Goal: Task Accomplishment & Management: Manage account settings

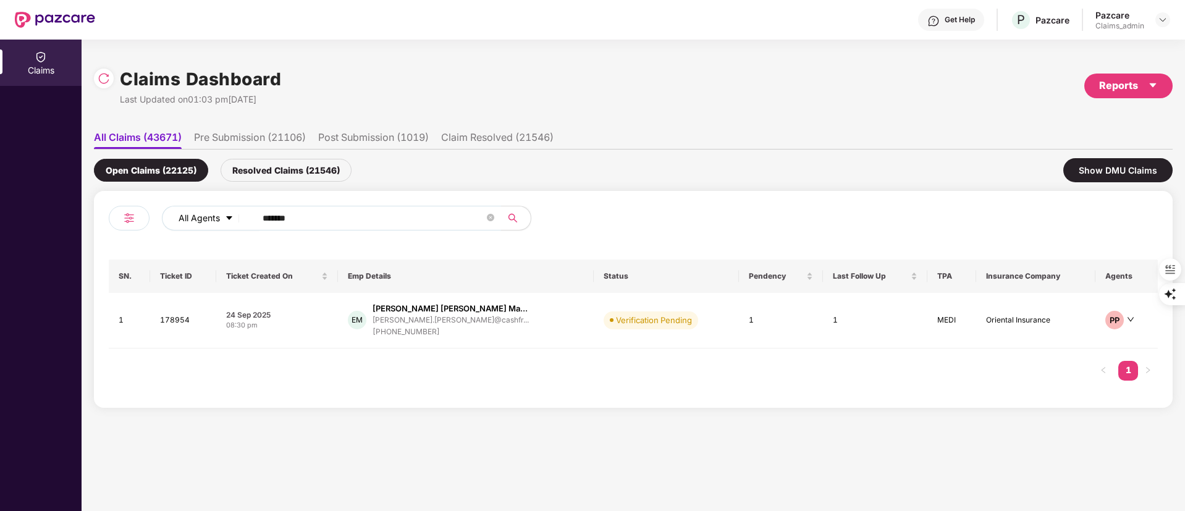
drag, startPoint x: 350, startPoint y: 222, endPoint x: 171, endPoint y: 221, distance: 179.2
click at [172, 222] on div "All Agents ******" at bounding box center [477, 218] width 630 height 25
paste input "text"
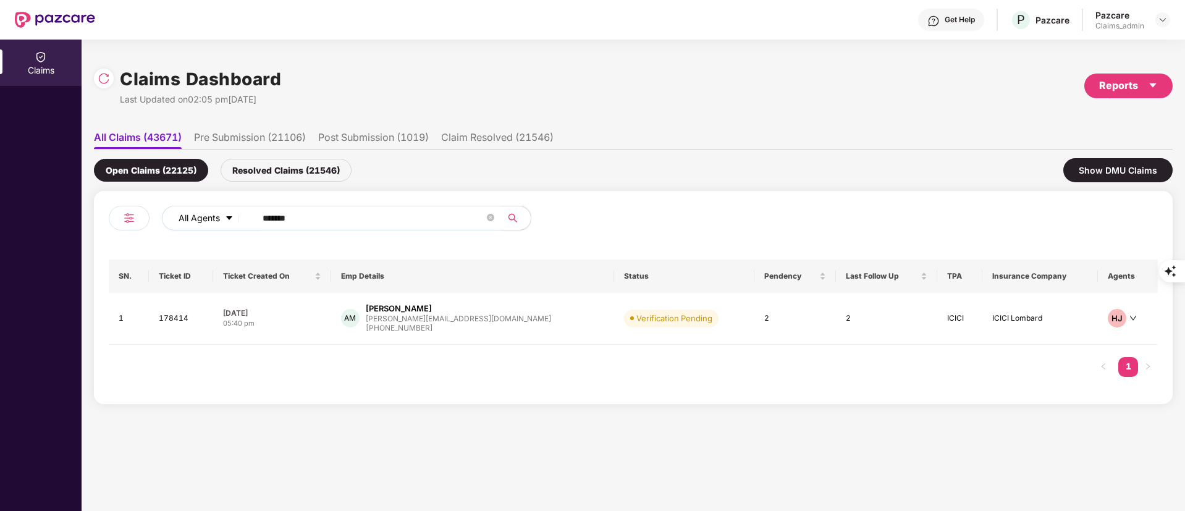
drag, startPoint x: 303, startPoint y: 216, endPoint x: 173, endPoint y: 216, distance: 130.4
click at [173, 216] on div "All Agents ******" at bounding box center [477, 218] width 630 height 25
paste input "text"
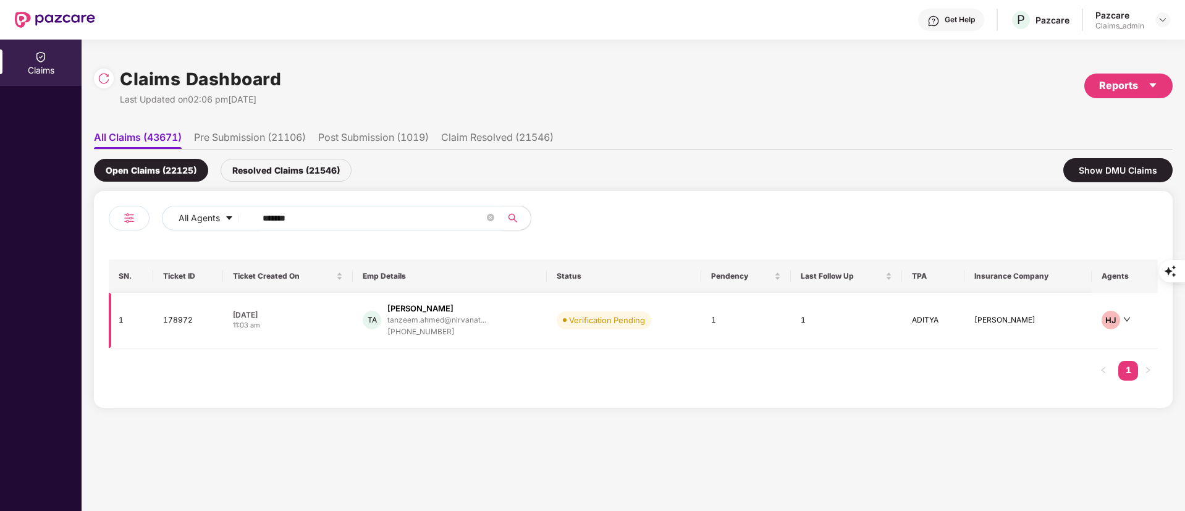
type input "******"
click at [419, 316] on div "tanzeem.ahmed@nirvanat..." at bounding box center [436, 320] width 99 height 8
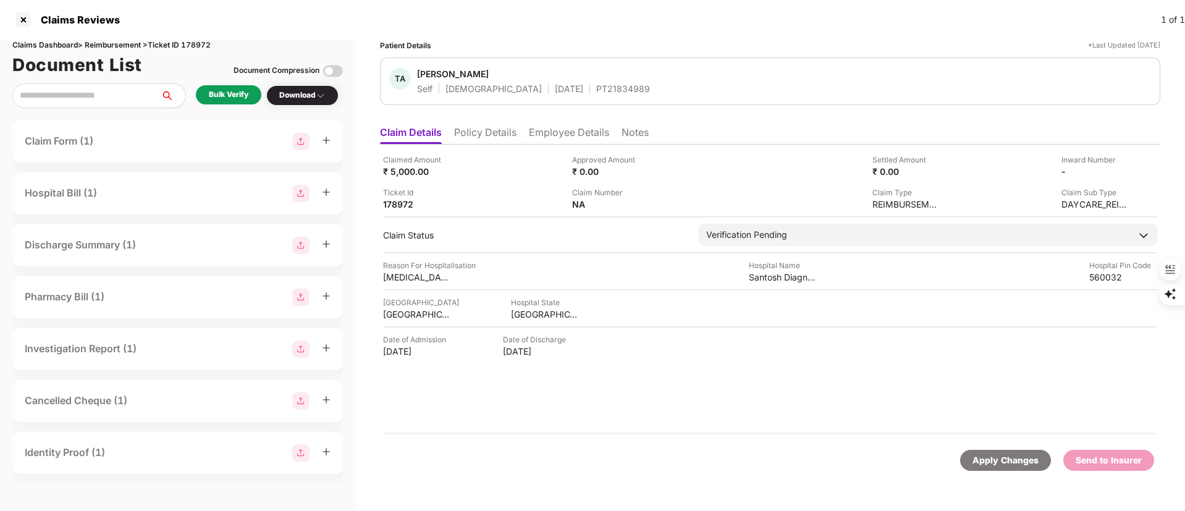
click at [509, 132] on li "Policy Details" at bounding box center [485, 135] width 62 height 18
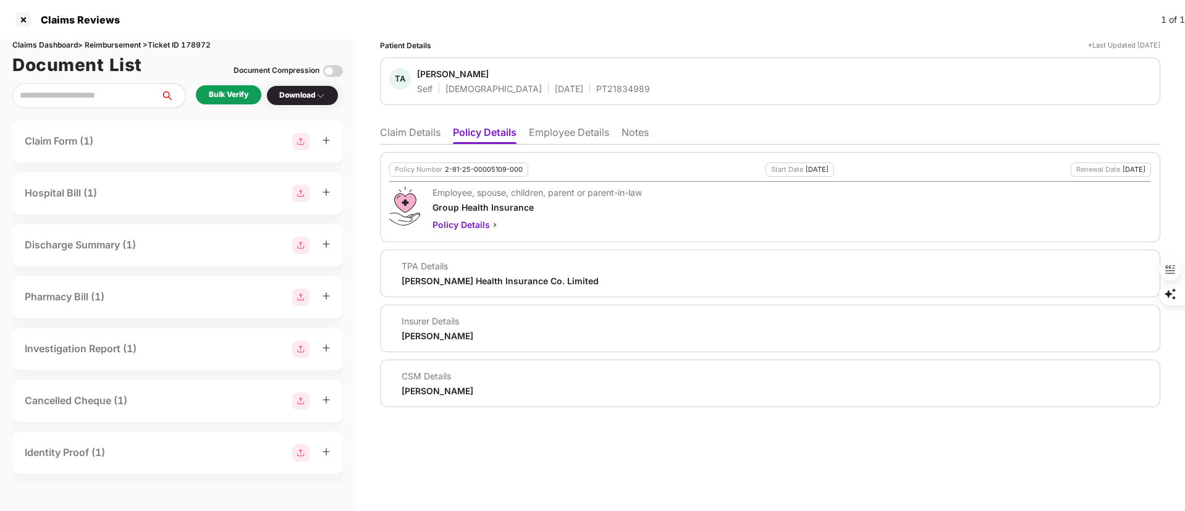
click at [223, 91] on div "Bulk Verify" at bounding box center [229, 95] width 40 height 12
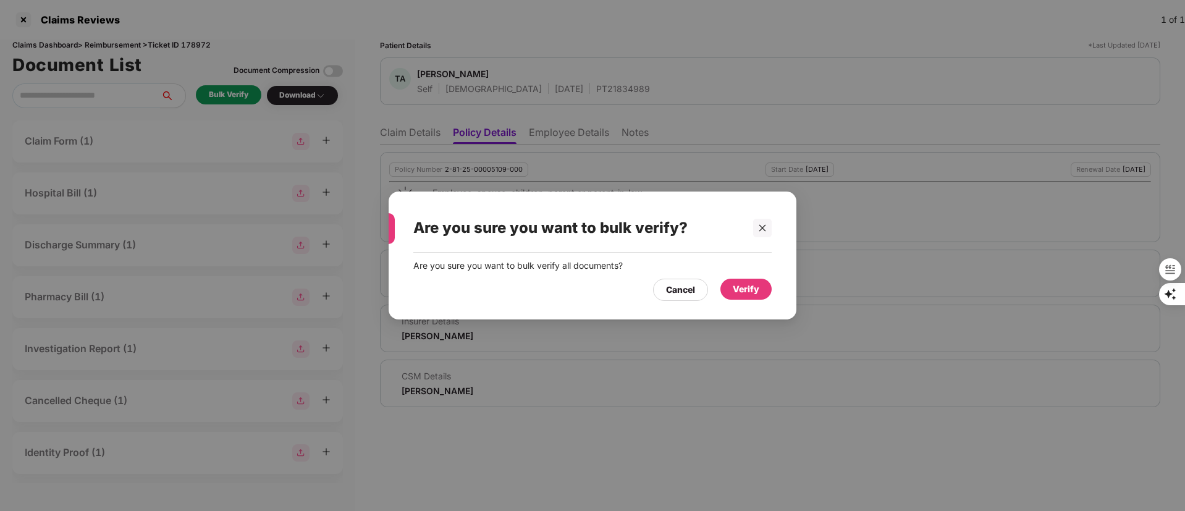
click at [758, 289] on div "Verify" at bounding box center [746, 289] width 27 height 14
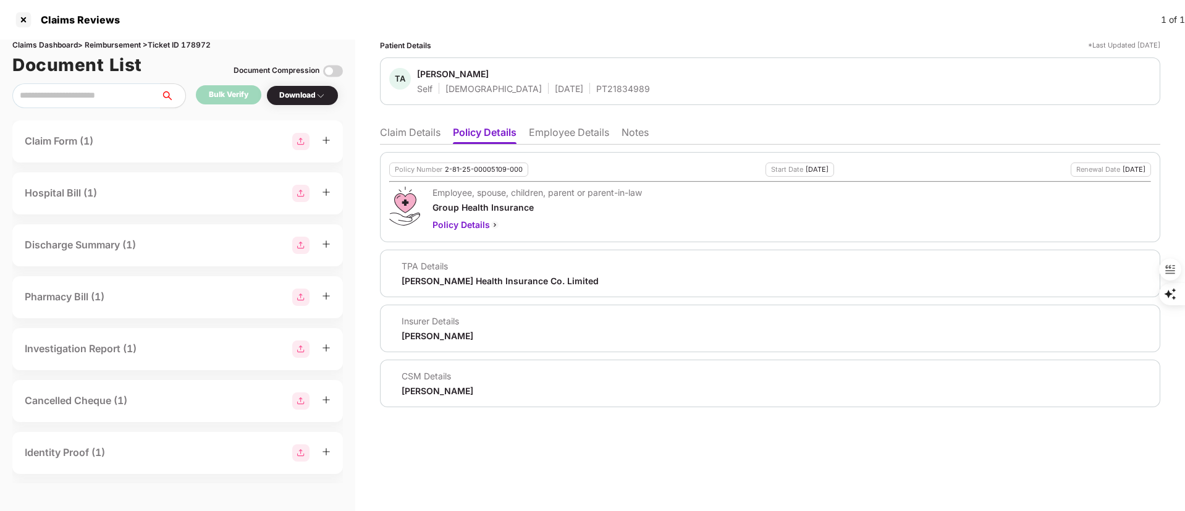
click at [563, 140] on li "Employee Details" at bounding box center [569, 135] width 80 height 18
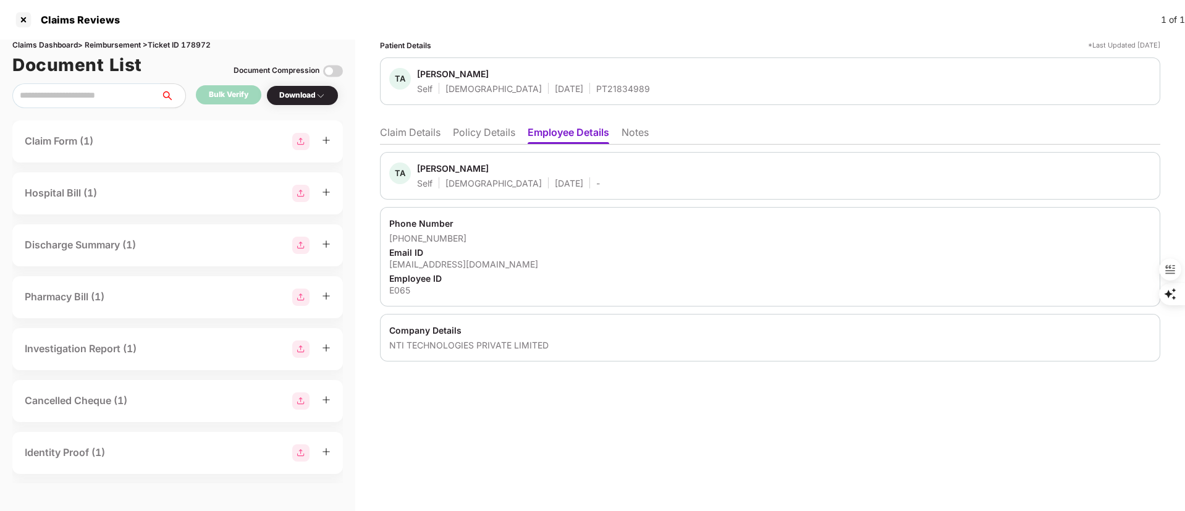
click at [405, 288] on div "E065" at bounding box center [770, 290] width 762 height 12
copy div "E065"
click at [421, 131] on li "Claim Details" at bounding box center [410, 135] width 61 height 18
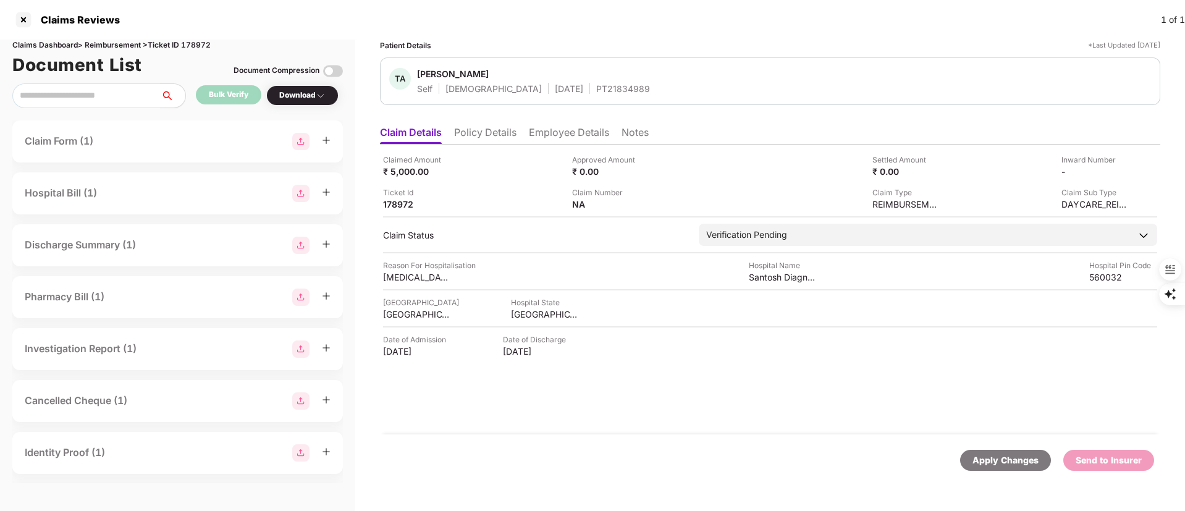
click at [305, 91] on div "Download" at bounding box center [302, 96] width 46 height 12
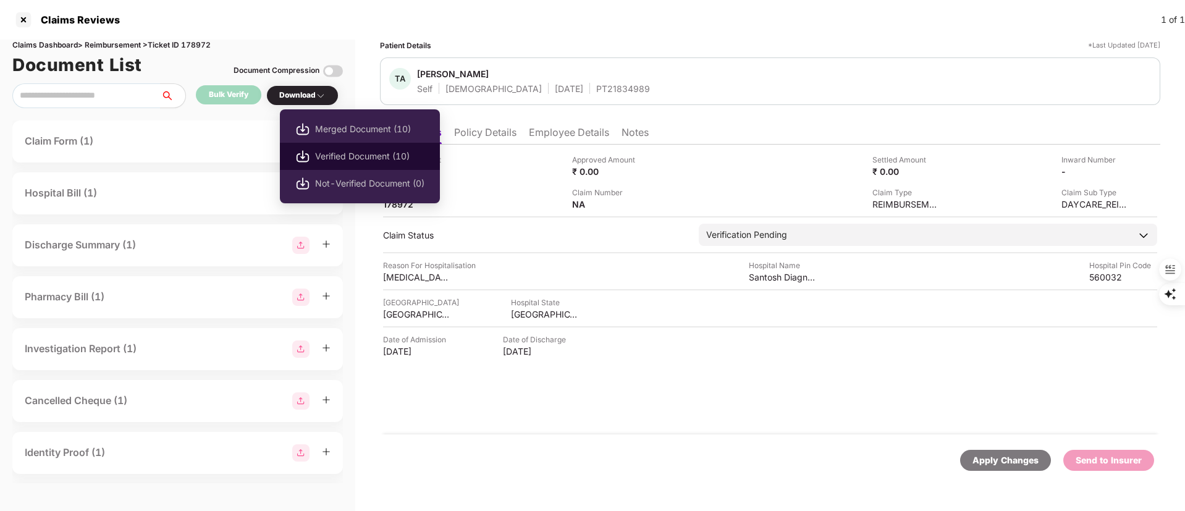
click at [363, 150] on span "Verified Document (10)" at bounding box center [369, 157] width 109 height 14
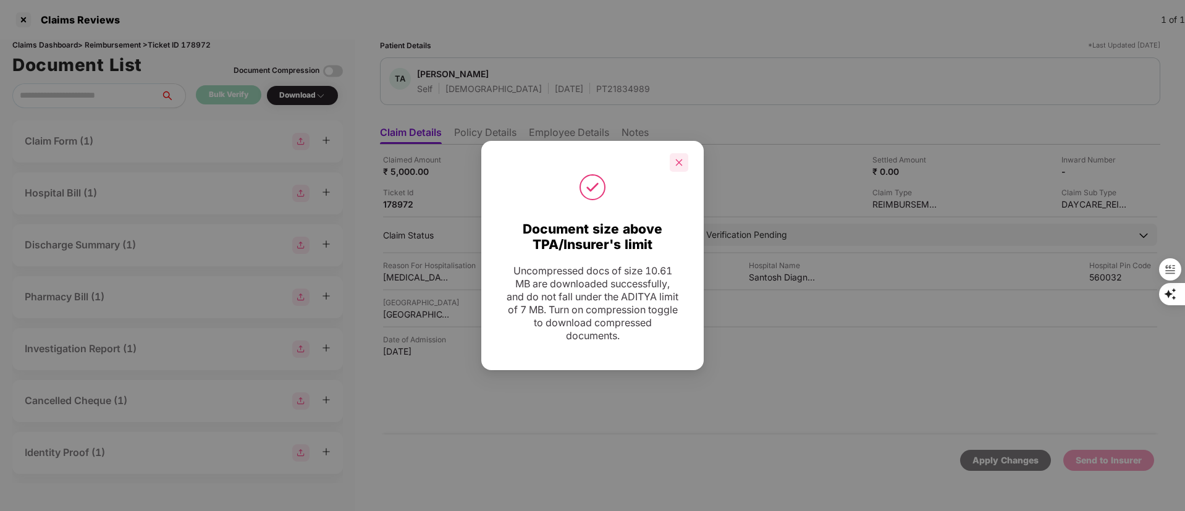
click at [681, 166] on icon "close" at bounding box center [679, 162] width 9 height 9
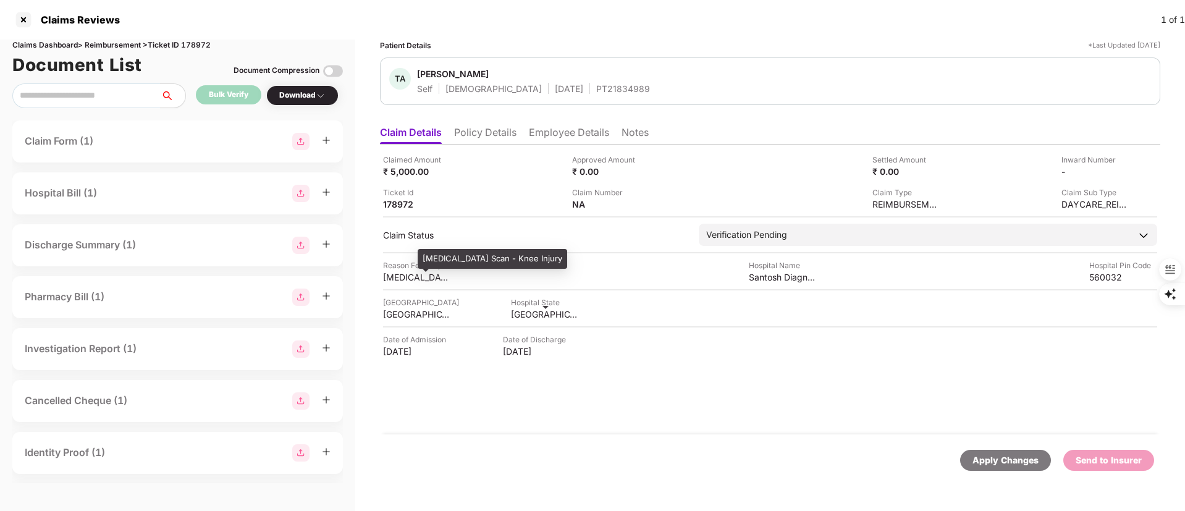
click at [404, 278] on div "MRI Scan - Knee Injury" at bounding box center [417, 277] width 68 height 12
click at [403, 277] on div "MRI Scan - Knee Injury" at bounding box center [417, 277] width 68 height 12
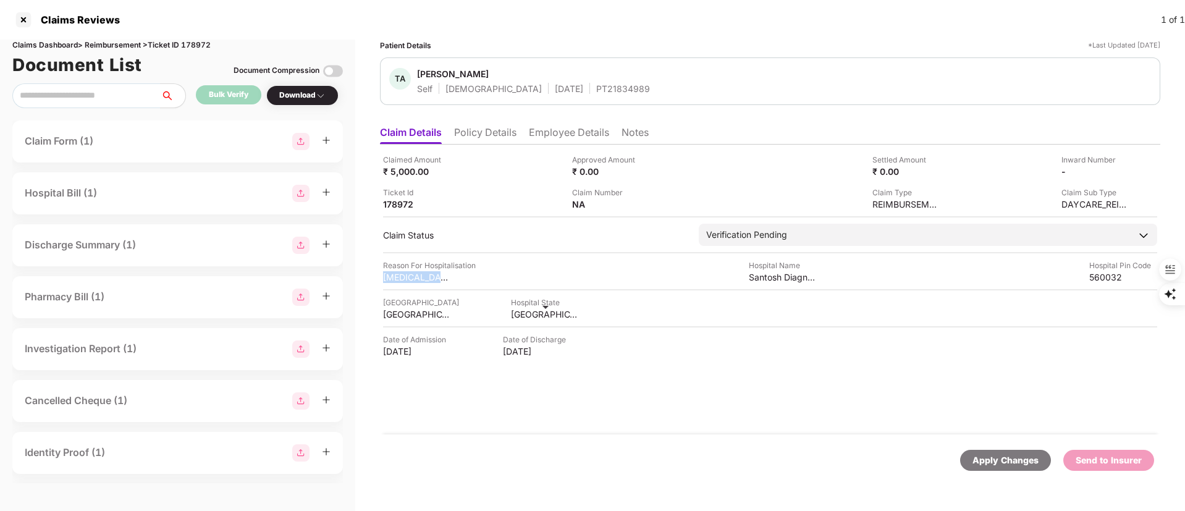
click at [518, 324] on div "Claimed Amount ₹ 5,000.00 Approved Amount ₹ 0.00 Settled Amount ₹ 0.00 Inward N…" at bounding box center [770, 290] width 780 height 290
click at [518, 314] on div "[GEOGRAPHIC_DATA]" at bounding box center [545, 314] width 68 height 12
click at [416, 313] on div "[GEOGRAPHIC_DATA]" at bounding box center [417, 314] width 68 height 12
copy div "[GEOGRAPHIC_DATA]"
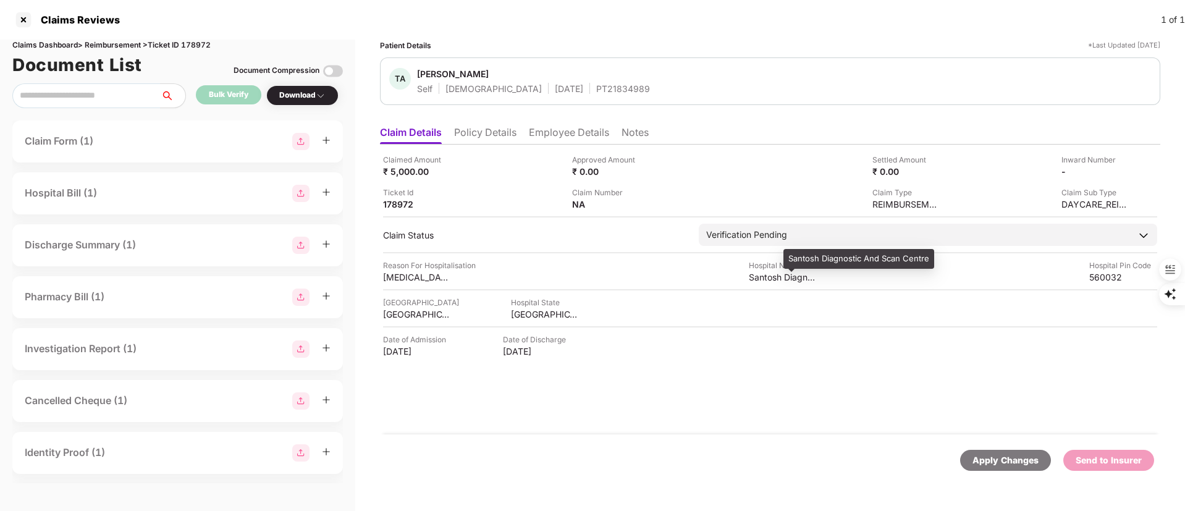
click at [761, 278] on div "Santosh Diagnostic And Scan Centre" at bounding box center [783, 277] width 68 height 12
click at [761, 277] on div "Santosh Diagnostic And Scan Centre" at bounding box center [783, 277] width 68 height 12
copy div "Santosh Diagnostic And Scan Centre"
click at [645, 204] on img at bounding box center [648, 203] width 10 height 10
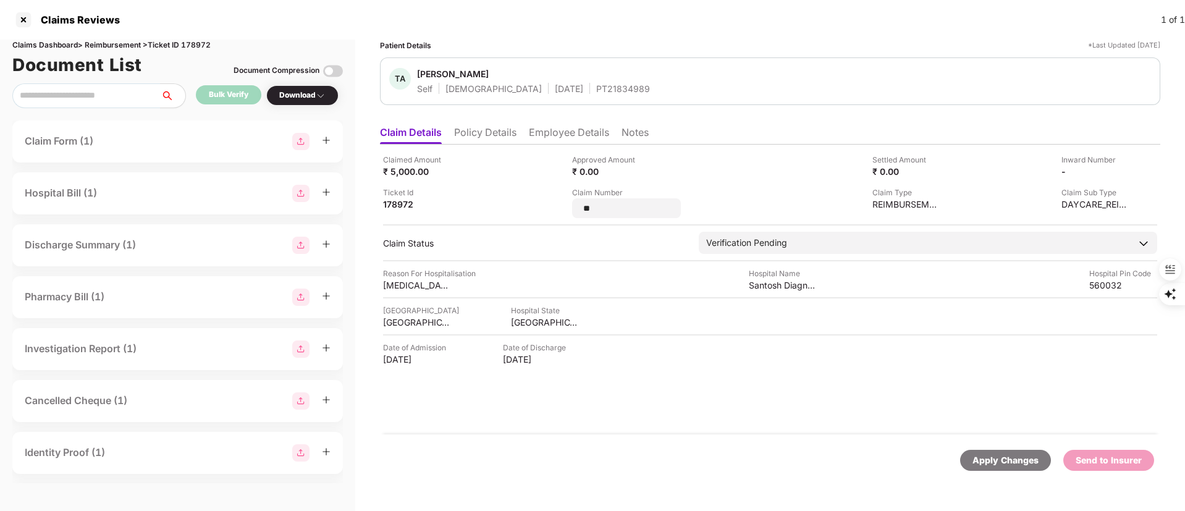
drag, startPoint x: 625, startPoint y: 204, endPoint x: 521, endPoint y: 206, distance: 104.4
click at [518, 204] on div "Claimed Amount ₹ 5,000.00 Approved Amount ₹ 0.00 Settled Amount ₹ 0.00 Inward N…" at bounding box center [770, 186] width 774 height 64
type input "**********"
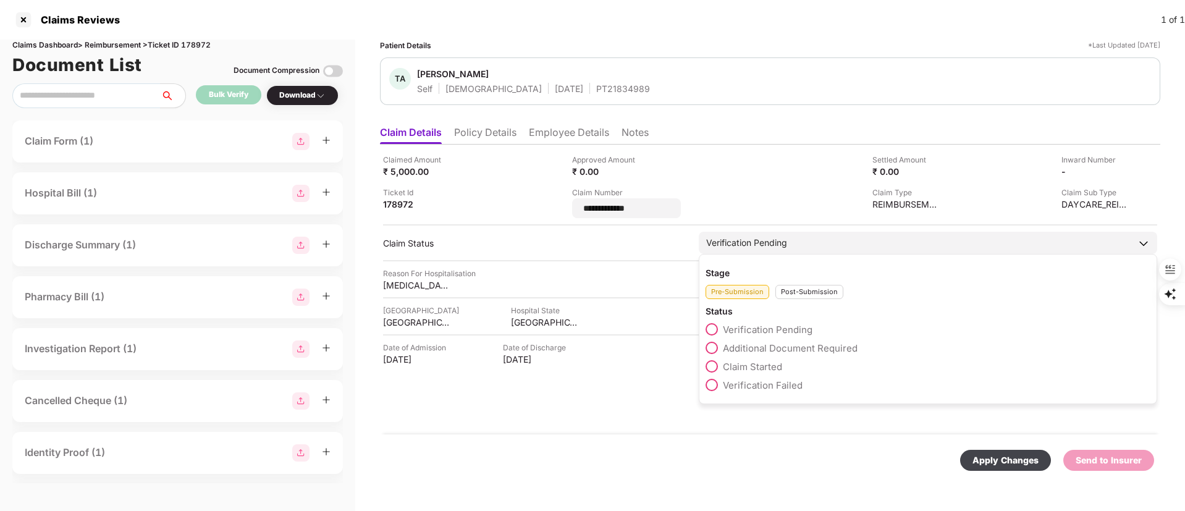
click at [800, 293] on div "Stage Pre-Submission Post-Submission Status Verification Pending Additional Doc…" at bounding box center [928, 329] width 458 height 150
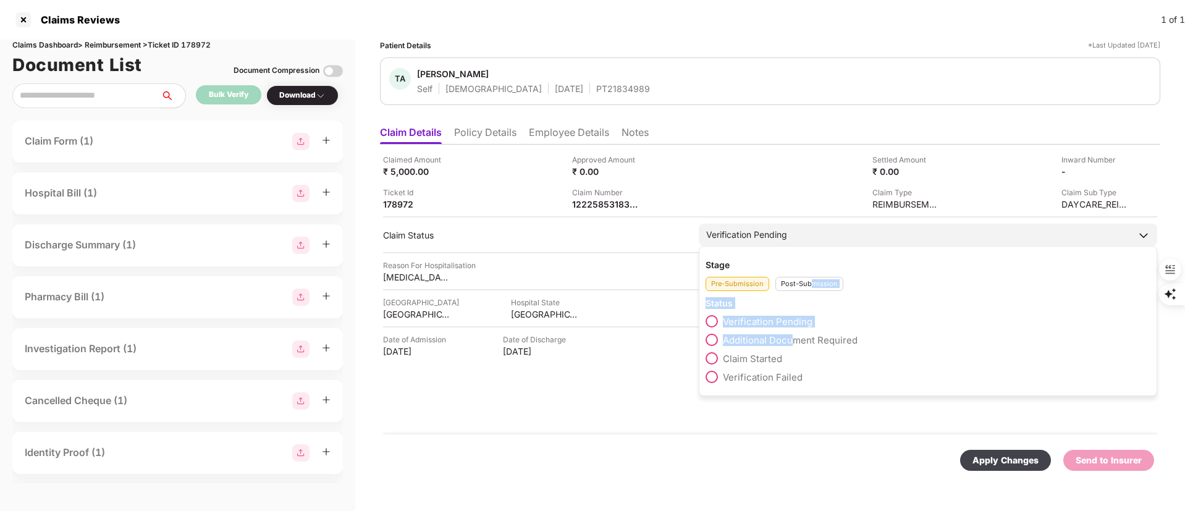
drag, startPoint x: 791, startPoint y: 334, endPoint x: 808, endPoint y: 276, distance: 60.6
click at [808, 276] on div "Stage Pre-Submission Post-Submission Status Verification Pending Additional Doc…" at bounding box center [928, 321] width 458 height 150
click at [802, 279] on div "Post-Submission" at bounding box center [809, 284] width 68 height 14
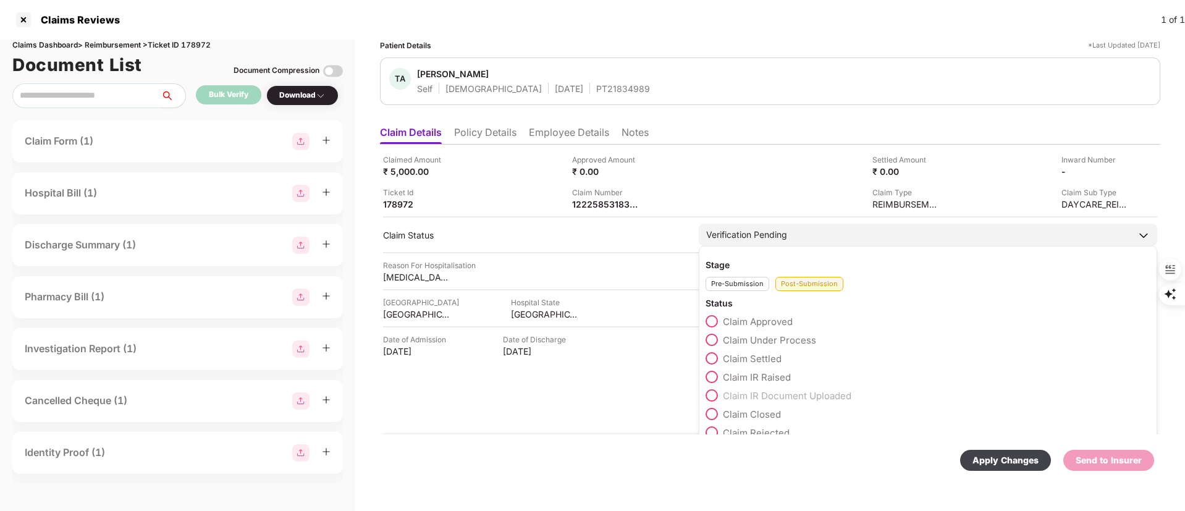
click at [771, 339] on span "Claim Under Process" at bounding box center [769, 340] width 93 height 12
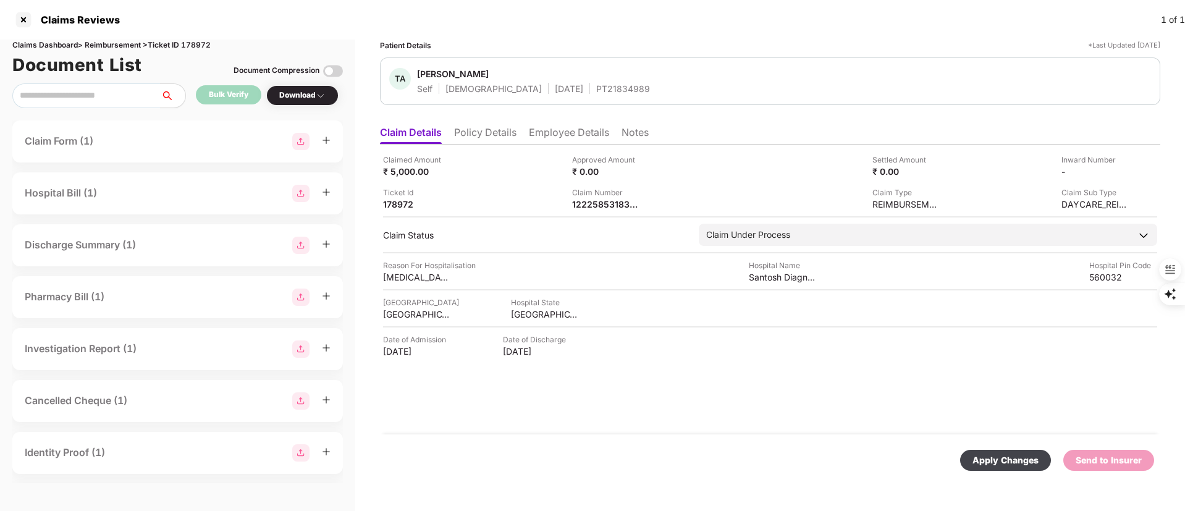
click at [1005, 462] on div "Apply Changes" at bounding box center [1005, 460] width 66 height 14
click at [555, 128] on li "Employee Details" at bounding box center [569, 135] width 80 height 18
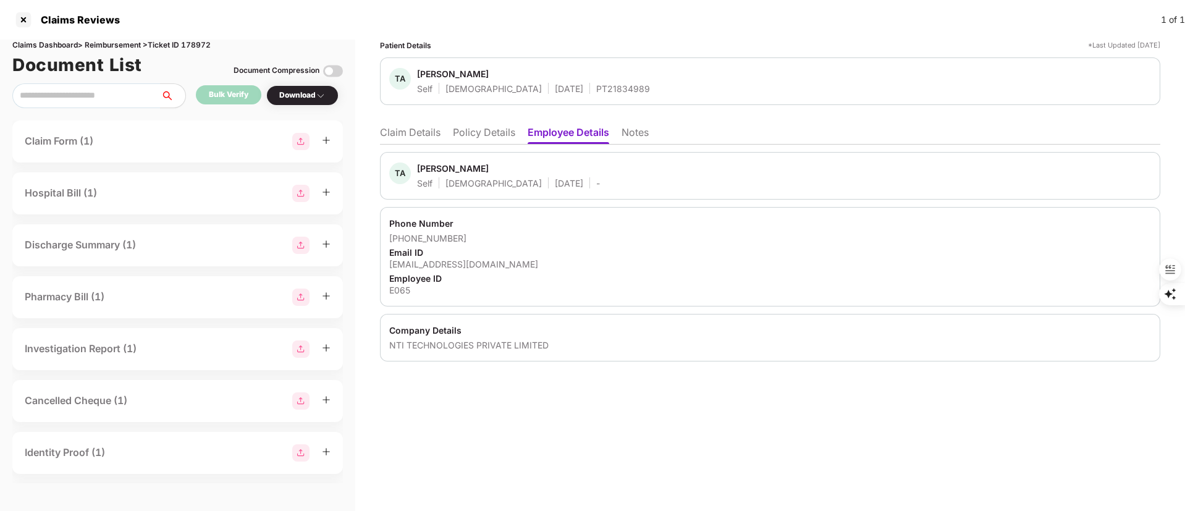
click at [430, 171] on div "Tanzeem Ahmed" at bounding box center [453, 168] width 72 height 12
copy div "Tanzeem"
click at [419, 131] on li "Claim Details" at bounding box center [410, 135] width 61 height 18
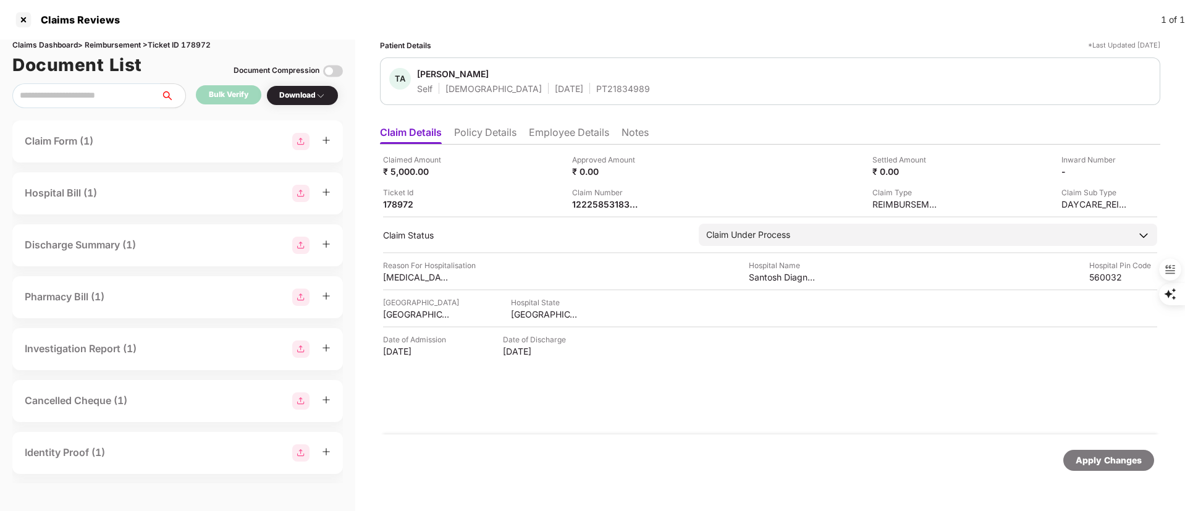
click at [594, 195] on div "Claim Number" at bounding box center [606, 193] width 68 height 12
click at [595, 205] on div "1222585318303" at bounding box center [606, 204] width 68 height 12
click at [594, 206] on div "1222585318303" at bounding box center [606, 204] width 68 height 12
copy div "1222585318303"
click at [20, 27] on div at bounding box center [24, 20] width 20 height 20
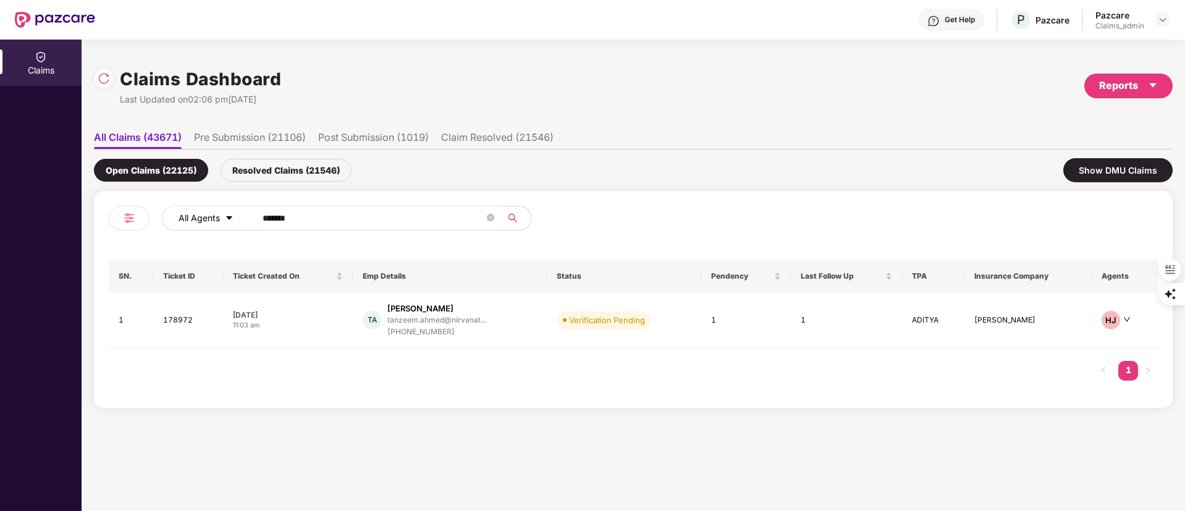
drag, startPoint x: 323, startPoint y: 214, endPoint x: 185, endPoint y: 215, distance: 138.4
click at [176, 214] on div "All Agents ******" at bounding box center [477, 218] width 630 height 25
paste input "text"
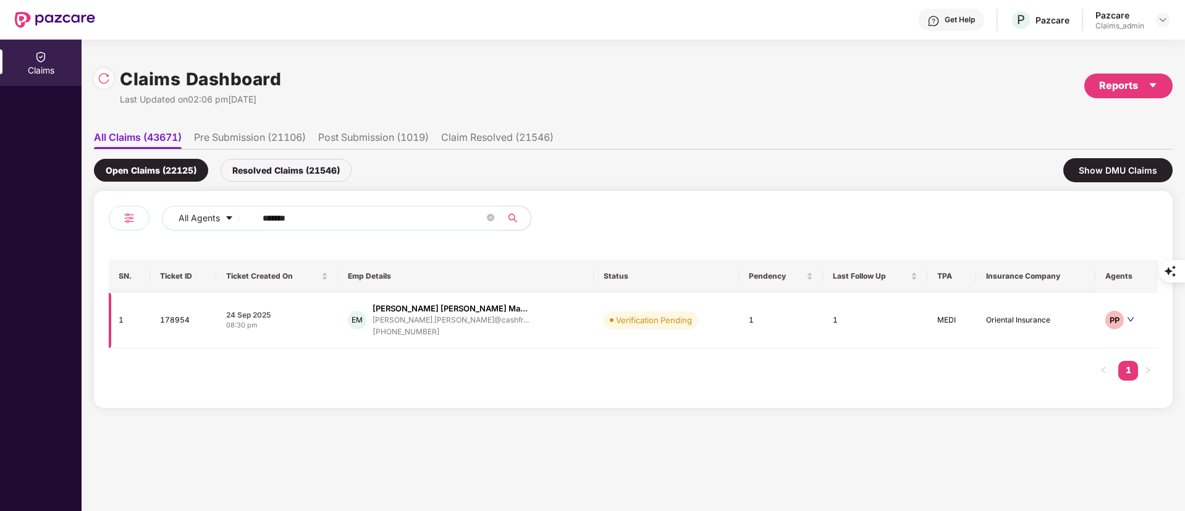
type input "******"
click at [450, 319] on div "emmanuel.martin@cashfr..." at bounding box center [451, 320] width 156 height 8
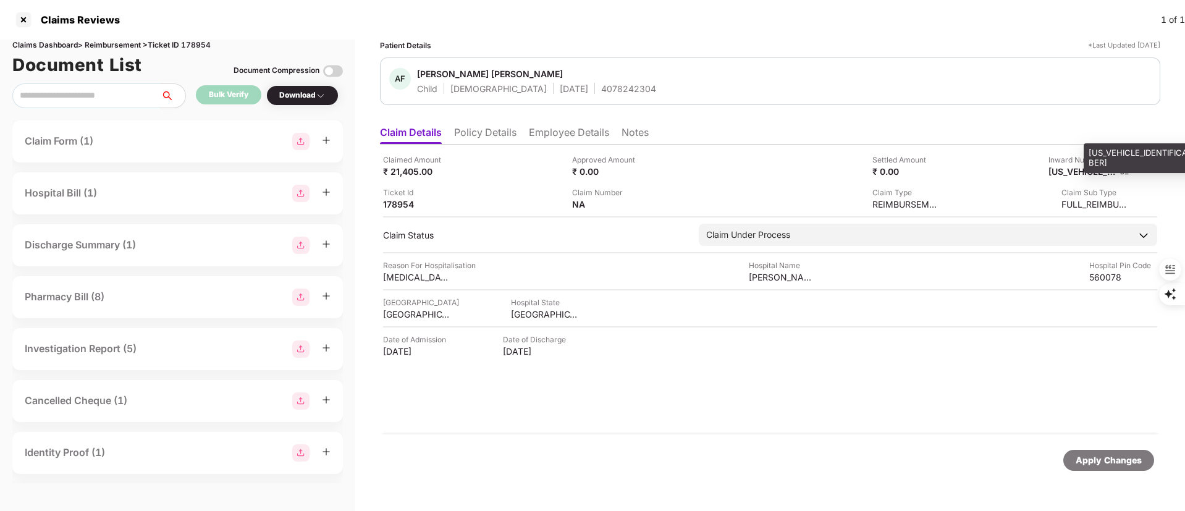
click at [1079, 172] on div "H1758892733493176" at bounding box center [1082, 172] width 68 height 12
copy div "H1758892733493176"
click at [20, 19] on div at bounding box center [24, 20] width 20 height 20
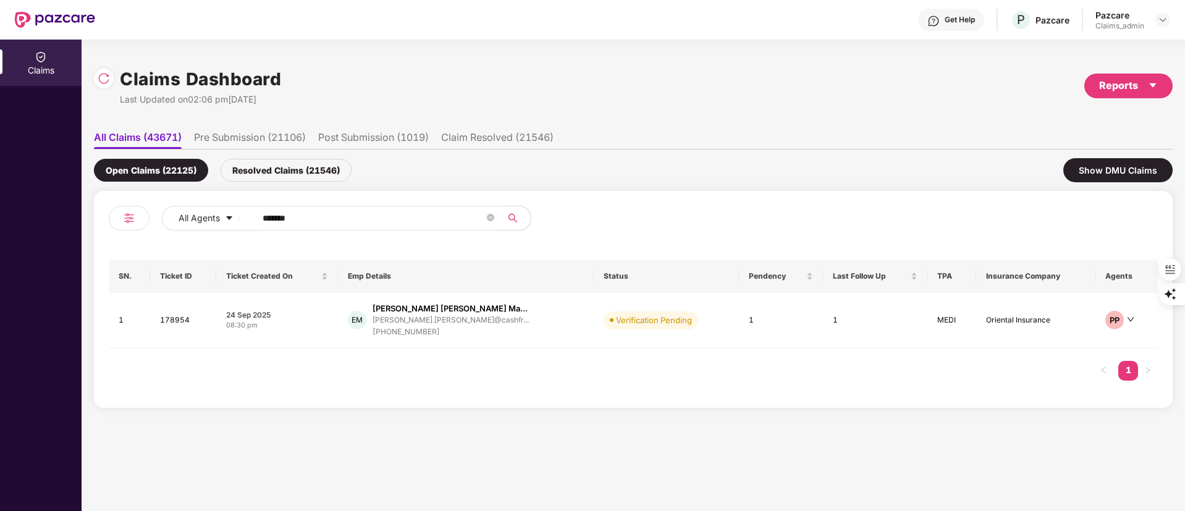
drag, startPoint x: 311, startPoint y: 219, endPoint x: 130, endPoint y: 219, distance: 181.0
click at [130, 219] on div "All Agents ******" at bounding box center [371, 223] width 525 height 35
paste input "text"
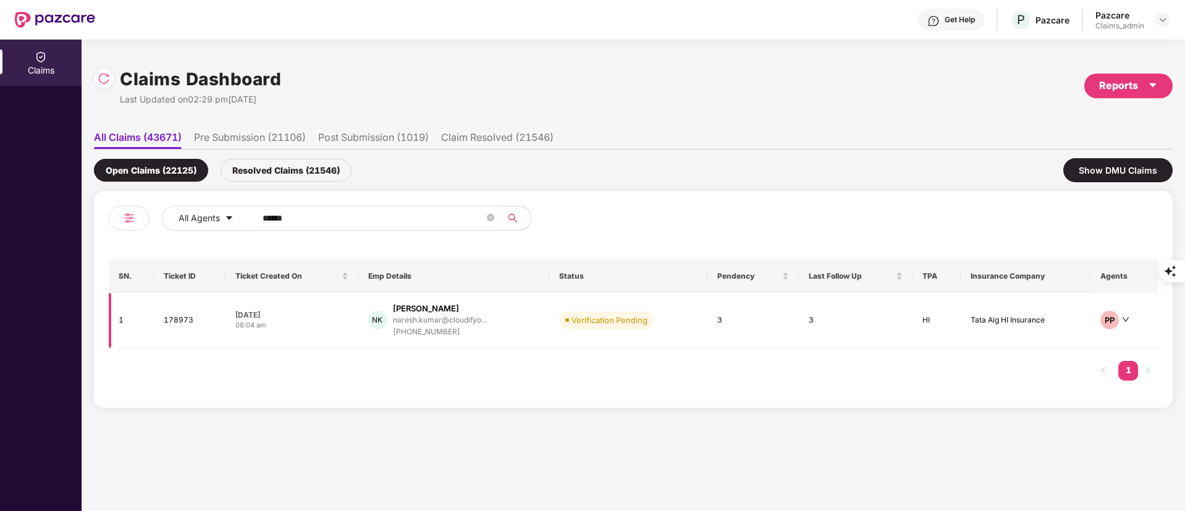
type input "******"
click at [450, 324] on div "naresh.kumar@cloudifyo..." at bounding box center [440, 320] width 94 height 8
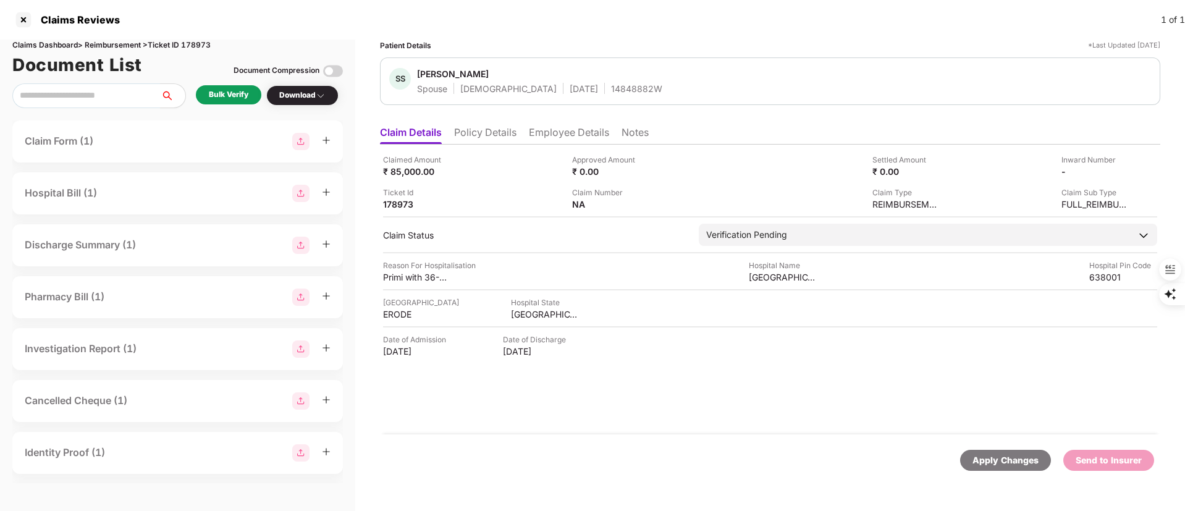
click at [227, 93] on div "Bulk Verify" at bounding box center [229, 95] width 40 height 12
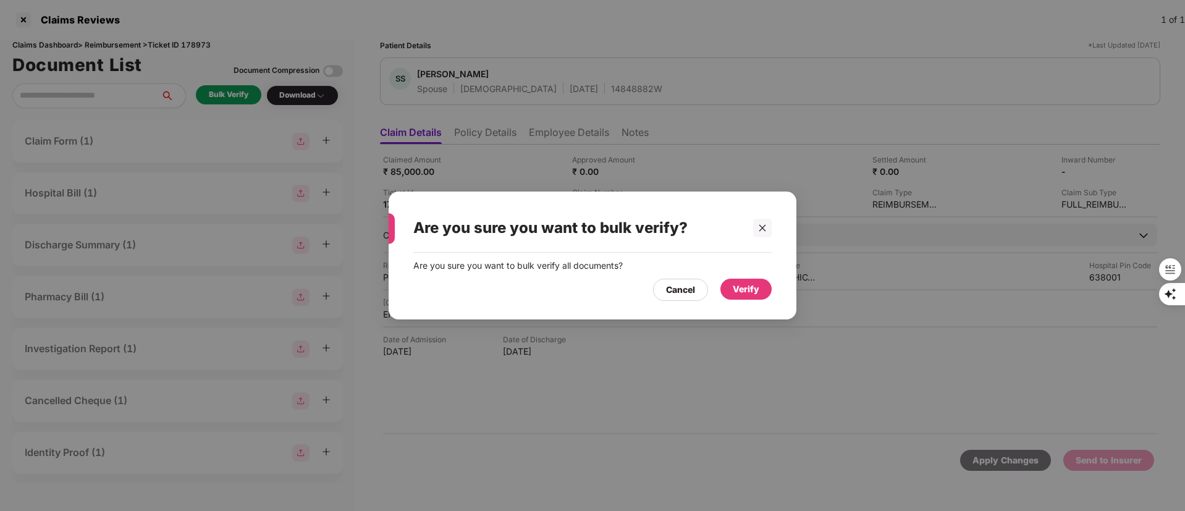
click at [731, 279] on div "Verify" at bounding box center [745, 289] width 51 height 21
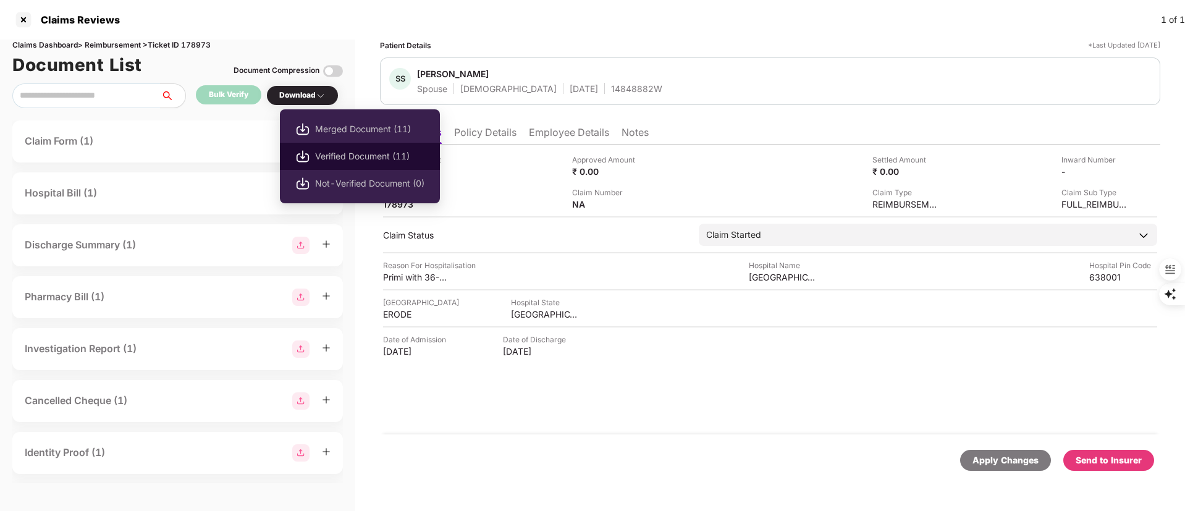
click at [358, 148] on li "Verified Document (11)" at bounding box center [360, 156] width 160 height 27
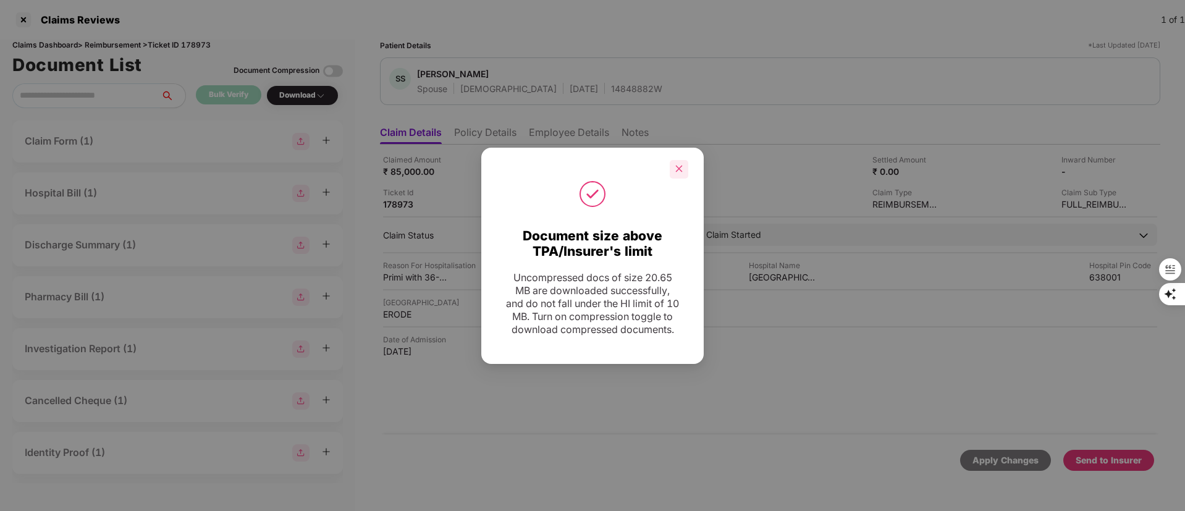
click at [678, 167] on div at bounding box center [679, 169] width 19 height 19
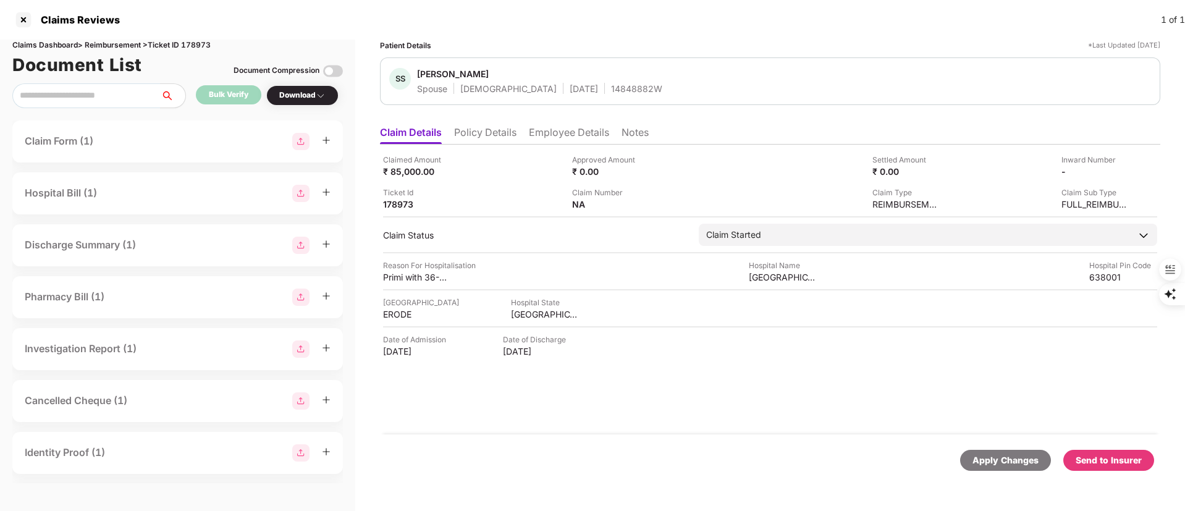
click at [1089, 458] on div "Send to Insurer" at bounding box center [1109, 460] width 66 height 14
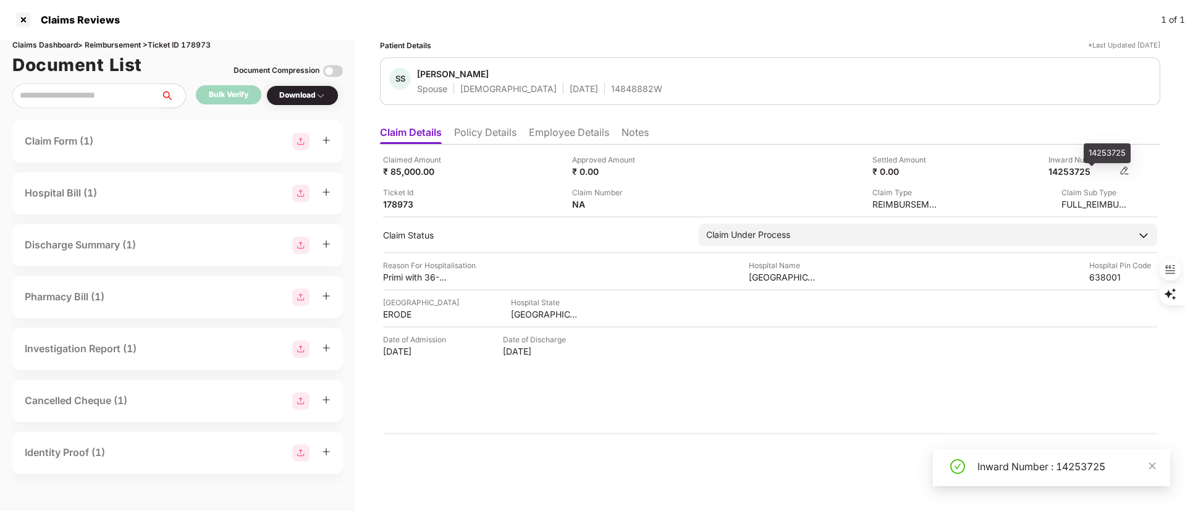
click at [1072, 171] on div "14253725" at bounding box center [1082, 172] width 68 height 12
copy div "14253725"
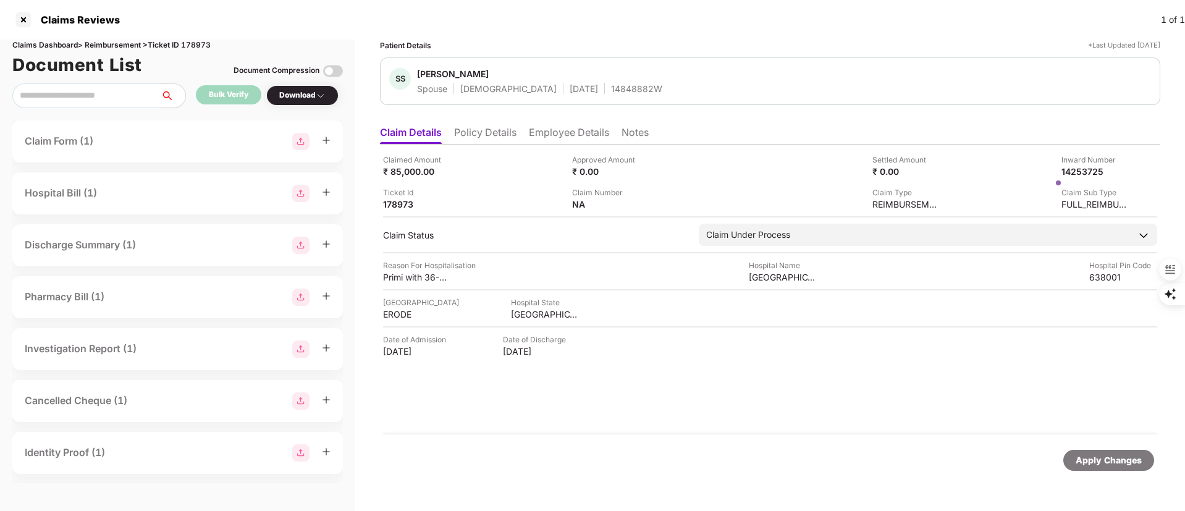
click at [589, 132] on li "Employee Details" at bounding box center [569, 135] width 80 height 18
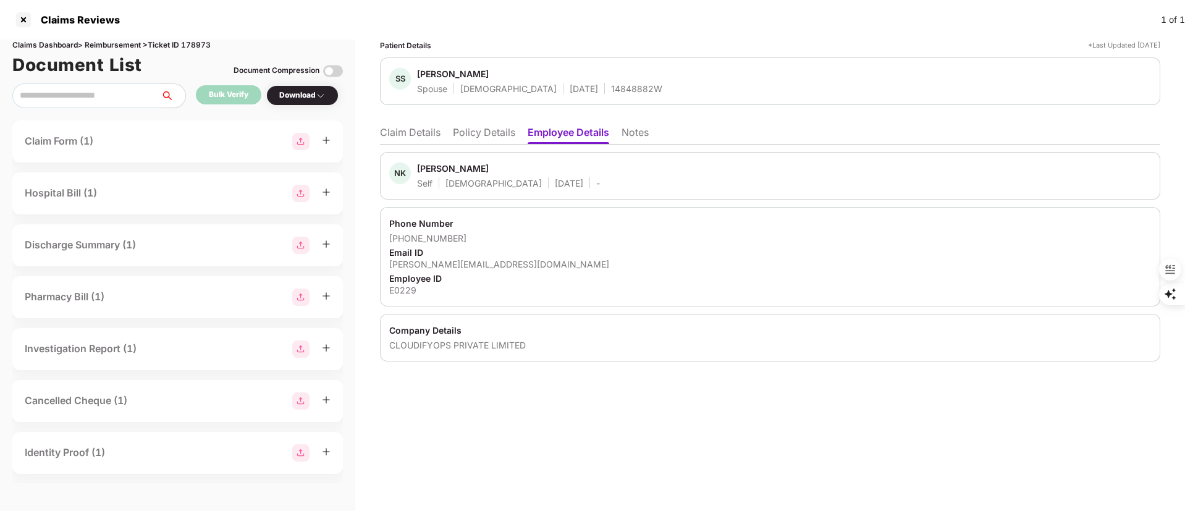
click at [421, 164] on div "Naresh Kumar" at bounding box center [453, 168] width 72 height 12
copy div "Naresh"
click at [422, 129] on li "Claim Details" at bounding box center [410, 135] width 61 height 18
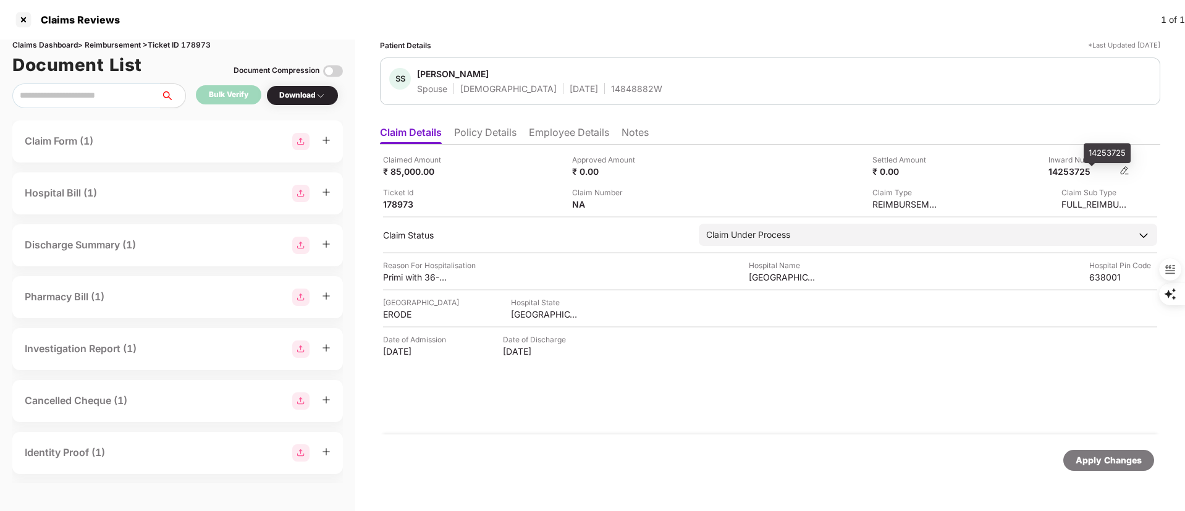
click at [1077, 169] on div "14253725" at bounding box center [1082, 172] width 68 height 12
copy div "14253725"
click at [17, 19] on div at bounding box center [24, 20] width 20 height 20
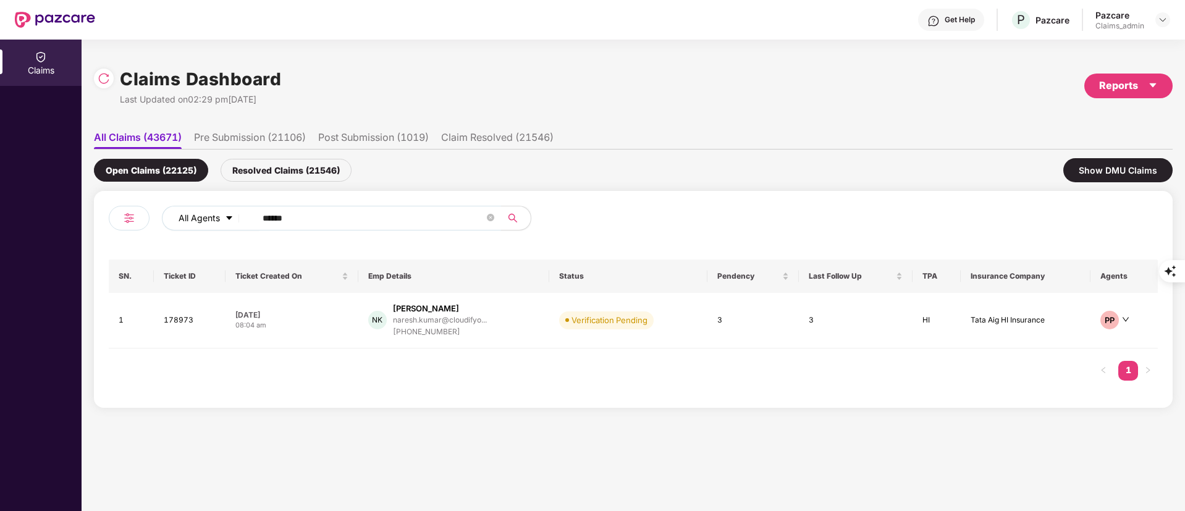
drag, startPoint x: 305, startPoint y: 219, endPoint x: 173, endPoint y: 221, distance: 132.2
click at [173, 221] on div "All Agents ******" at bounding box center [477, 218] width 630 height 25
paste input "text"
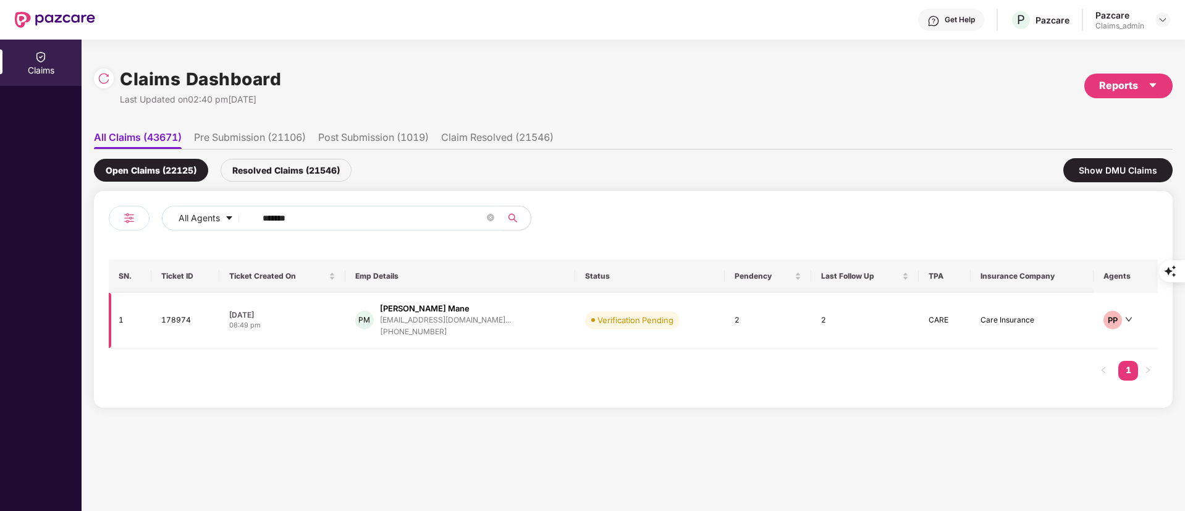
type input "******"
click at [444, 339] on td "PM Pankaj Bharat Mane pankaj@jagritiyatra.co... +917021307463" at bounding box center [460, 321] width 230 height 56
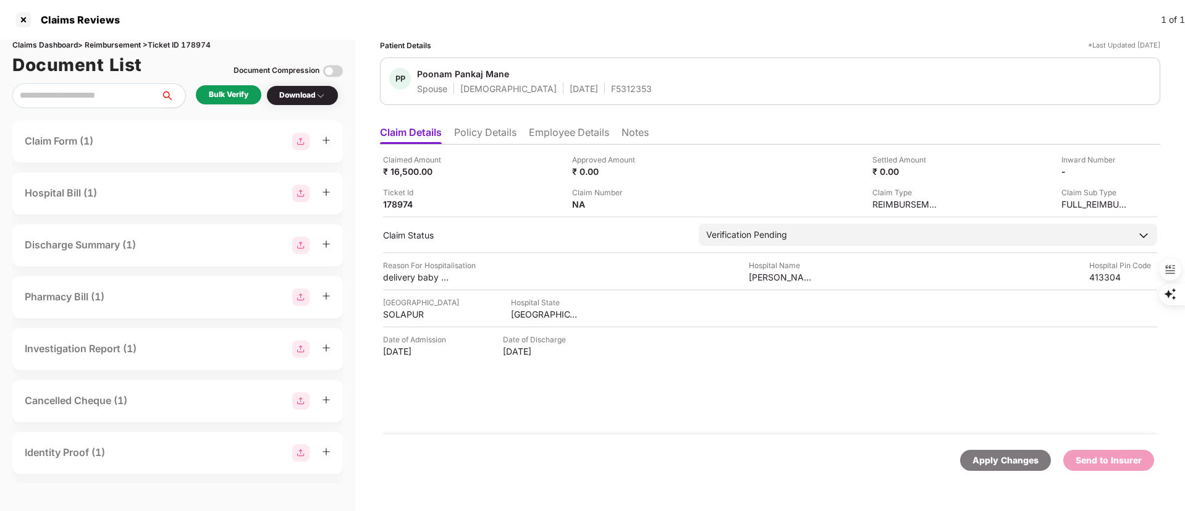
click at [477, 132] on li "Policy Details" at bounding box center [485, 135] width 62 height 18
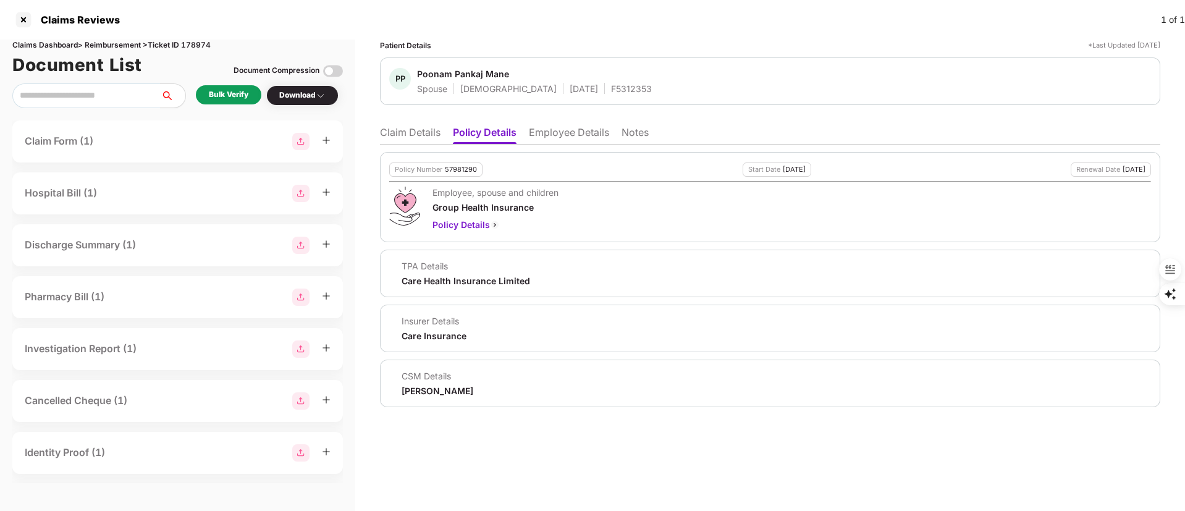
click at [460, 166] on div "57981290" at bounding box center [461, 170] width 32 height 8
copy div "57981290"
click at [611, 88] on div "F5312353" at bounding box center [631, 89] width 41 height 12
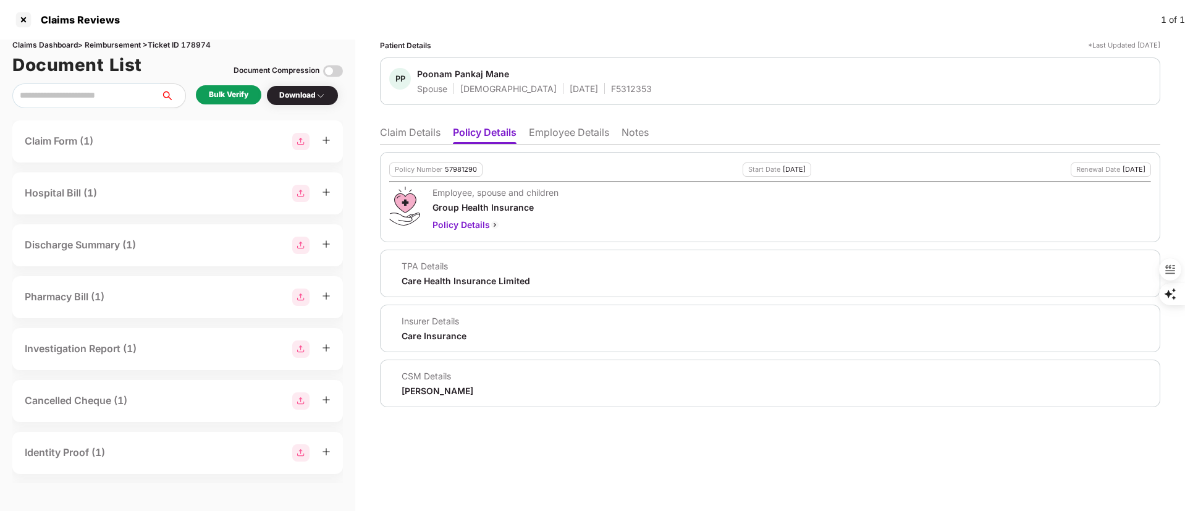
click at [411, 150] on div "Policy Number 57981290 Start Date 28 Jul 2025 Renewal Date 27 Jul 2026 Employee…" at bounding box center [770, 276] width 780 height 263
click at [406, 135] on li "Claim Details" at bounding box center [410, 135] width 61 height 18
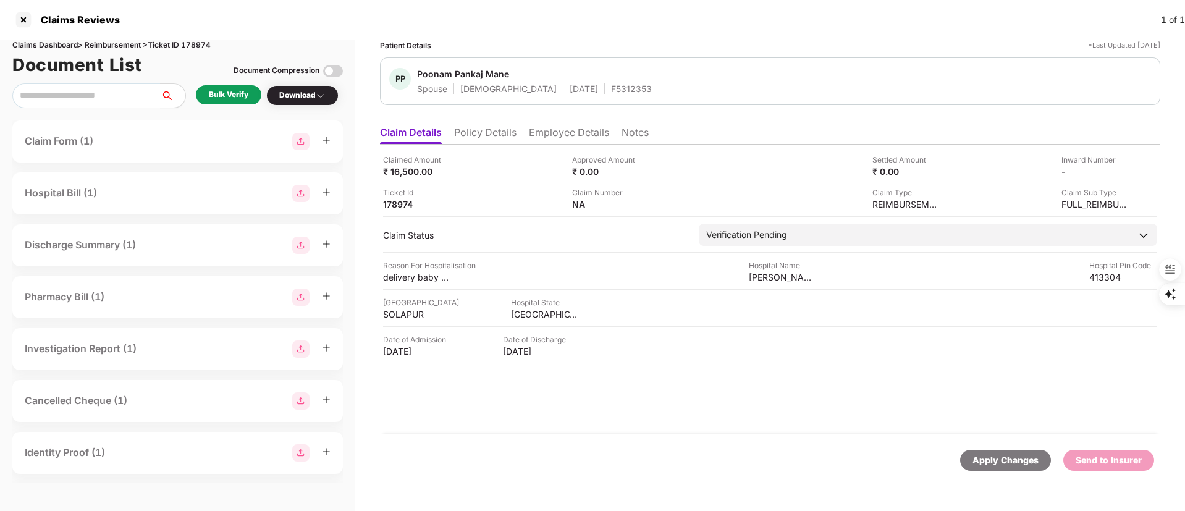
click at [227, 94] on div "Bulk Verify" at bounding box center [229, 95] width 40 height 12
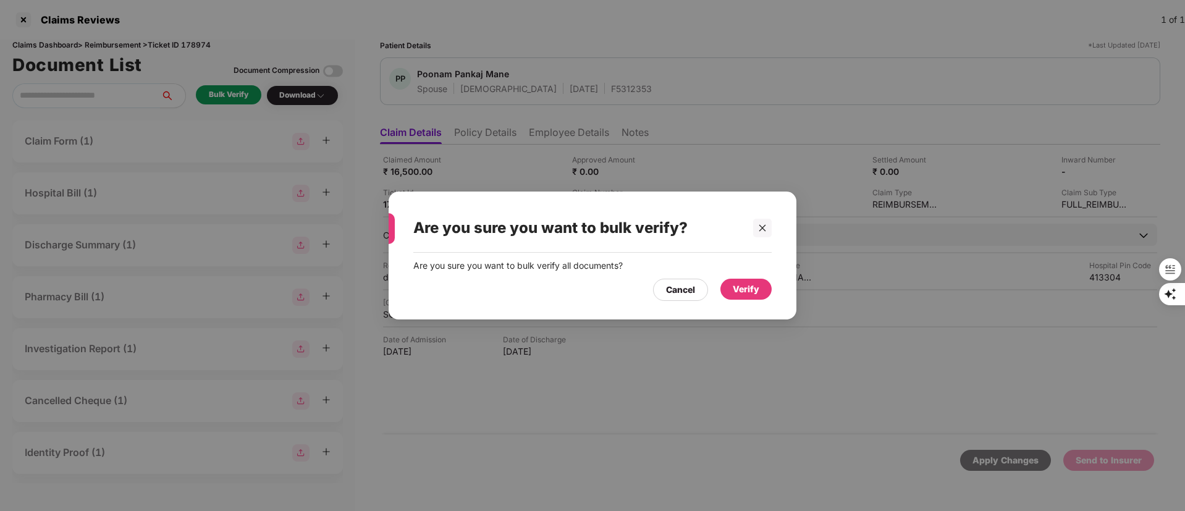
click at [744, 297] on div "Verify" at bounding box center [745, 289] width 51 height 21
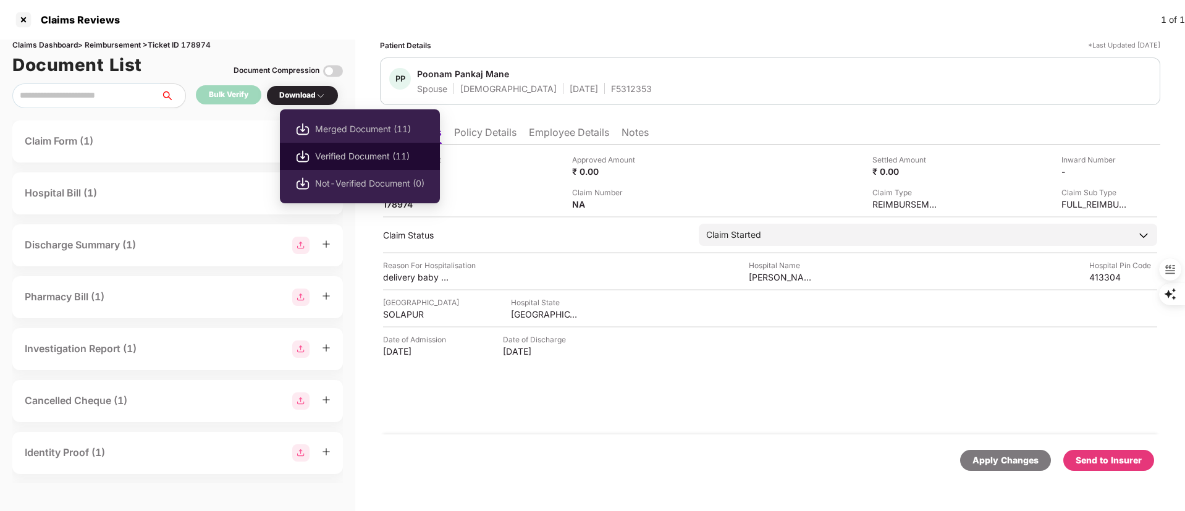
click at [347, 154] on span "Verified Document (11)" at bounding box center [369, 157] width 109 height 14
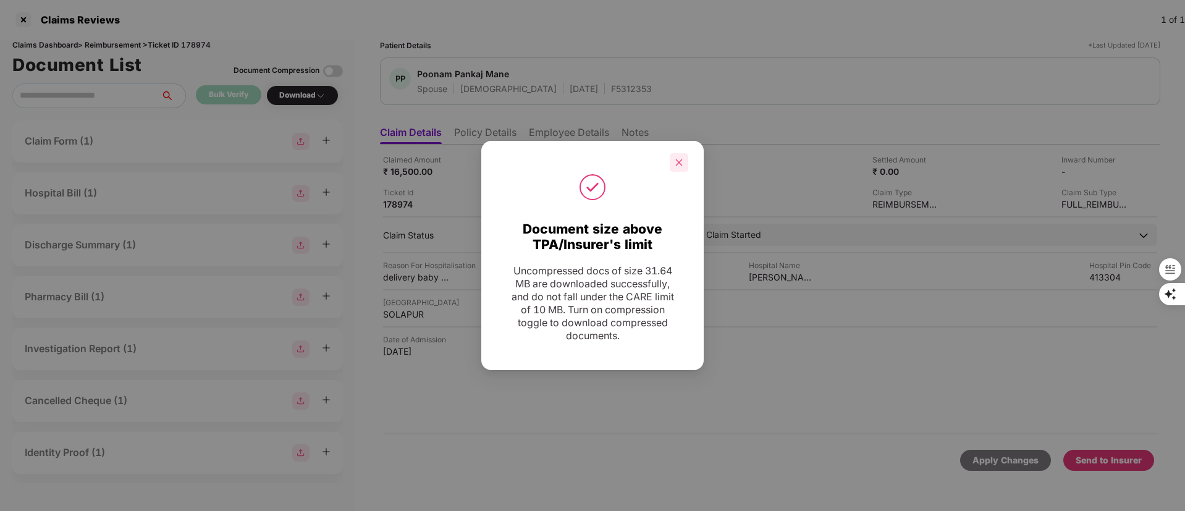
click at [688, 162] on div at bounding box center [679, 162] width 19 height 19
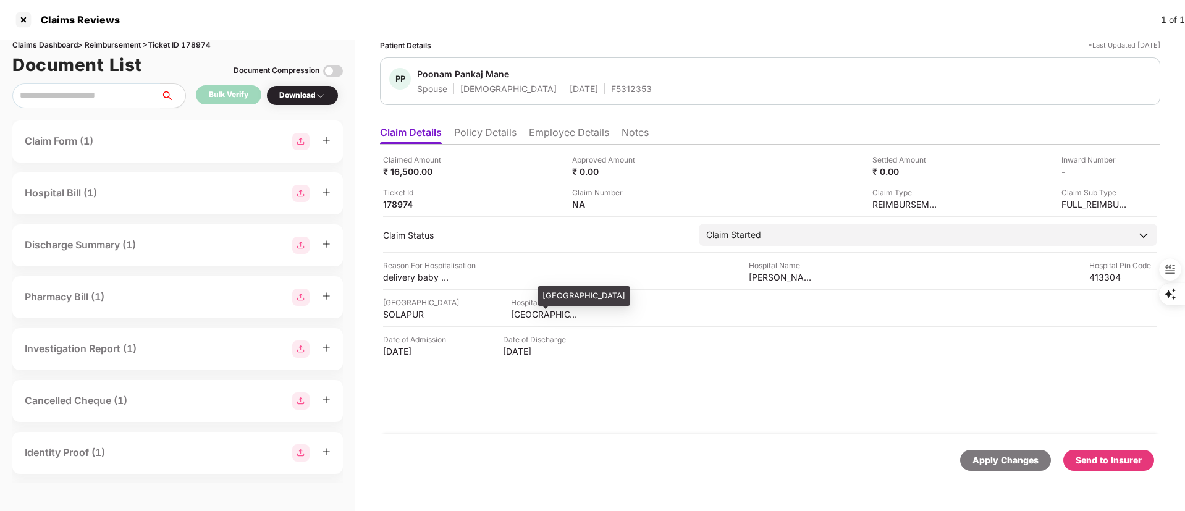
click at [534, 316] on div "[GEOGRAPHIC_DATA]" at bounding box center [545, 314] width 68 height 12
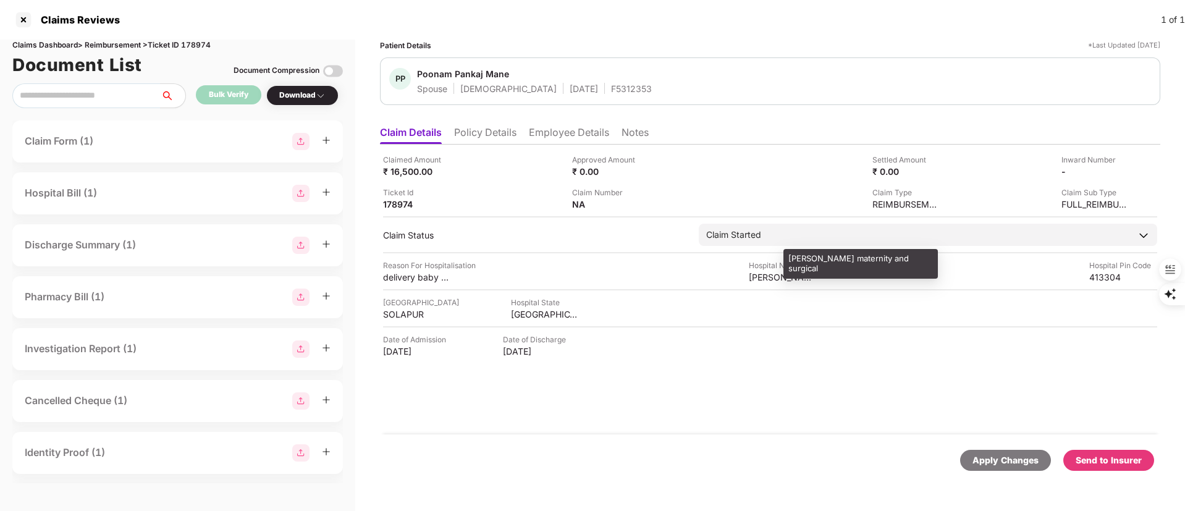
click at [769, 277] on div "vatsalya maternity and surgical" at bounding box center [783, 277] width 68 height 12
click at [767, 277] on div "vatsalya maternity and surgical" at bounding box center [783, 277] width 68 height 12
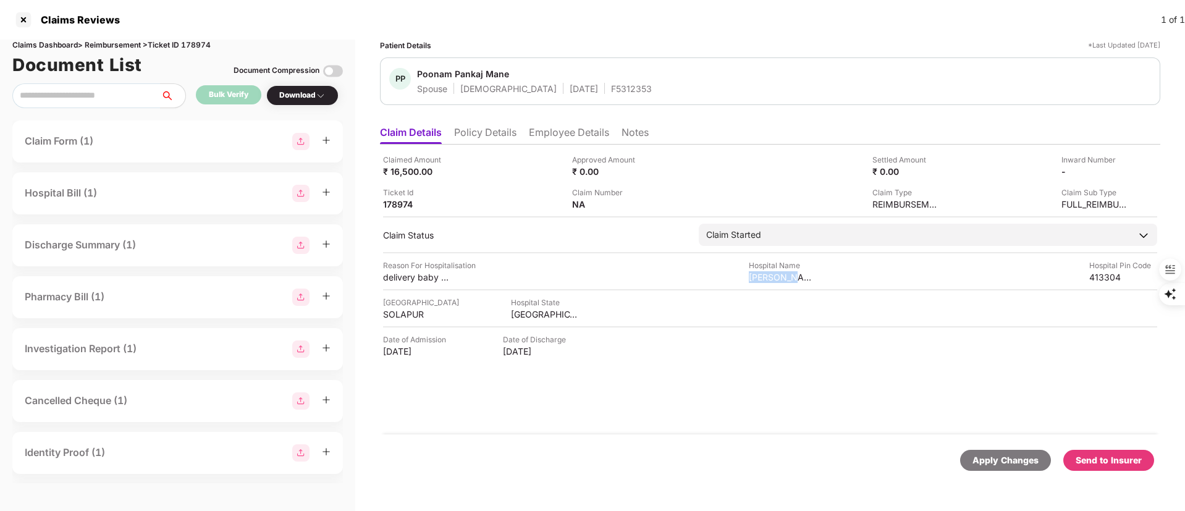
click at [779, 286] on div "Claimed Amount ₹ 16,500.00 Approved Amount ₹ 0.00 Settled Amount ₹ 0.00 Inward …" at bounding box center [770, 290] width 780 height 290
click at [779, 280] on div "vatsalya maternity and surgical" at bounding box center [783, 277] width 68 height 12
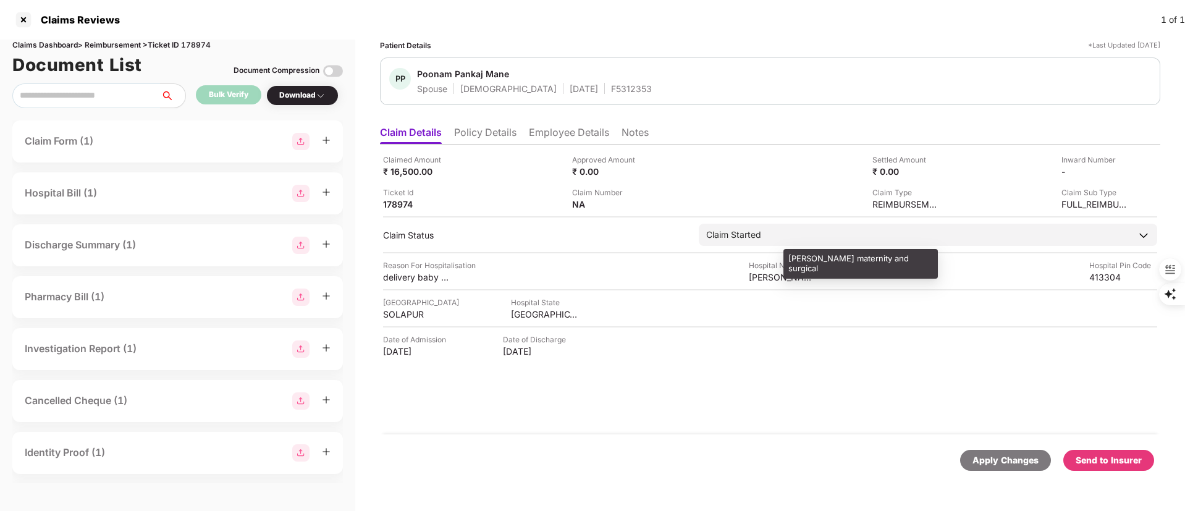
click at [778, 279] on div "vatsalya maternity and surgical" at bounding box center [783, 277] width 68 height 12
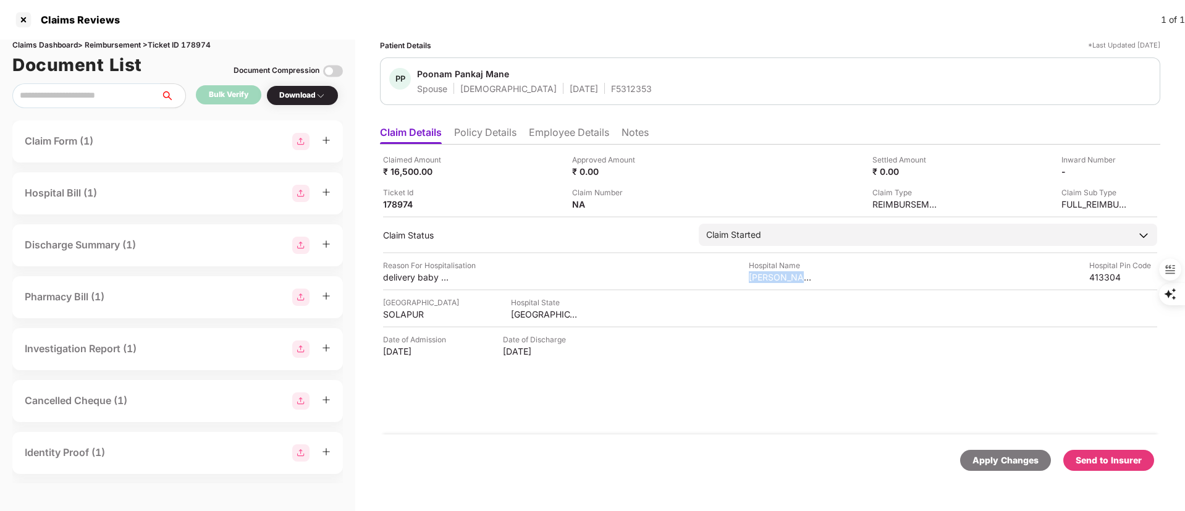
click at [526, 310] on div "[GEOGRAPHIC_DATA]" at bounding box center [545, 314] width 68 height 12
click at [401, 312] on div "SOLAPUR" at bounding box center [417, 314] width 68 height 12
click at [400, 312] on div "SOLAPUR" at bounding box center [417, 314] width 68 height 12
click at [1109, 276] on div "413304" at bounding box center [1123, 277] width 68 height 12
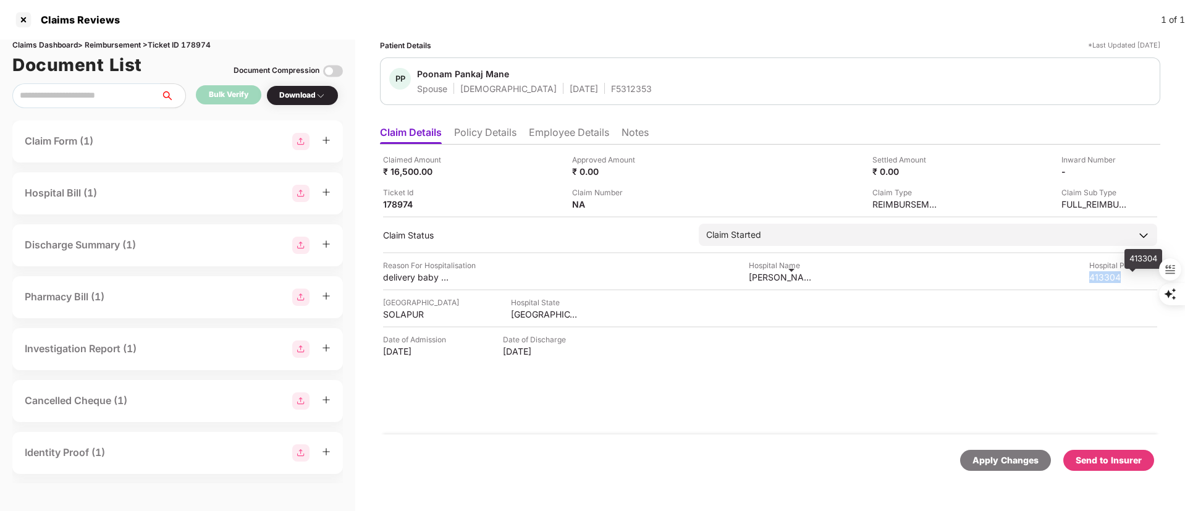
click at [1109, 276] on div "413304" at bounding box center [1123, 277] width 68 height 12
click at [424, 273] on div "delivery baby hospitalization" at bounding box center [417, 277] width 68 height 12
click at [556, 131] on li "Employee Details" at bounding box center [569, 135] width 80 height 18
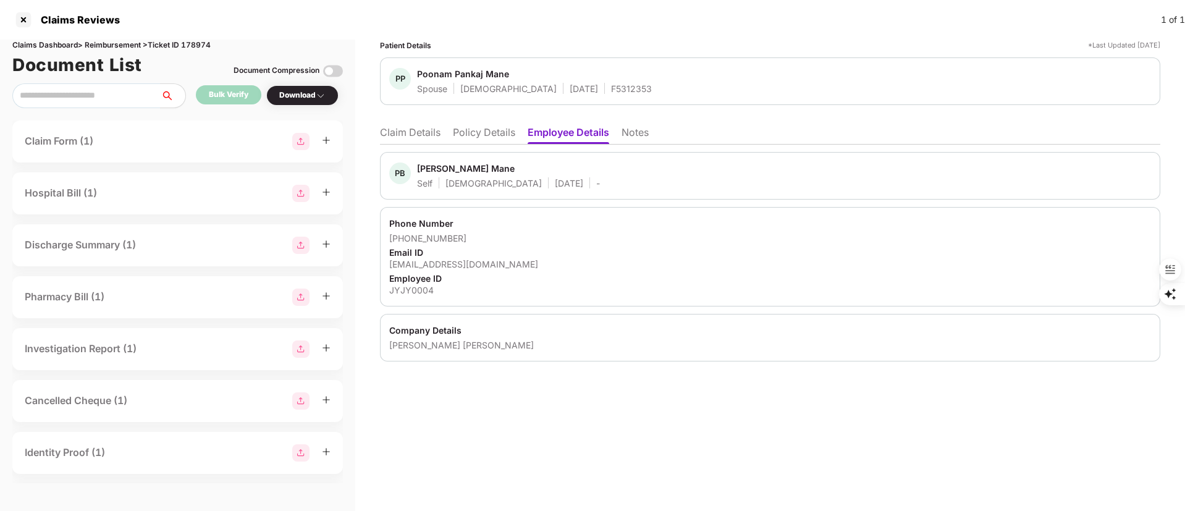
click at [445, 264] on div "pankaj@jagritiyatra.com" at bounding box center [770, 264] width 762 height 12
drag, startPoint x: 479, startPoint y: 240, endPoint x: 403, endPoint y: 240, distance: 76.0
click at [403, 240] on div "+917021307463" at bounding box center [770, 238] width 762 height 12
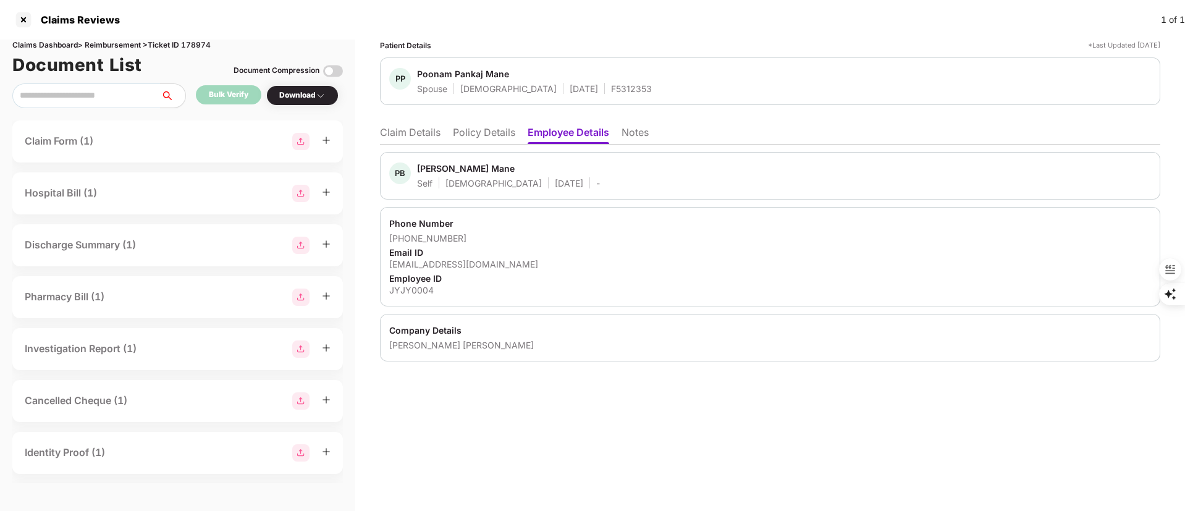
click at [413, 126] on li "Claim Details" at bounding box center [410, 135] width 61 height 18
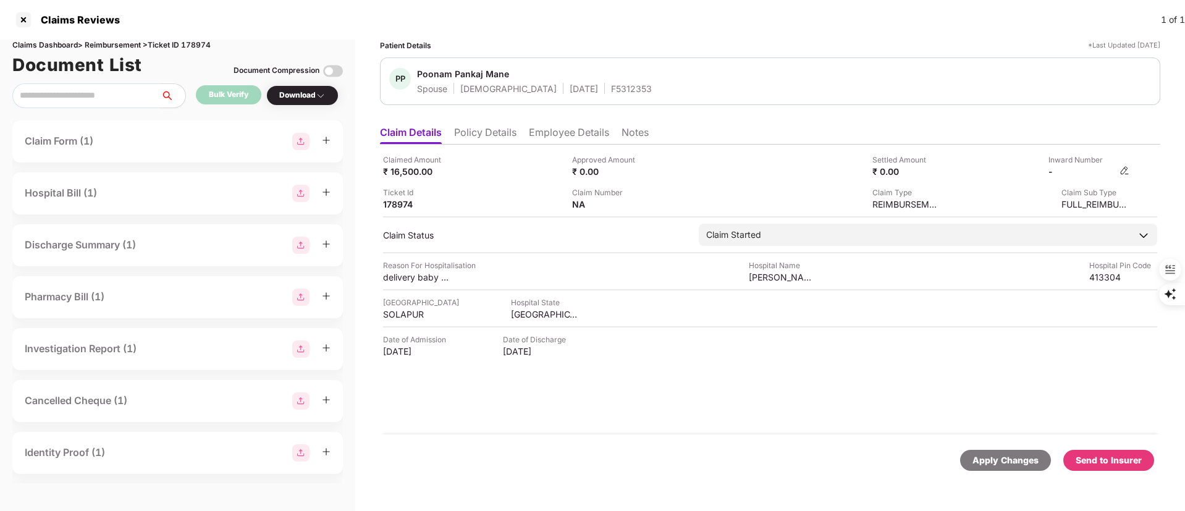
click at [1124, 172] on img at bounding box center [1124, 171] width 10 height 10
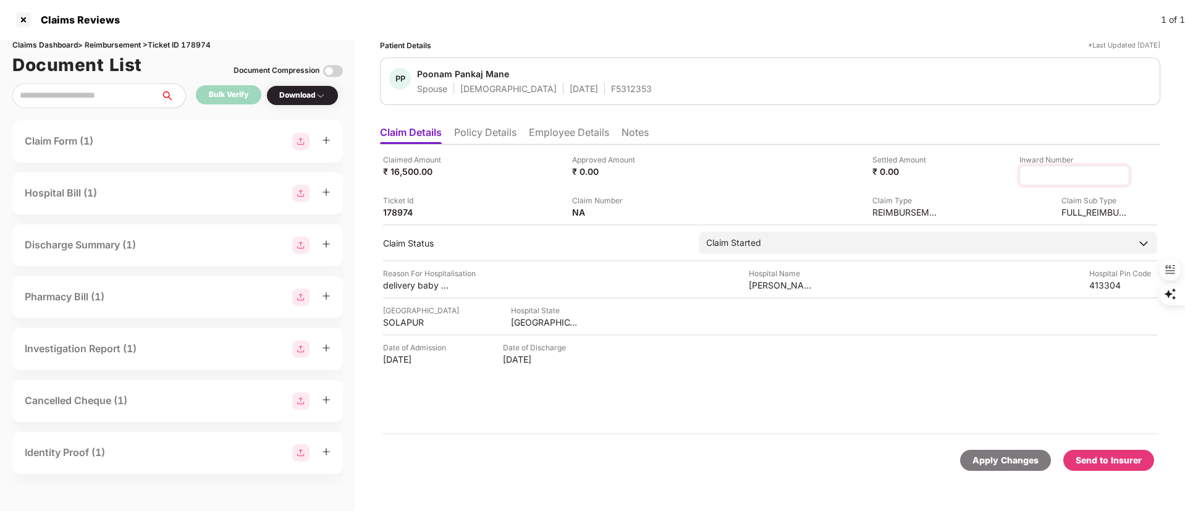
click at [1063, 179] on input at bounding box center [1074, 175] width 89 height 13
type input "**********"
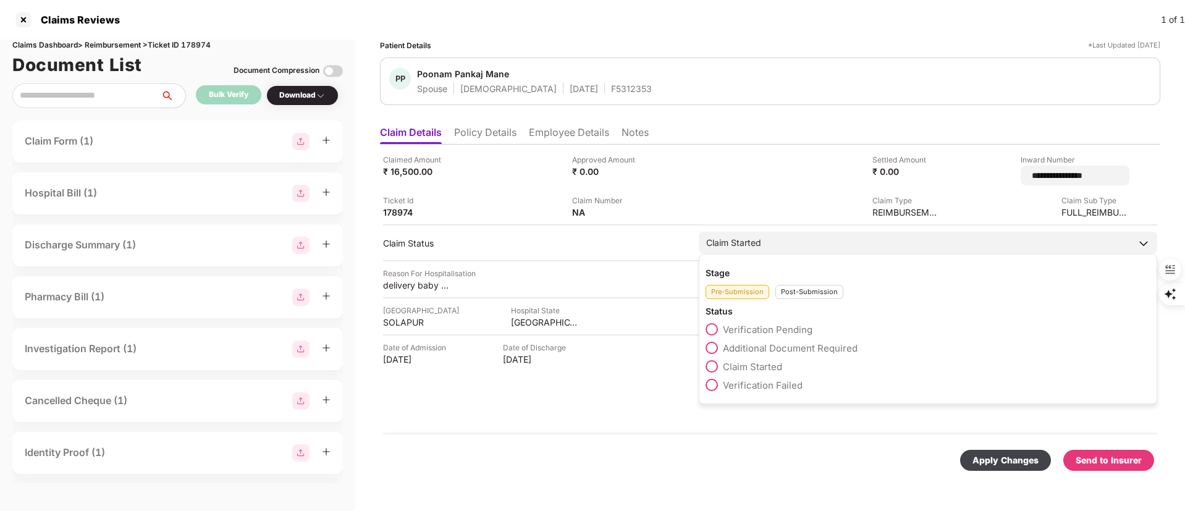
click at [812, 292] on div "Stage Pre-Submission Post-Submission Status Verification Pending Additional Doc…" at bounding box center [928, 329] width 458 height 150
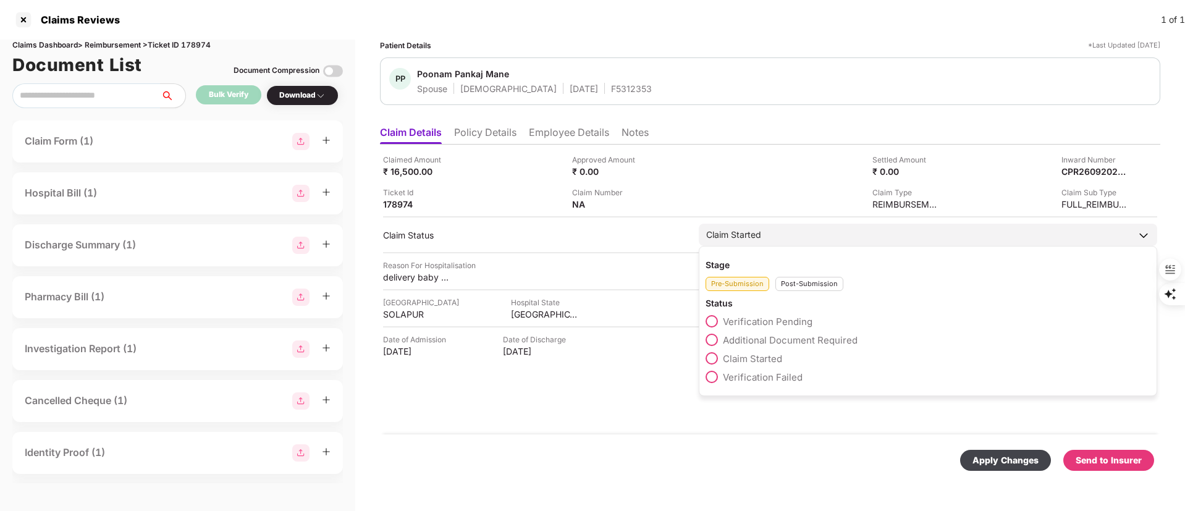
click at [788, 340] on span "Additional Document Required" at bounding box center [790, 340] width 135 height 12
click at [823, 278] on div "Post-Submission" at bounding box center [809, 284] width 68 height 14
click at [780, 339] on span "Claim Under Process" at bounding box center [769, 340] width 93 height 12
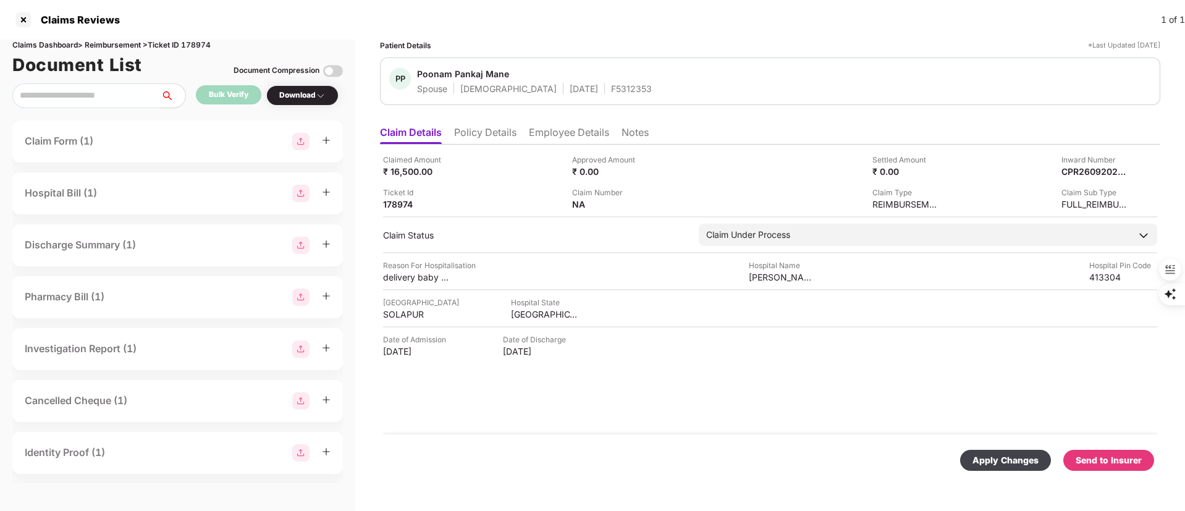
click at [1001, 457] on div "Apply Changes" at bounding box center [1005, 460] width 66 height 14
click at [563, 129] on li "Employee Details" at bounding box center [569, 135] width 80 height 18
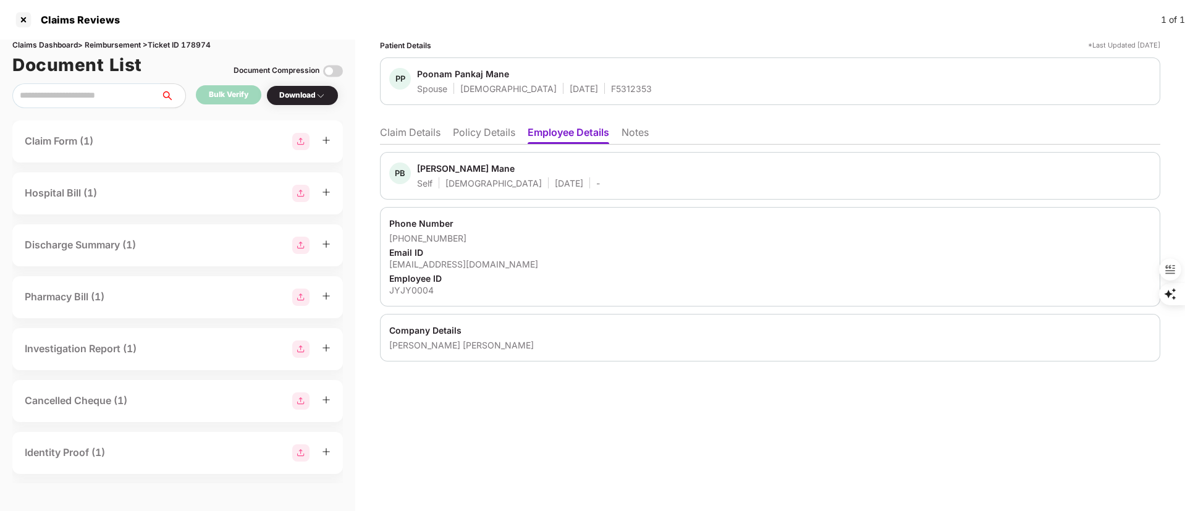
click at [436, 164] on div "Pankaj Bharat Mane" at bounding box center [466, 168] width 98 height 12
click at [484, 128] on li "Policy Details" at bounding box center [484, 135] width 62 height 18
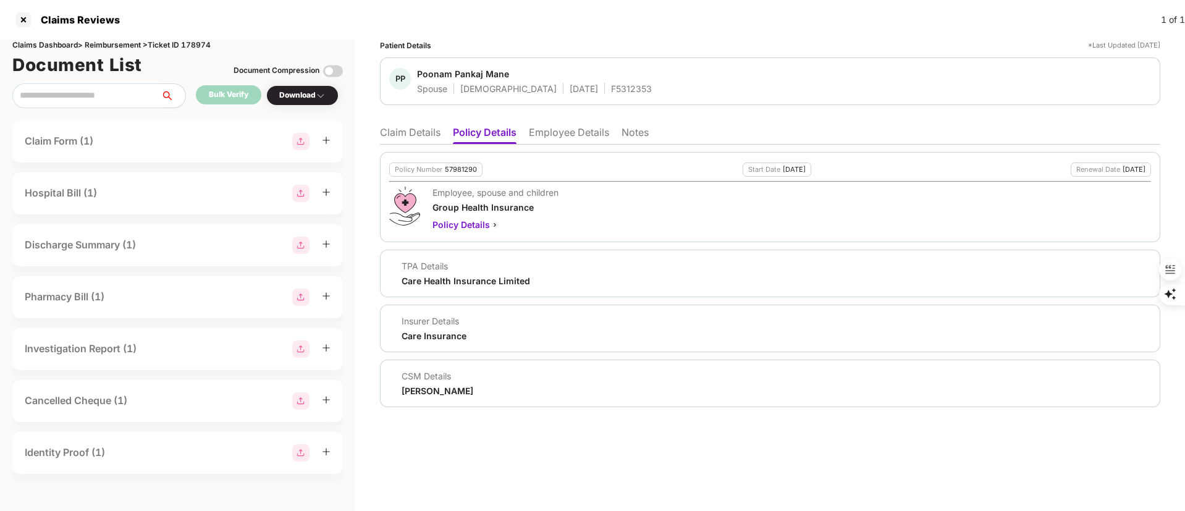
click at [426, 127] on li "Claim Details" at bounding box center [410, 135] width 61 height 18
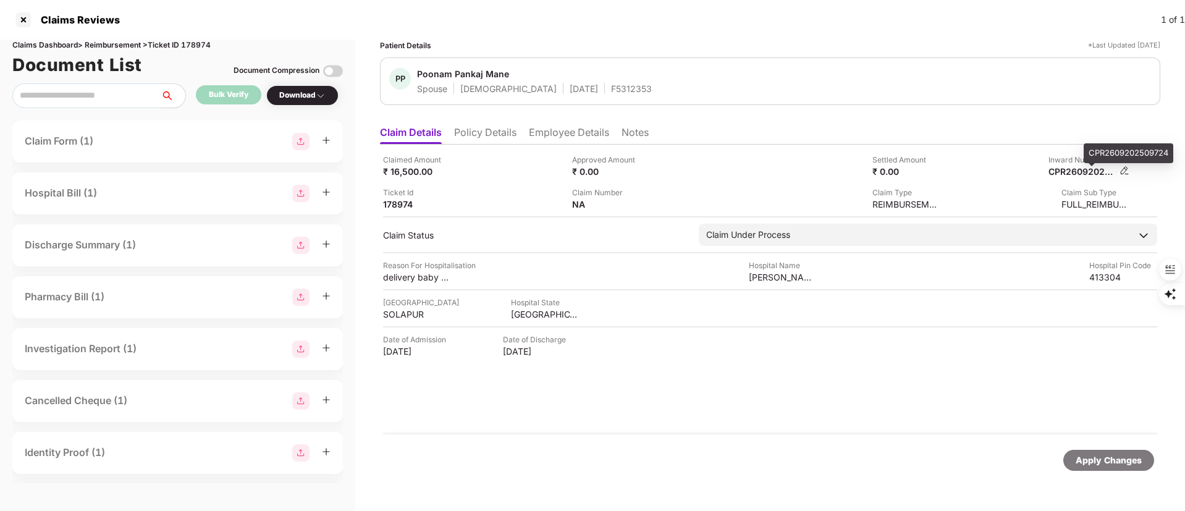
click at [1067, 168] on div "CPR2609202509724" at bounding box center [1082, 172] width 68 height 12
click at [1068, 169] on div "CPR2609202509724" at bounding box center [1082, 172] width 68 height 12
click at [27, 15] on div at bounding box center [24, 20] width 20 height 20
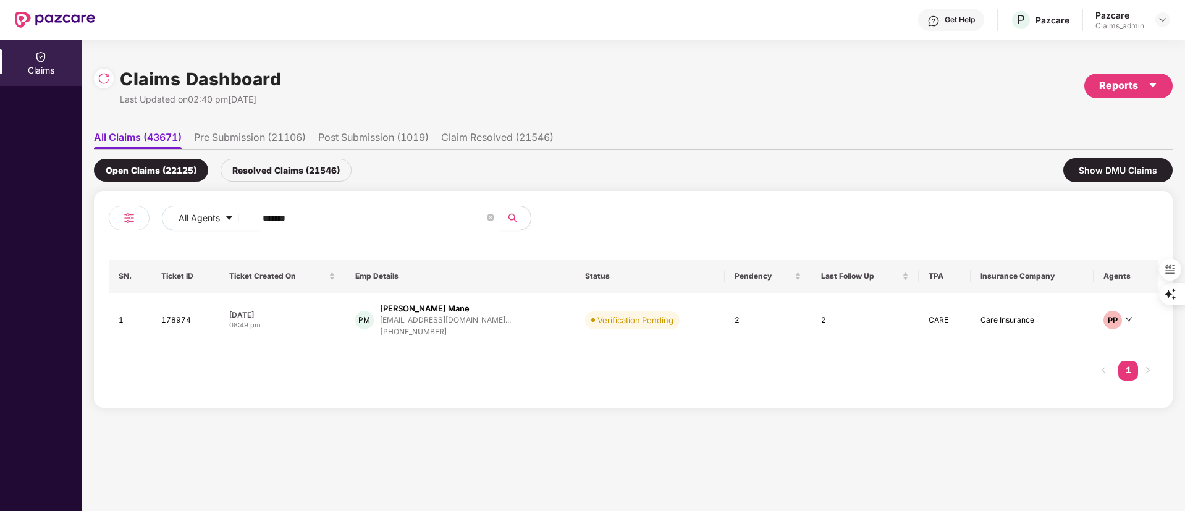
drag, startPoint x: 351, startPoint y: 217, endPoint x: 56, endPoint y: 220, distance: 294.7
click at [56, 220] on div "Claims Claims Dashboard Last Updated on 02:40 pm, 26 Sep 2025 Reports All Claim…" at bounding box center [592, 275] width 1185 height 471
paste input "text"
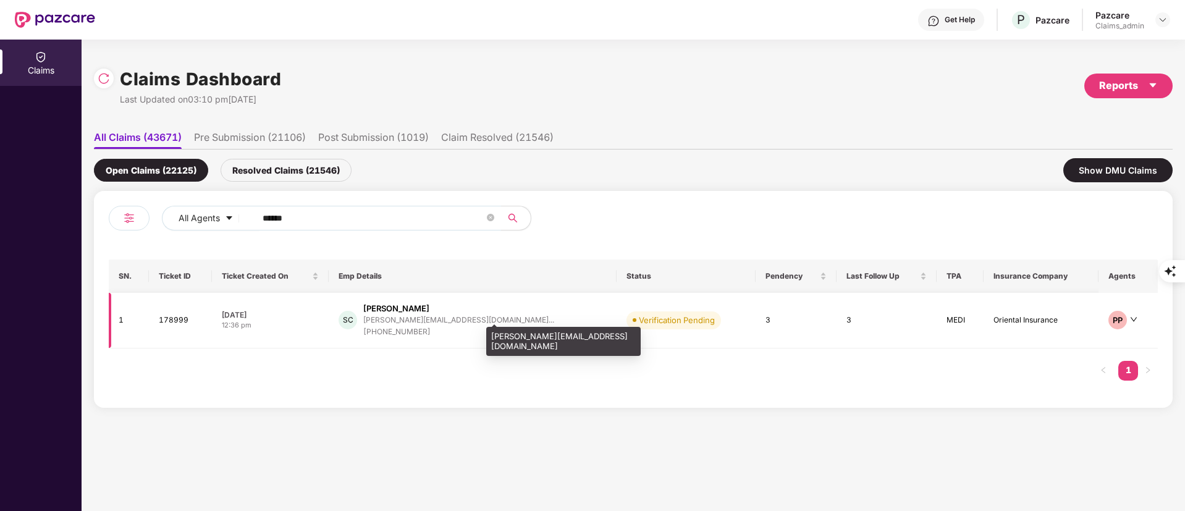
type input "******"
click at [421, 319] on div "[PERSON_NAME][EMAIL_ADDRESS][DOMAIN_NAME]..." at bounding box center [458, 320] width 191 height 8
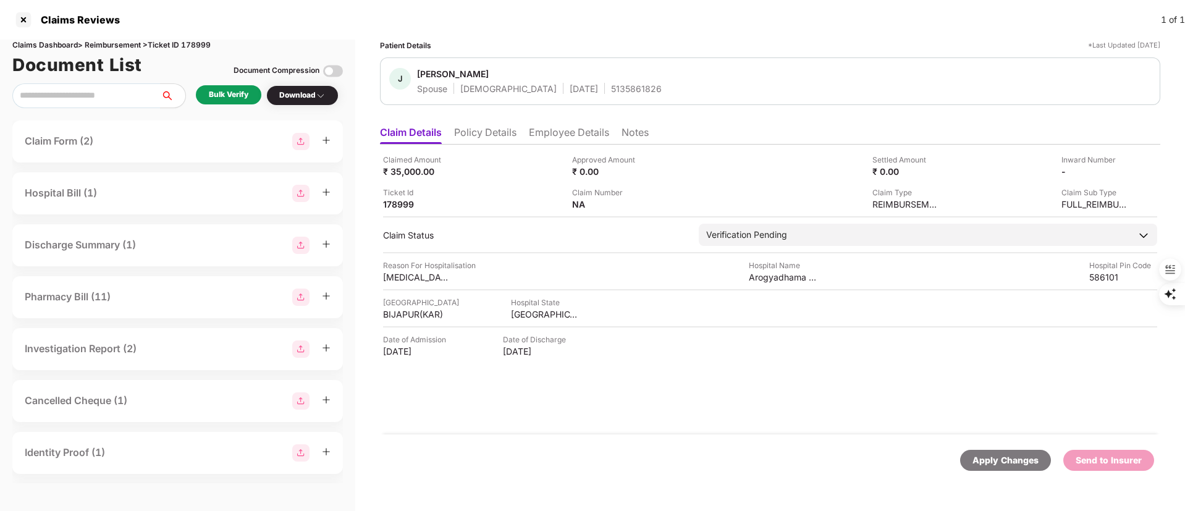
click at [495, 130] on li "Policy Details" at bounding box center [485, 135] width 62 height 18
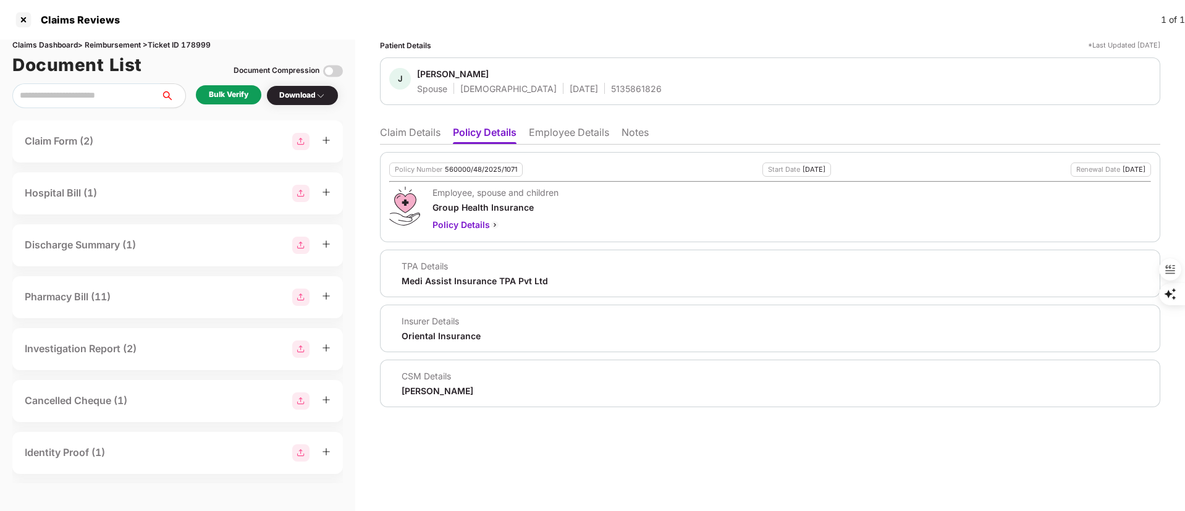
click at [419, 137] on li "Claim Details" at bounding box center [410, 135] width 61 height 18
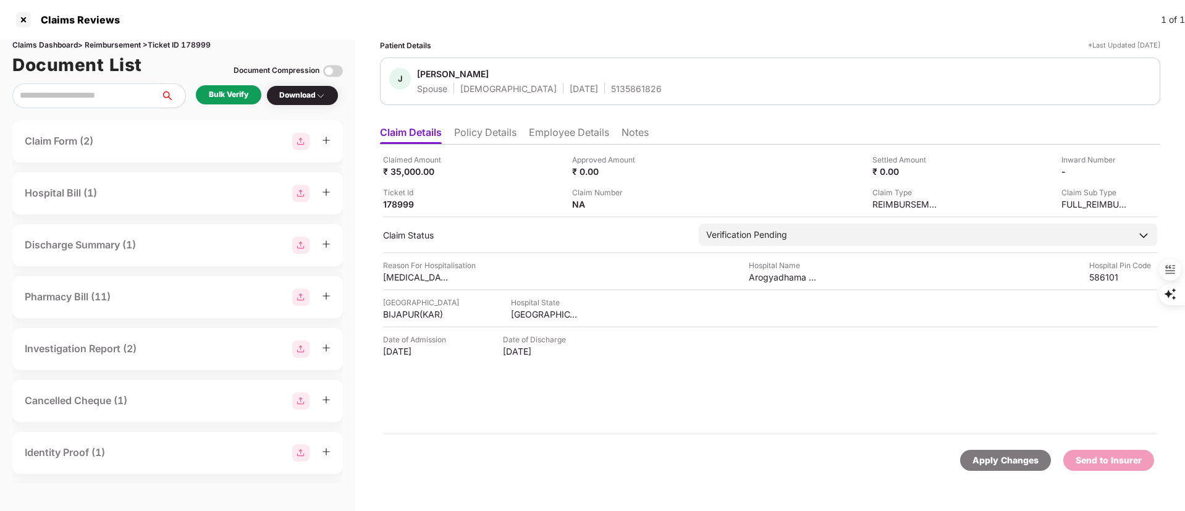
click at [473, 136] on li "Policy Details" at bounding box center [485, 135] width 62 height 18
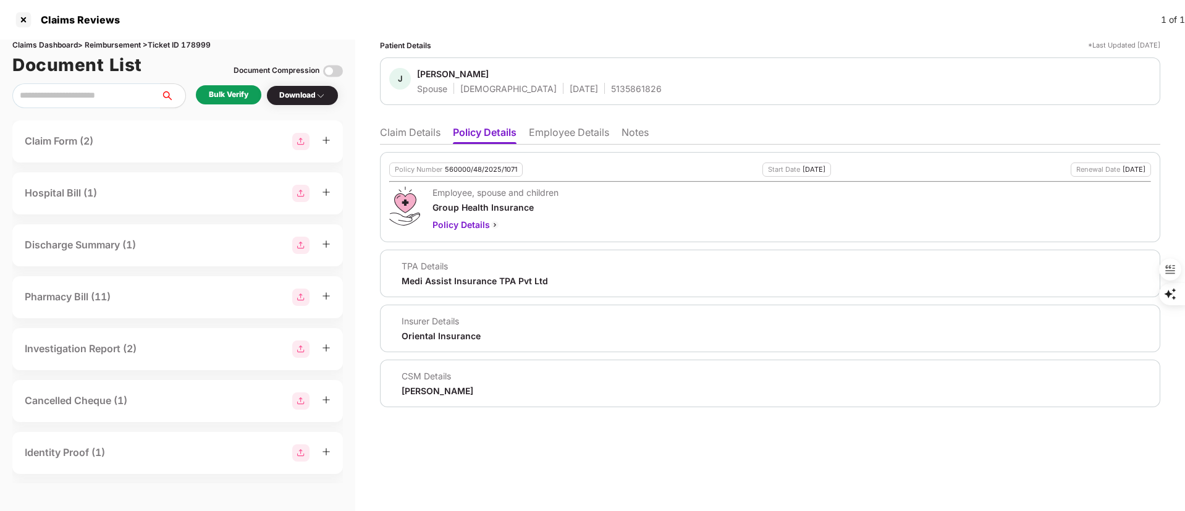
click at [392, 134] on li "Claim Details" at bounding box center [410, 135] width 61 height 18
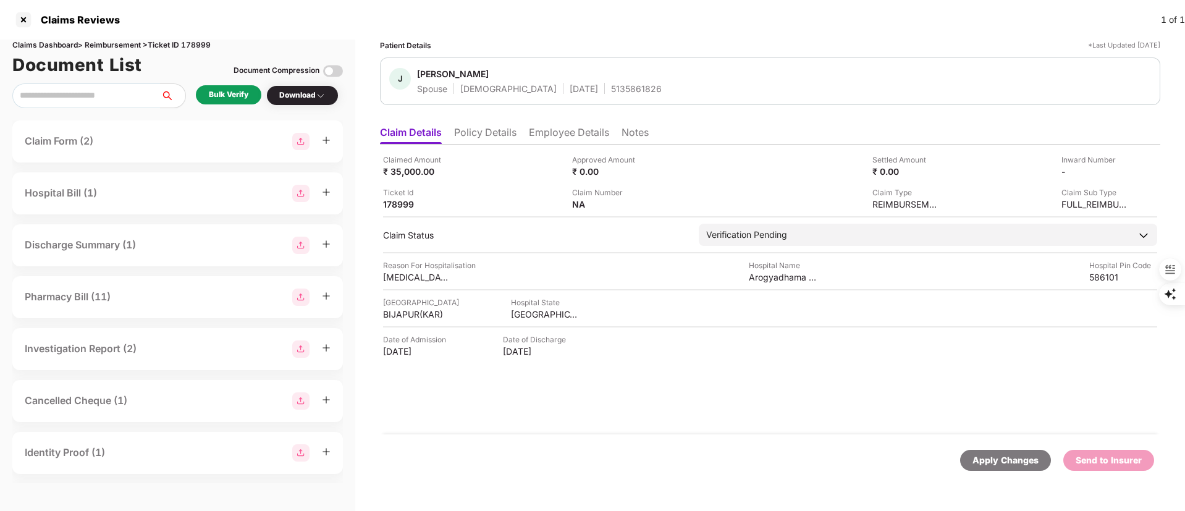
click at [466, 131] on li "Policy Details" at bounding box center [485, 135] width 62 height 18
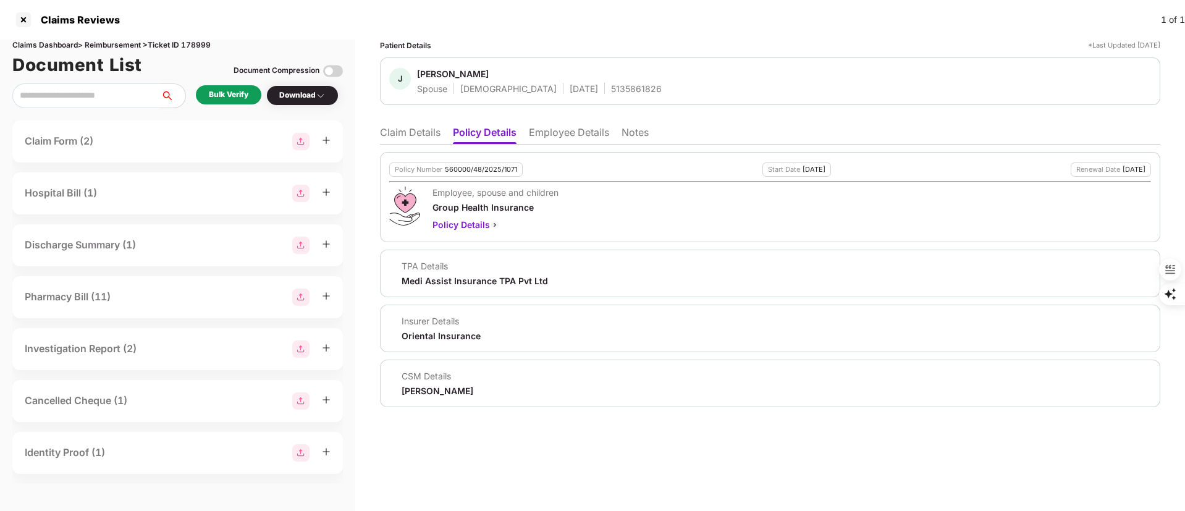
click at [411, 118] on div "Patient Details *Last Updated 25 Sep 2025 J Jayashree Spouse Female 20 July 198…" at bounding box center [770, 224] width 780 height 368
click at [424, 132] on li "Claim Details" at bounding box center [410, 135] width 61 height 18
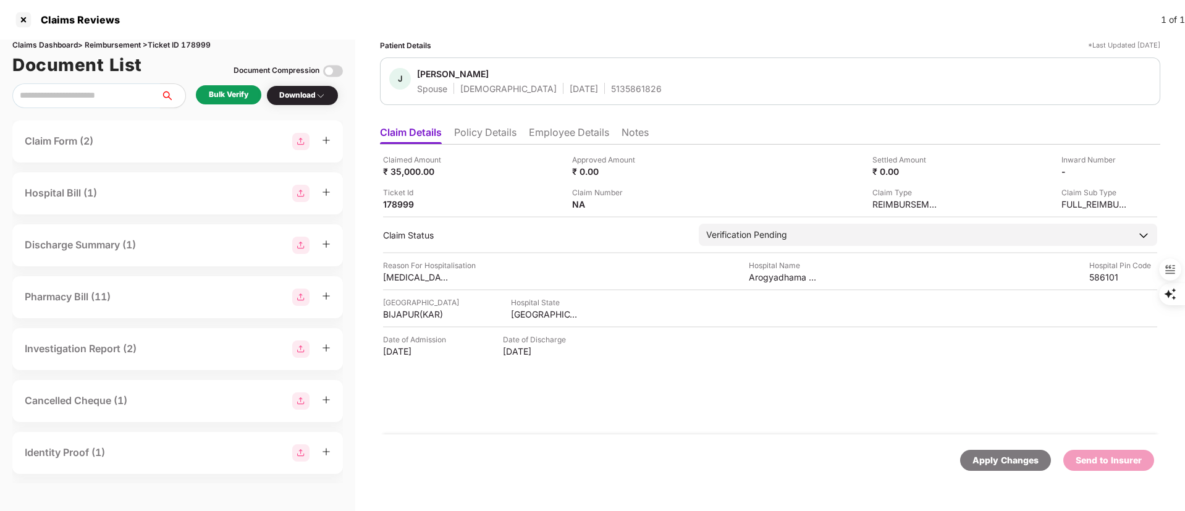
click at [474, 135] on li "Policy Details" at bounding box center [485, 135] width 62 height 18
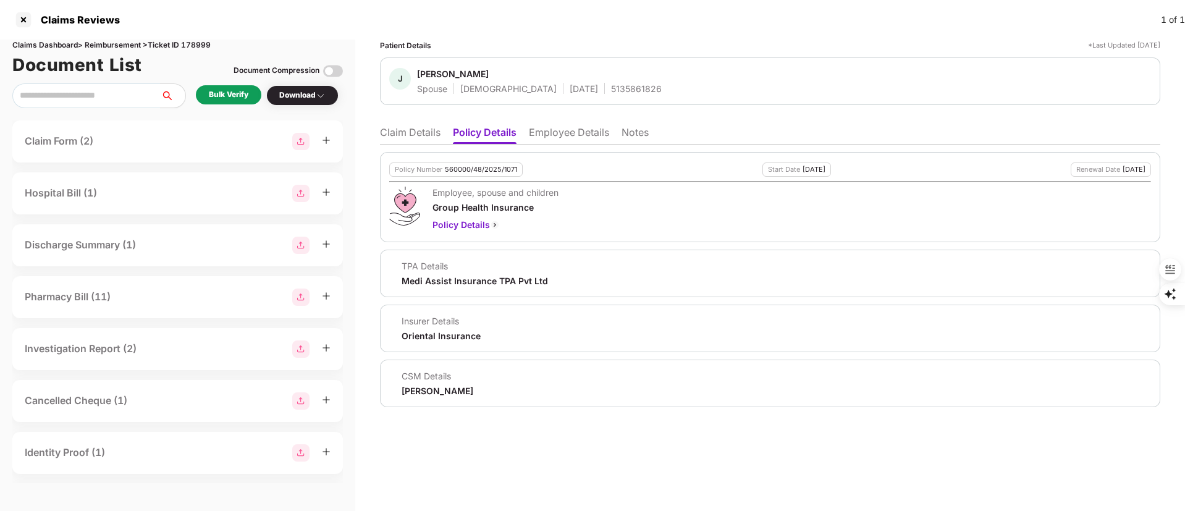
click at [405, 129] on li "Claim Details" at bounding box center [410, 135] width 61 height 18
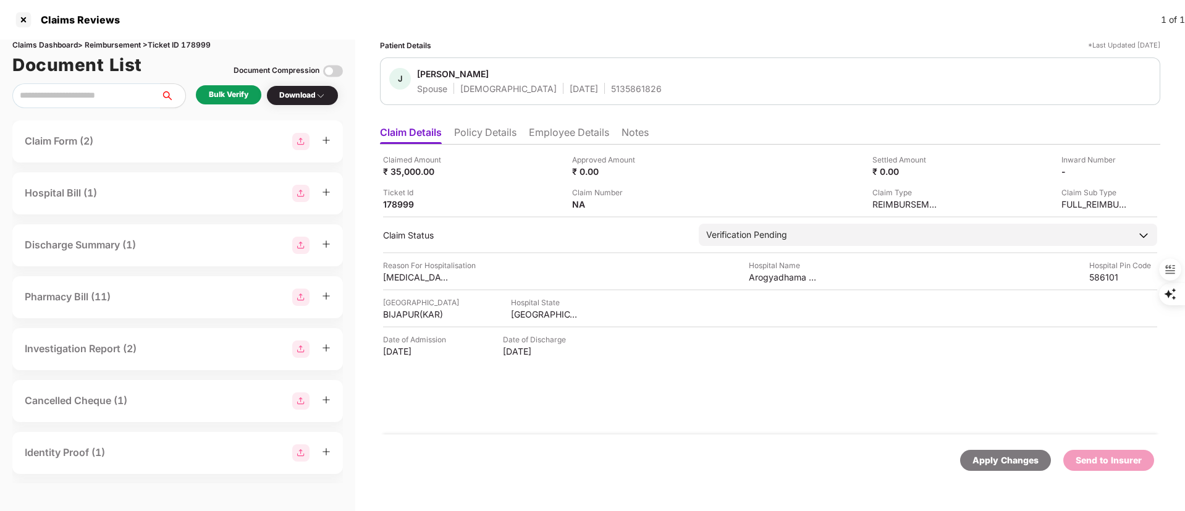
click at [494, 128] on li "Policy Details" at bounding box center [485, 135] width 62 height 18
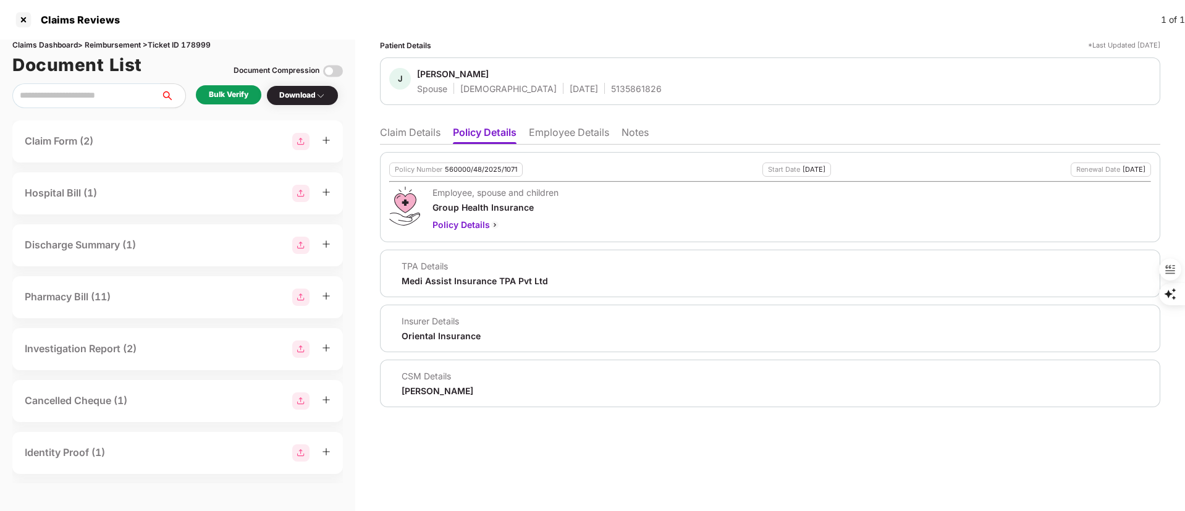
click at [560, 129] on li "Employee Details" at bounding box center [569, 135] width 80 height 18
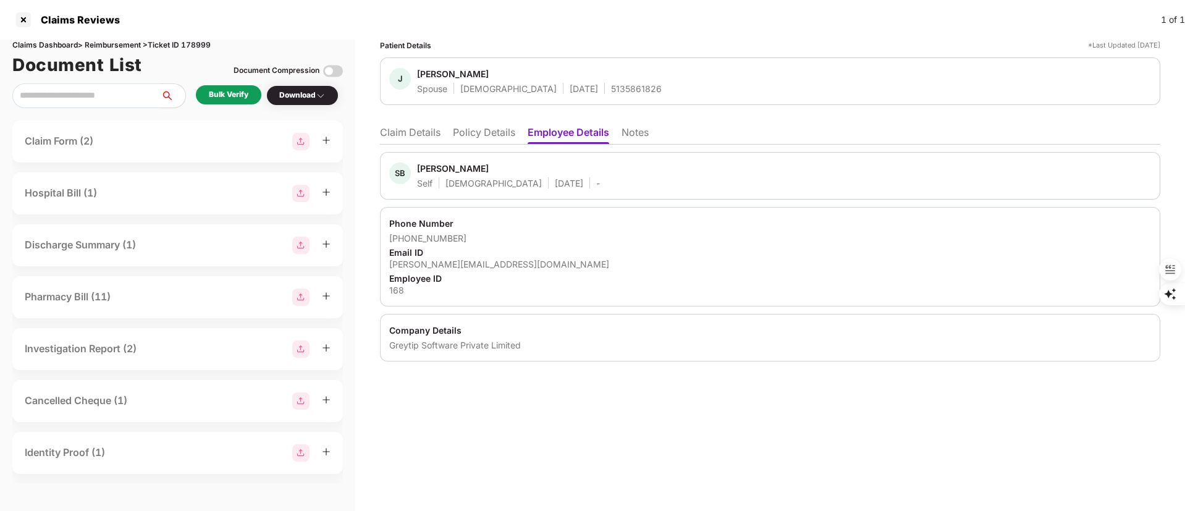
click at [235, 98] on div "Bulk Verify" at bounding box center [229, 95] width 40 height 12
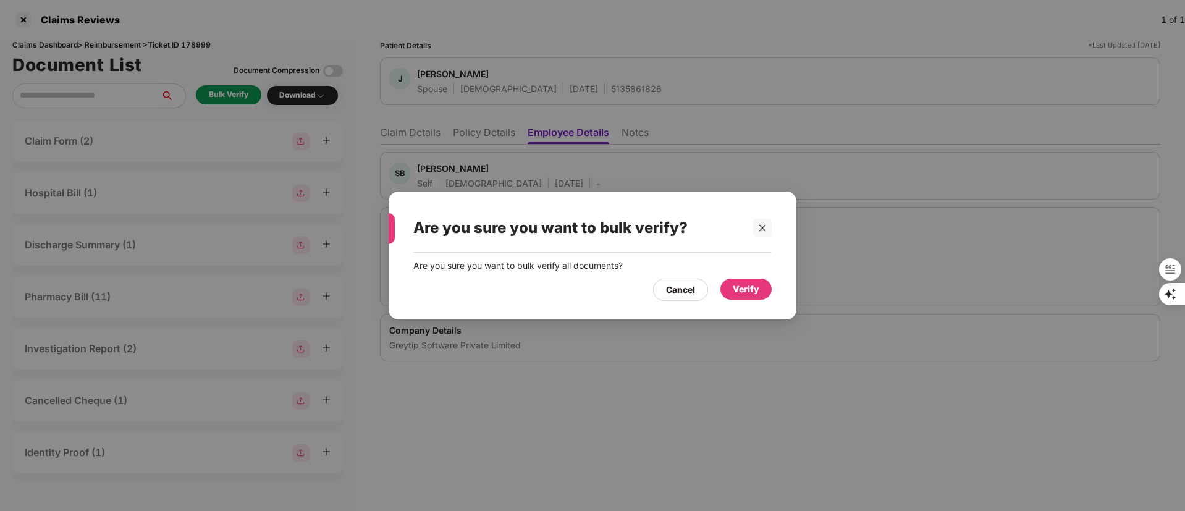
click at [747, 288] on div "Verify" at bounding box center [746, 289] width 27 height 14
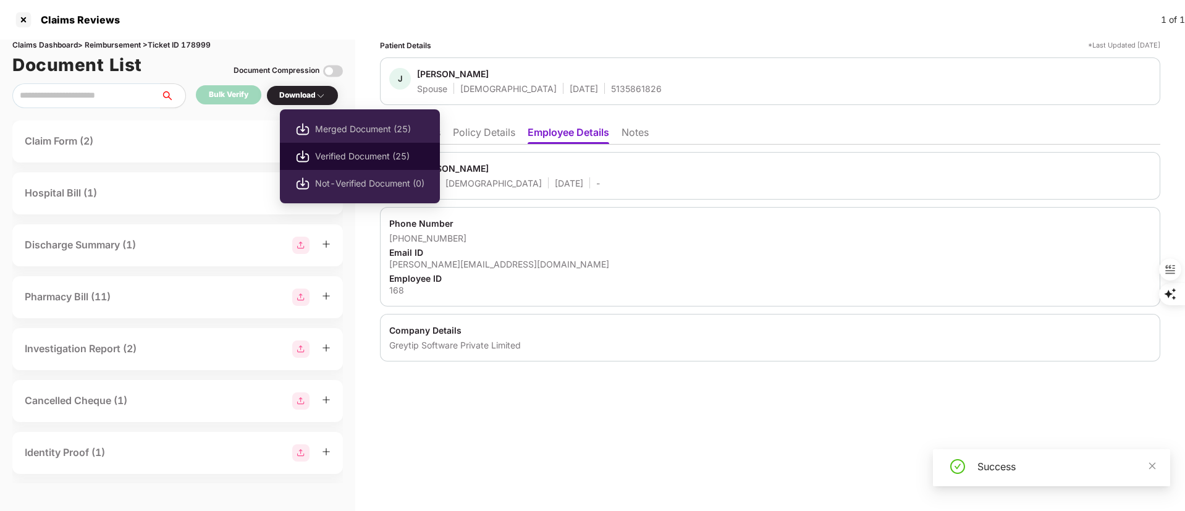
click at [369, 151] on span "Verified Document (25)" at bounding box center [369, 157] width 109 height 14
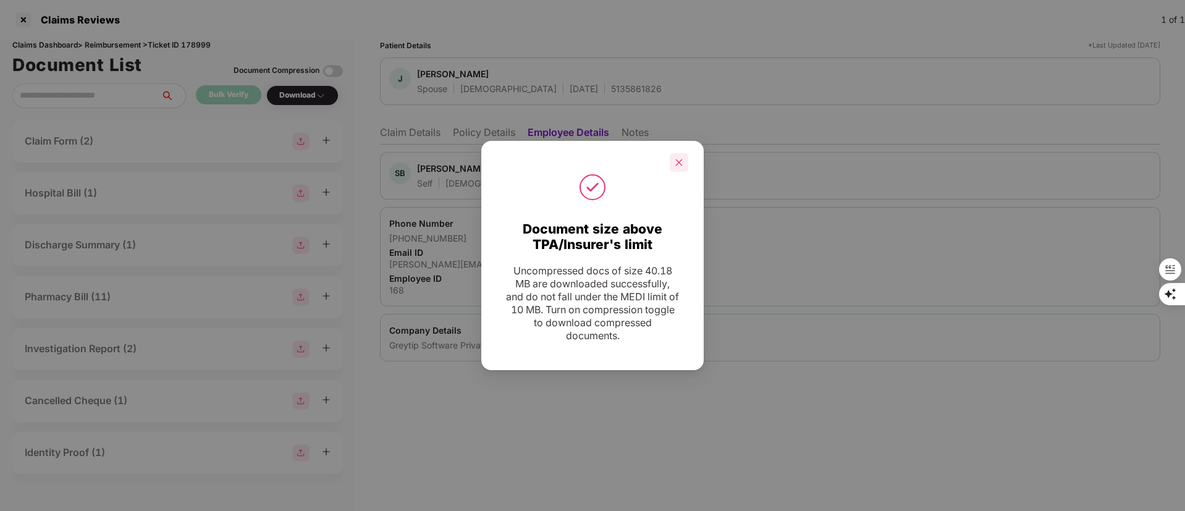
click at [680, 159] on icon "close" at bounding box center [679, 162] width 9 height 9
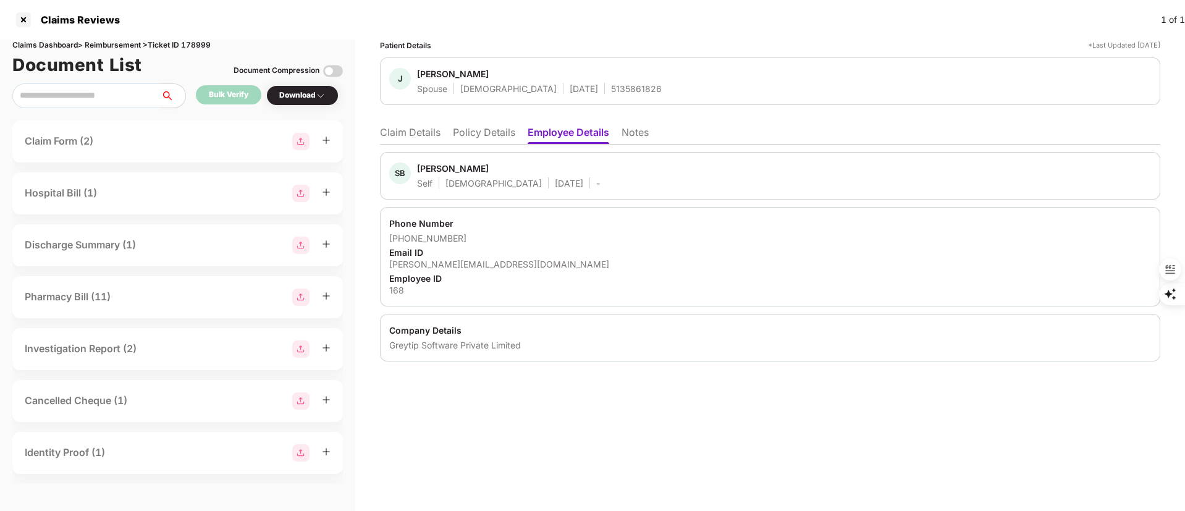
click at [411, 131] on li "Claim Details" at bounding box center [410, 135] width 61 height 18
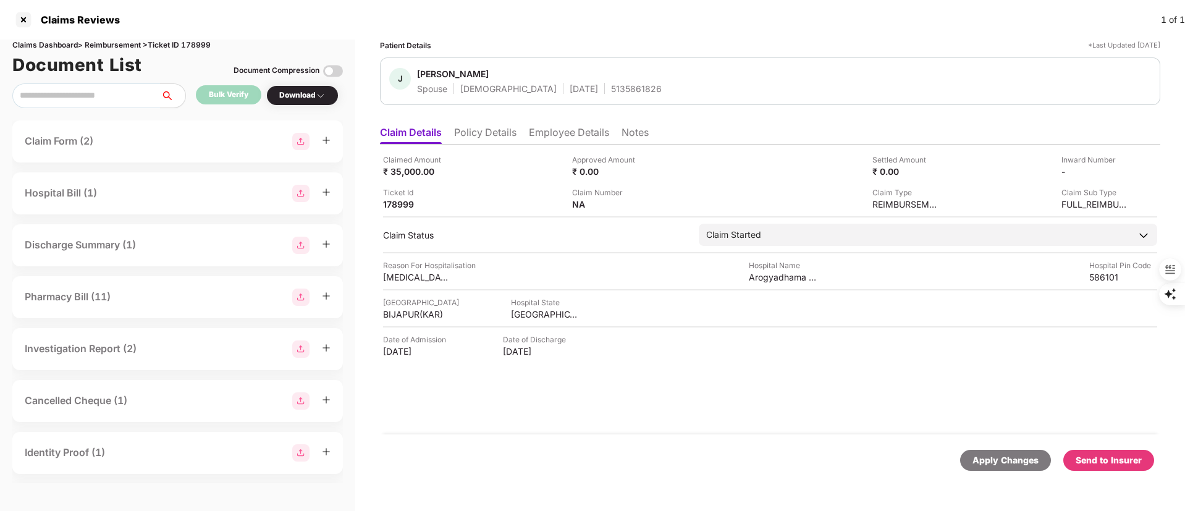
click at [1114, 457] on div "Send to Insurer" at bounding box center [1109, 460] width 66 height 14
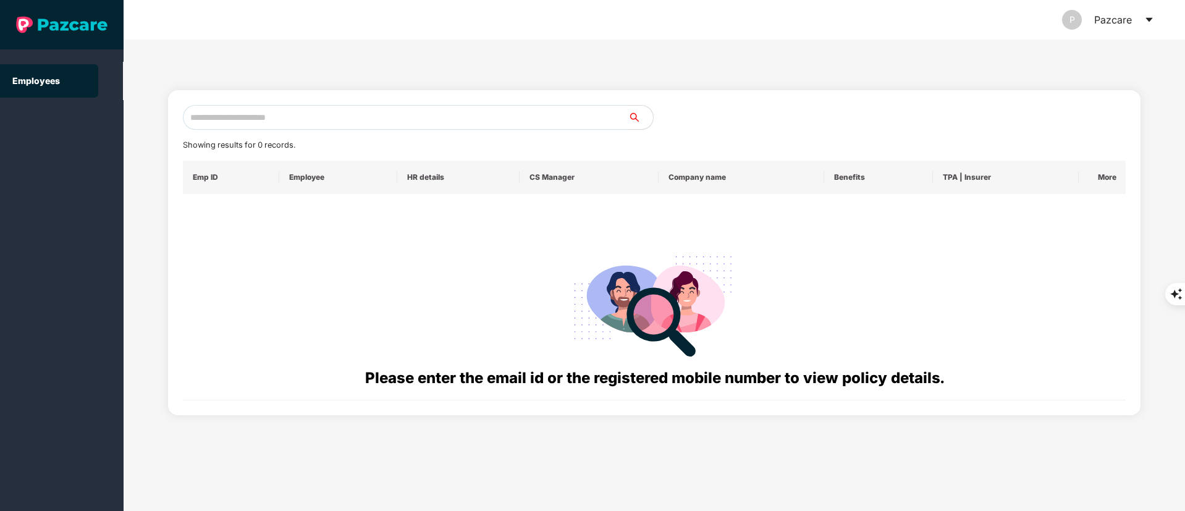
click at [277, 119] on input "text" at bounding box center [405, 117] width 445 height 25
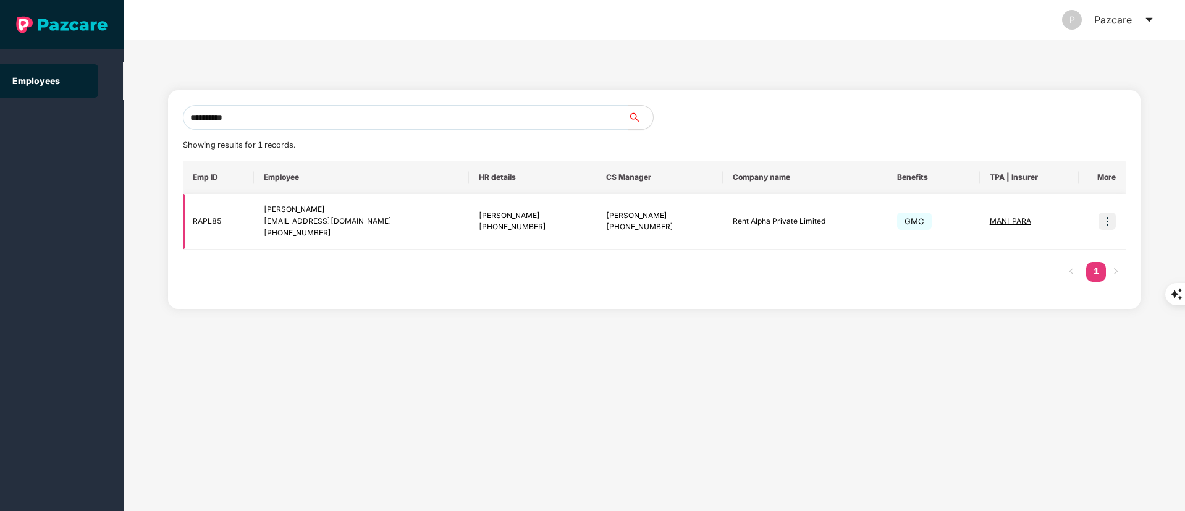
type input "**********"
click at [1105, 216] on img at bounding box center [1106, 221] width 17 height 17
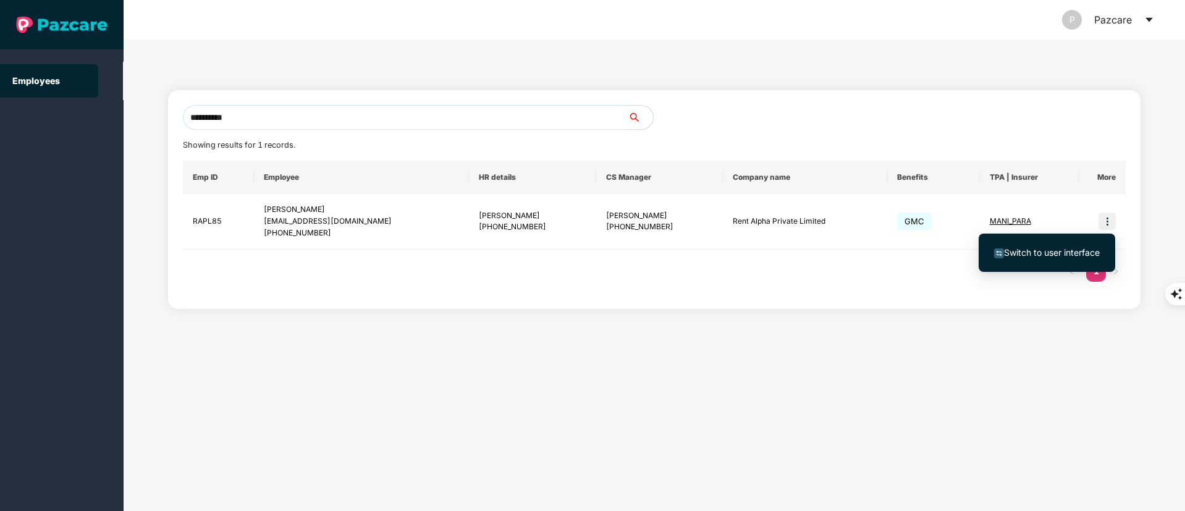
click at [1030, 235] on ul "Switch to user interface" at bounding box center [1047, 253] width 137 height 38
click at [1026, 252] on span "Switch to user interface" at bounding box center [1052, 252] width 96 height 11
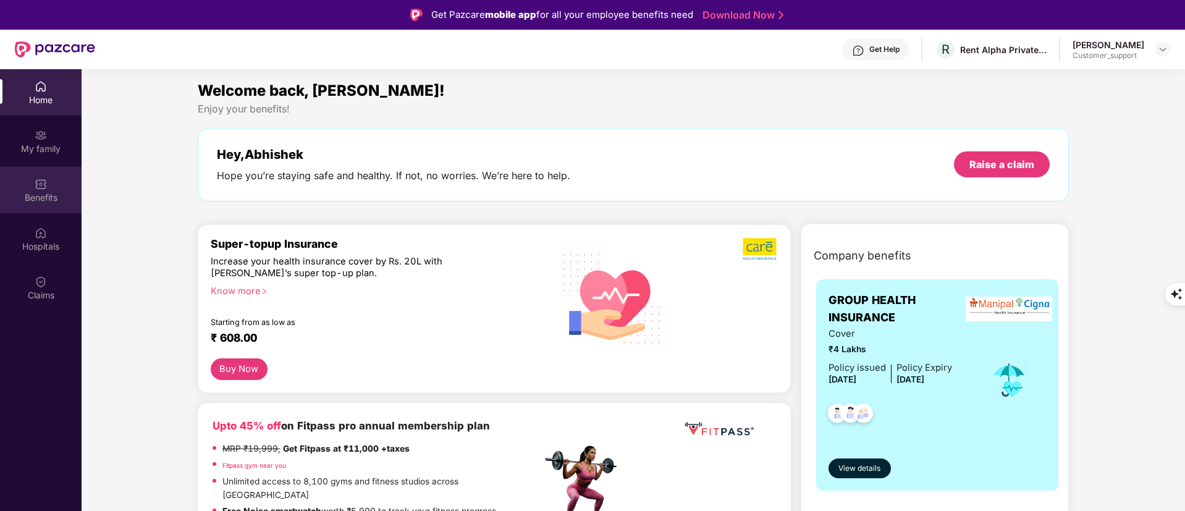
click at [59, 190] on div "Benefits" at bounding box center [41, 190] width 82 height 46
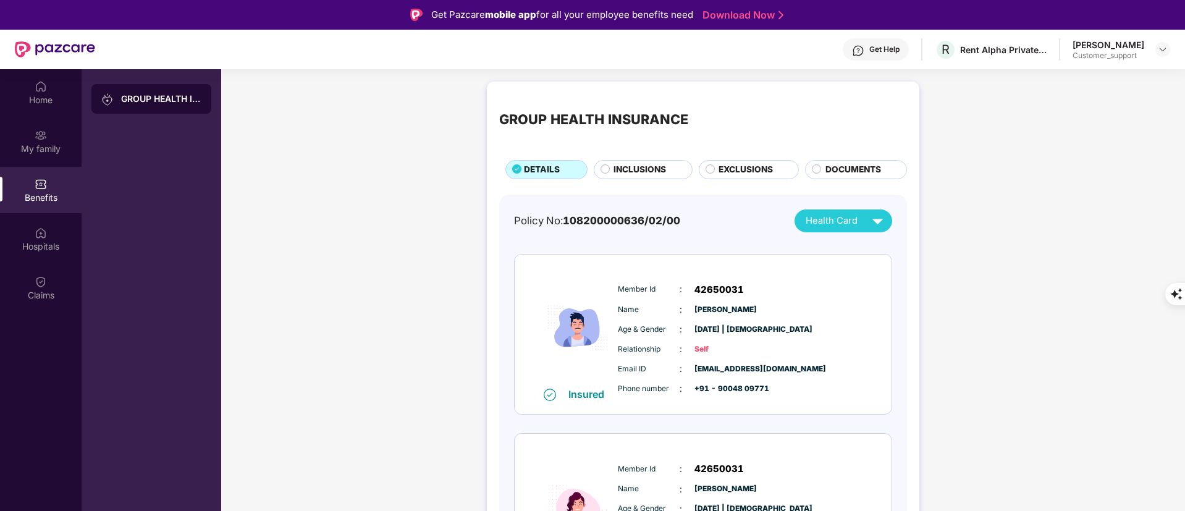
click at [633, 165] on span "INCLUSIONS" at bounding box center [639, 170] width 53 height 14
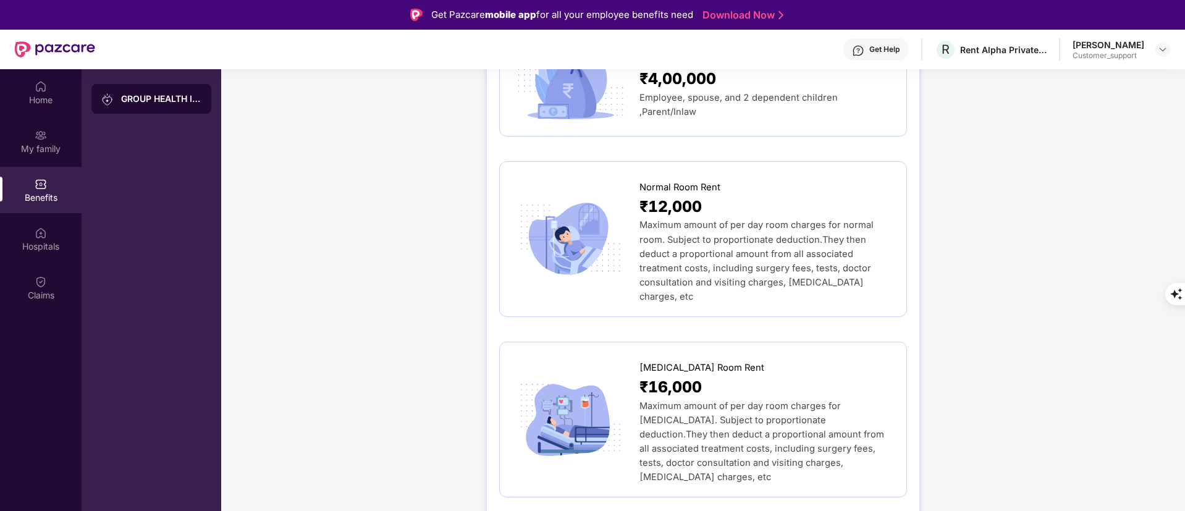
scroll to position [172, 0]
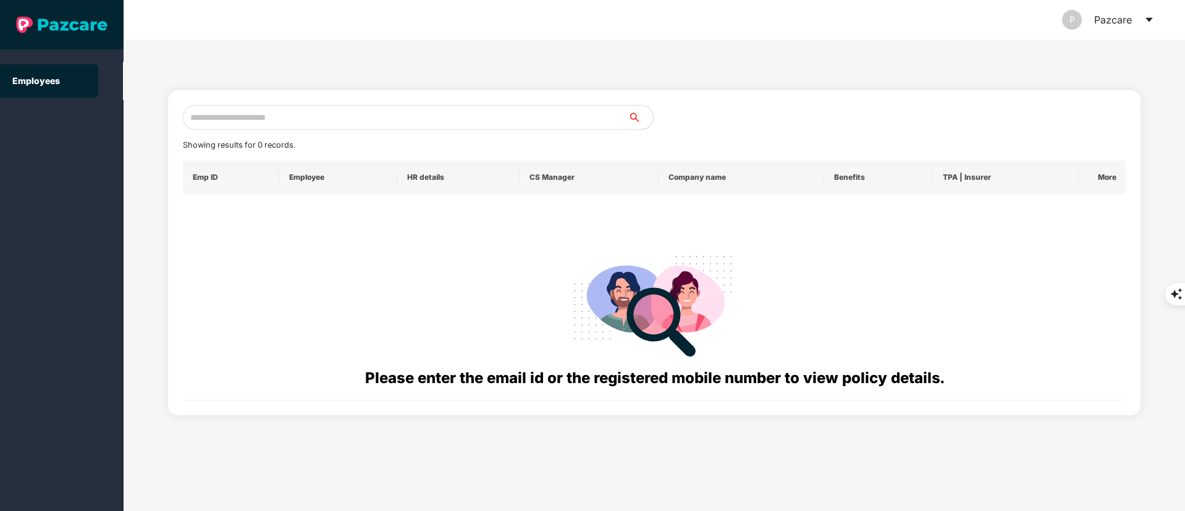
click at [260, 119] on input "text" at bounding box center [405, 117] width 445 height 25
paste input "**********"
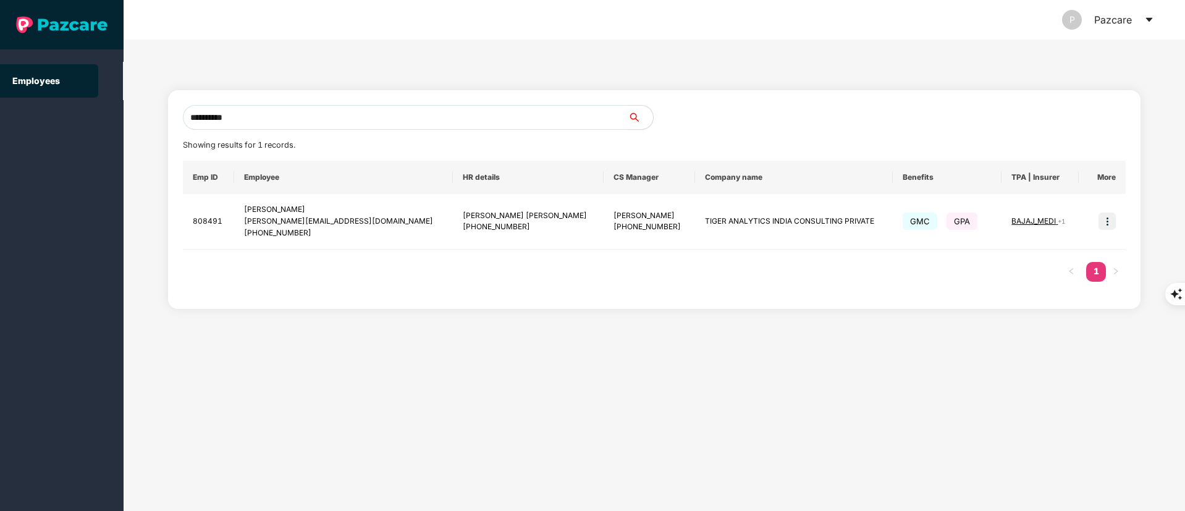
drag, startPoint x: 290, startPoint y: 118, endPoint x: 297, endPoint y: 151, distance: 34.0
click at [112, 126] on section "**********" at bounding box center [592, 255] width 1185 height 511
paste input "**********"
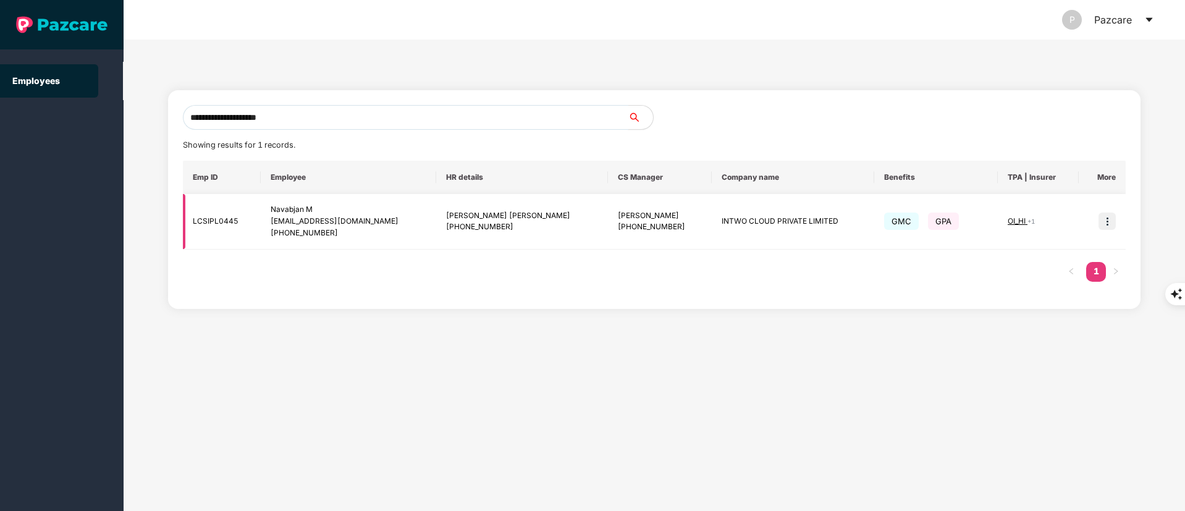
type input "**********"
click at [1106, 222] on img at bounding box center [1106, 221] width 17 height 17
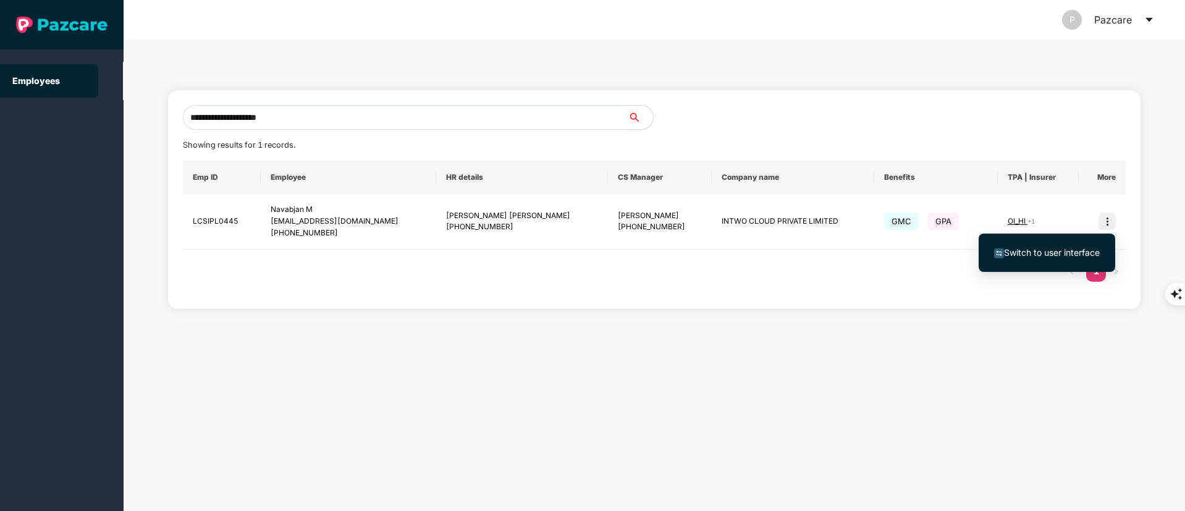
click at [1022, 247] on span "Switch to user interface" at bounding box center [1052, 252] width 96 height 11
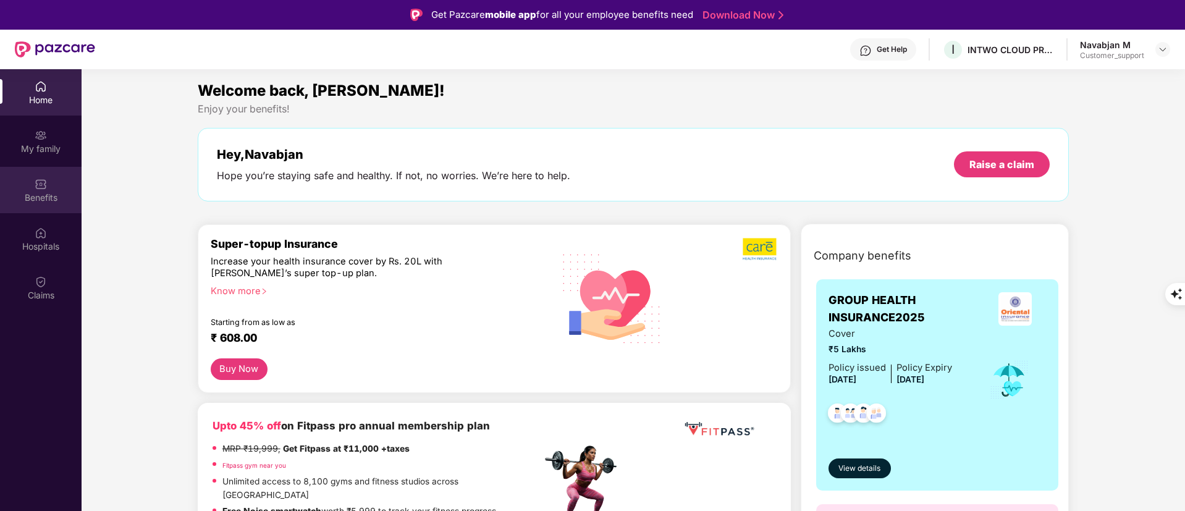
click at [30, 187] on div "Benefits" at bounding box center [41, 190] width 82 height 46
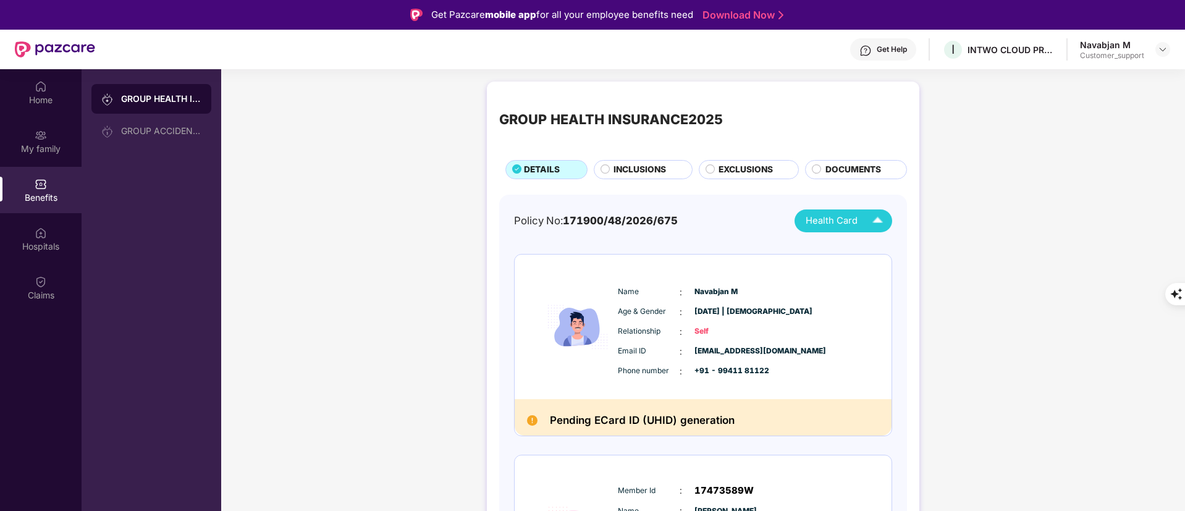
click at [834, 226] on span "Health Card" at bounding box center [832, 221] width 52 height 14
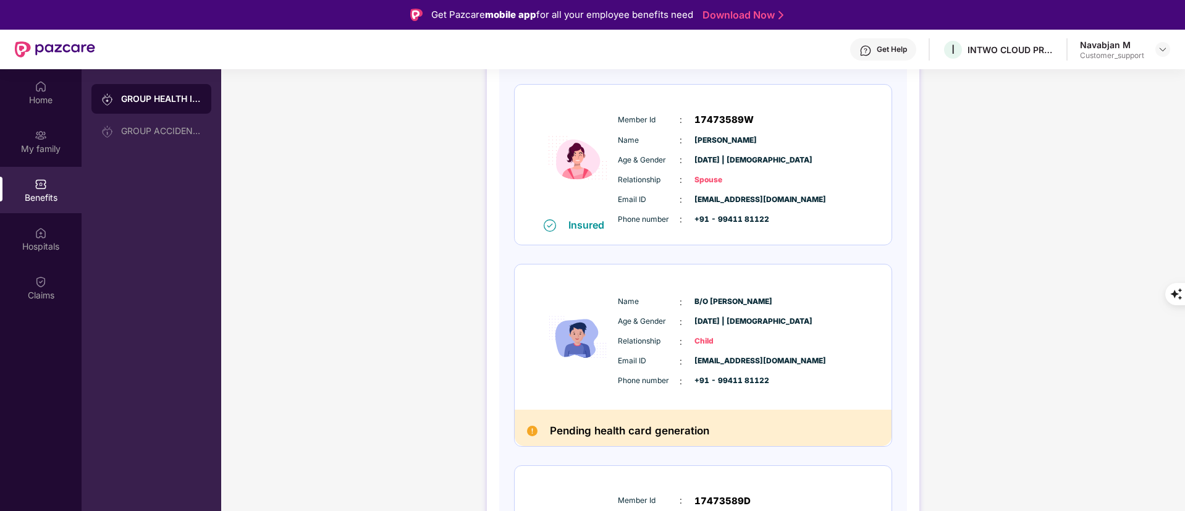
scroll to position [463, 0]
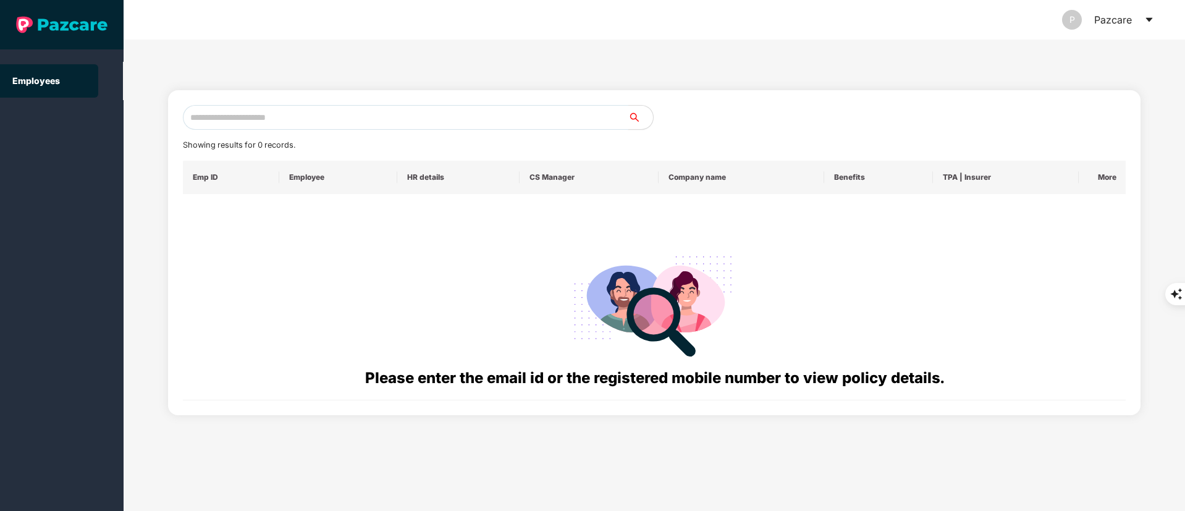
drag, startPoint x: 308, startPoint y: 97, endPoint x: 306, endPoint y: 108, distance: 11.4
click at [306, 107] on div "Showing results for 0 records. Emp ID Employee HR details CS Manager Company na…" at bounding box center [654, 252] width 973 height 325
click at [301, 113] on input "text" at bounding box center [405, 117] width 445 height 25
paste input "**********"
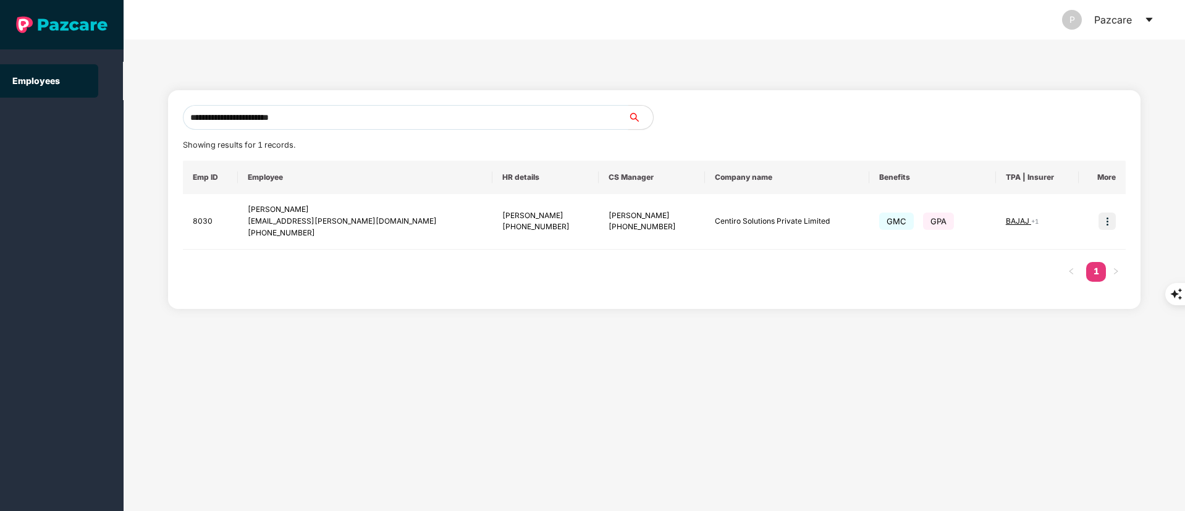
type input "**********"
click at [1110, 221] on img at bounding box center [1106, 221] width 17 height 17
click at [1050, 280] on div "Emp ID Employee HR details CS Manager Company name Benefits TPA | Insurer More …" at bounding box center [654, 227] width 943 height 133
click at [1032, 257] on div "Emp ID Employee HR details CS Manager Company name Benefits TPA | Insurer More …" at bounding box center [654, 227] width 943 height 133
click at [1106, 222] on img at bounding box center [1106, 221] width 17 height 17
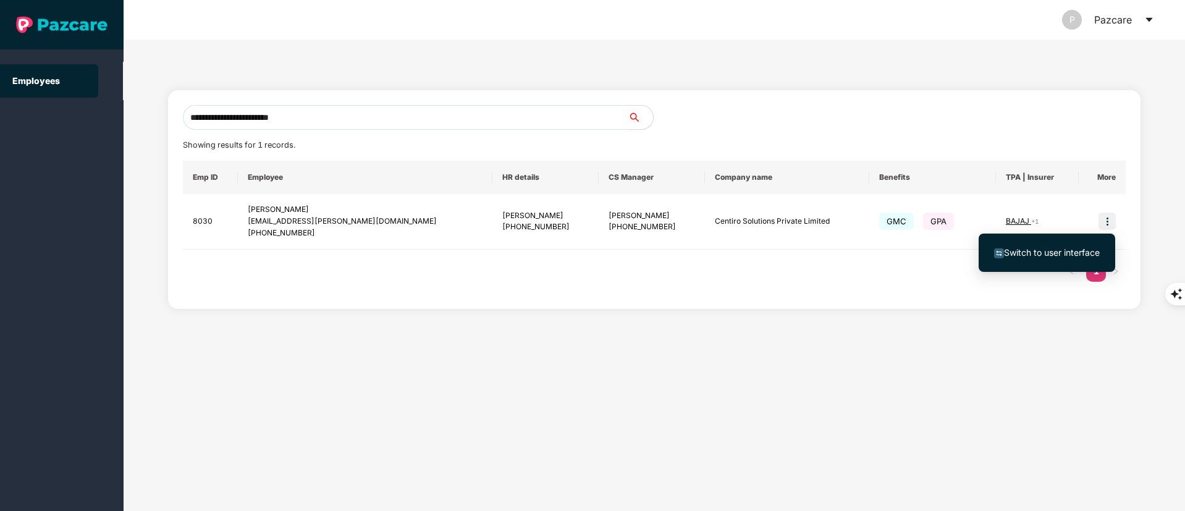
click at [1071, 250] on span "Switch to user interface" at bounding box center [1052, 252] width 96 height 11
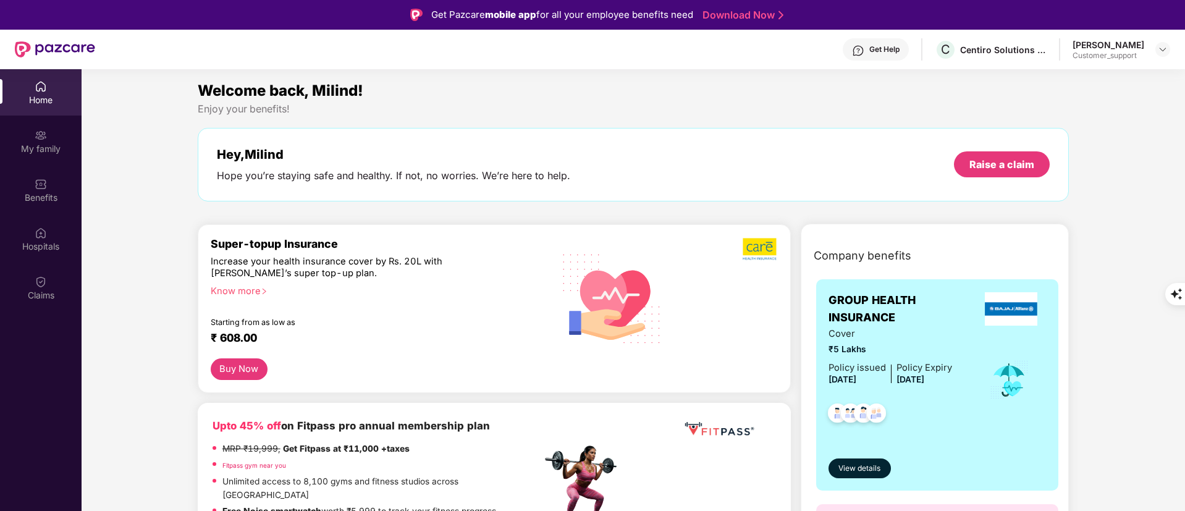
click at [43, 288] on div "Claims" at bounding box center [41, 287] width 82 height 46
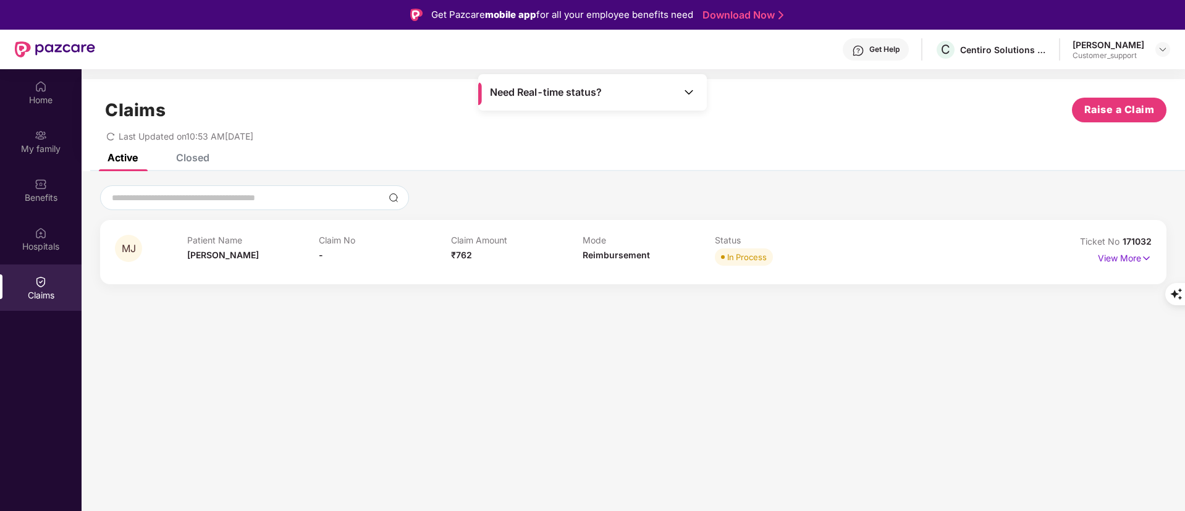
click at [202, 157] on div "Closed" at bounding box center [192, 157] width 33 height 12
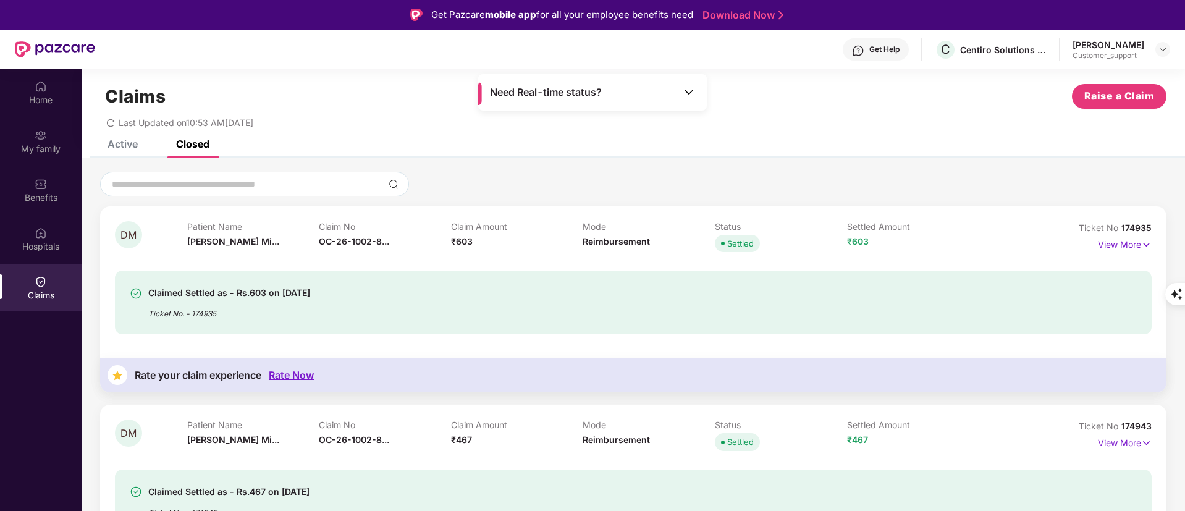
scroll to position [0, 0]
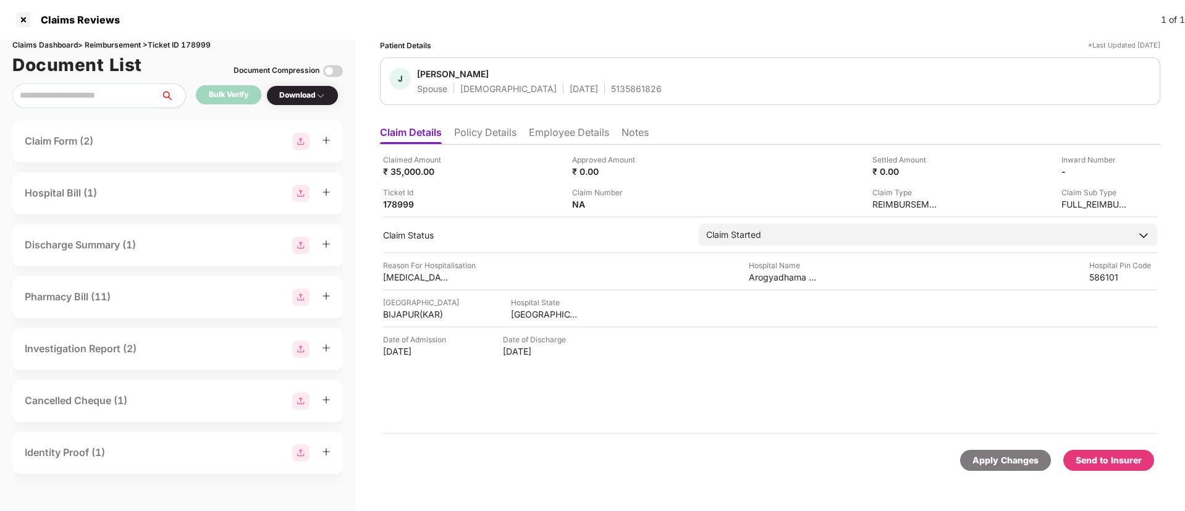
click at [1120, 463] on div "Send to Insurer" at bounding box center [1109, 460] width 66 height 14
click at [1114, 453] on div "Send to Insurer" at bounding box center [1109, 460] width 66 height 14
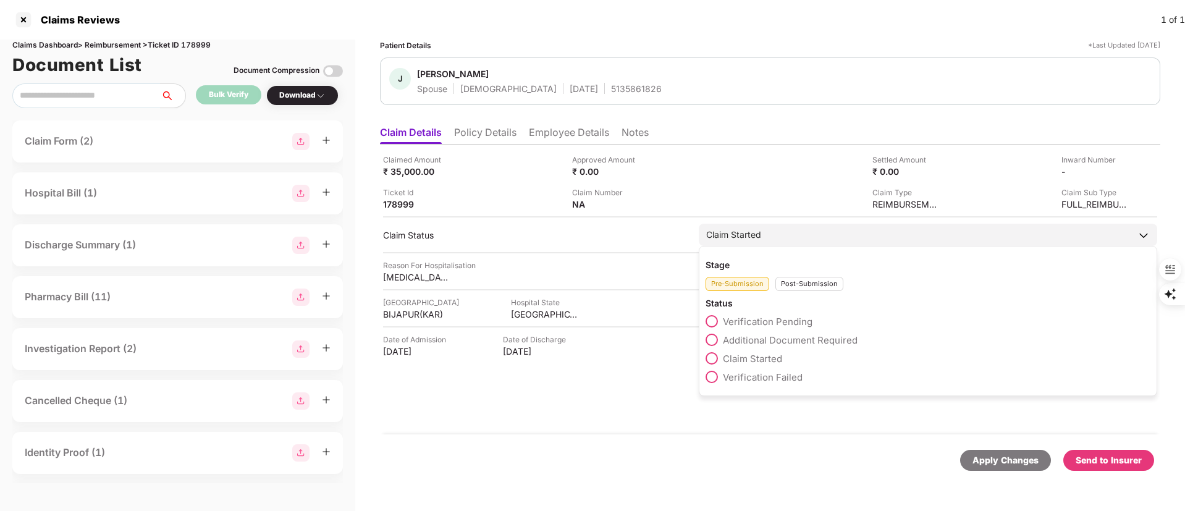
click at [762, 312] on div "Status Verification Pending Additional Document Required Claim Started Verifica…" at bounding box center [928, 343] width 445 height 92
click at [761, 322] on span "Verification Pending" at bounding box center [768, 322] width 90 height 12
click at [761, 232] on div "Verification Pending" at bounding box center [746, 235] width 81 height 14
click at [738, 357] on span "Claim Started" at bounding box center [752, 359] width 59 height 12
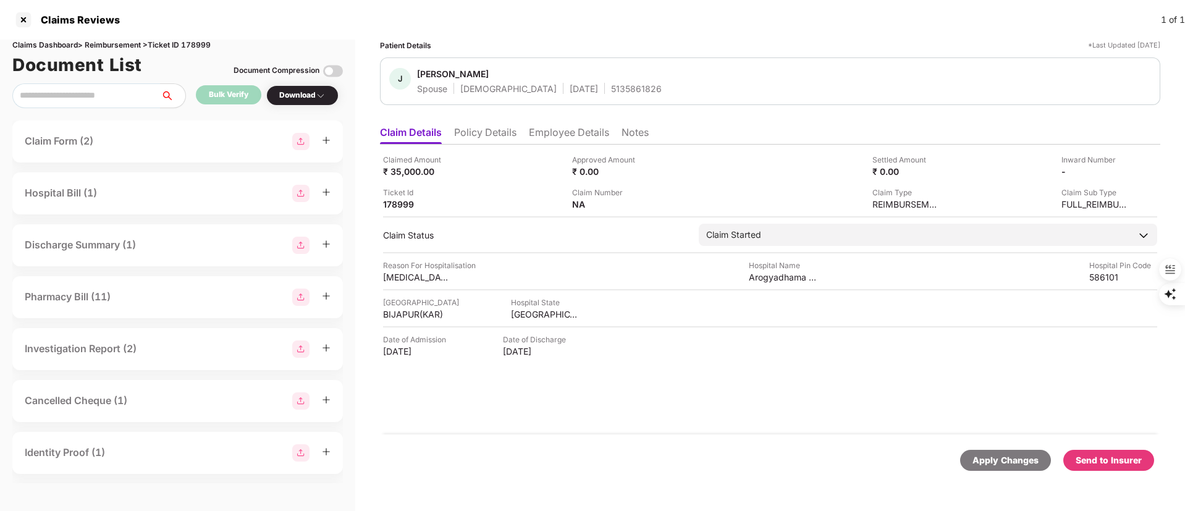
click at [993, 469] on div "Apply Changes" at bounding box center [1005, 460] width 91 height 21
click at [304, 88] on div "Download" at bounding box center [302, 95] width 72 height 20
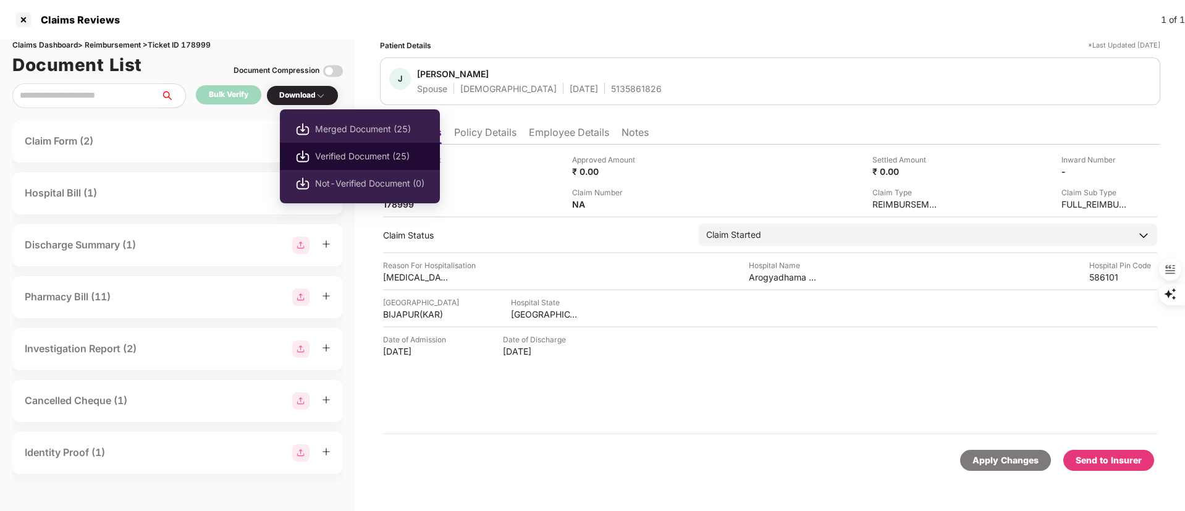
click at [345, 155] on span "Verified Document (25)" at bounding box center [369, 157] width 109 height 14
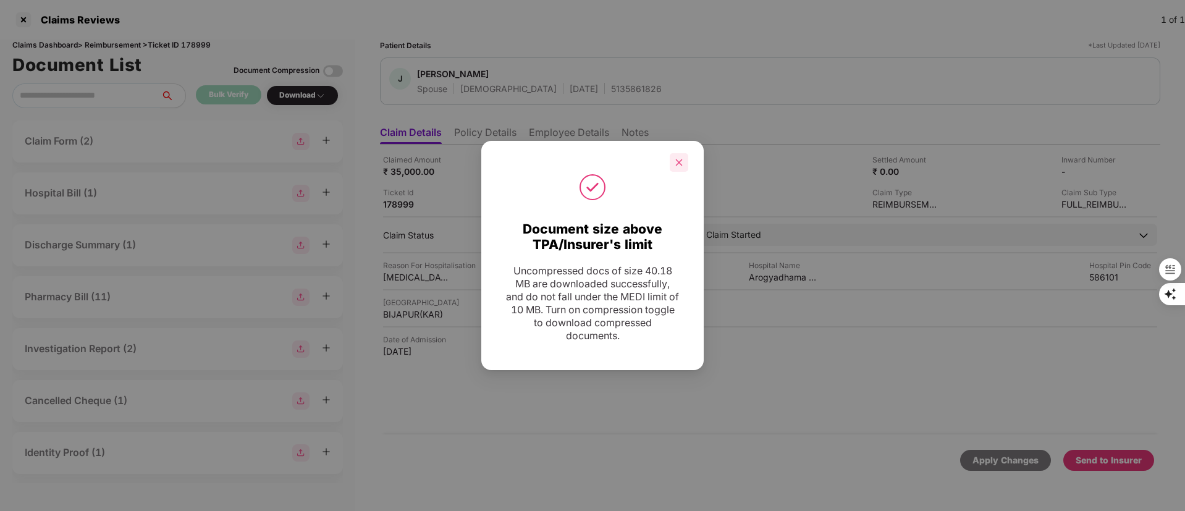
click at [679, 159] on icon "close" at bounding box center [679, 162] width 9 height 9
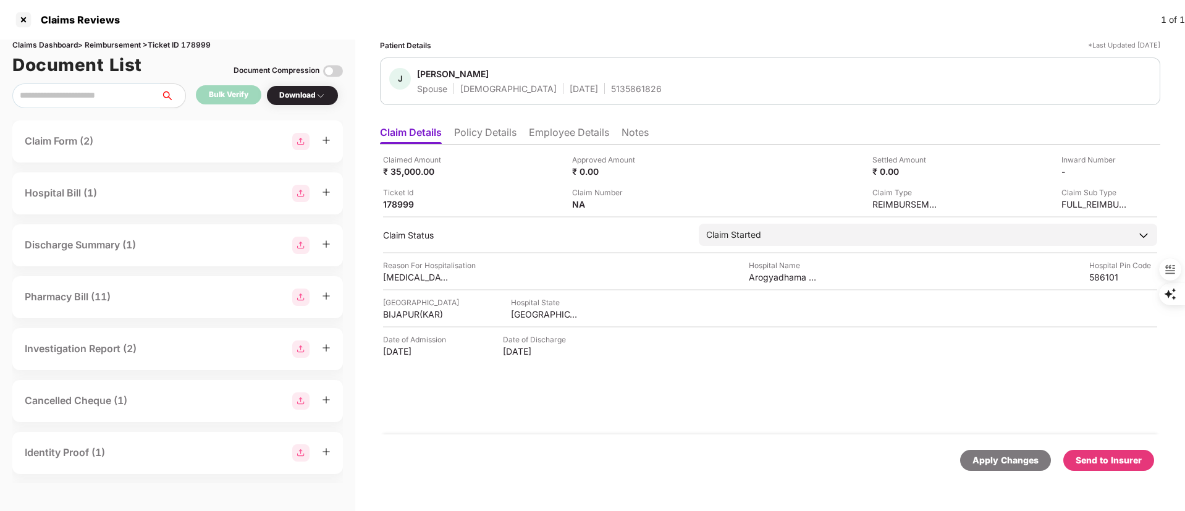
click at [1108, 469] on div "Send to Insurer" at bounding box center [1108, 460] width 91 height 21
click at [598, 434] on div "Apply Changes Send to Insurer" at bounding box center [770, 460] width 780 height 52
click at [1124, 370] on div "Claimed Amount ₹ 35,000.00 Approved Amount ₹ 0.00 Settled Amount ₹ 0.00 Inward …" at bounding box center [770, 290] width 780 height 290
click at [405, 203] on div "178999" at bounding box center [417, 204] width 68 height 12
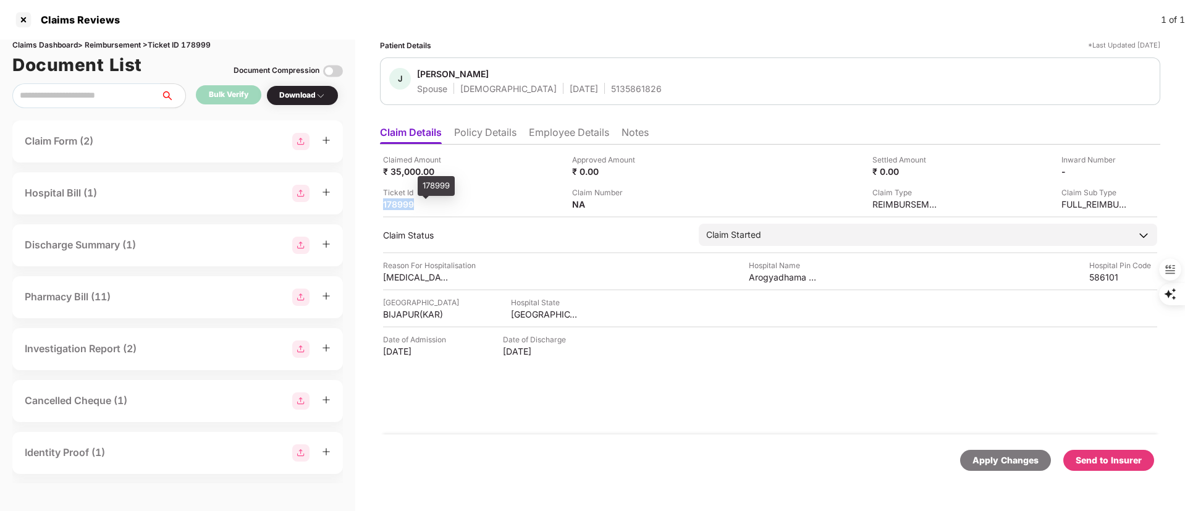
copy div "178999"
click at [1091, 313] on div "Hospital City BIJAPUR(KAR) Hospital State KARNATAKA" at bounding box center [770, 308] width 774 height 23
click at [26, 27] on div at bounding box center [24, 20] width 20 height 20
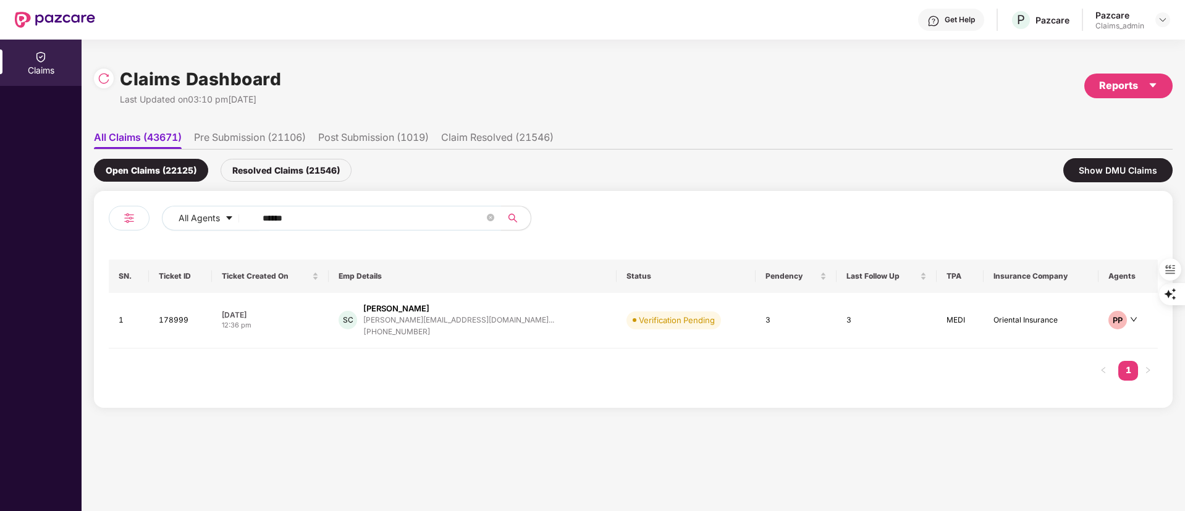
drag, startPoint x: 344, startPoint y: 222, endPoint x: 122, endPoint y: 221, distance: 222.4
click at [122, 221] on div "All Agents ******" at bounding box center [371, 223] width 525 height 35
paste input "text"
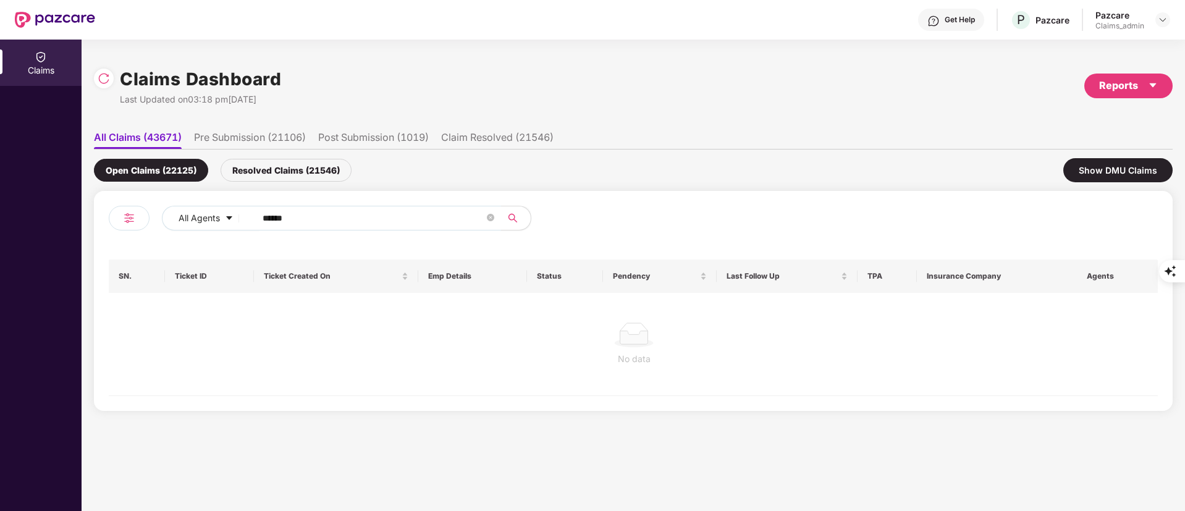
click at [284, 166] on div "Resolved Claims (21546)" at bounding box center [286, 170] width 131 height 23
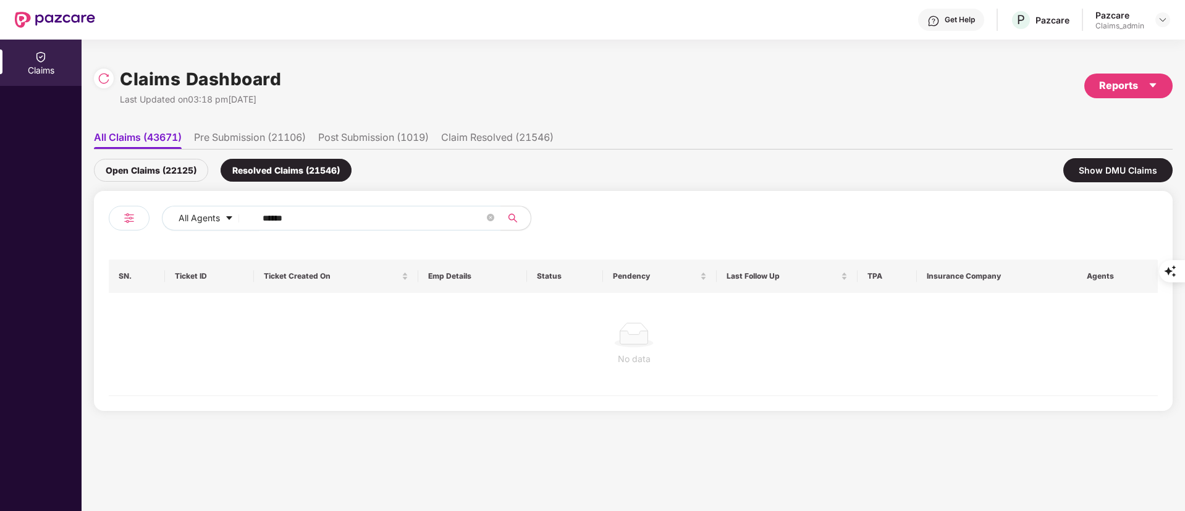
click at [328, 233] on div "All Agents ******" at bounding box center [371, 223] width 525 height 35
click at [315, 213] on input "******" at bounding box center [374, 218] width 222 height 19
click at [259, 219] on span "******" at bounding box center [374, 218] width 253 height 25
click at [263, 217] on input "******" at bounding box center [374, 218] width 222 height 19
drag, startPoint x: 1114, startPoint y: 332, endPoint x: 1053, endPoint y: 331, distance: 60.6
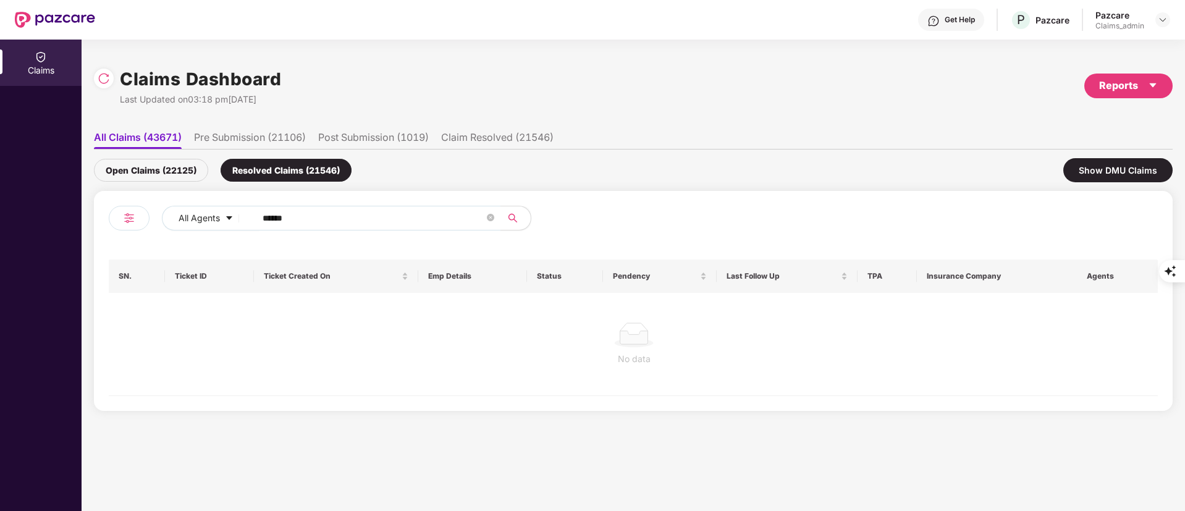
click at [1114, 332] on div at bounding box center [634, 334] width 1030 height 25
click at [152, 167] on div "Open Claims (22125)" at bounding box center [151, 170] width 114 height 23
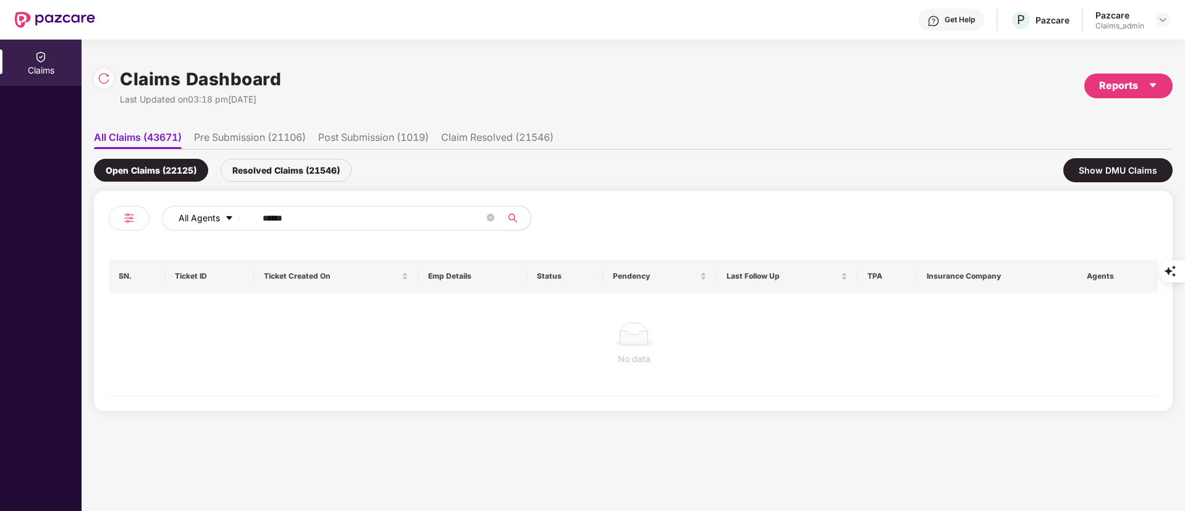
drag, startPoint x: 321, startPoint y: 219, endPoint x: 201, endPoint y: 221, distance: 119.9
click at [193, 221] on div "All Agents ******" at bounding box center [477, 218] width 630 height 25
paste input "text"
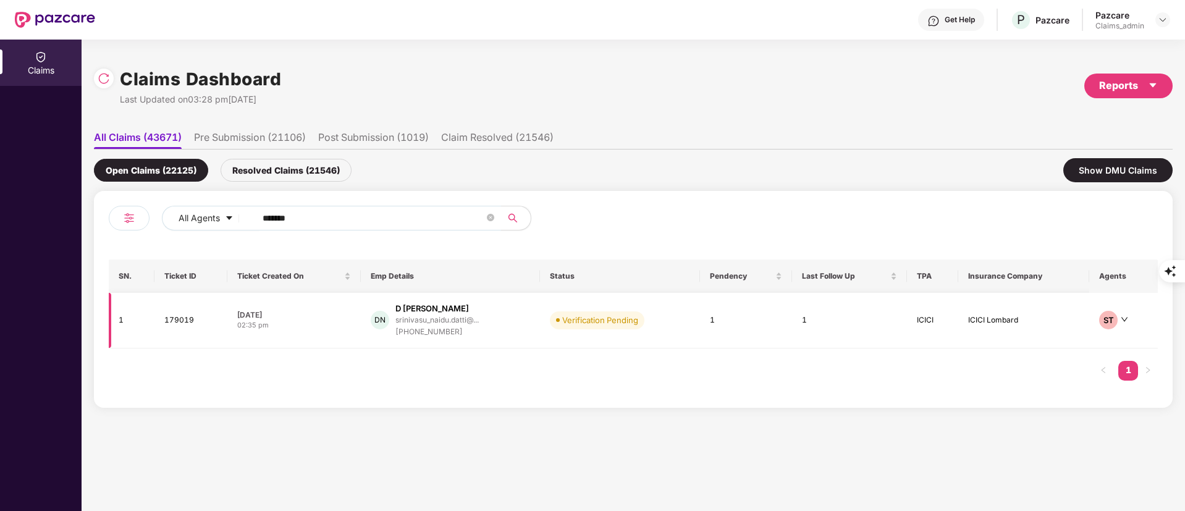
type input "******"
click at [380, 319] on div "DN" at bounding box center [380, 320] width 19 height 19
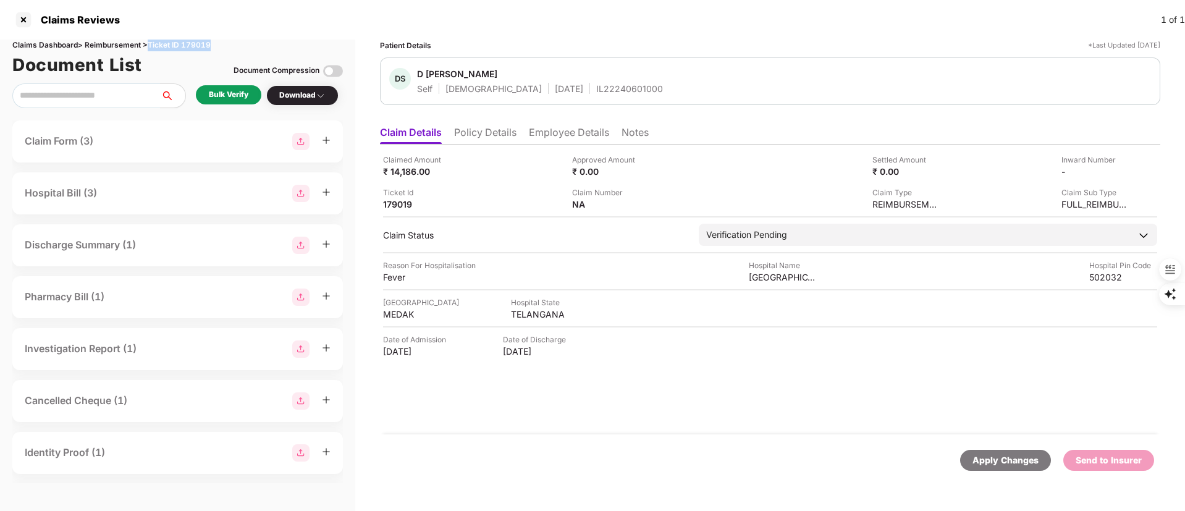
drag, startPoint x: 217, startPoint y: 41, endPoint x: 150, endPoint y: 44, distance: 67.4
click at [150, 43] on div "Claims Dashboard > Reimbursement > Ticket ID 179019" at bounding box center [177, 46] width 331 height 12
copy div "Ticket ID 179019"
click at [30, 27] on div at bounding box center [24, 20] width 20 height 20
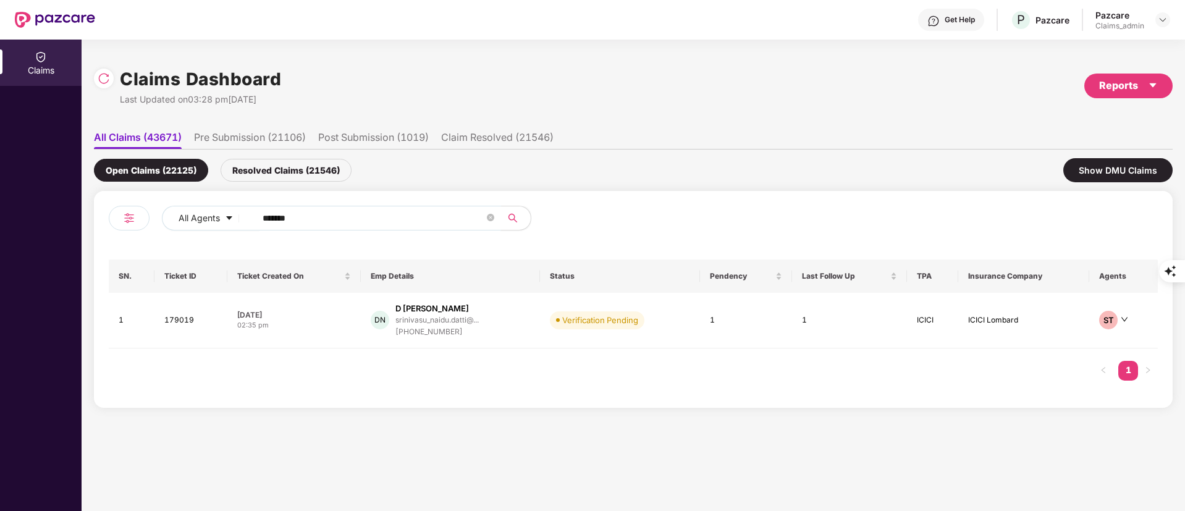
drag, startPoint x: 316, startPoint y: 216, endPoint x: 135, endPoint y: 216, distance: 180.4
click at [135, 216] on div "All Agents ******" at bounding box center [371, 223] width 525 height 35
paste input "text"
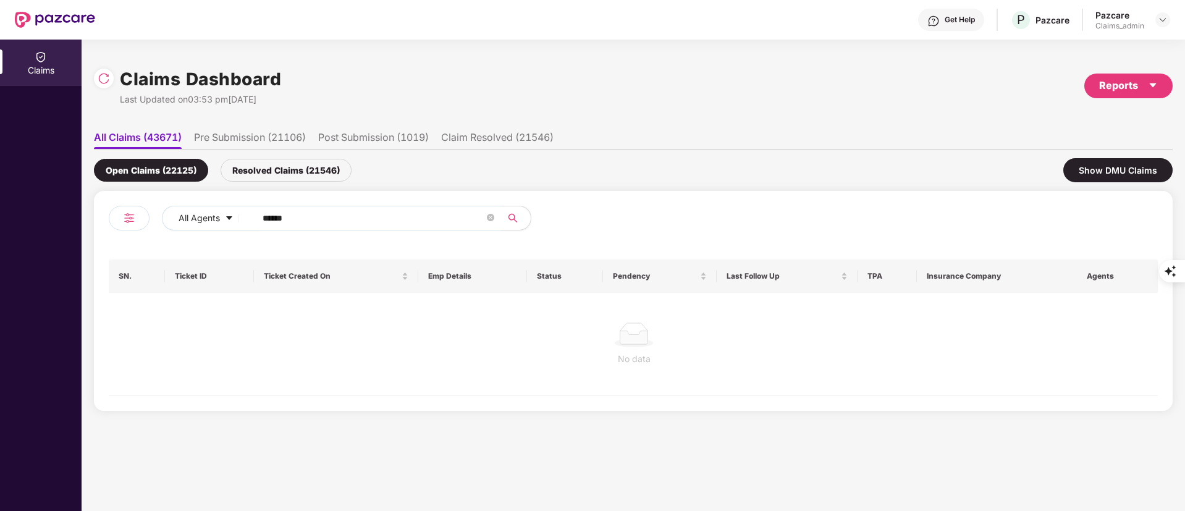
type input "******"
click at [295, 162] on div "Resolved Claims (21546)" at bounding box center [286, 170] width 131 height 23
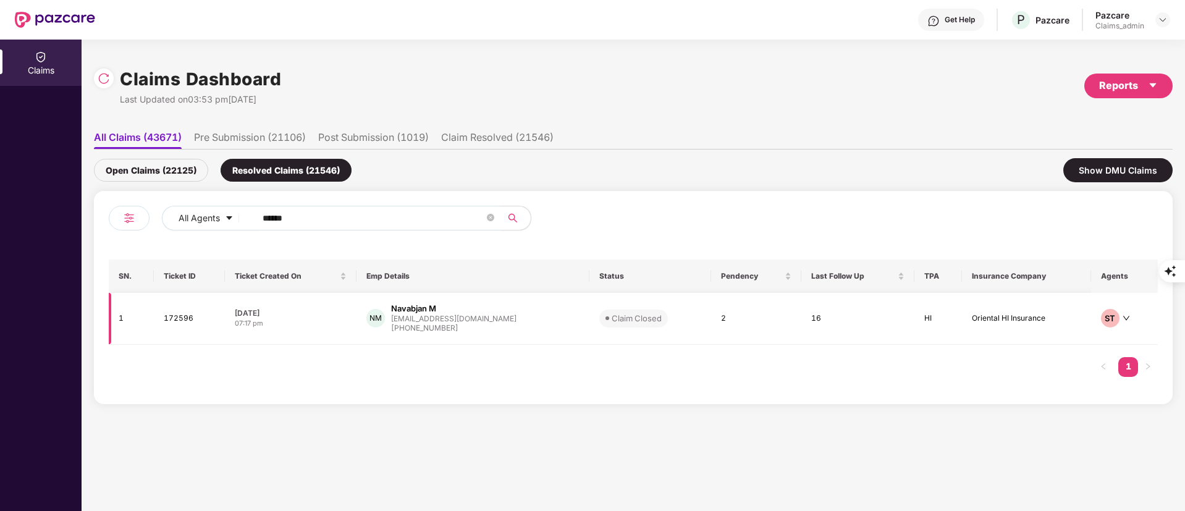
click at [402, 319] on div "NM Navabjan M navab.jan@intwo.cloud +919941181122" at bounding box center [472, 319] width 213 height 32
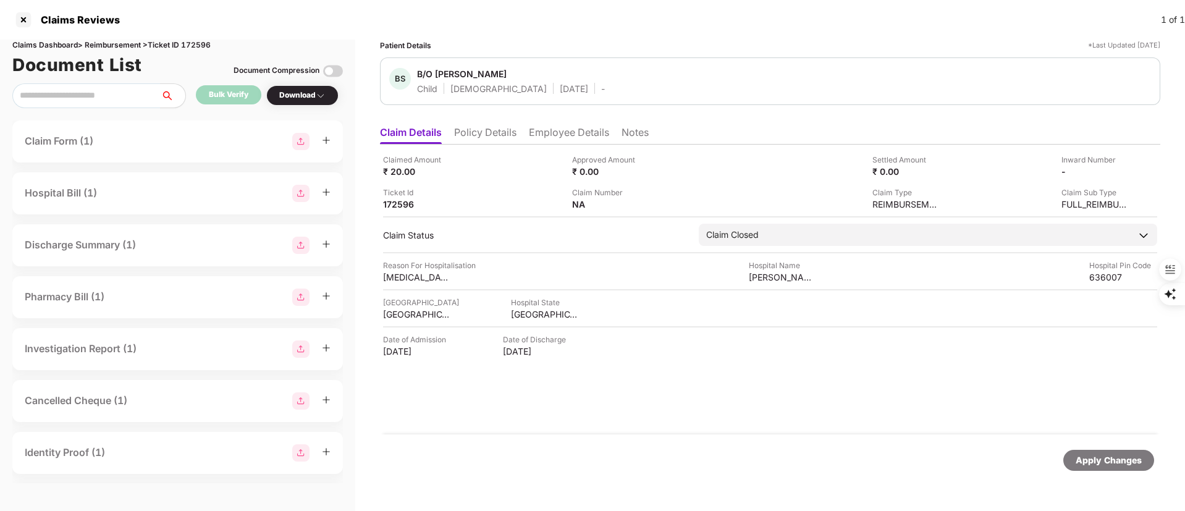
click at [481, 132] on li "Policy Details" at bounding box center [485, 135] width 62 height 18
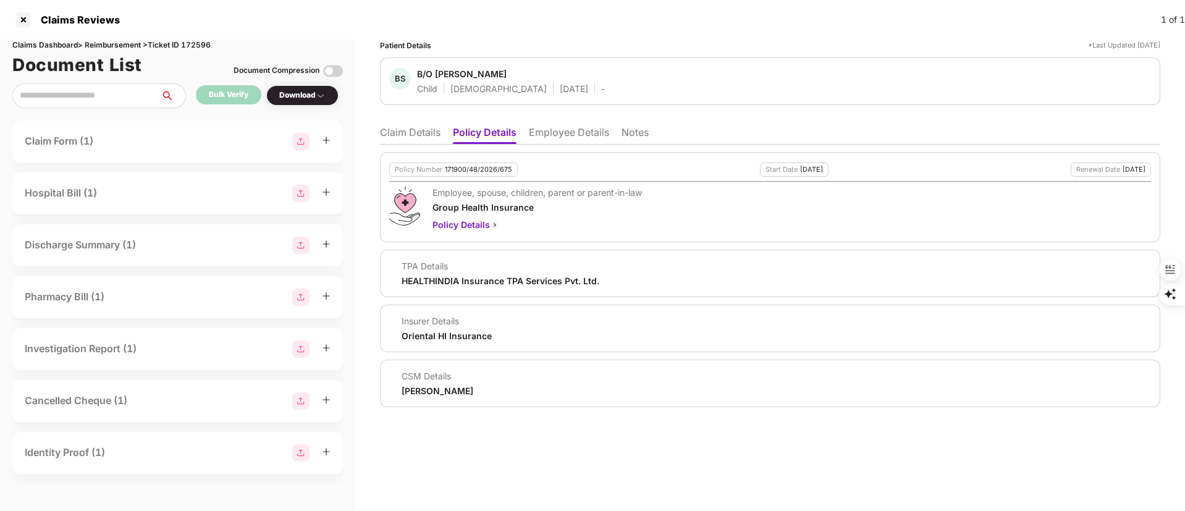
click at [404, 132] on li "Claim Details" at bounding box center [410, 135] width 61 height 18
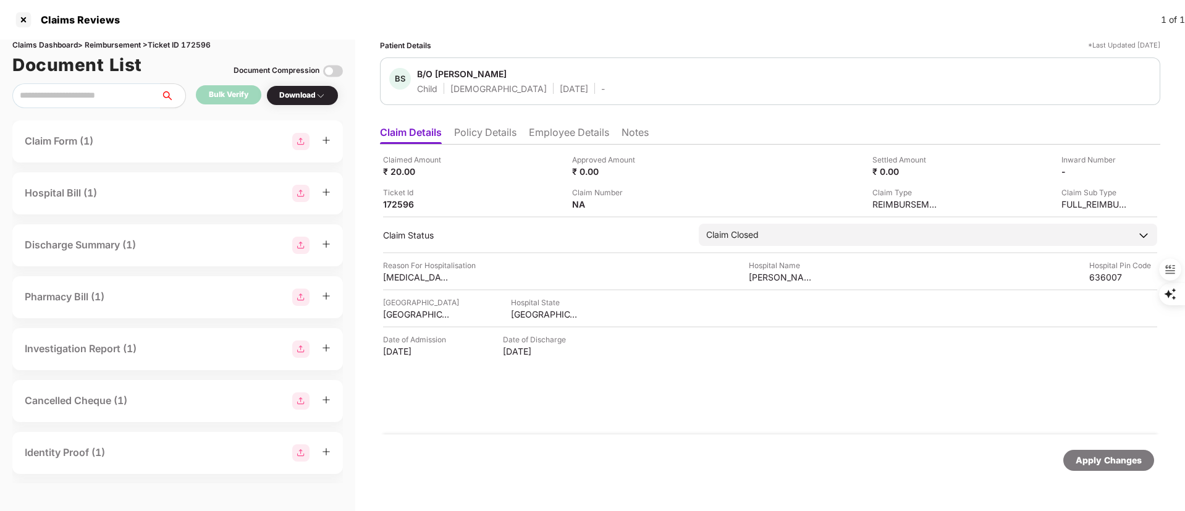
click at [490, 133] on li "Policy Details" at bounding box center [485, 135] width 62 height 18
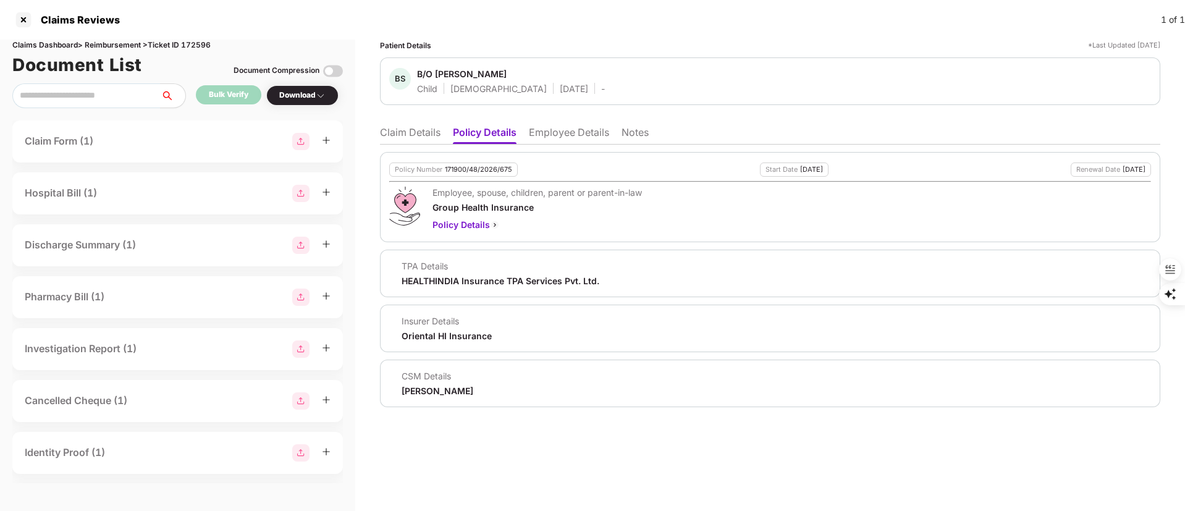
click at [406, 135] on li "Claim Details" at bounding box center [410, 135] width 61 height 18
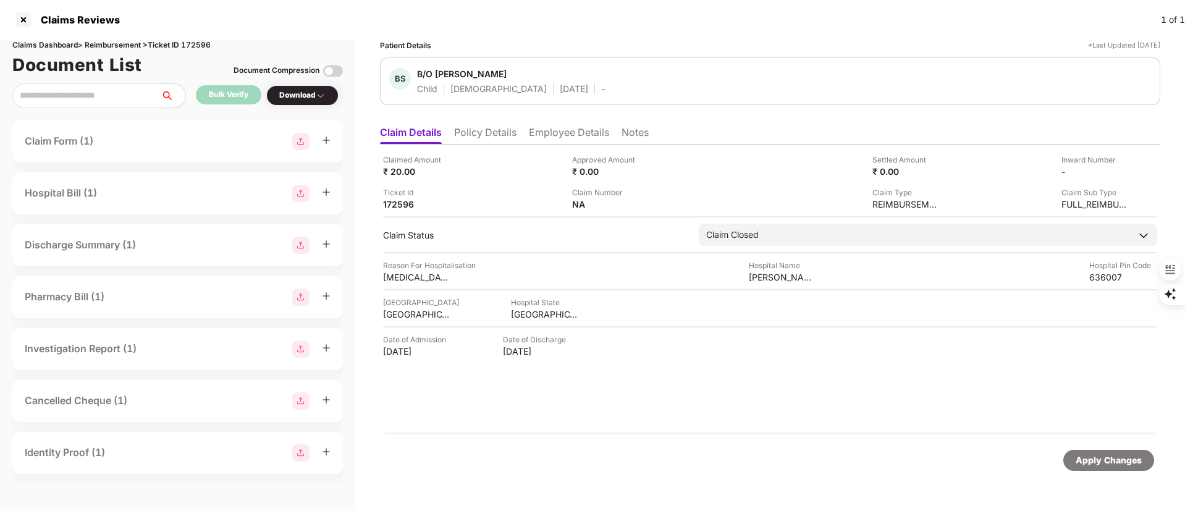
click at [567, 97] on div "BS B/O SHIRIN TAJ Child Male 12 July 2025 -" at bounding box center [770, 81] width 780 height 48
click at [560, 130] on li "Employee Details" at bounding box center [569, 135] width 80 height 18
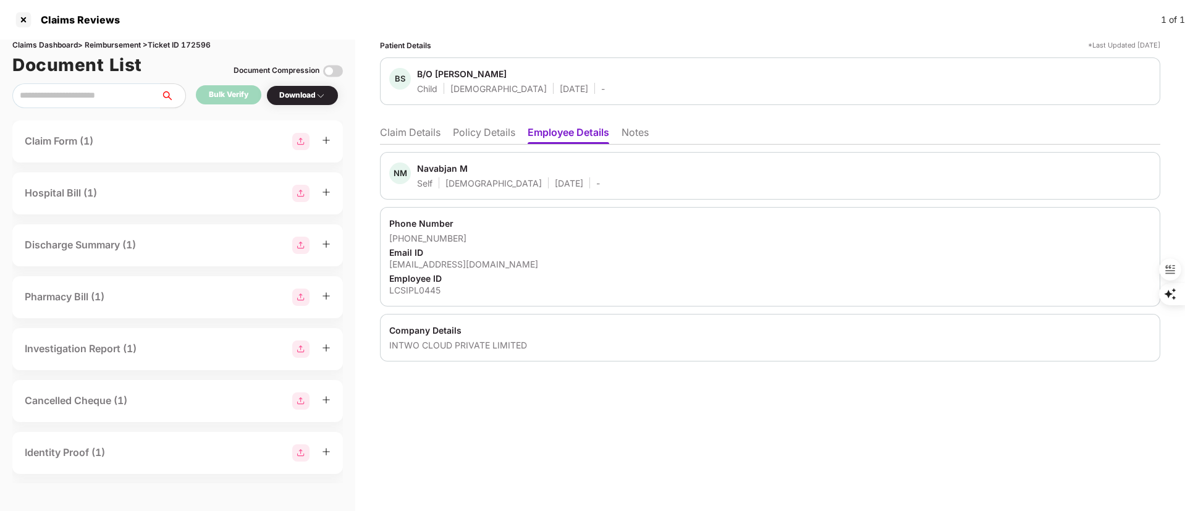
click at [410, 136] on li "Claim Details" at bounding box center [410, 135] width 61 height 18
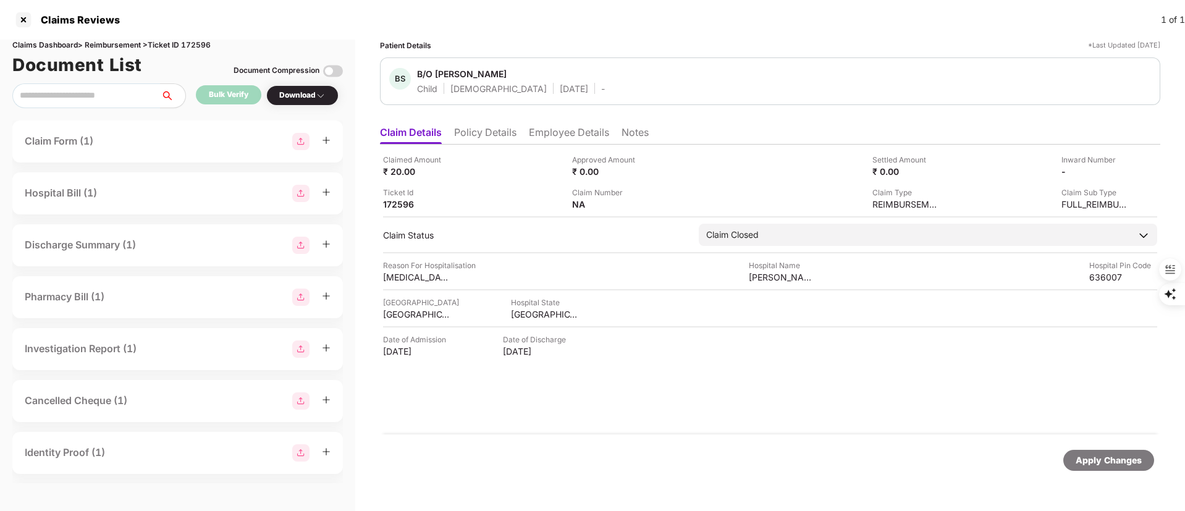
click at [570, 140] on li "Employee Details" at bounding box center [569, 135] width 80 height 18
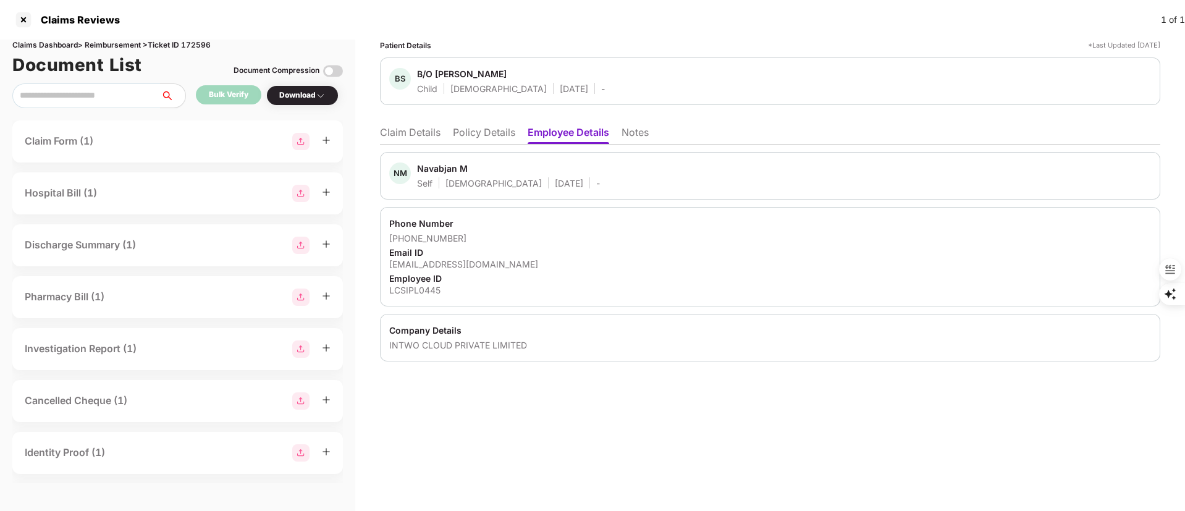
click at [439, 268] on div "navab.jan@intwo.cloud" at bounding box center [770, 264] width 762 height 12
copy div "navab.jan@intwo.cloud"
drag, startPoint x: 553, startPoint y: 85, endPoint x: 410, endPoint y: 88, distance: 142.7
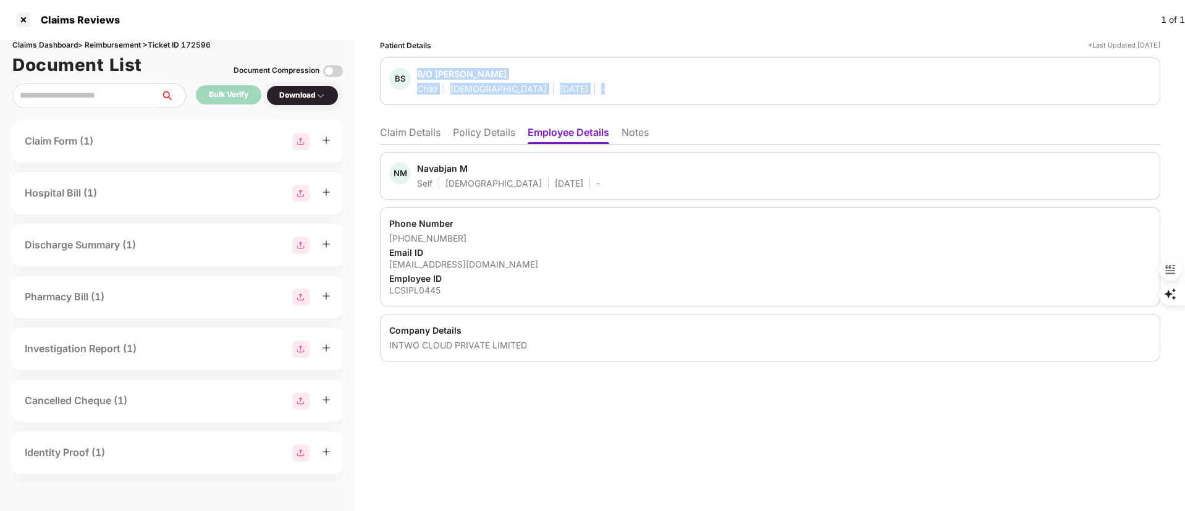
click at [410, 88] on div "BS B/O SHIRIN TAJ Child Male 12 July 2025 -" at bounding box center [497, 81] width 216 height 27
click at [560, 85] on div "12 July 2025" at bounding box center [574, 89] width 28 height 12
click at [560, 90] on div "BS B/O SHIRIN TAJ Child Male 12 July 2025 -" at bounding box center [770, 81] width 762 height 27
drag, startPoint x: 547, startPoint y: 88, endPoint x: 648, endPoint y: 89, distance: 100.7
click at [648, 89] on div "BS B/O SHIRIN TAJ Child Male 12 July 2025 -" at bounding box center [770, 81] width 762 height 27
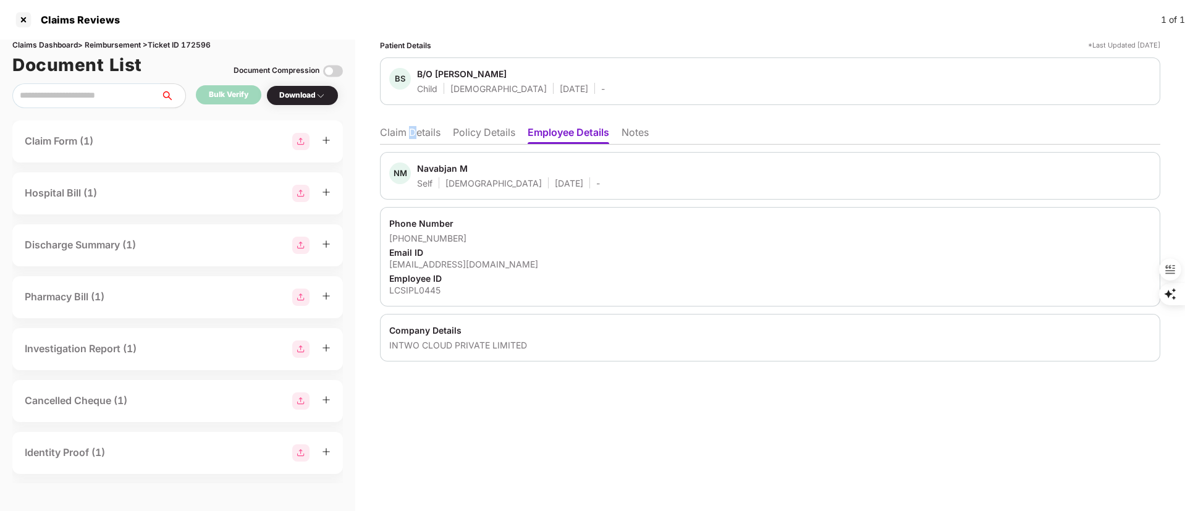
click at [412, 128] on li "Claim Details" at bounding box center [410, 135] width 61 height 18
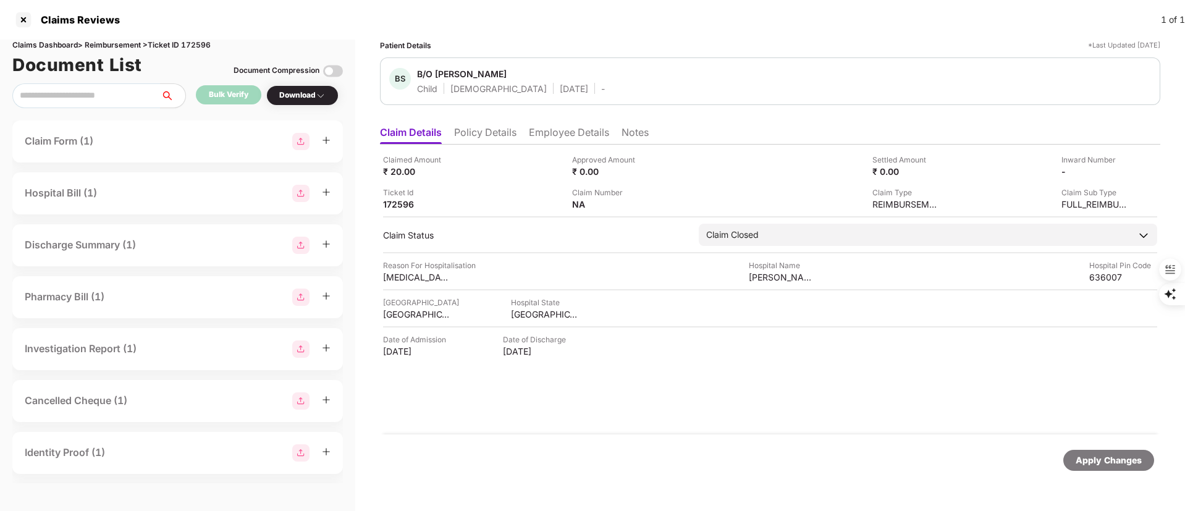
click at [476, 137] on li "Policy Details" at bounding box center [485, 135] width 62 height 18
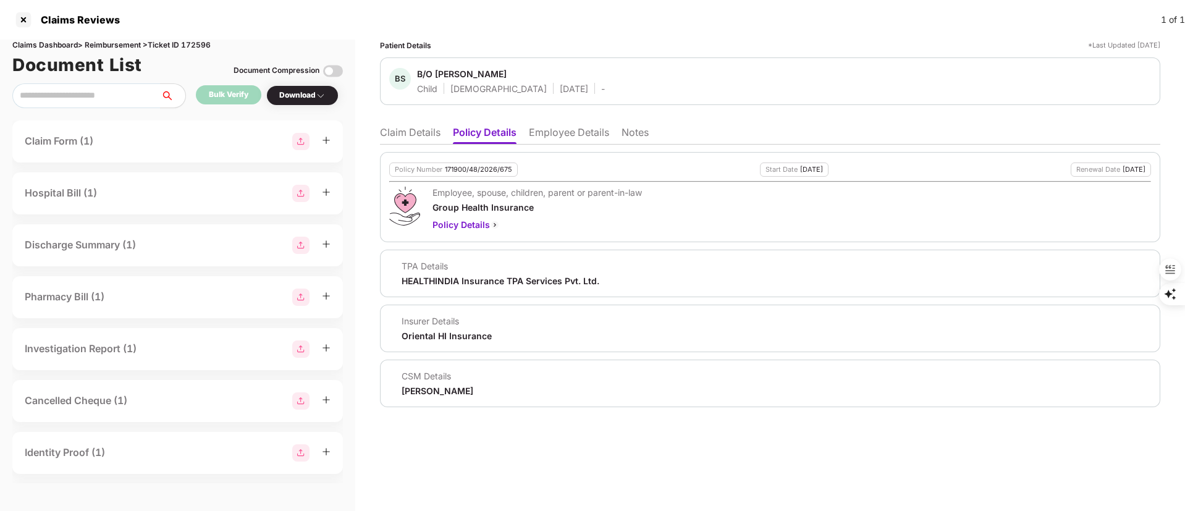
click at [575, 133] on li "Employee Details" at bounding box center [569, 135] width 80 height 18
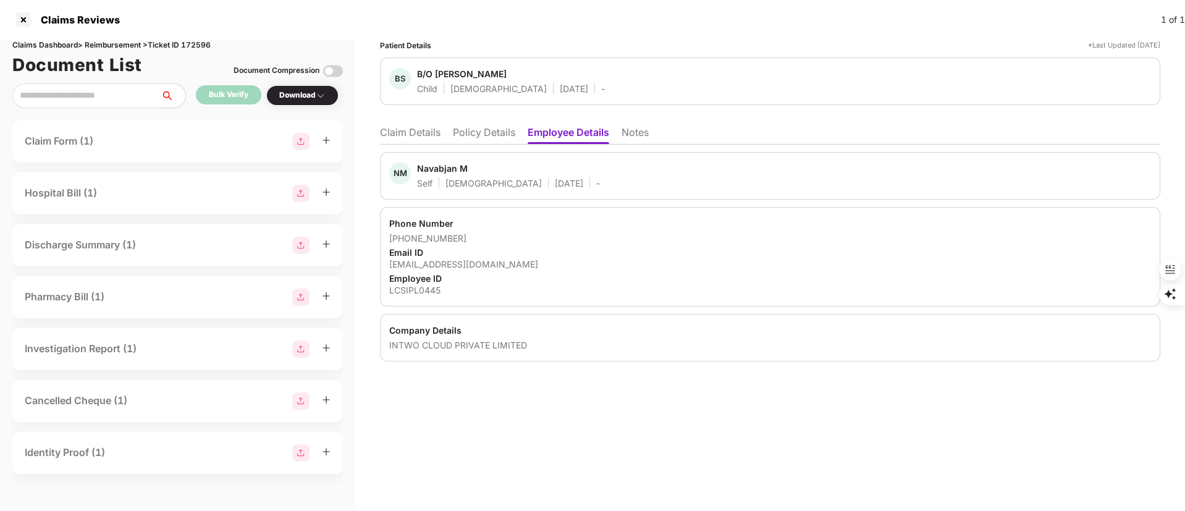
click at [415, 131] on li "Claim Details" at bounding box center [410, 135] width 61 height 18
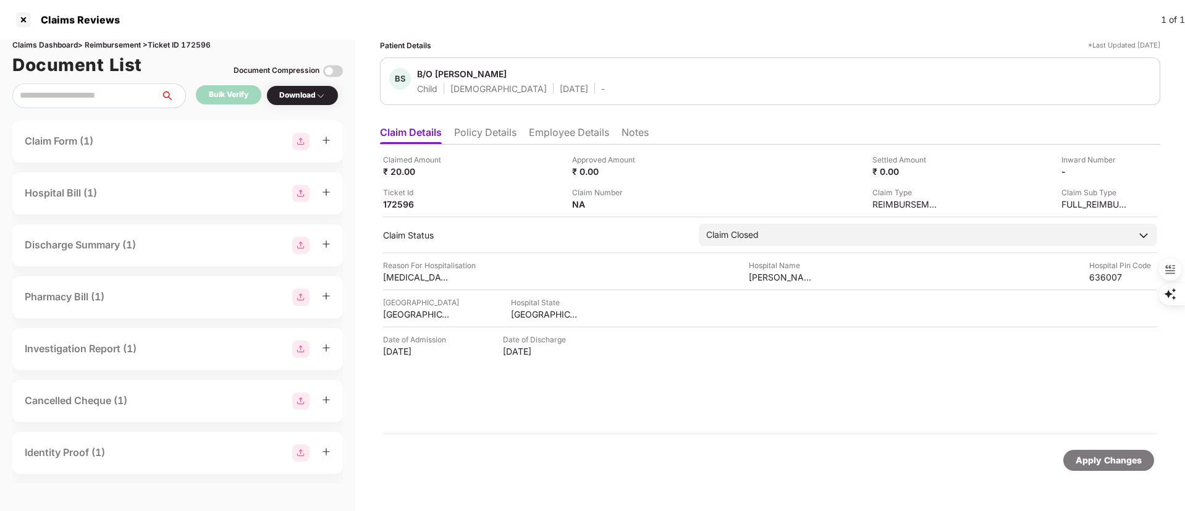
click at [694, 167] on div "Approved Amount ₹ 0.00" at bounding box center [662, 165] width 180 height 23
click at [232, 138] on div "Claim Form (1)" at bounding box center [178, 141] width 306 height 17
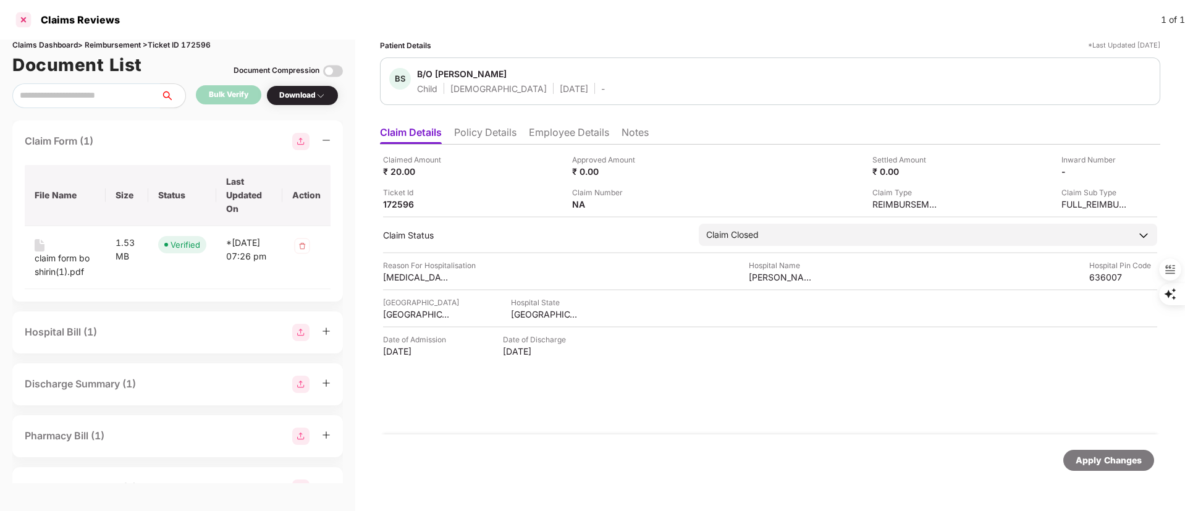
click at [22, 20] on div at bounding box center [24, 20] width 20 height 20
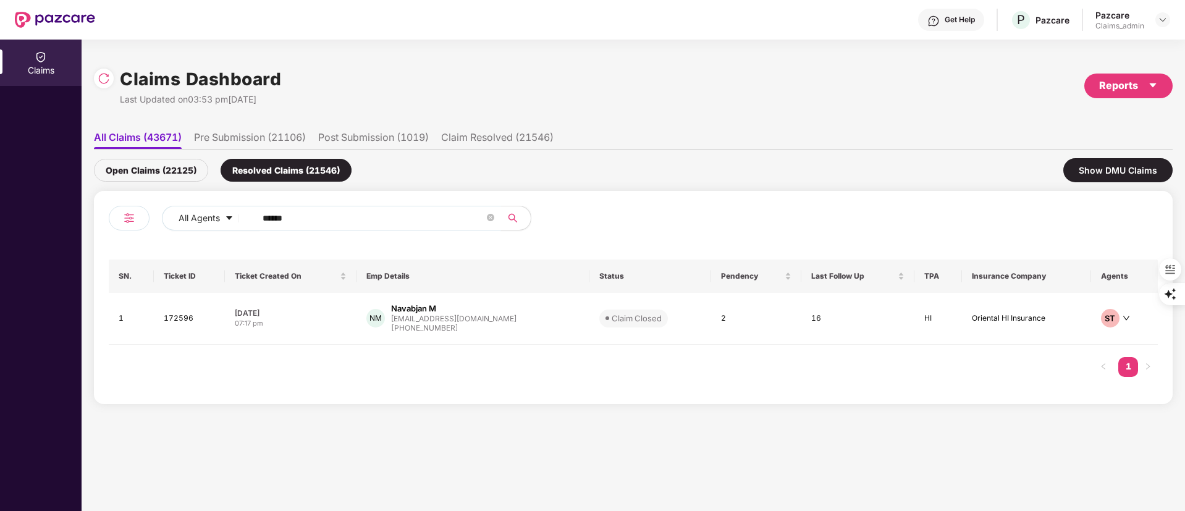
drag, startPoint x: 357, startPoint y: 221, endPoint x: 145, endPoint y: 209, distance: 212.8
click at [145, 209] on div "All Agents ******" at bounding box center [371, 223] width 525 height 35
paste input "text"
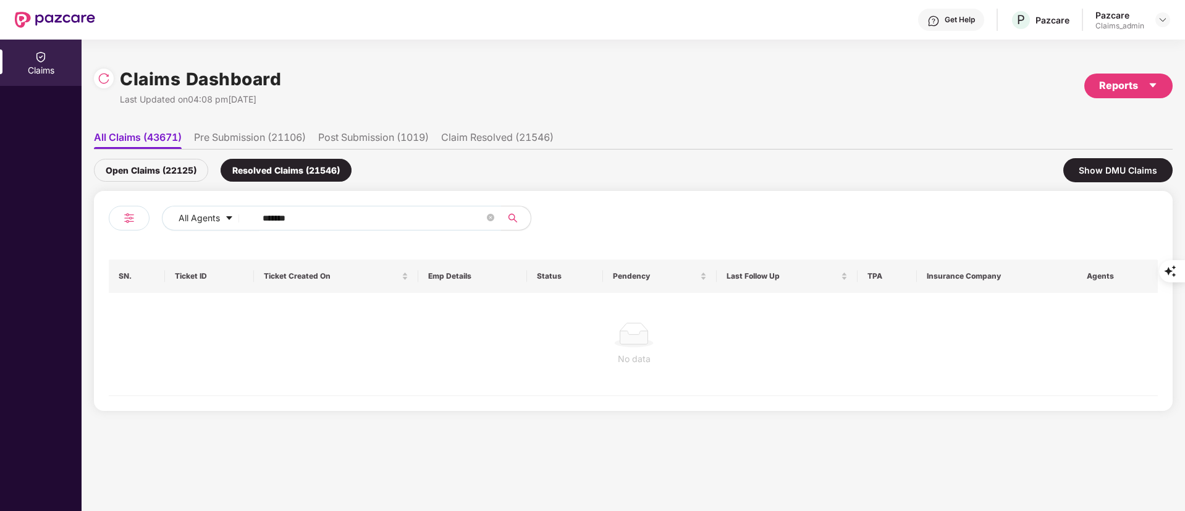
type input "******"
click at [136, 167] on div "Open Claims (22125)" at bounding box center [151, 170] width 114 height 23
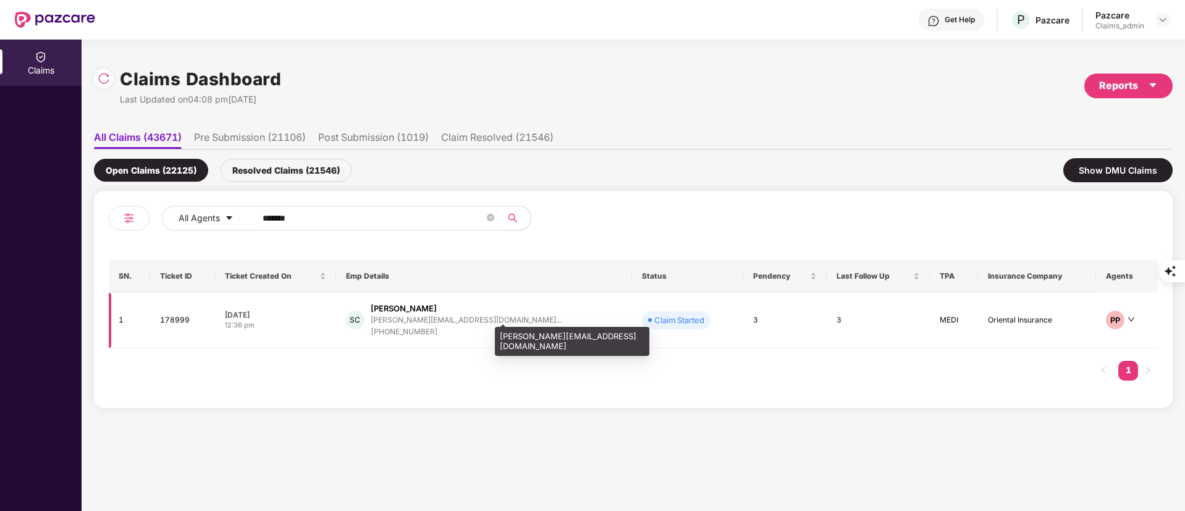
click at [421, 316] on div "[PERSON_NAME][EMAIL_ADDRESS][DOMAIN_NAME]..." at bounding box center [466, 320] width 191 height 8
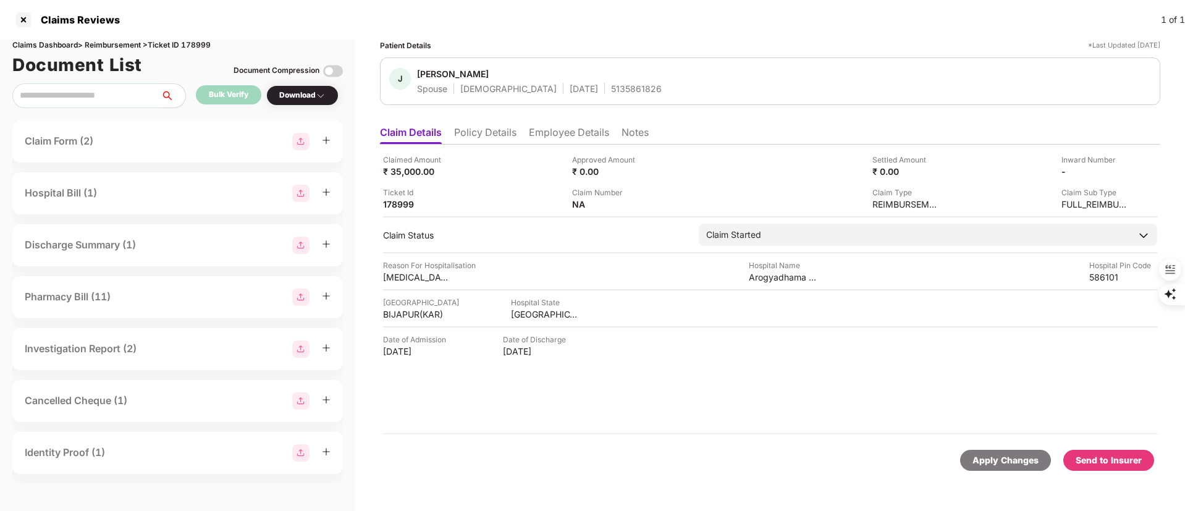
click at [492, 130] on li "Policy Details" at bounding box center [485, 135] width 62 height 18
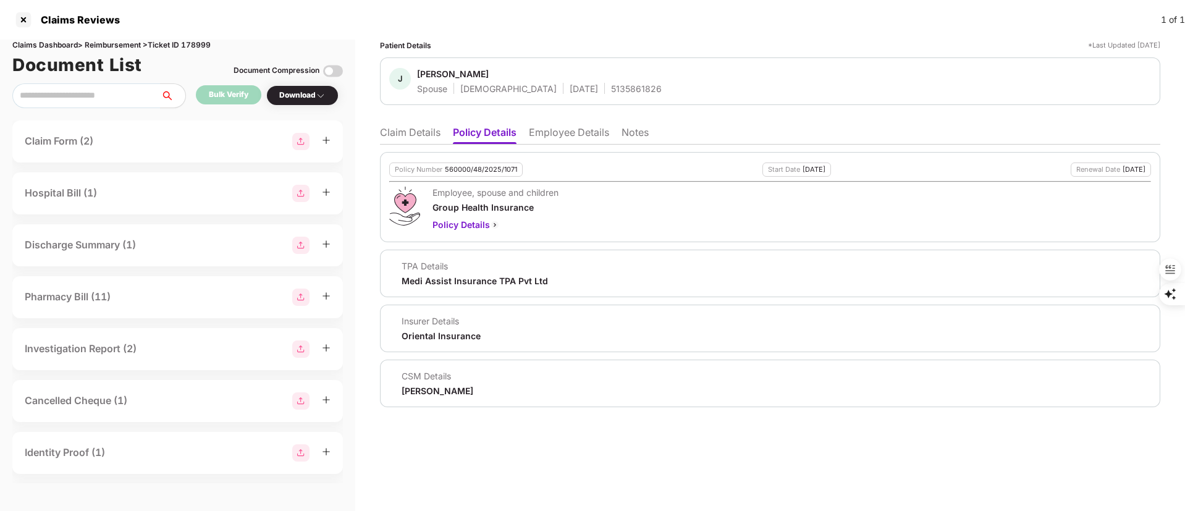
click at [398, 131] on li "Claim Details" at bounding box center [410, 135] width 61 height 18
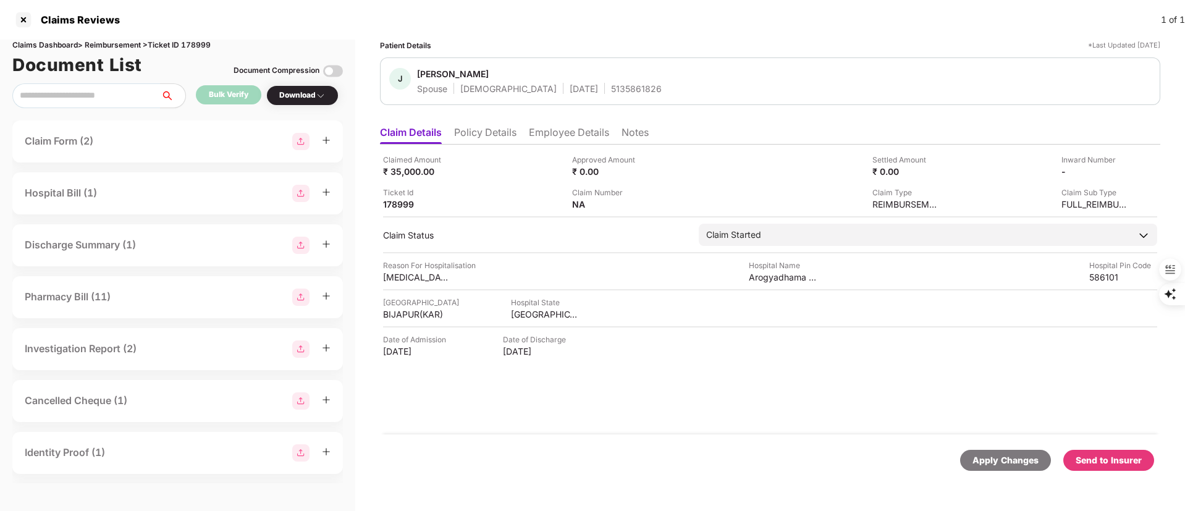
click at [1100, 458] on div "Send to Insurer" at bounding box center [1109, 460] width 66 height 14
click at [20, 23] on div at bounding box center [24, 20] width 20 height 20
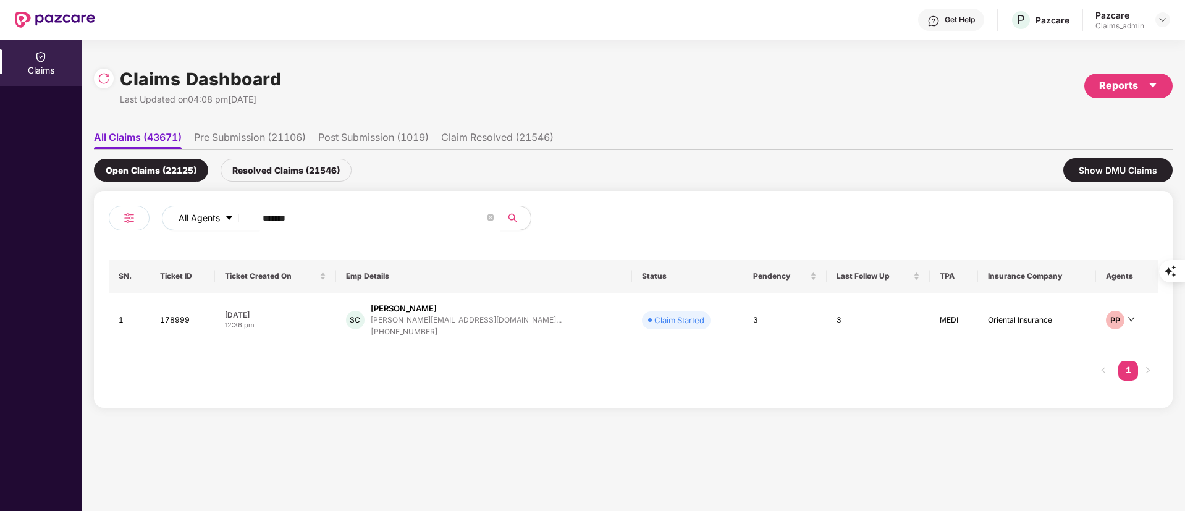
drag, startPoint x: 329, startPoint y: 222, endPoint x: 185, endPoint y: 215, distance: 144.1
click at [185, 215] on div "All Agents ******" at bounding box center [477, 218] width 630 height 25
paste input "text"
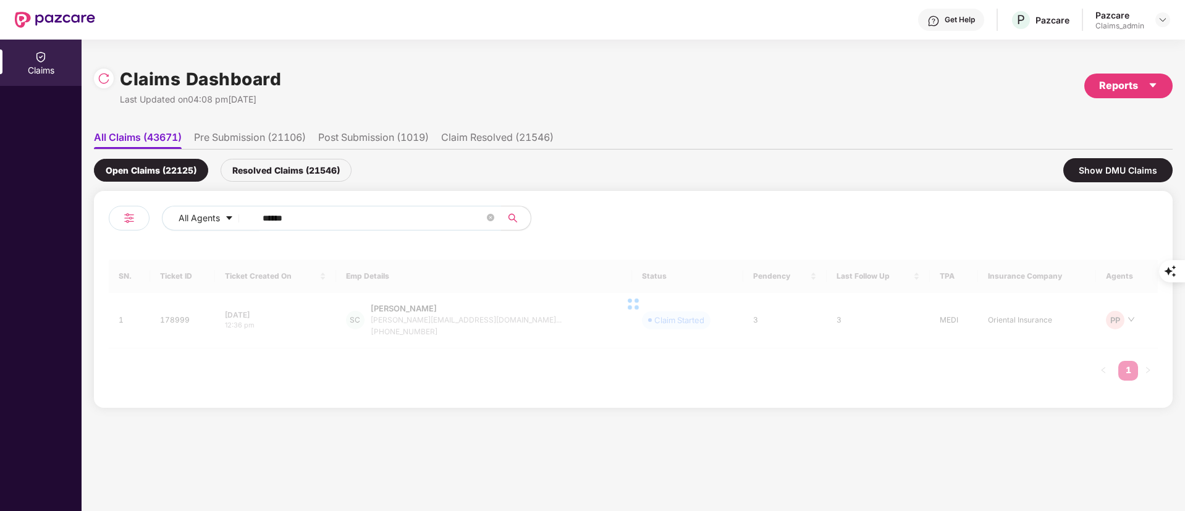
type input "******"
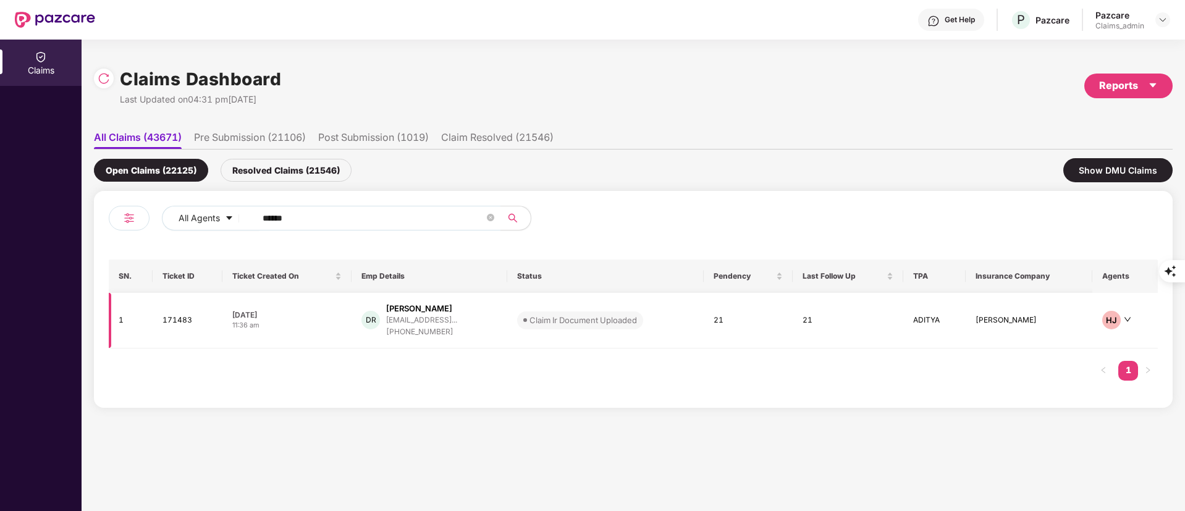
click at [457, 323] on div "ranadevashish131@gmail..." at bounding box center [421, 320] width 71 height 8
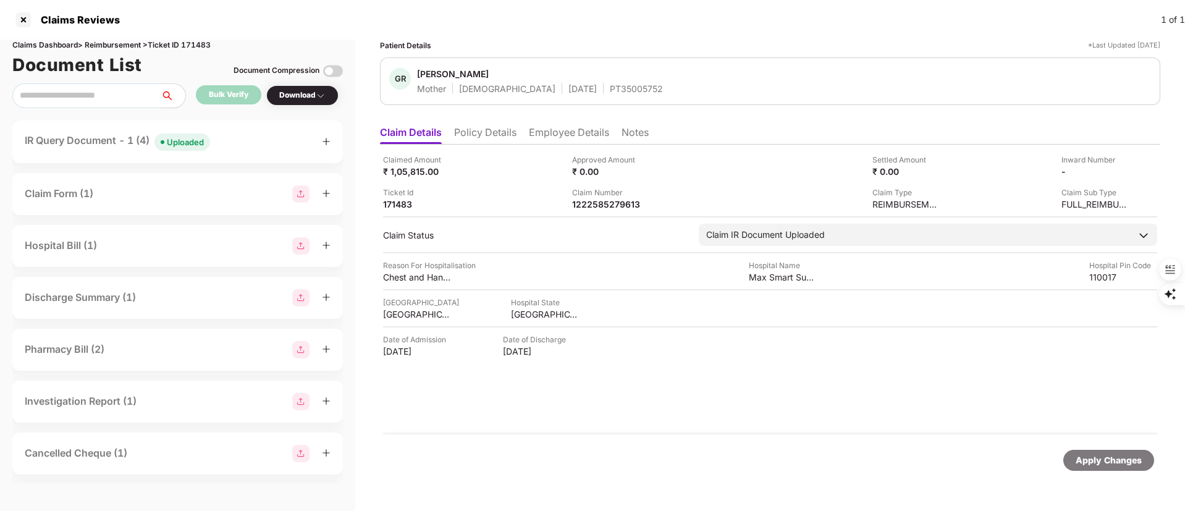
click at [220, 143] on div "IR Query Document - 1 (4) Uploaded" at bounding box center [178, 142] width 306 height 18
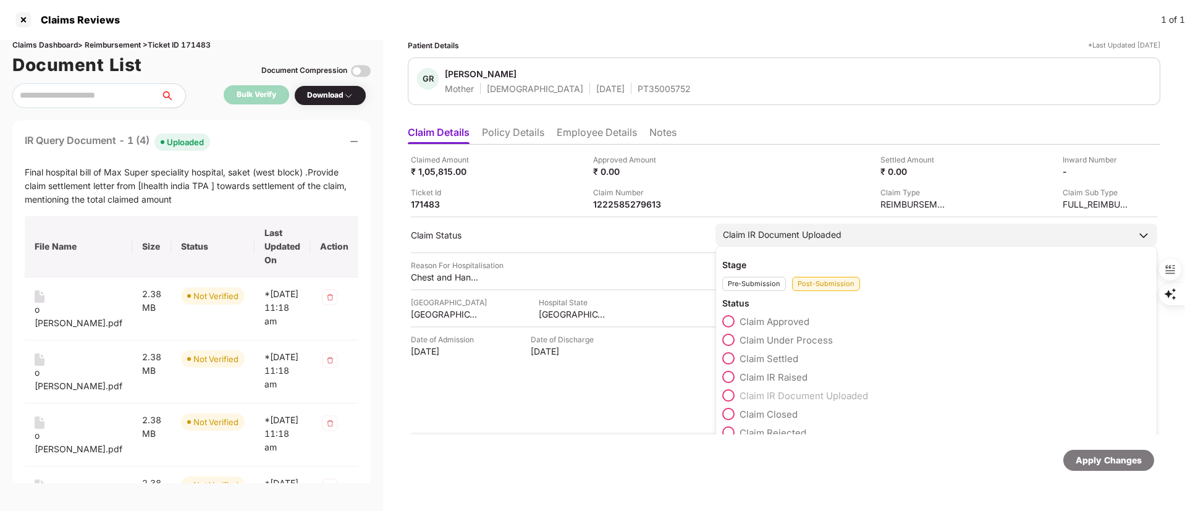
click at [783, 338] on span "Claim Under Process" at bounding box center [785, 340] width 93 height 12
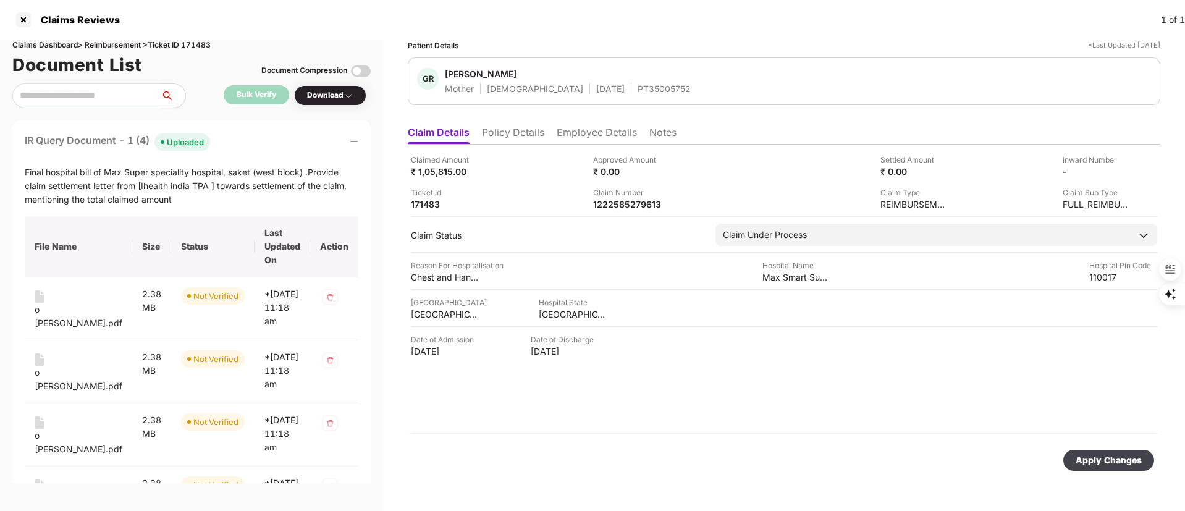
click at [1102, 460] on div "Apply Changes" at bounding box center [1109, 460] width 66 height 14
click at [26, 17] on div at bounding box center [24, 20] width 20 height 20
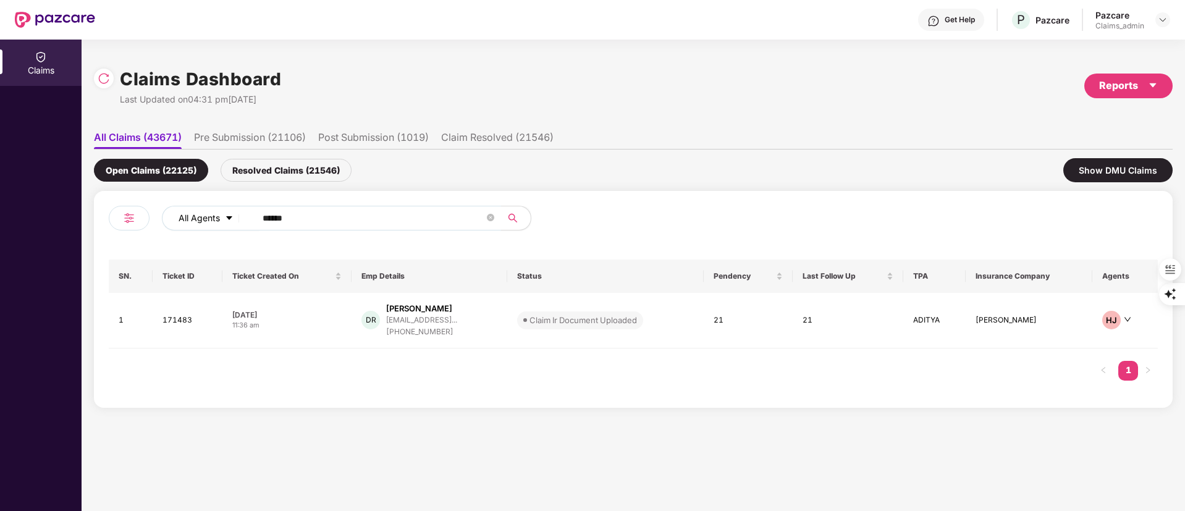
drag, startPoint x: 334, startPoint y: 223, endPoint x: 229, endPoint y: 229, distance: 105.2
click at [214, 224] on div "All Agents ******" at bounding box center [477, 218] width 630 height 25
paste input "text"
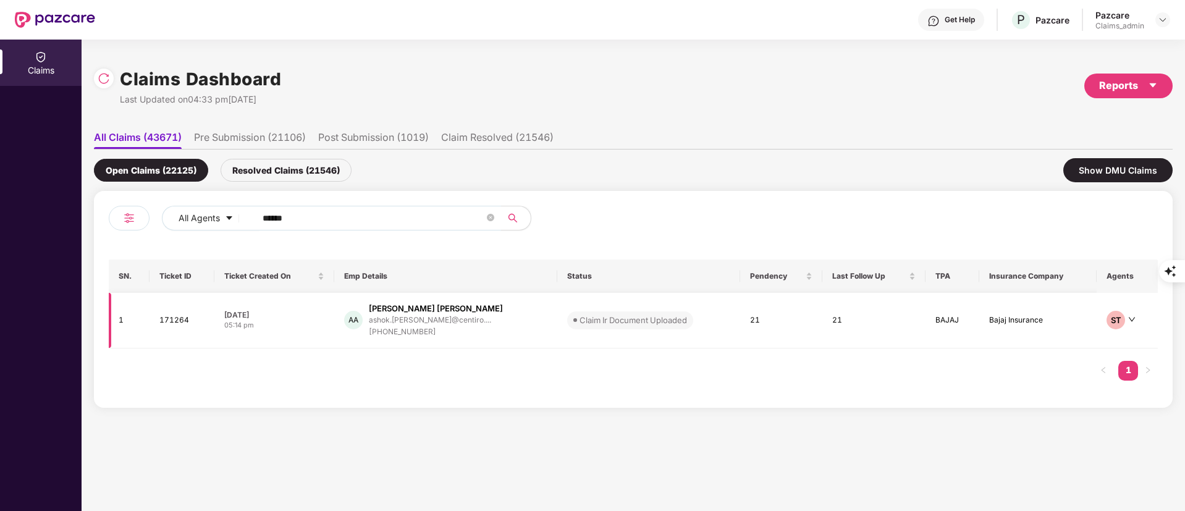
type input "******"
click at [483, 325] on div "AA Ashok Sonaji Adagale ashok.adagale@centiro.... +917447439856" at bounding box center [445, 320] width 203 height 35
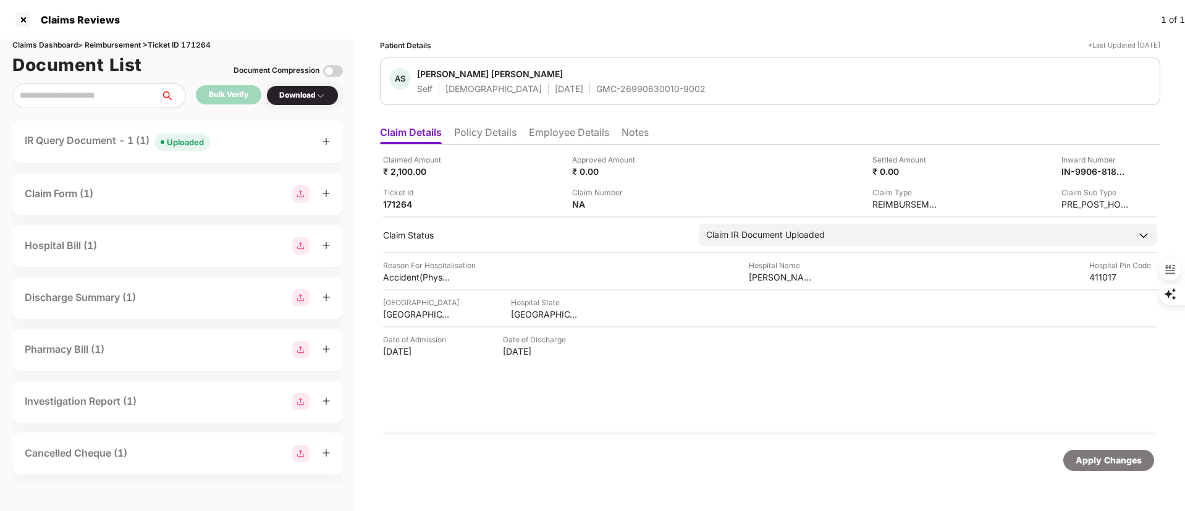
click at [206, 133] on span "Uploaded" at bounding box center [182, 141] width 56 height 17
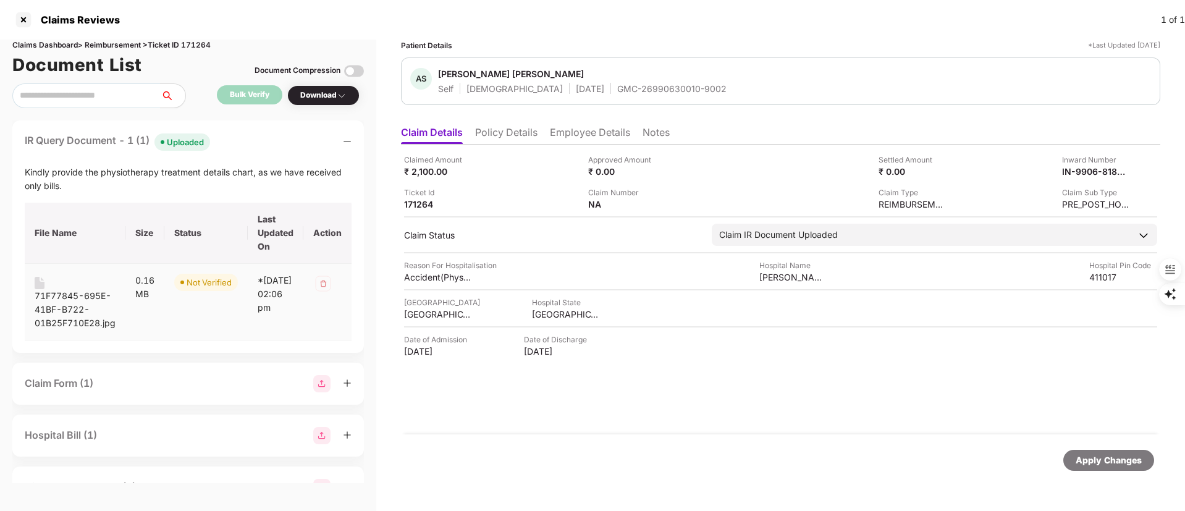
click at [91, 305] on div "71F77845-695E-41BF-B722-01B25F710E28.jpg" at bounding box center [75, 309] width 81 height 41
click at [573, 41] on div "Patient Details *Last Updated 23 Sep 2025" at bounding box center [780, 46] width 759 height 12
click at [607, 252] on div at bounding box center [780, 252] width 753 height 1
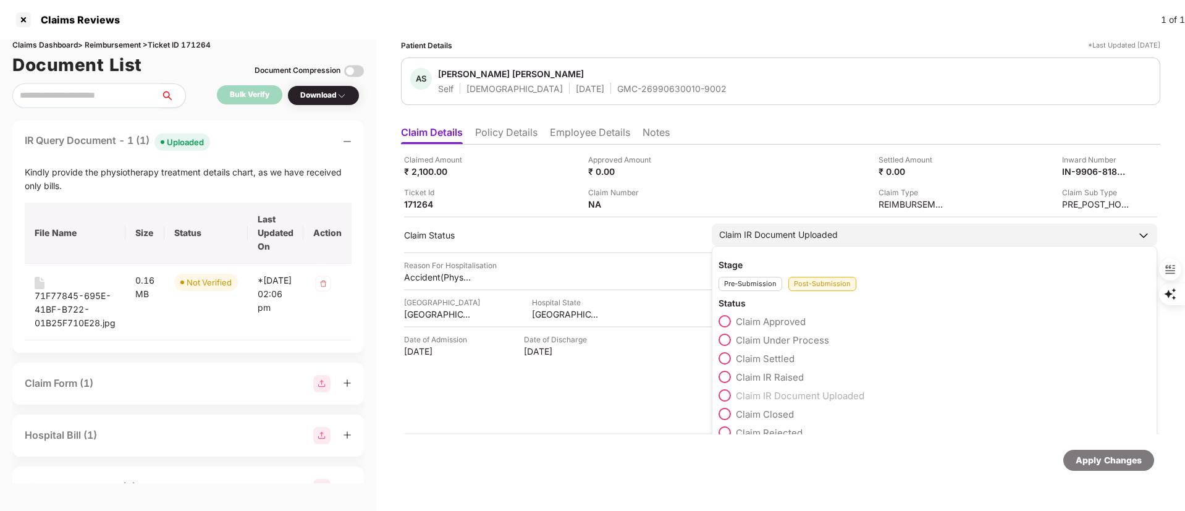
click at [783, 340] on span "Claim Under Process" at bounding box center [782, 340] width 93 height 12
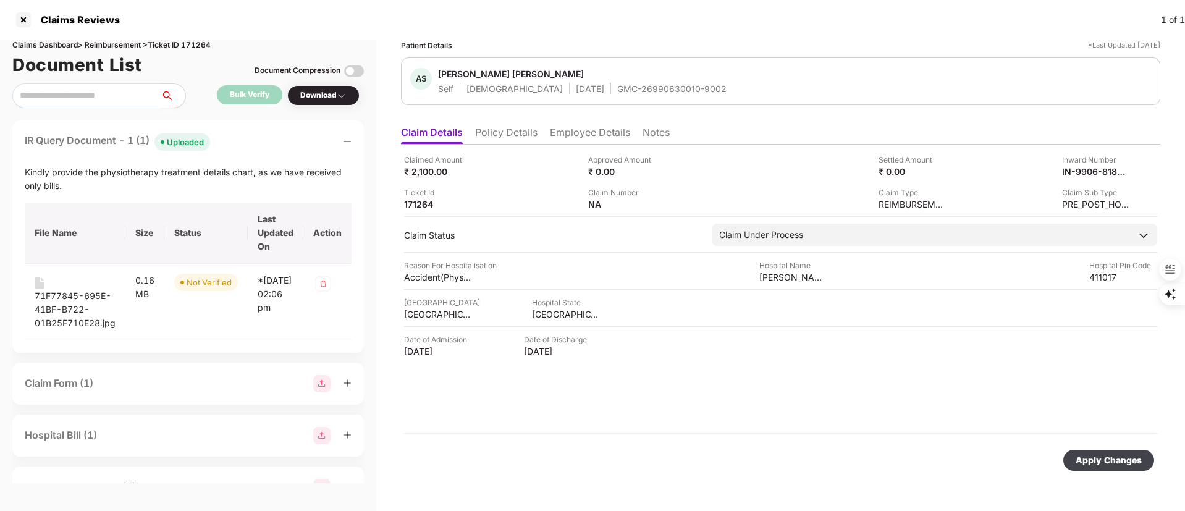
click at [1122, 457] on div "Apply Changes" at bounding box center [1109, 460] width 66 height 14
click at [19, 20] on div at bounding box center [24, 20] width 20 height 20
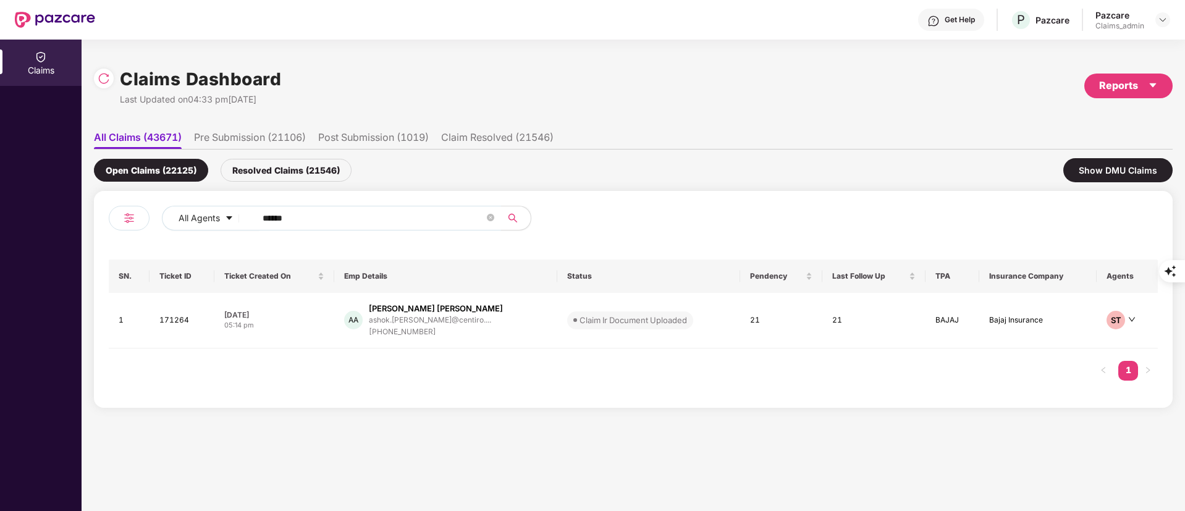
click at [292, 209] on input "******" at bounding box center [374, 218] width 222 height 19
drag, startPoint x: 298, startPoint y: 221, endPoint x: 140, endPoint y: 220, distance: 158.8
click at [140, 220] on div "All Agents ******" at bounding box center [371, 223] width 525 height 35
paste input "text"
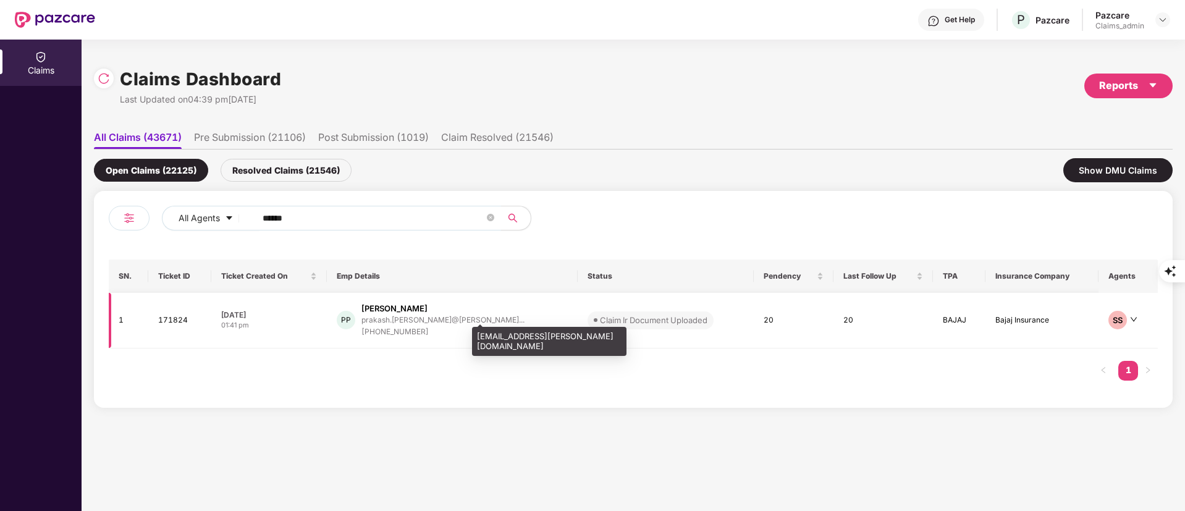
type input "******"
click at [400, 322] on div "prakash.prajapat@mindt..." at bounding box center [442, 320] width 163 height 8
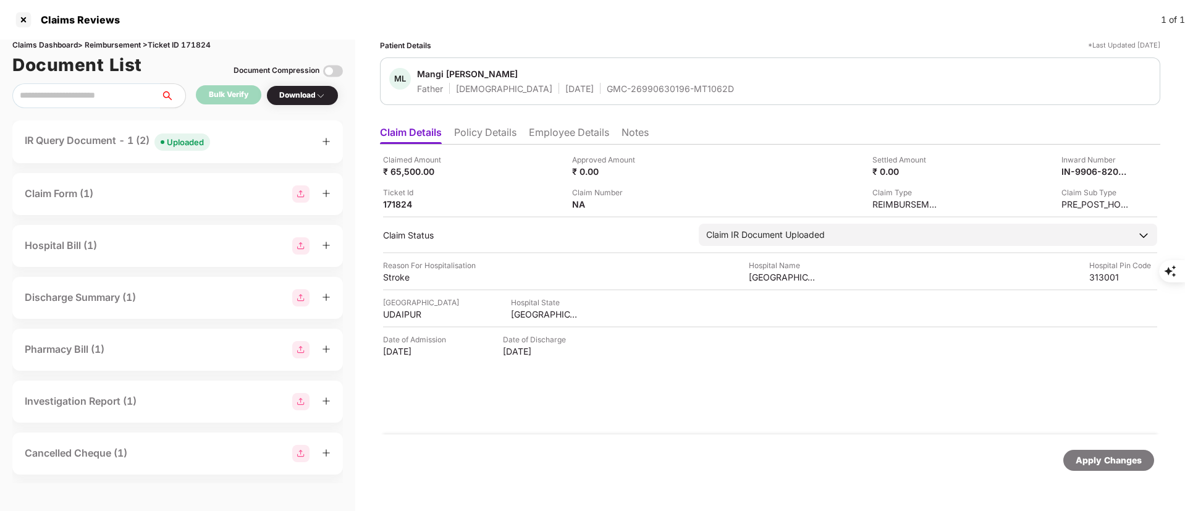
click at [99, 150] on div "IR Query Document - 1 (2) Uploaded" at bounding box center [117, 142] width 185 height 18
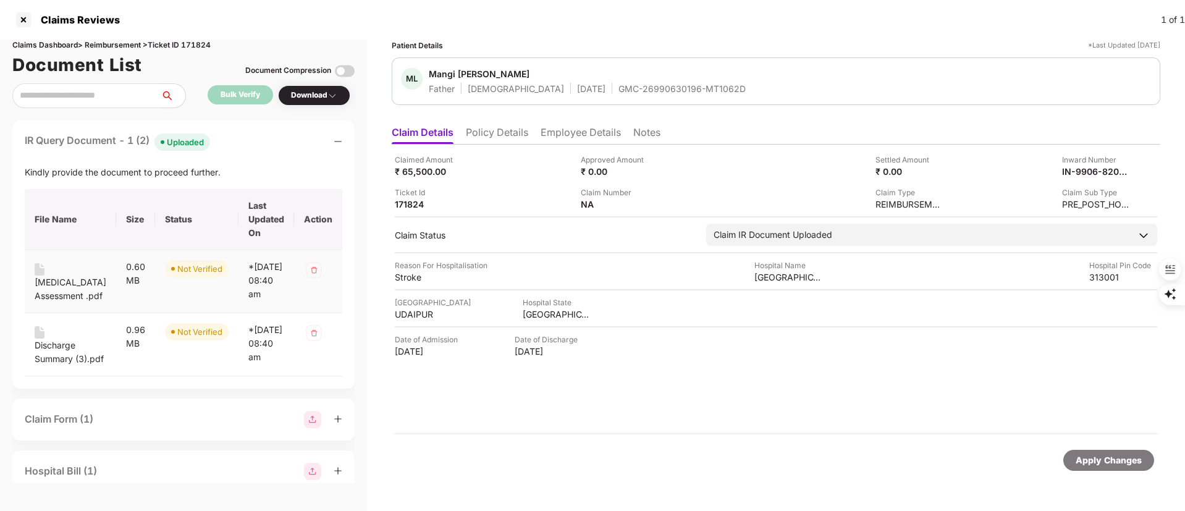
click at [69, 295] on div "Speech therapy Assessment .pdf" at bounding box center [71, 289] width 72 height 27
click at [64, 366] on div "Discharge Summary (3).pdf" at bounding box center [71, 352] width 72 height 27
click at [609, 79] on span "Mangi Lal Prajapat" at bounding box center [587, 75] width 317 height 15
click at [618, 90] on div "GMC-26990630196-MT1062D" at bounding box center [681, 89] width 127 height 12
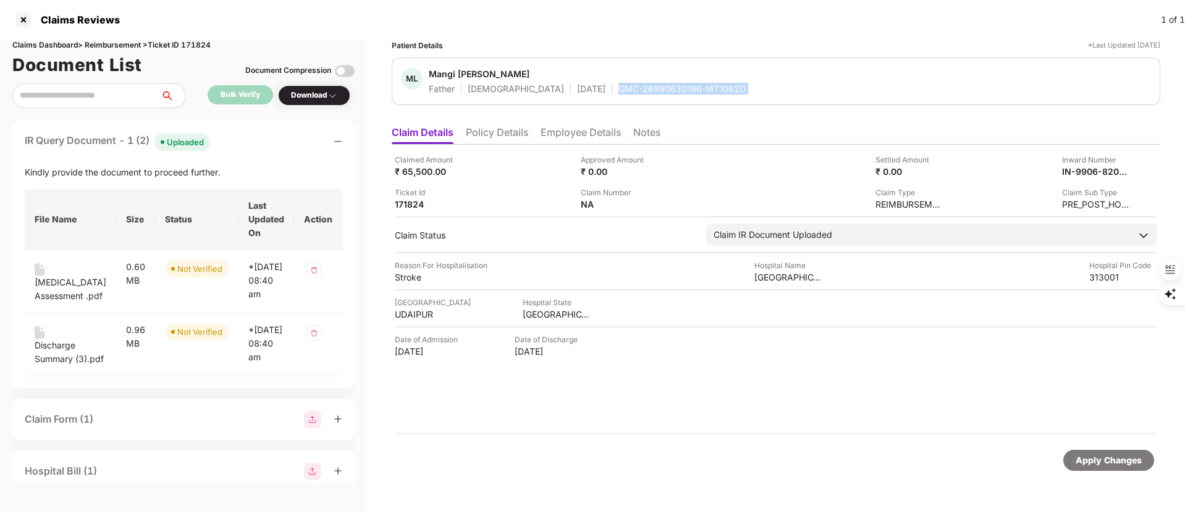
click at [618, 91] on div "GMC-26990630196-MT1062D" at bounding box center [681, 89] width 127 height 12
copy div "GMC-26990630196-MT1062D"
click at [32, 15] on div at bounding box center [24, 20] width 20 height 20
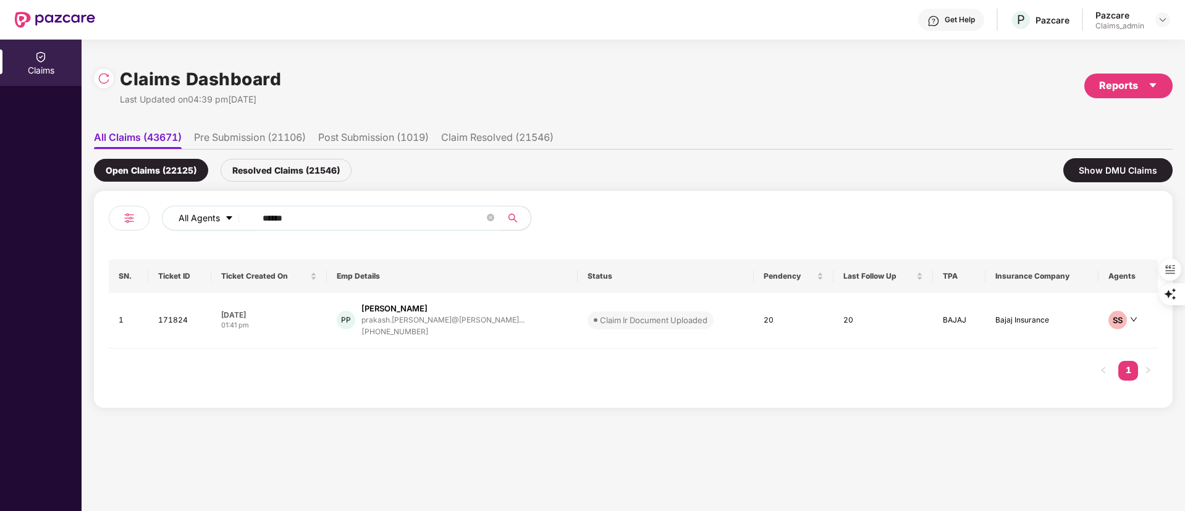
drag, startPoint x: 345, startPoint y: 220, endPoint x: 187, endPoint y: 218, distance: 158.8
click at [175, 218] on div "All Agents ******" at bounding box center [477, 218] width 630 height 25
paste input "text"
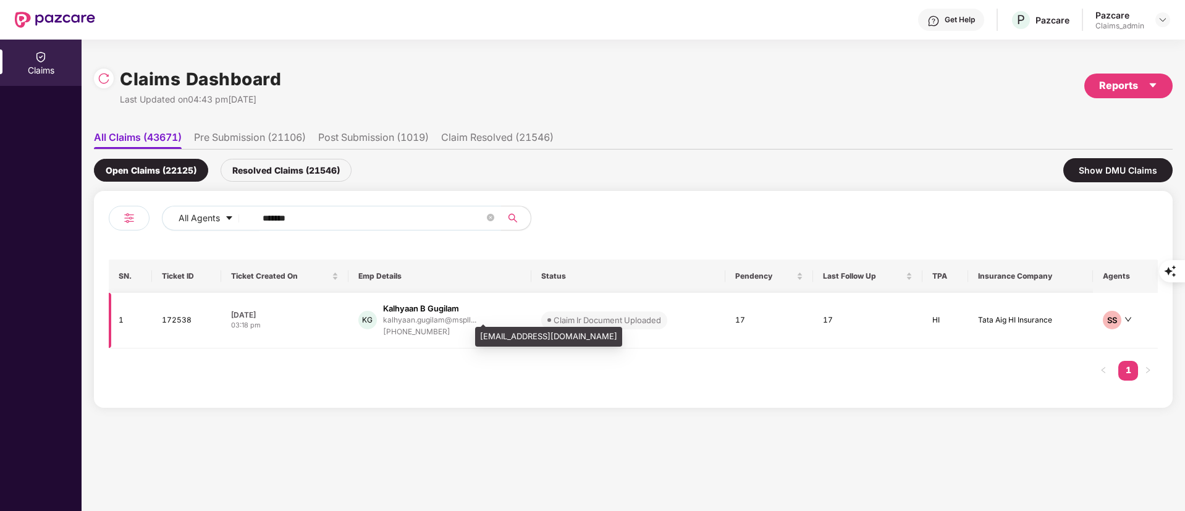
type input "******"
click at [457, 324] on div "kalhyaan.gugilam@mspll..." at bounding box center [429, 320] width 93 height 12
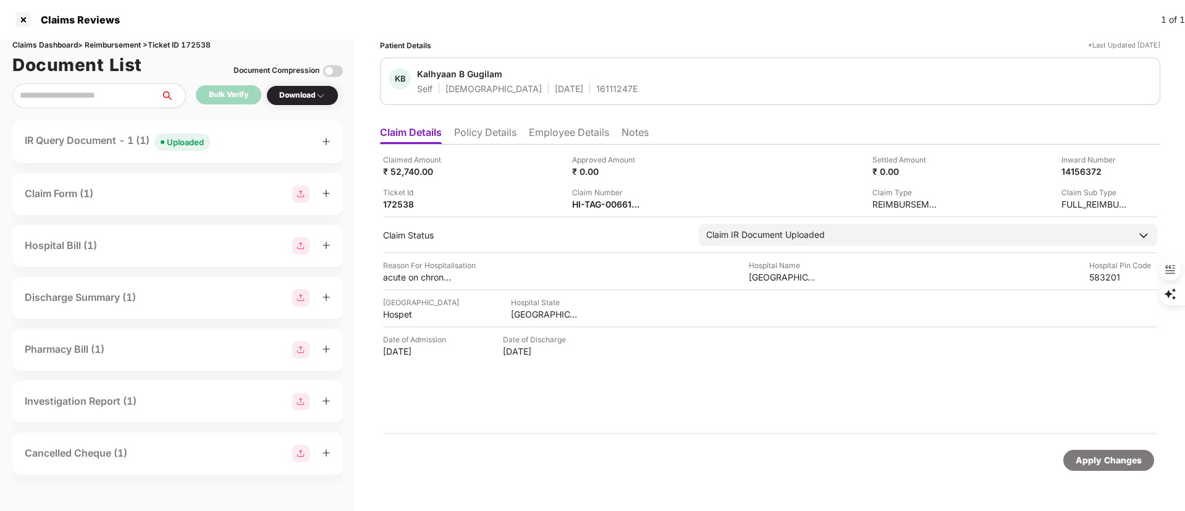
click at [109, 140] on div "IR Query Document - 1 (1) Uploaded" at bounding box center [117, 142] width 185 height 18
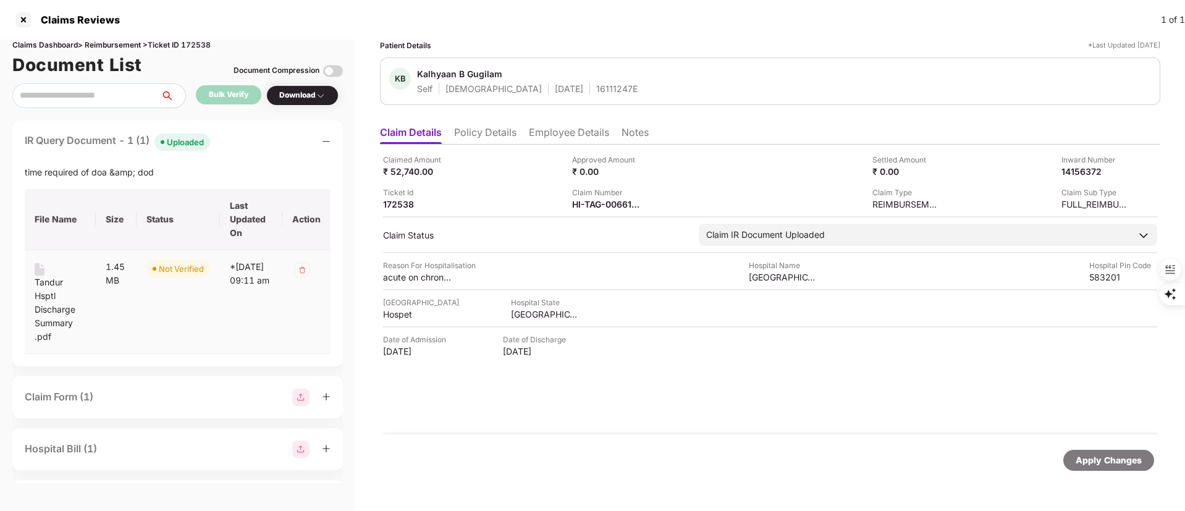
click at [72, 312] on div "Tandur Hsptl Discharge Summary .pdf" at bounding box center [60, 310] width 51 height 68
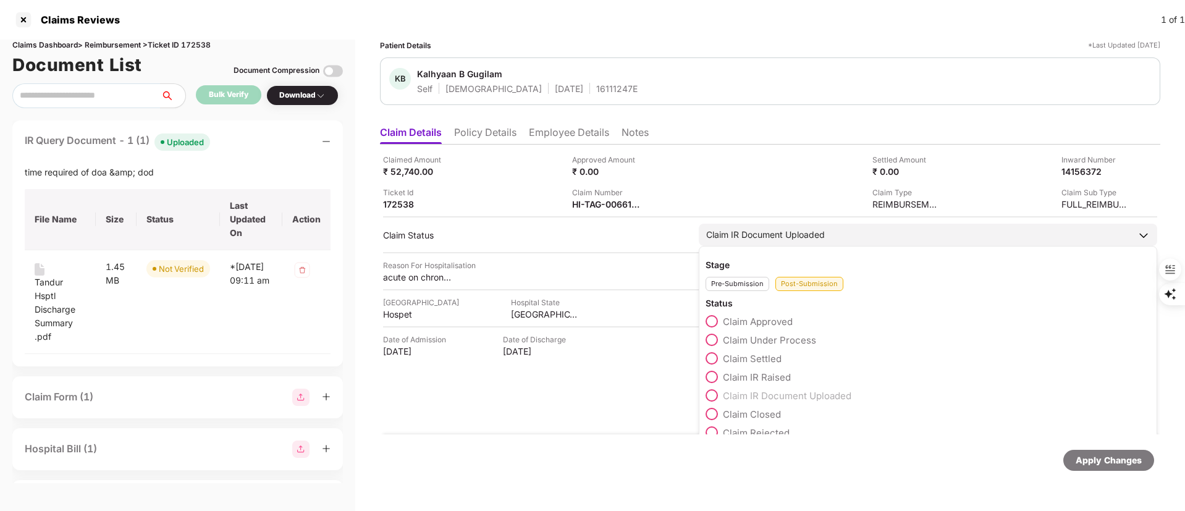
click at [744, 238] on div "Claim IR Document Uploaded" at bounding box center [765, 235] width 119 height 14
click at [762, 343] on span "Claim Under Process" at bounding box center [769, 340] width 93 height 12
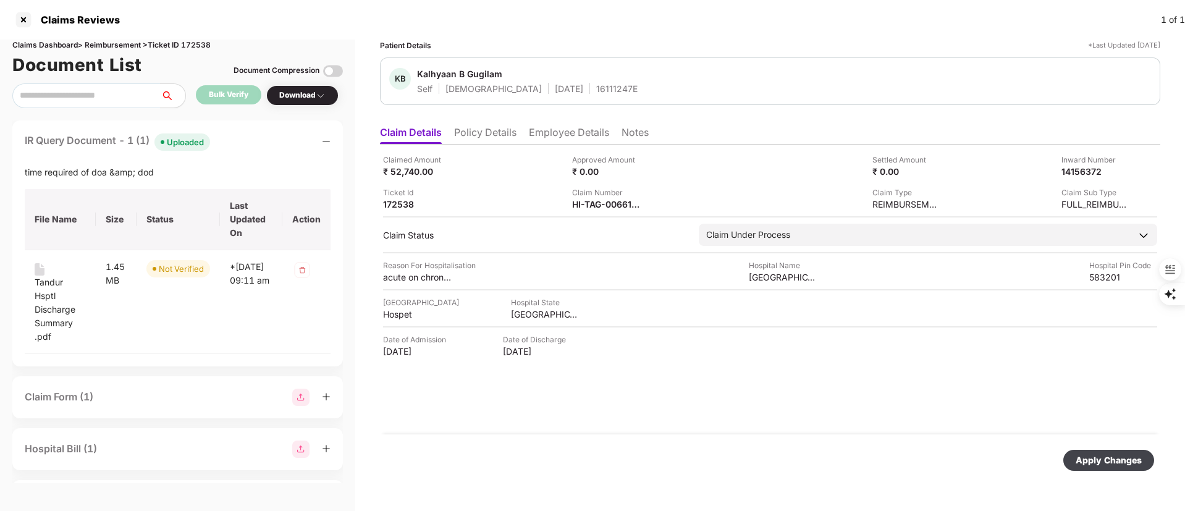
click at [1091, 463] on div "Apply Changes" at bounding box center [1109, 460] width 66 height 14
click at [25, 24] on div at bounding box center [24, 20] width 20 height 20
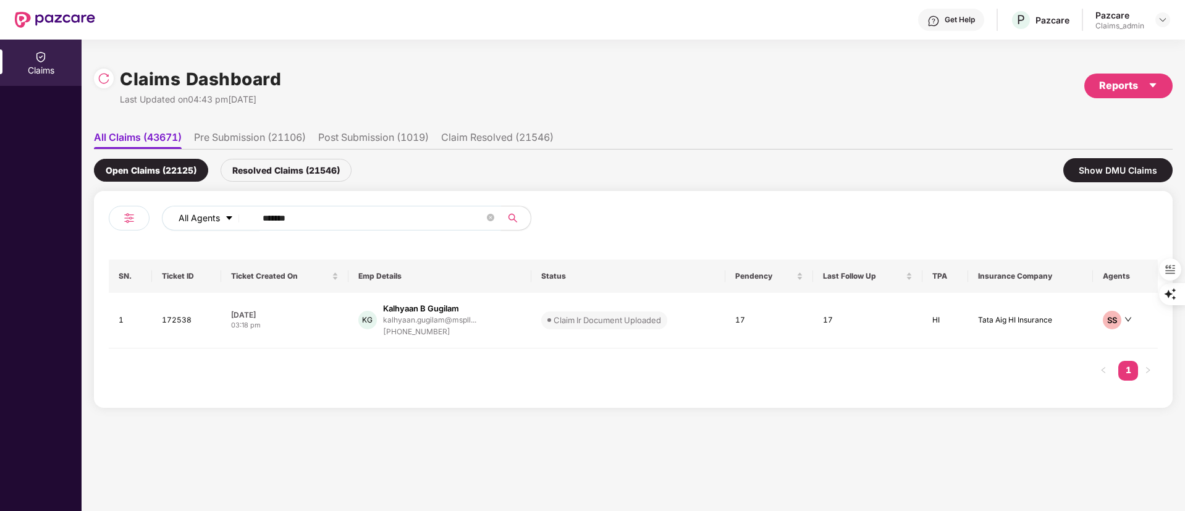
click at [163, 215] on div "All Agents ******" at bounding box center [477, 218] width 630 height 25
paste input "text"
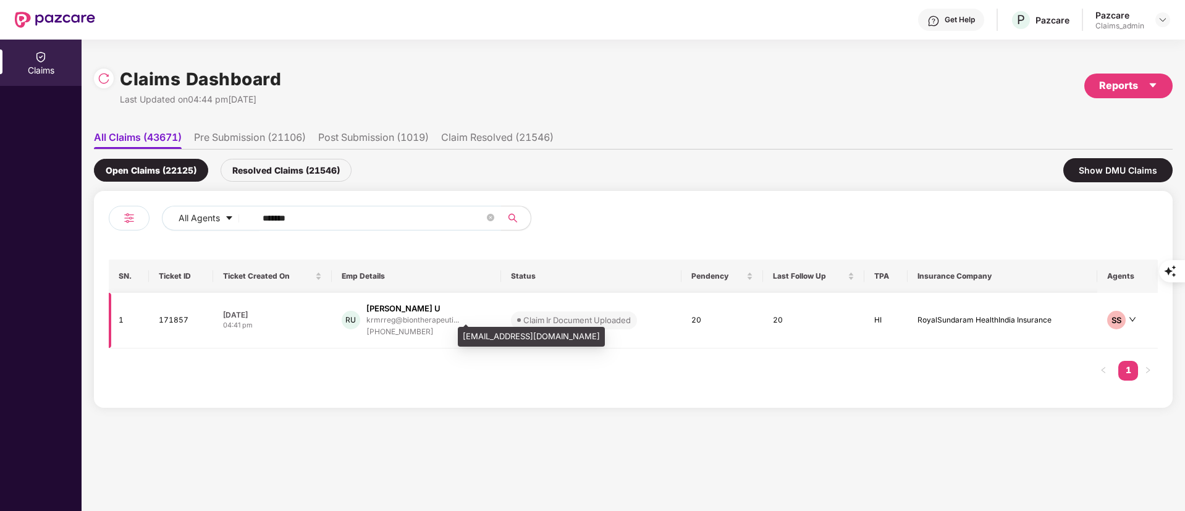
type input "******"
click at [438, 322] on div "krmrreg@biontherapeuti..." at bounding box center [412, 320] width 93 height 8
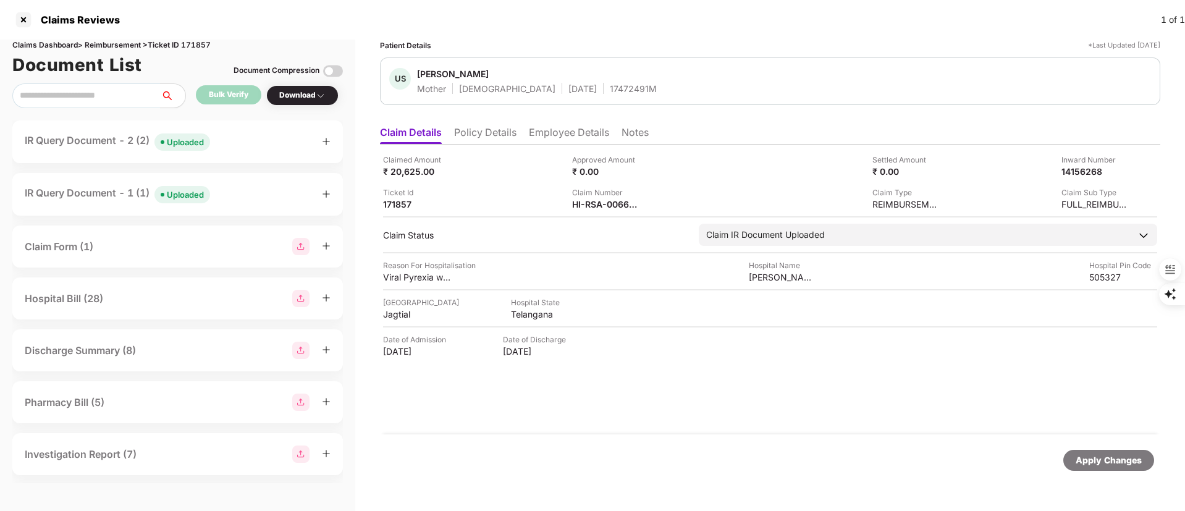
click at [116, 140] on div "IR Query Document - 2 (2) Uploaded" at bounding box center [117, 142] width 185 height 18
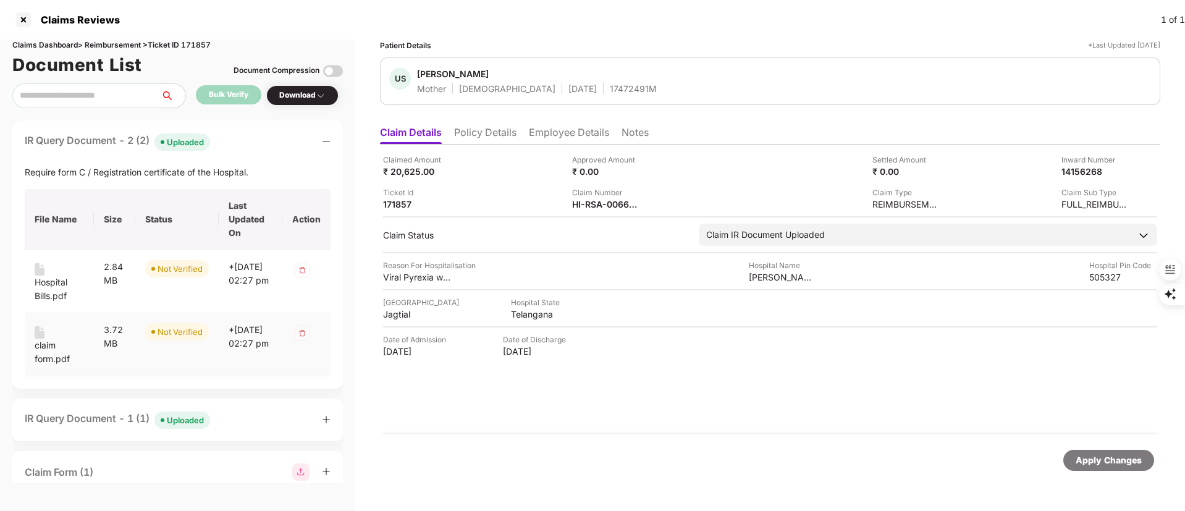
click at [48, 363] on div "claim form.pdf" at bounding box center [59, 352] width 49 height 27
click at [59, 287] on div "Hospital Bills.pdf" at bounding box center [59, 289] width 49 height 27
click at [179, 169] on div "Require form C / Registration certificate of the Hospital." at bounding box center [178, 173] width 306 height 14
click at [177, 170] on div "Require form C / Registration certificate of the Hospital." at bounding box center [178, 173] width 306 height 14
click at [175, 169] on div "Require form C / Registration certificate of the Hospital." at bounding box center [178, 173] width 306 height 14
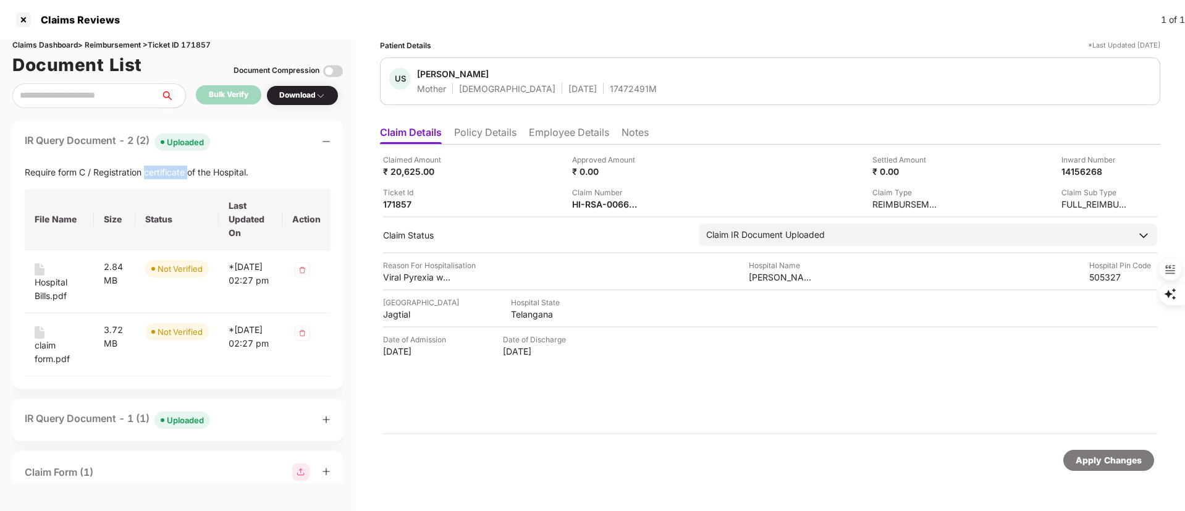
click at [175, 169] on div "Require form C / Registration certificate of the Hospital." at bounding box center [178, 173] width 306 height 14
click at [174, 169] on div "Require form C / Registration certificate of the Hospital." at bounding box center [178, 173] width 306 height 14
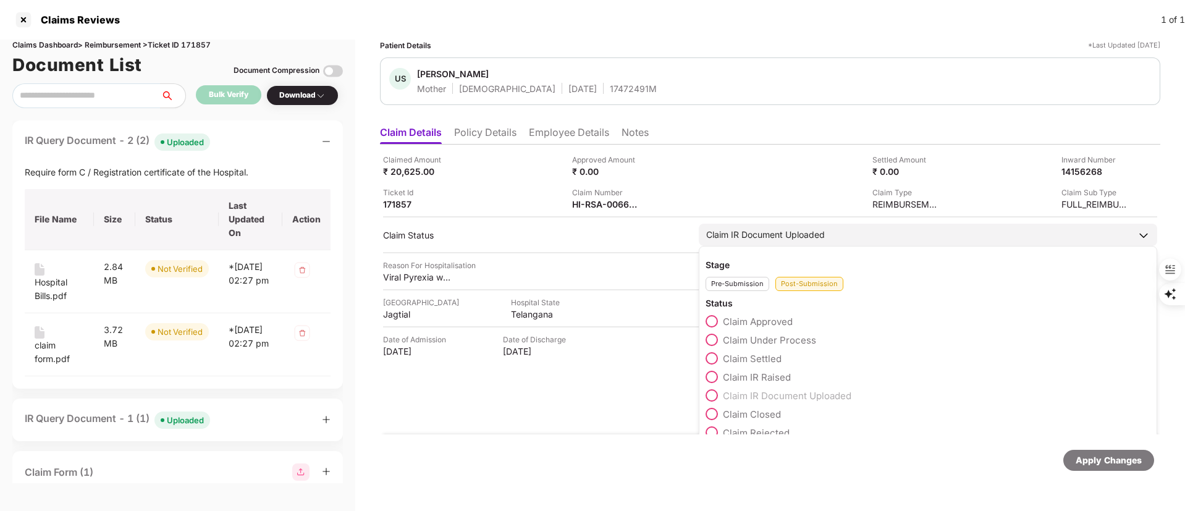
click at [767, 235] on div "Claim IR Document Uploaded" at bounding box center [765, 235] width 119 height 14
click at [756, 375] on span "Claim IR Raised" at bounding box center [757, 377] width 68 height 12
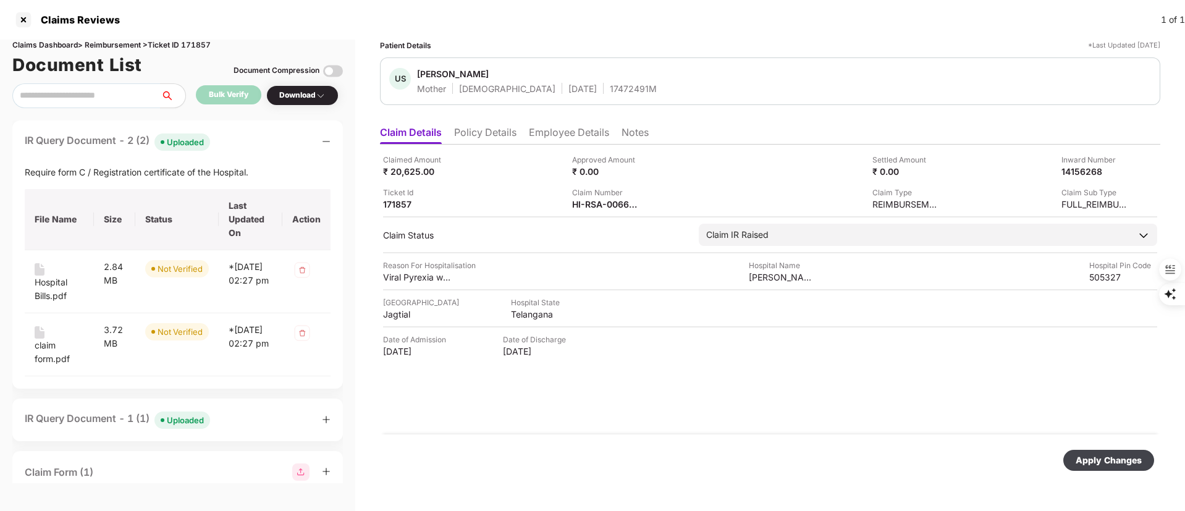
click at [1111, 456] on div "Apply Changes" at bounding box center [1109, 460] width 66 height 14
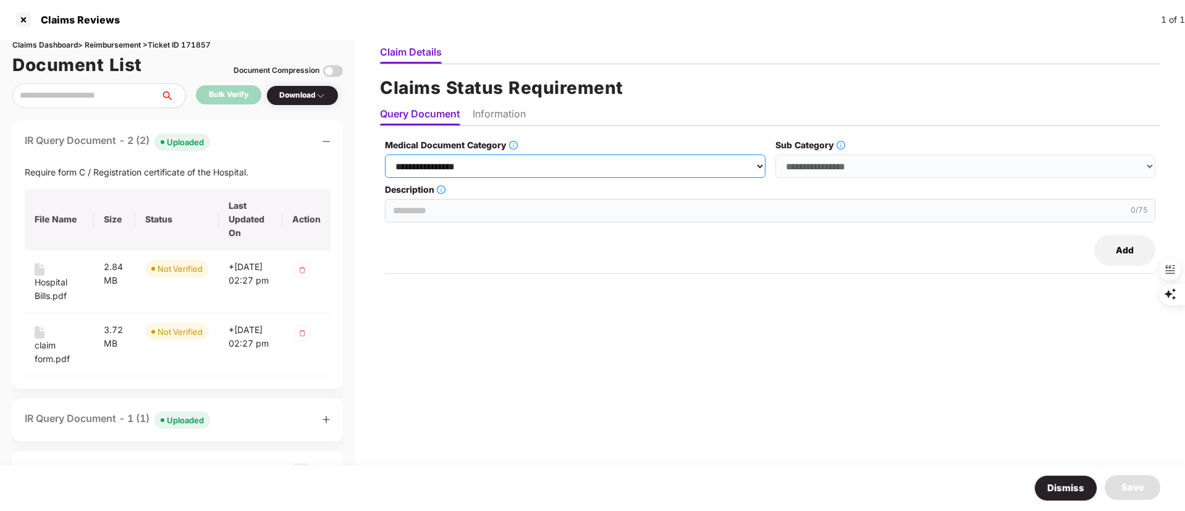
click at [549, 171] on select "**********" at bounding box center [575, 165] width 380 height 23
select select "**********"
click at [386, 154] on select "**********" at bounding box center [575, 165] width 380 height 23
click at [861, 162] on select "**********" at bounding box center [965, 165] width 380 height 23
select select "**********"
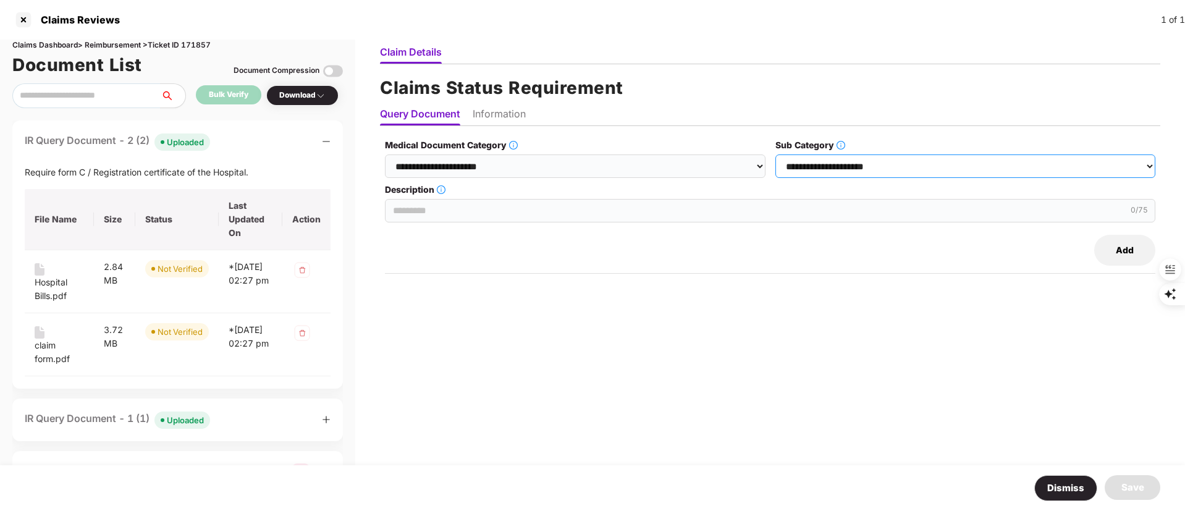
click at [776, 154] on select "**********" at bounding box center [965, 165] width 380 height 23
click at [587, 211] on input "Description" at bounding box center [770, 210] width 770 height 23
paste input "**********"
type input "**********"
click at [819, 245] on div "Add" at bounding box center [770, 250] width 770 height 31
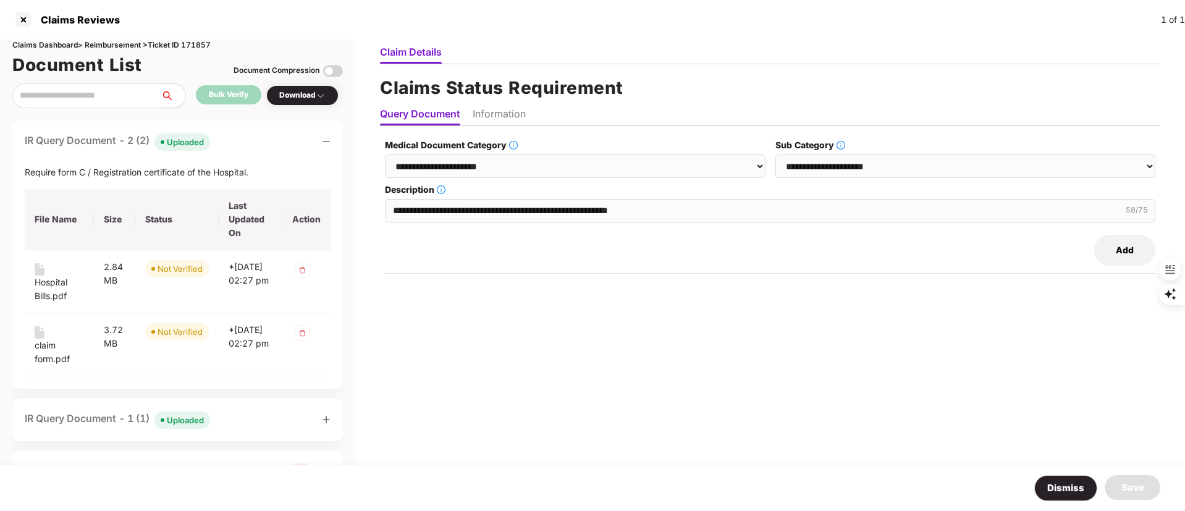
click at [505, 114] on li "Information" at bounding box center [499, 116] width 53 height 18
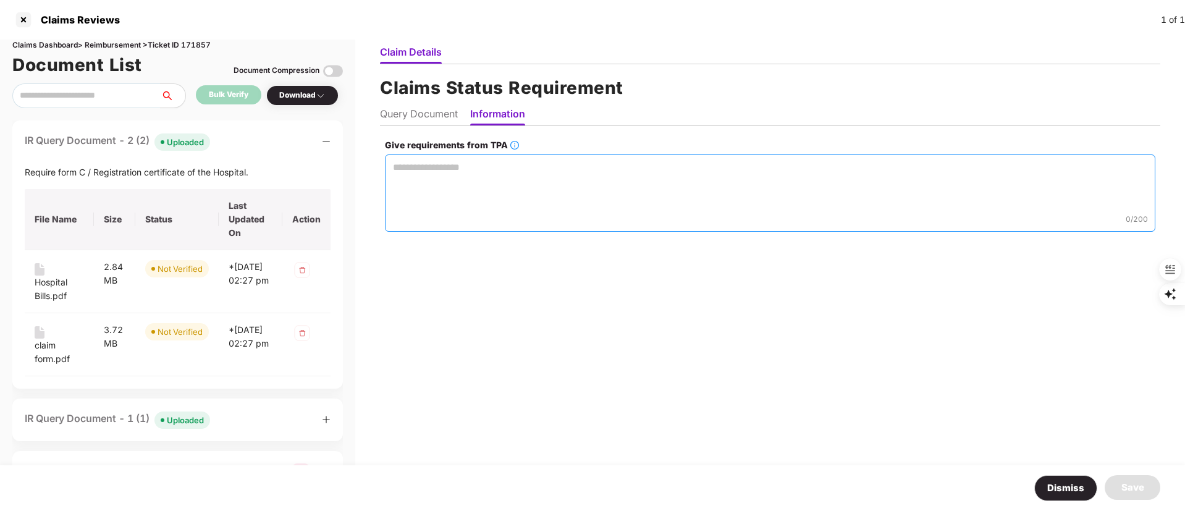
click at [518, 169] on textarea "Give requirements from TPA" at bounding box center [770, 192] width 770 height 77
paste textarea "**********"
type textarea "**********"
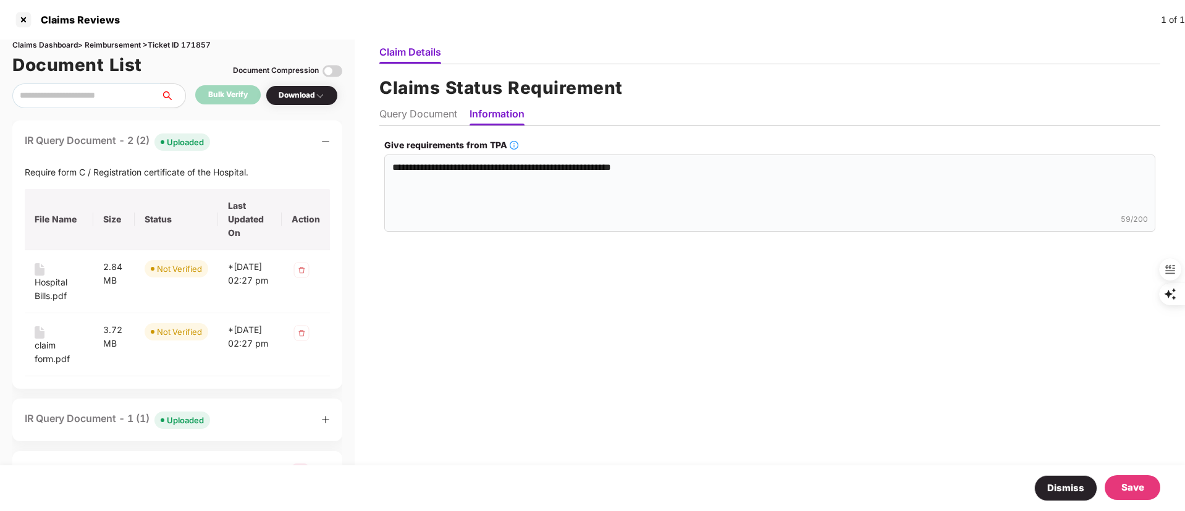
click at [1134, 488] on div "Save" at bounding box center [1132, 487] width 23 height 15
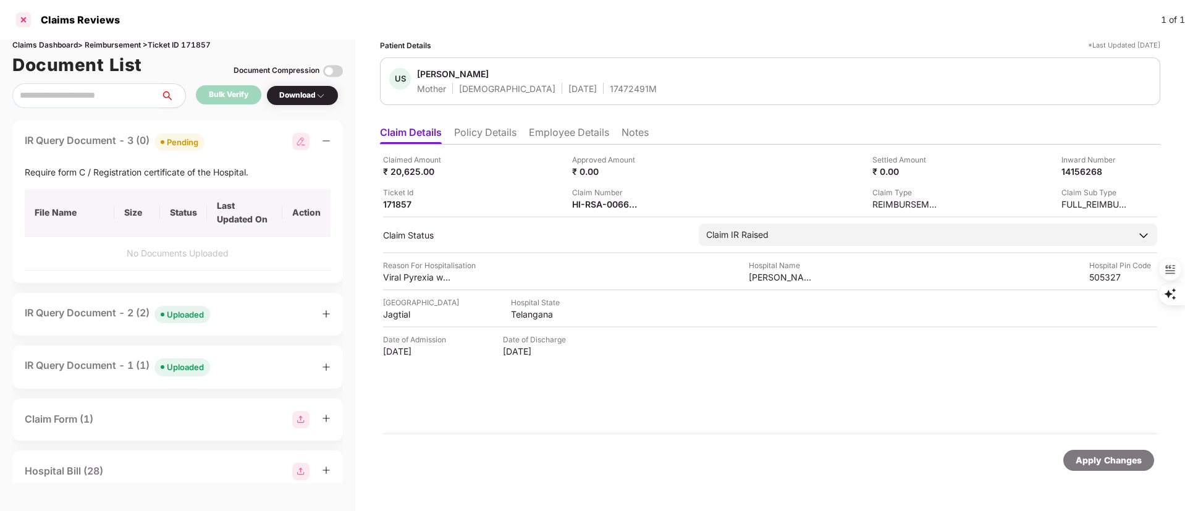
click at [18, 26] on div at bounding box center [24, 20] width 20 height 20
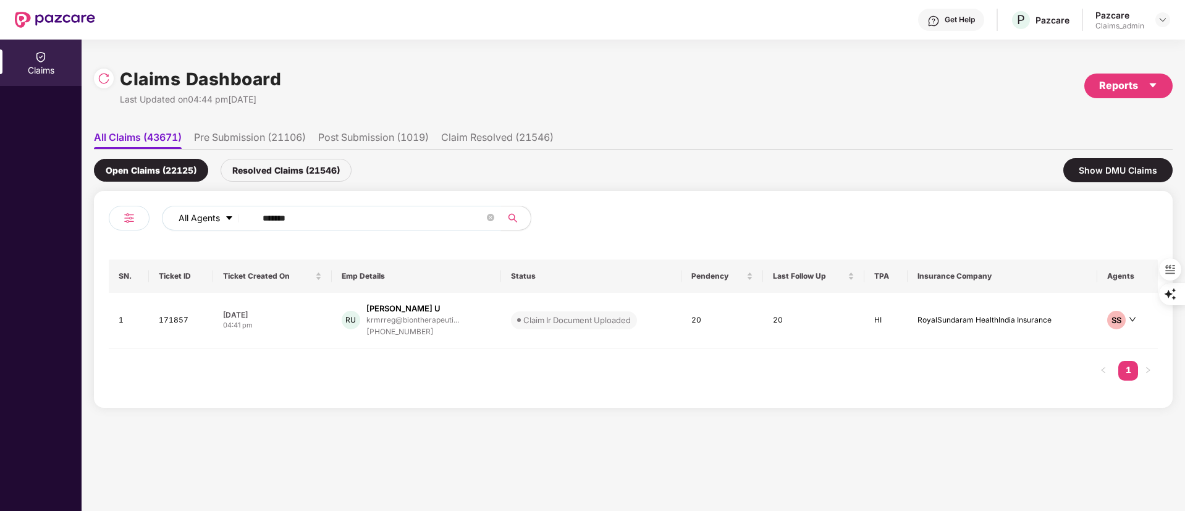
drag, startPoint x: 314, startPoint y: 216, endPoint x: 237, endPoint y: 216, distance: 77.2
click at [104, 217] on div "All Agents ****** SN. Ticket ID Ticket Created On Emp Details Status Pendency L…" at bounding box center [633, 299] width 1079 height 217
paste input "text"
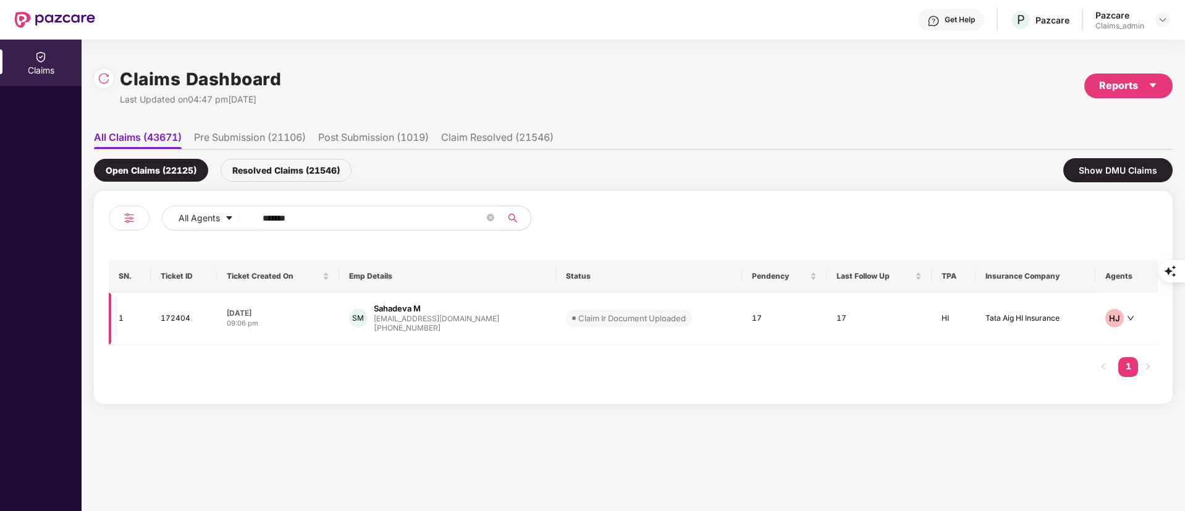
type input "******"
click at [428, 323] on div "+918105805226" at bounding box center [436, 328] width 125 height 12
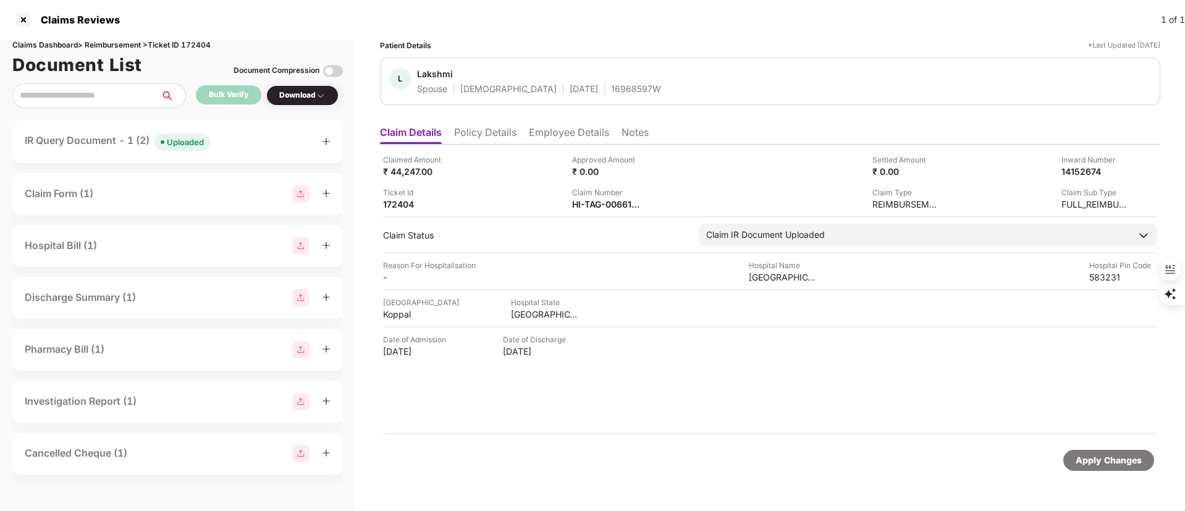
click at [164, 144] on span "Uploaded" at bounding box center [182, 141] width 56 height 17
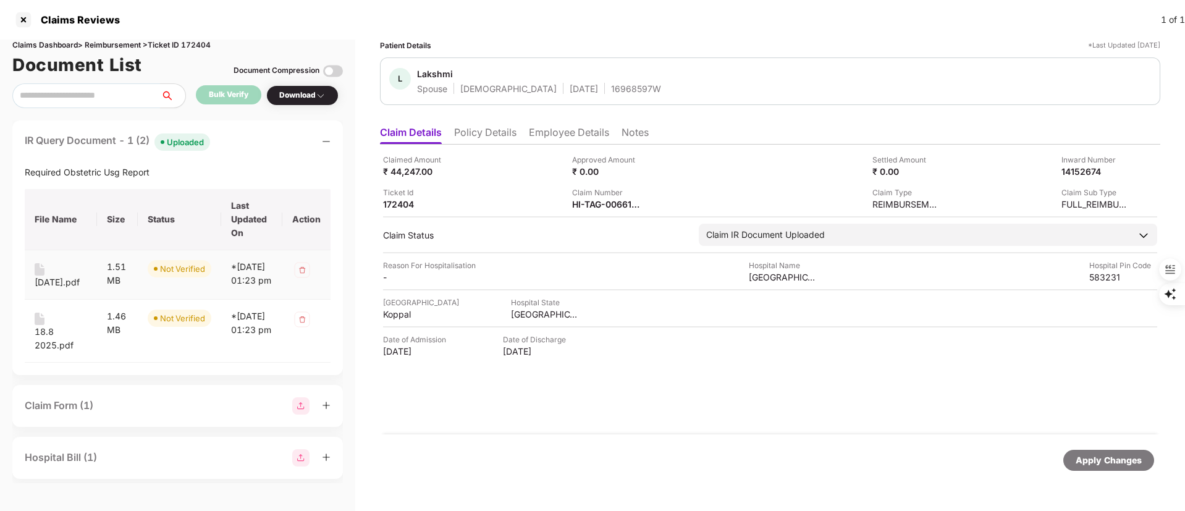
click at [71, 282] on div "17.7.2025.pdf" at bounding box center [57, 283] width 45 height 14
click at [75, 352] on div "18.8 2025.pdf" at bounding box center [61, 338] width 53 height 27
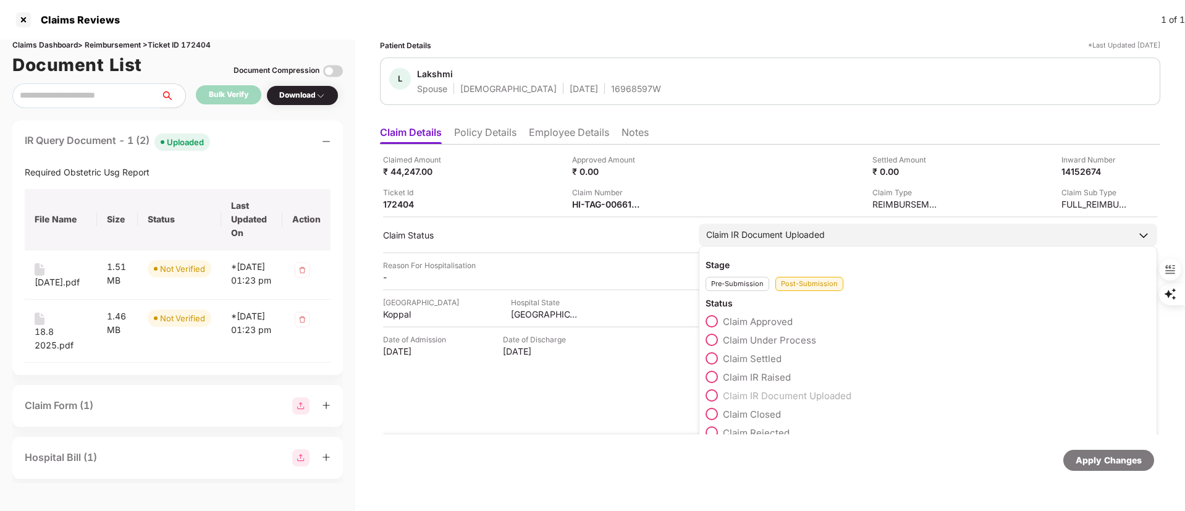
click at [746, 334] on span "Claim Under Process" at bounding box center [769, 340] width 93 height 12
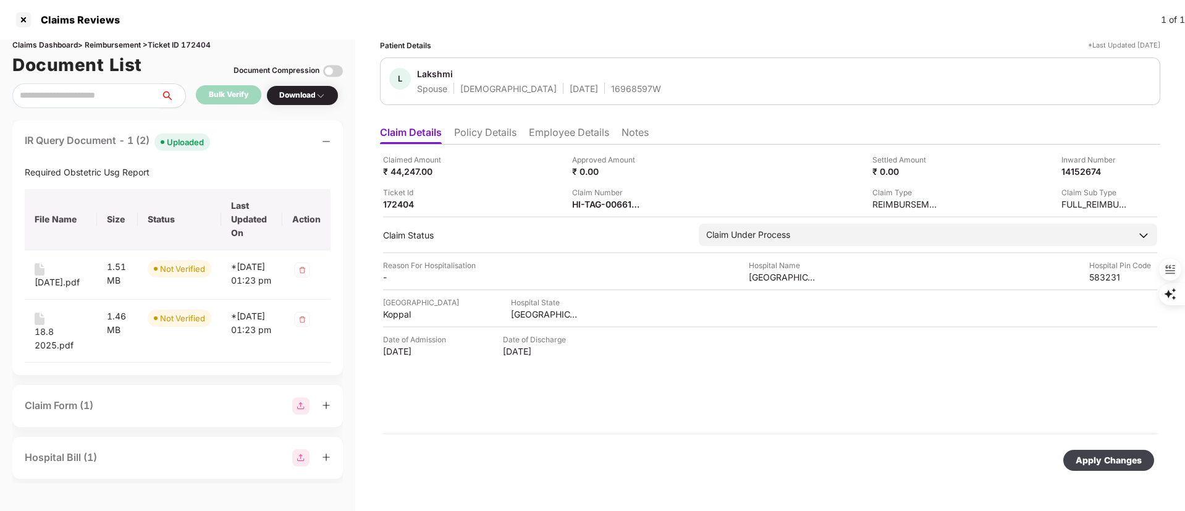
click at [1096, 460] on div "Apply Changes" at bounding box center [1109, 460] width 66 height 14
click at [560, 137] on li "Employee Details" at bounding box center [569, 135] width 80 height 18
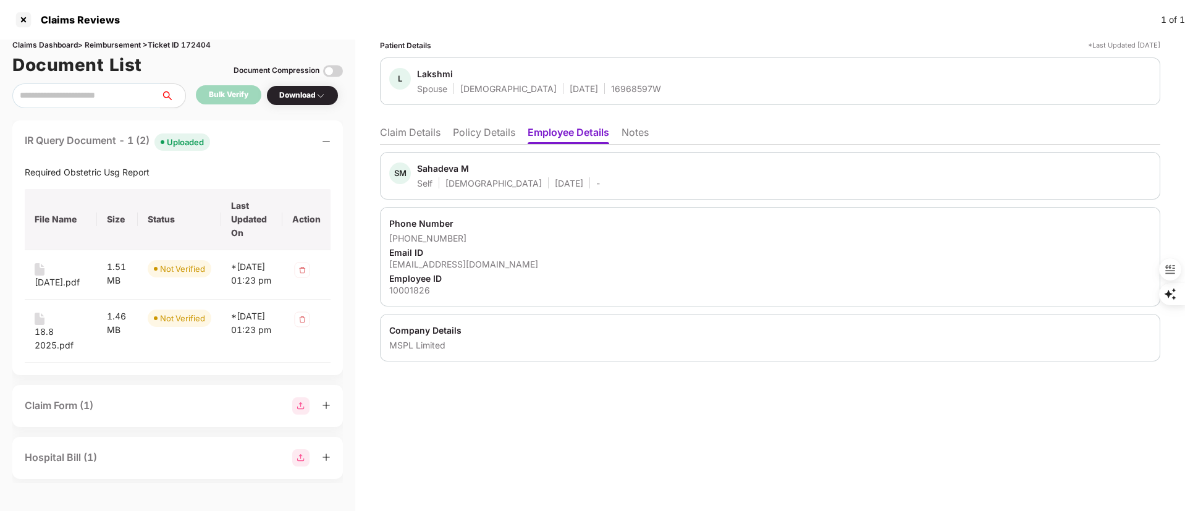
click at [408, 132] on li "Claim Details" at bounding box center [410, 135] width 61 height 18
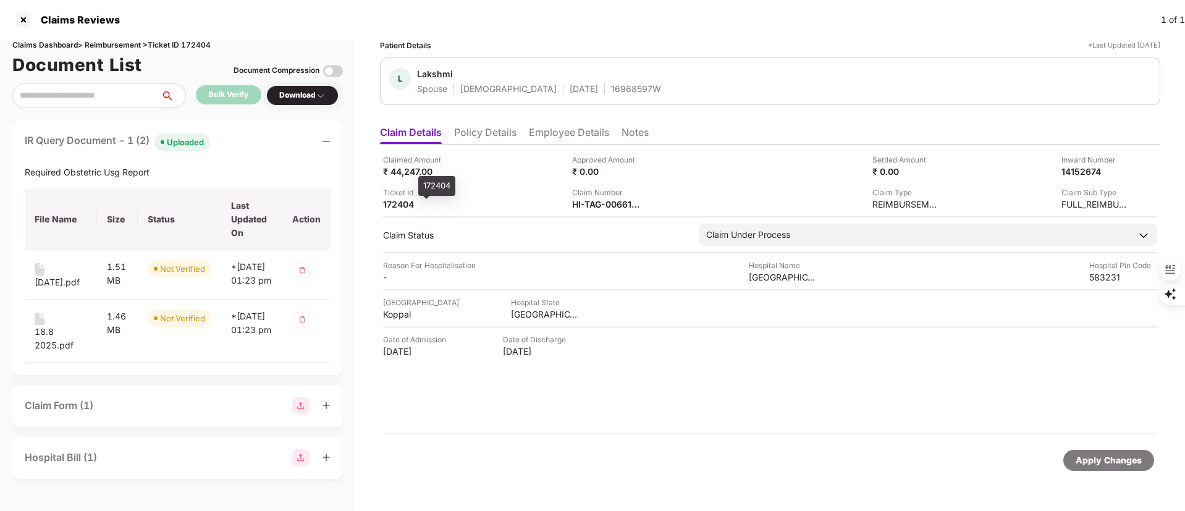
click at [395, 208] on div "172404" at bounding box center [417, 204] width 68 height 12
copy div "172404"
click at [28, 22] on div at bounding box center [24, 20] width 20 height 20
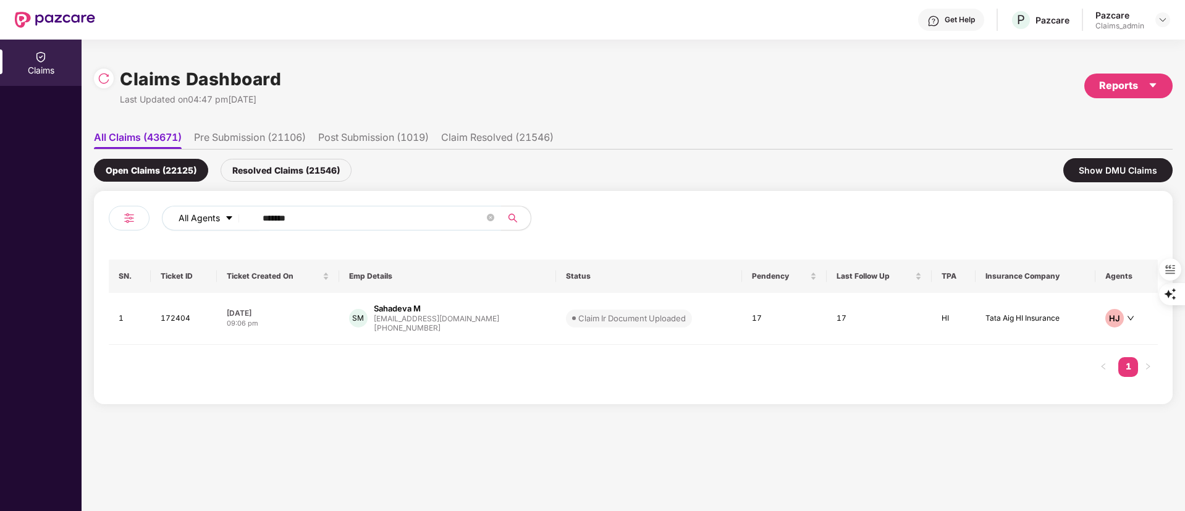
drag, startPoint x: 326, startPoint y: 216, endPoint x: 186, endPoint y: 216, distance: 140.2
click at [186, 216] on div "All Agents ******" at bounding box center [477, 218] width 630 height 25
paste input "text"
type input "******"
click at [447, 330] on div "+917387435089" at bounding box center [436, 332] width 125 height 12
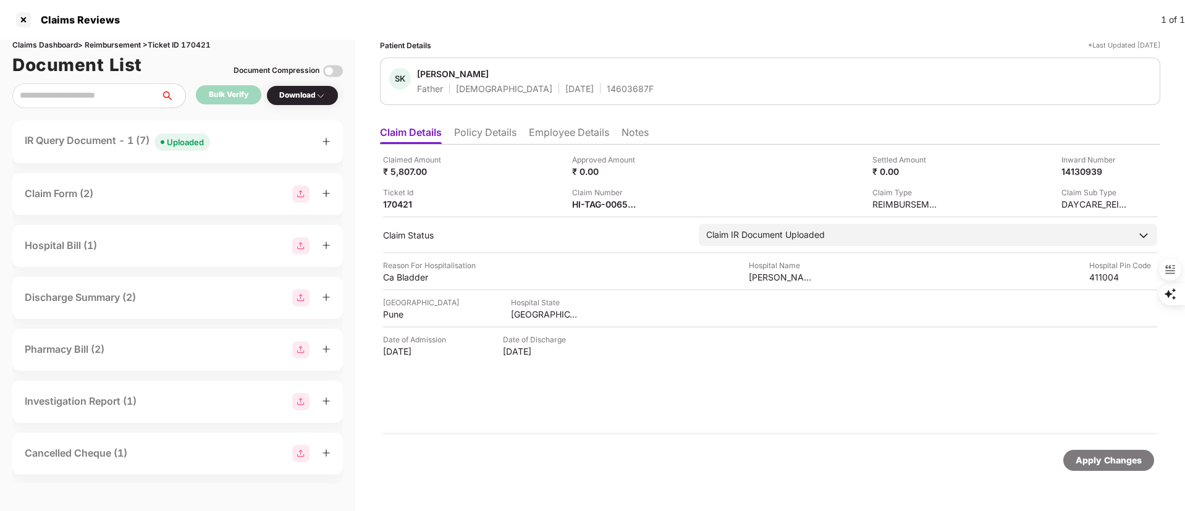
click at [175, 143] on div "Uploaded" at bounding box center [185, 142] width 37 height 12
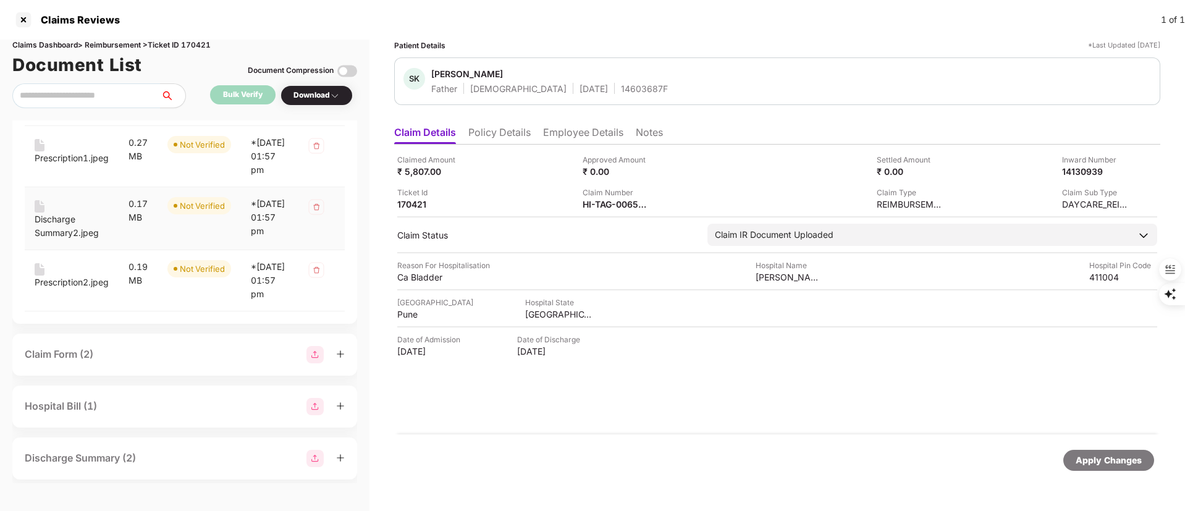
scroll to position [463, 0]
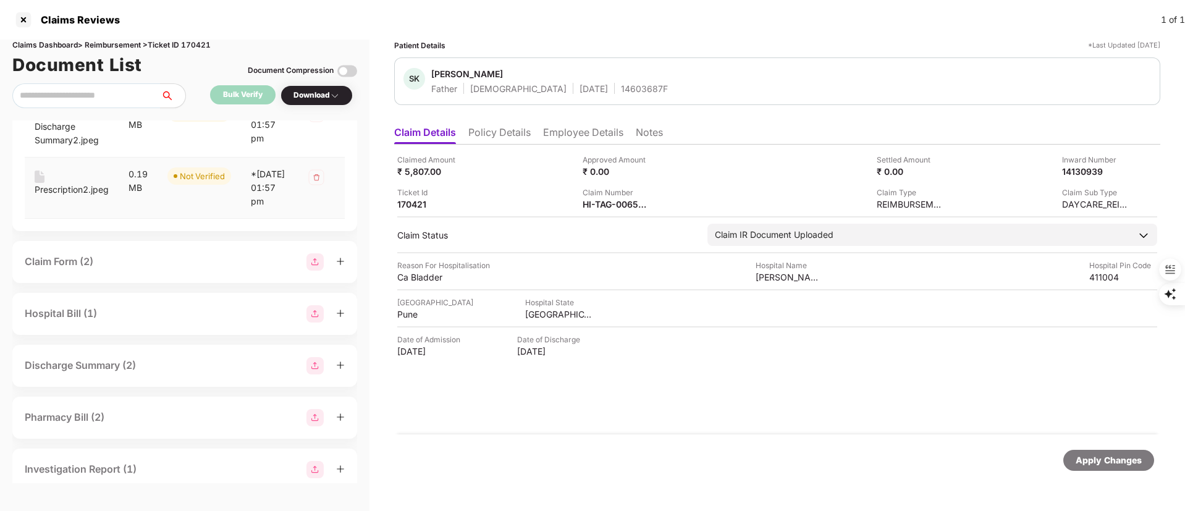
click at [68, 196] on div "Prescription2.jpeg" at bounding box center [72, 190] width 74 height 14
click at [99, 147] on div "Discharge Summary2.jpeg" at bounding box center [72, 133] width 74 height 27
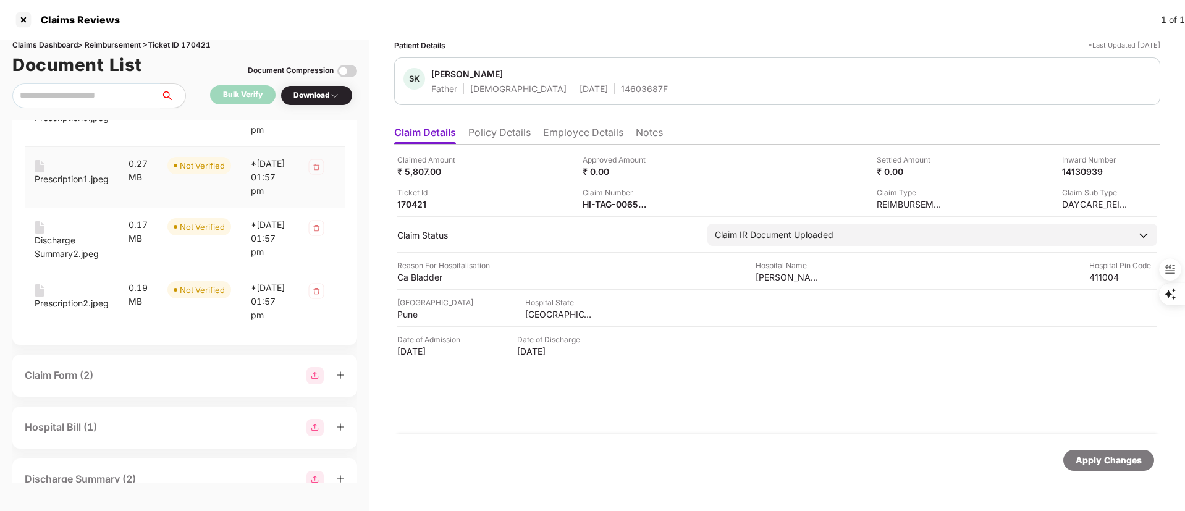
scroll to position [278, 0]
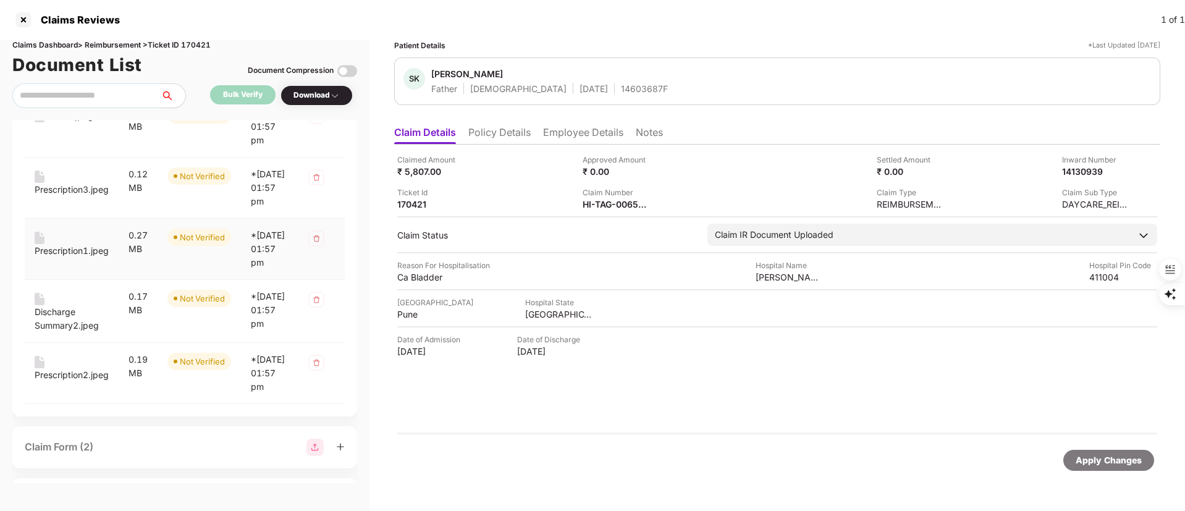
click at [77, 258] on div "Prescription1.jpeg" at bounding box center [72, 251] width 74 height 14
click at [72, 196] on div "Prescription3.jpeg" at bounding box center [72, 190] width 74 height 14
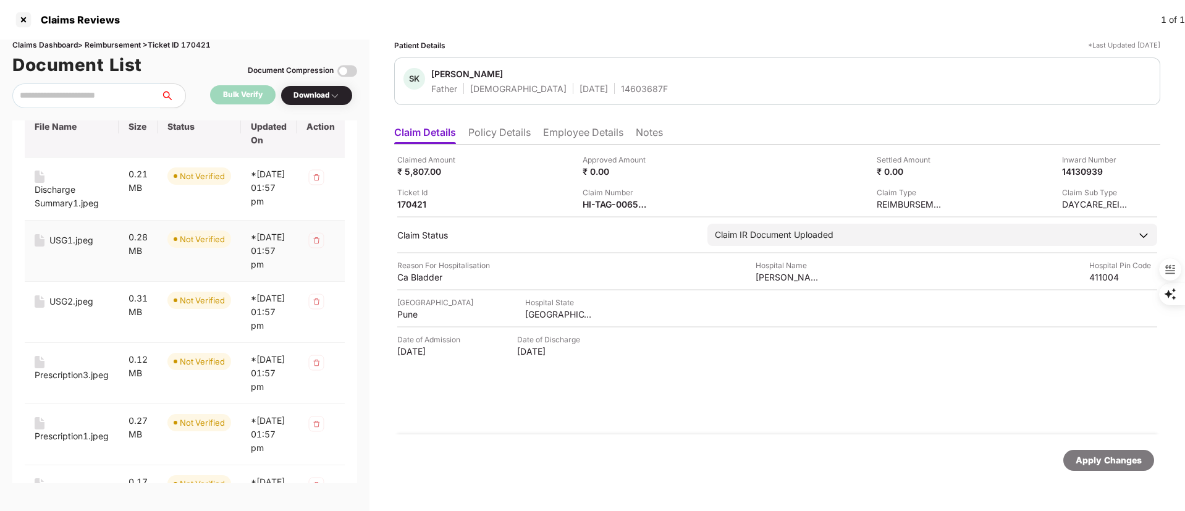
click at [62, 247] on div "USG1.jpeg" at bounding box center [71, 241] width 44 height 14
click at [69, 197] on div "Discharge Summary1.jpeg" at bounding box center [72, 196] width 74 height 27
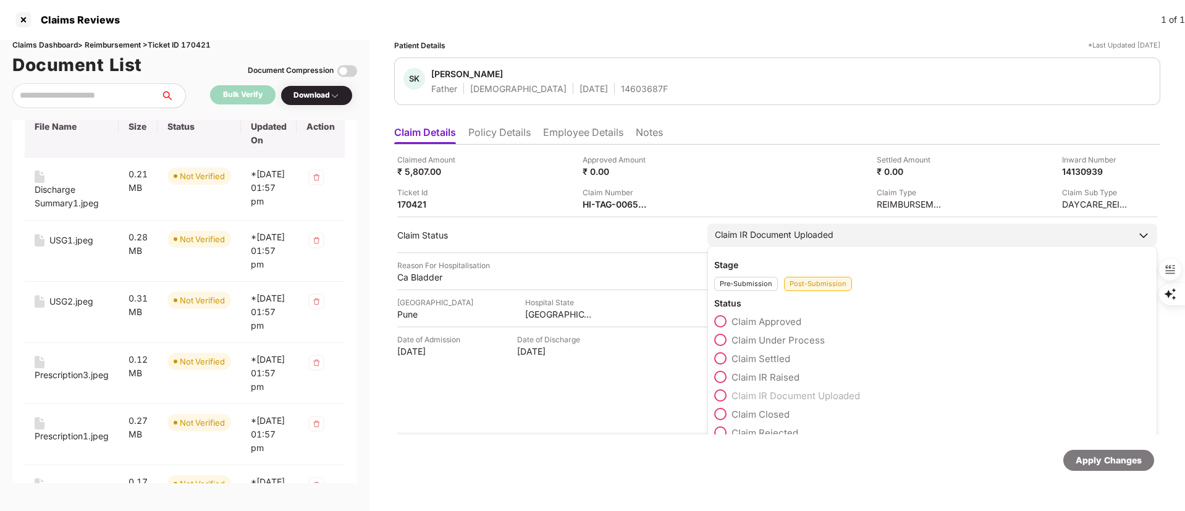
click at [770, 339] on span "Claim Under Process" at bounding box center [777, 340] width 93 height 12
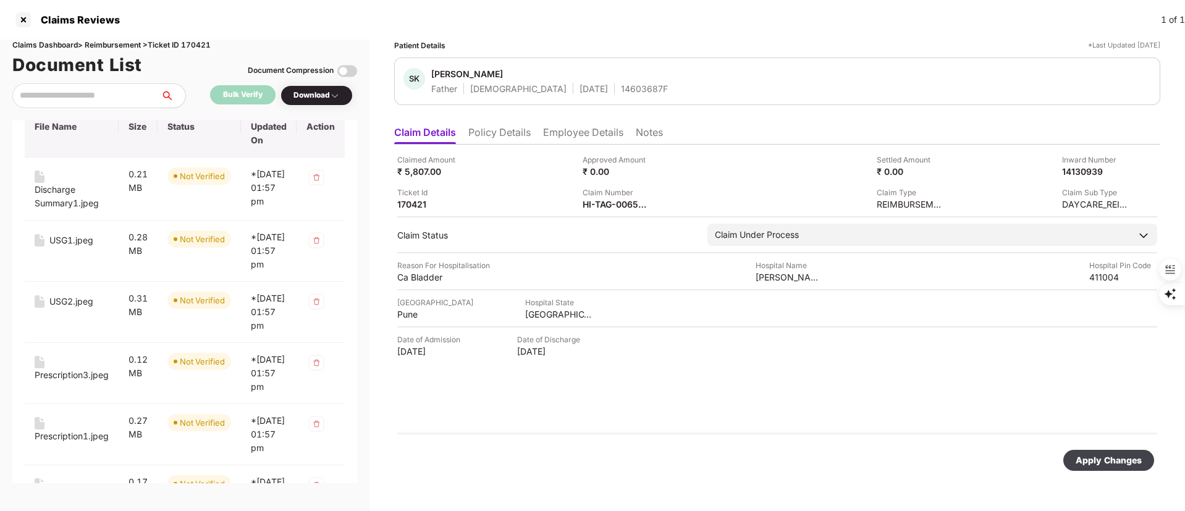
click at [1096, 455] on div "Apply Changes" at bounding box center [1109, 460] width 66 height 14
click at [24, 21] on div at bounding box center [24, 20] width 20 height 20
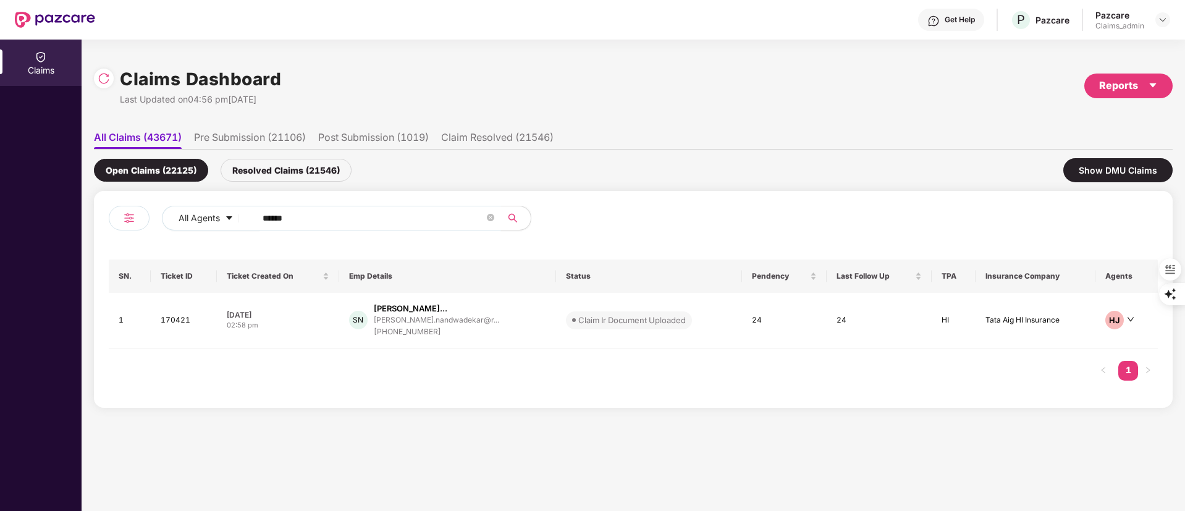
drag, startPoint x: 377, startPoint y: 215, endPoint x: 222, endPoint y: 235, distance: 156.4
click at [152, 218] on div "All Agents ******" at bounding box center [371, 223] width 525 height 35
paste input "text"
type input "******"
click at [409, 322] on div "sreejith.m@fourkites.c..." at bounding box center [435, 320] width 119 height 8
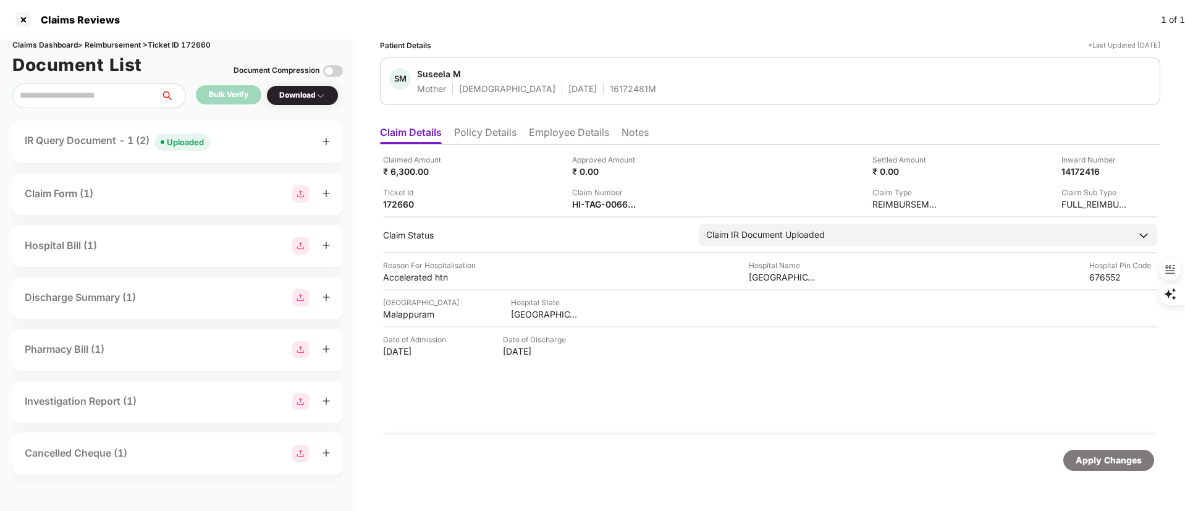
click at [117, 137] on div "IR Query Document - 1 (2) Uploaded" at bounding box center [117, 142] width 185 height 18
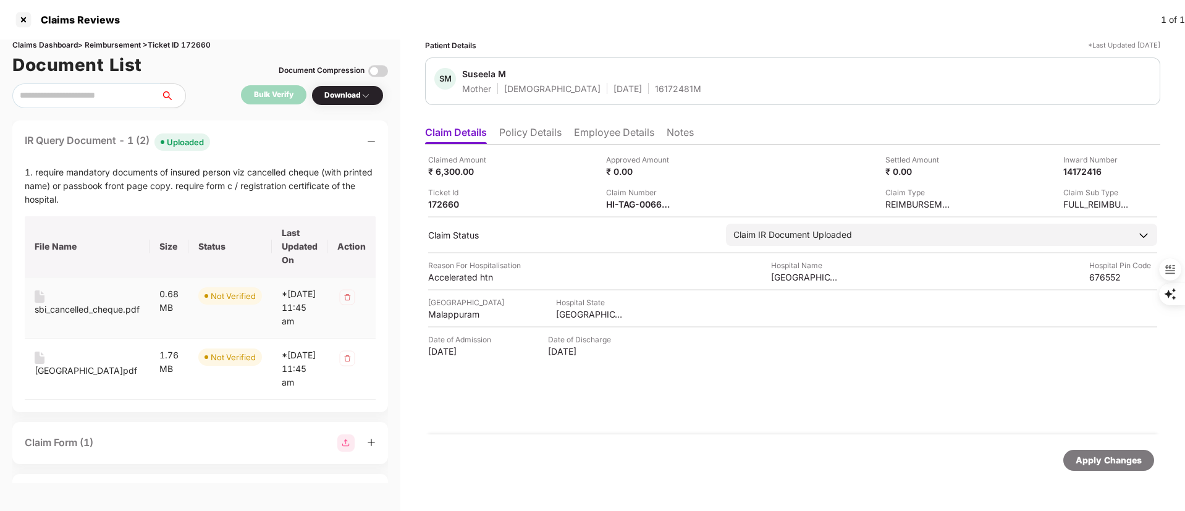
click at [111, 311] on div "sbi_cancelled_cheque.pdf" at bounding box center [87, 310] width 105 height 14
click at [105, 377] on div "OASIS HOSPITAL.pdf" at bounding box center [86, 371] width 103 height 14
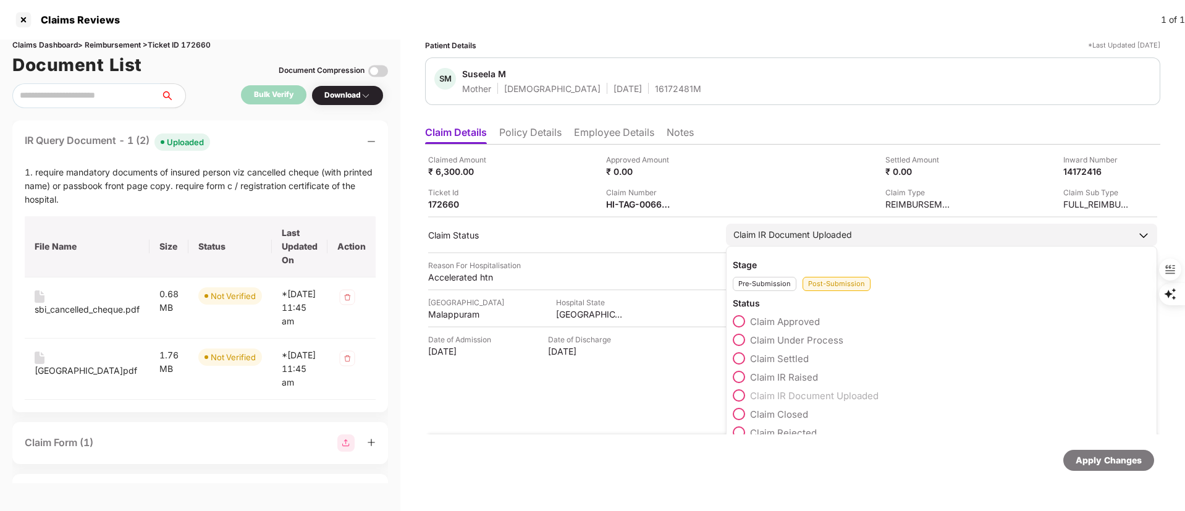
click at [799, 340] on span "Claim Under Process" at bounding box center [796, 340] width 93 height 12
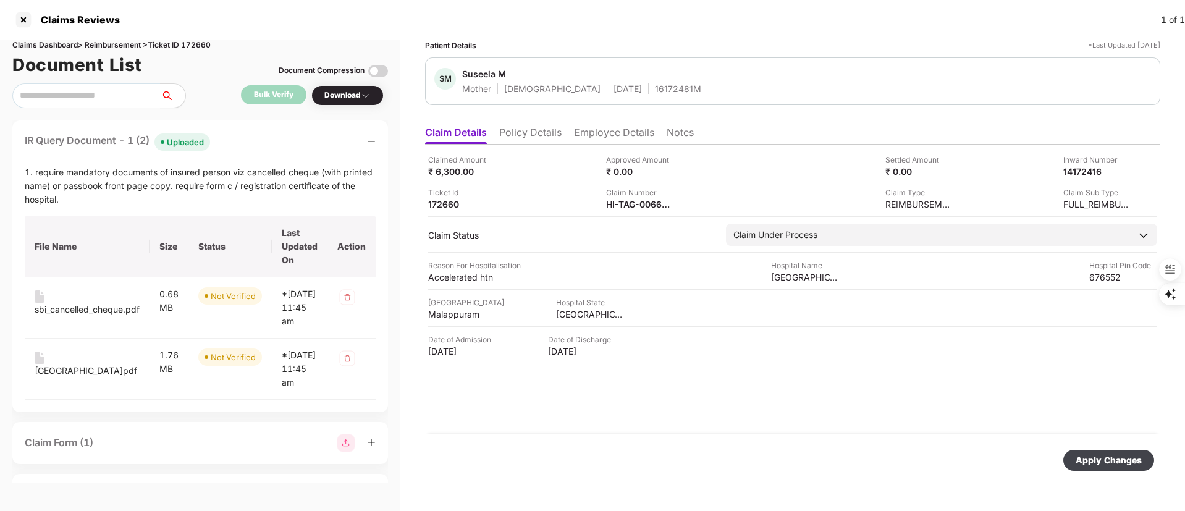
click at [1102, 458] on div "Apply Changes" at bounding box center [1109, 460] width 66 height 14
click at [15, 18] on div "Claims Reviews 1 of 1" at bounding box center [592, 20] width 1185 height 40
click at [20, 19] on div at bounding box center [24, 20] width 20 height 20
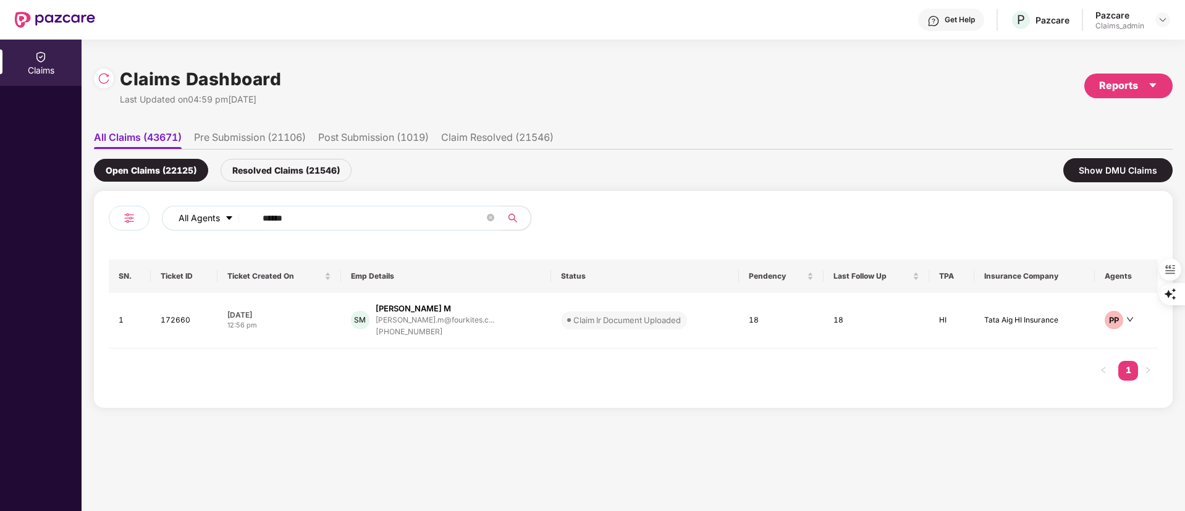
drag, startPoint x: 287, startPoint y: 219, endPoint x: 192, endPoint y: 219, distance: 94.5
click at [192, 219] on div "All Agents ******" at bounding box center [477, 218] width 630 height 25
paste input "text"
type input "******"
click at [423, 323] on div "nilesh.rathod@ascendum..." at bounding box center [429, 320] width 95 height 8
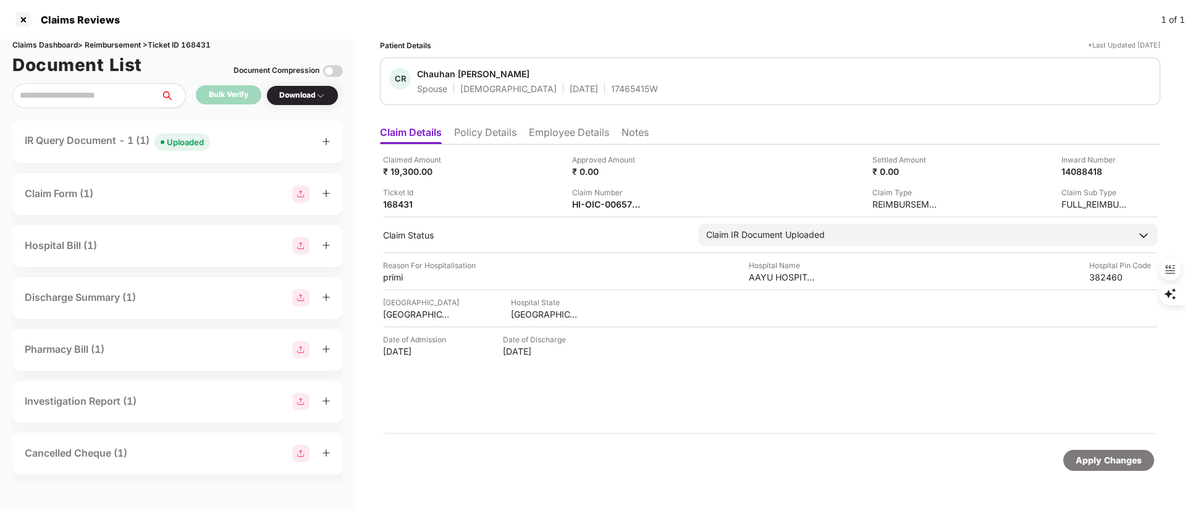
click at [80, 145] on div "IR Query Document - 1 (1) Uploaded" at bounding box center [117, 142] width 185 height 18
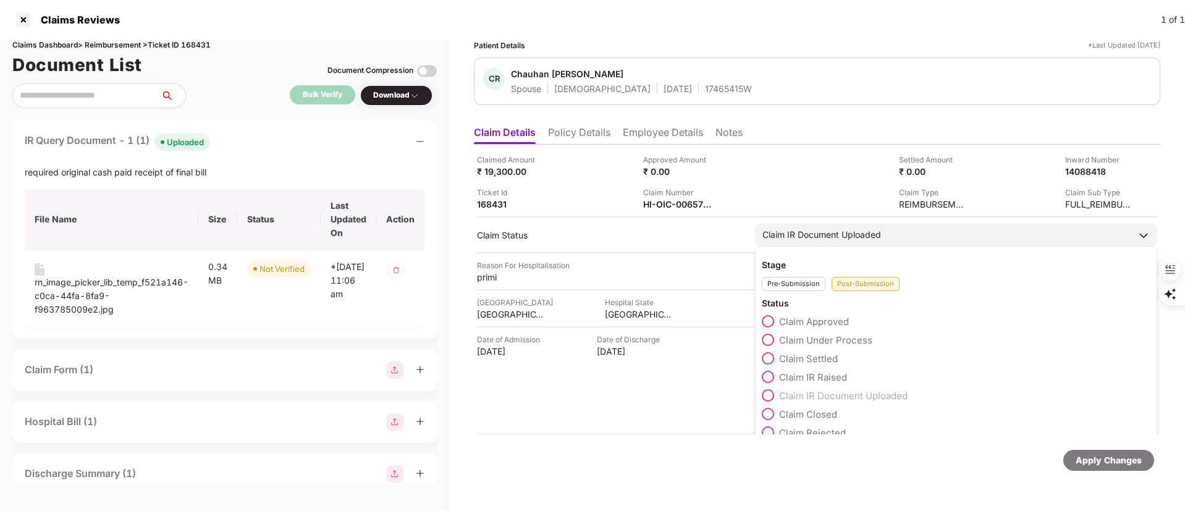
click at [822, 339] on span "Claim Under Process" at bounding box center [825, 340] width 93 height 12
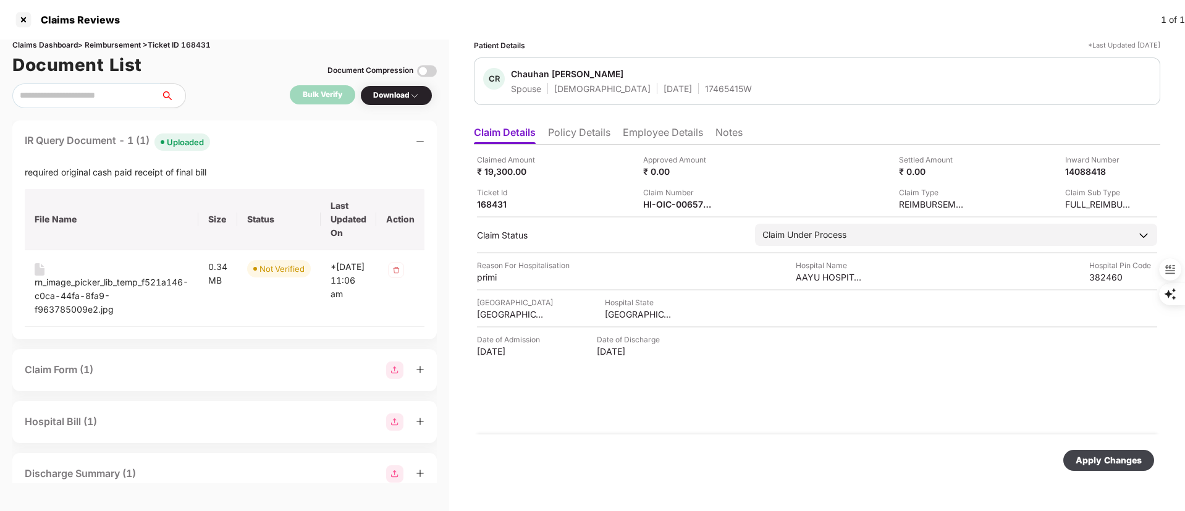
click at [1111, 455] on div "Apply Changes" at bounding box center [1109, 460] width 66 height 14
click at [22, 16] on div at bounding box center [24, 20] width 20 height 20
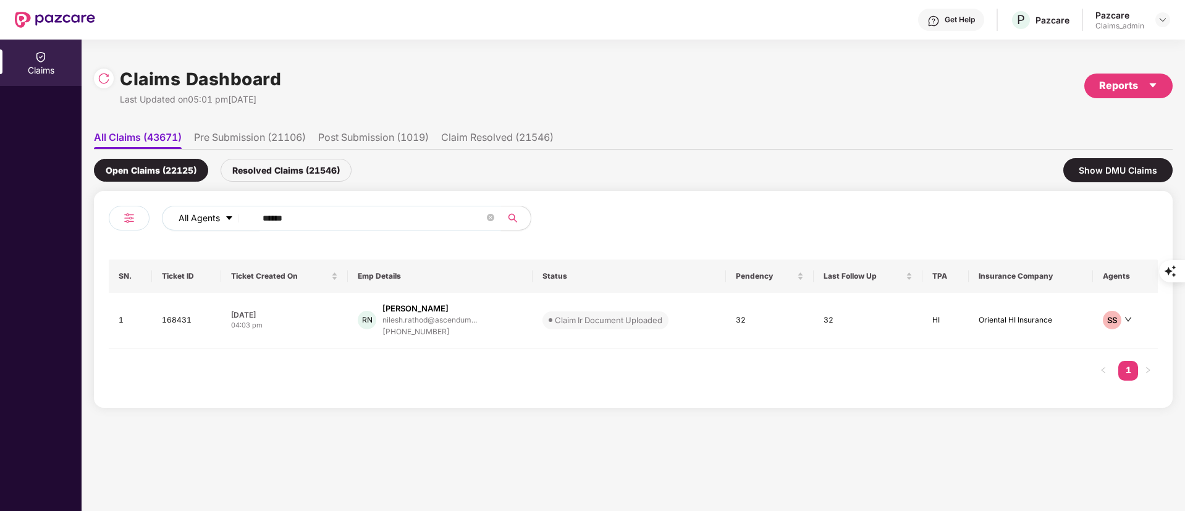
drag, startPoint x: 325, startPoint y: 214, endPoint x: 178, endPoint y: 213, distance: 147.0
click at [178, 213] on div "All Agents ******" at bounding box center [477, 218] width 630 height 25
paste input "text"
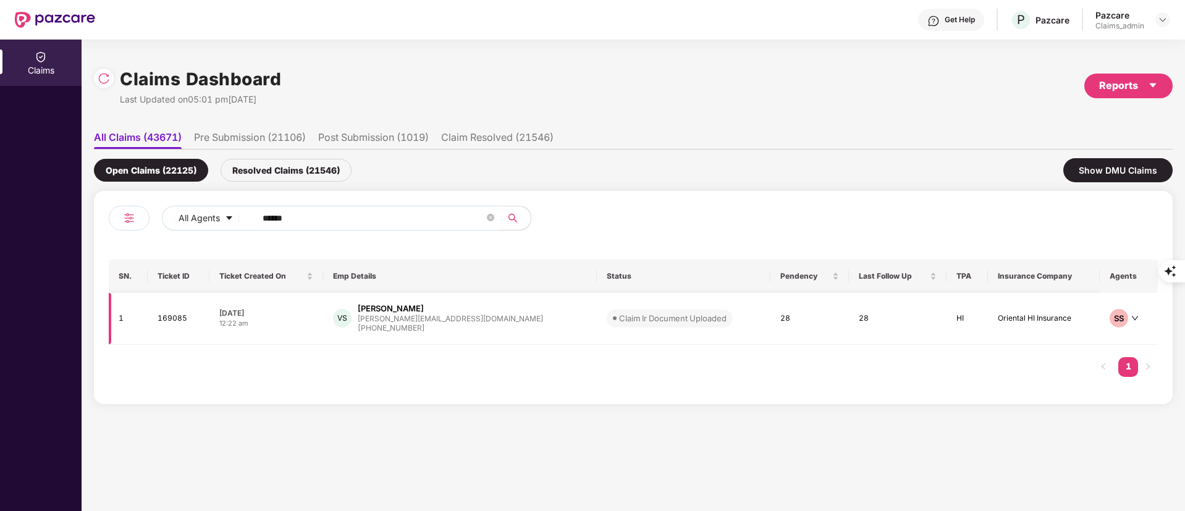
type input "******"
click at [438, 314] on div "vasudha@appknox.com" at bounding box center [450, 318] width 185 height 8
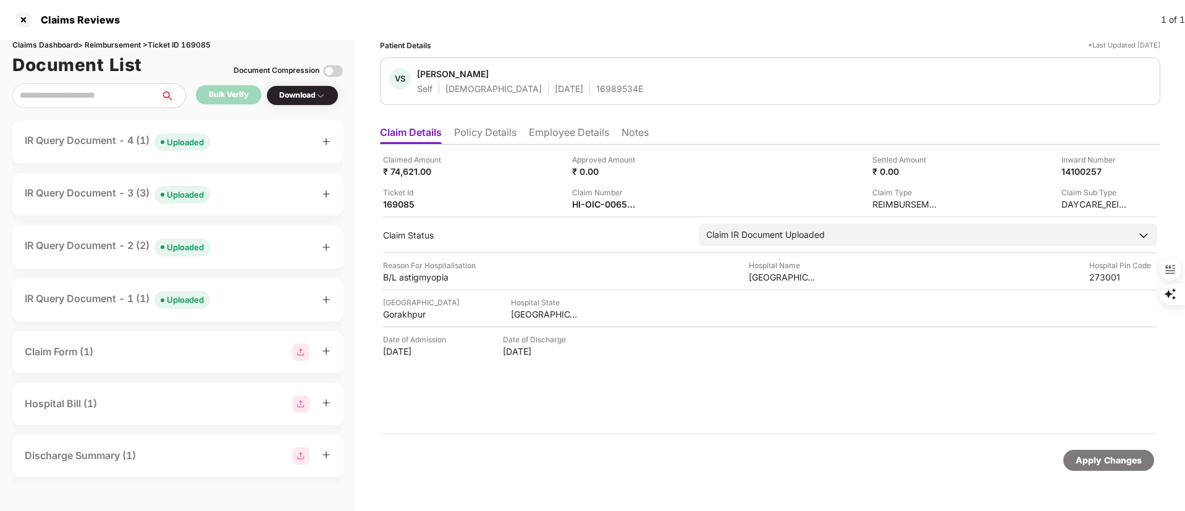
click at [116, 145] on div "IR Query Document - 4 (1) Uploaded" at bounding box center [117, 142] width 185 height 18
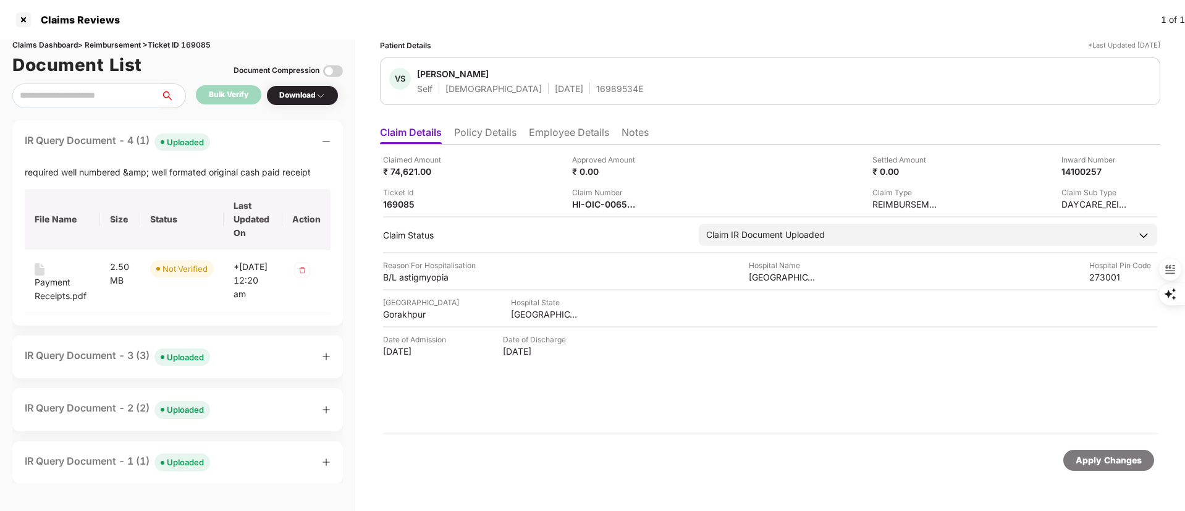
click at [78, 360] on div "IR Query Document - 3 (3) Uploaded" at bounding box center [117, 357] width 185 height 18
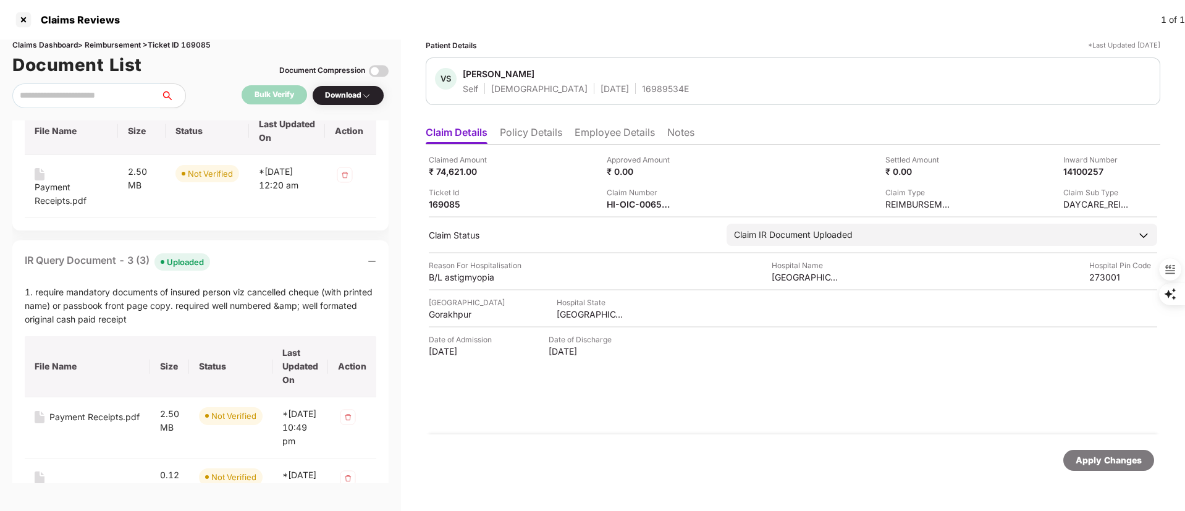
scroll to position [0, 0]
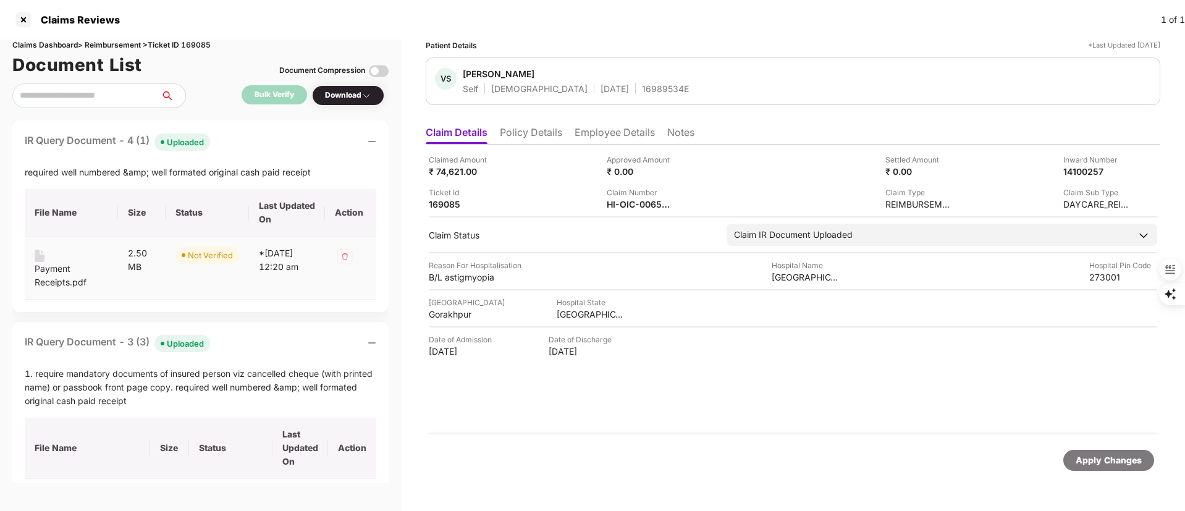
click at [64, 281] on div "Payment Receipts.pdf" at bounding box center [72, 275] width 74 height 27
click at [668, 423] on div "Claimed Amount ₹ 74,621.00 Approved Amount ₹ 0.00 Settled Amount ₹ 0.00 Inward …" at bounding box center [793, 290] width 735 height 290
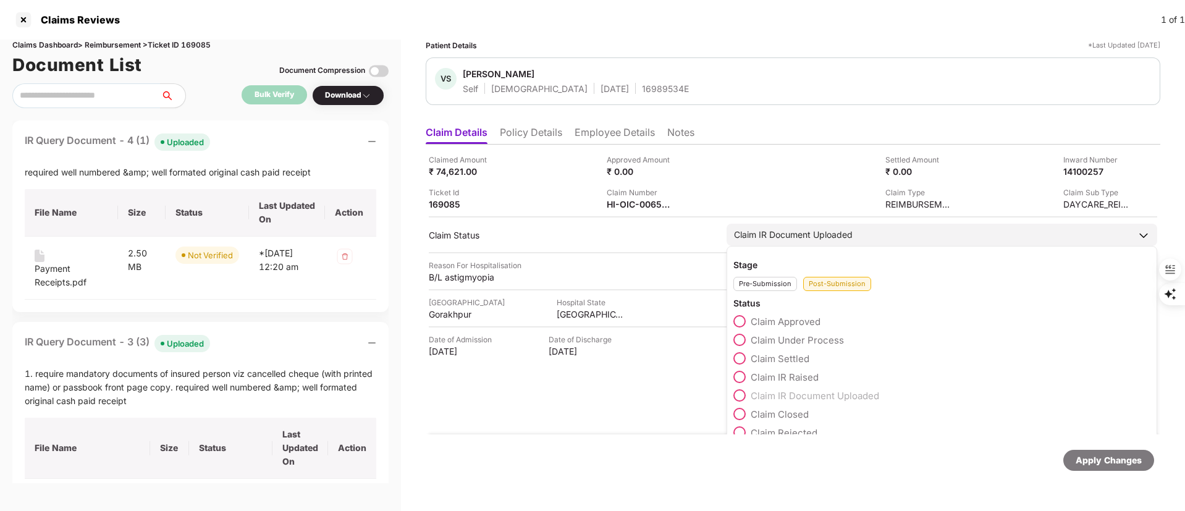
click at [764, 235] on div "Claim IR Document Uploaded" at bounding box center [793, 235] width 119 height 14
click at [768, 340] on span "Claim Under Process" at bounding box center [797, 340] width 93 height 12
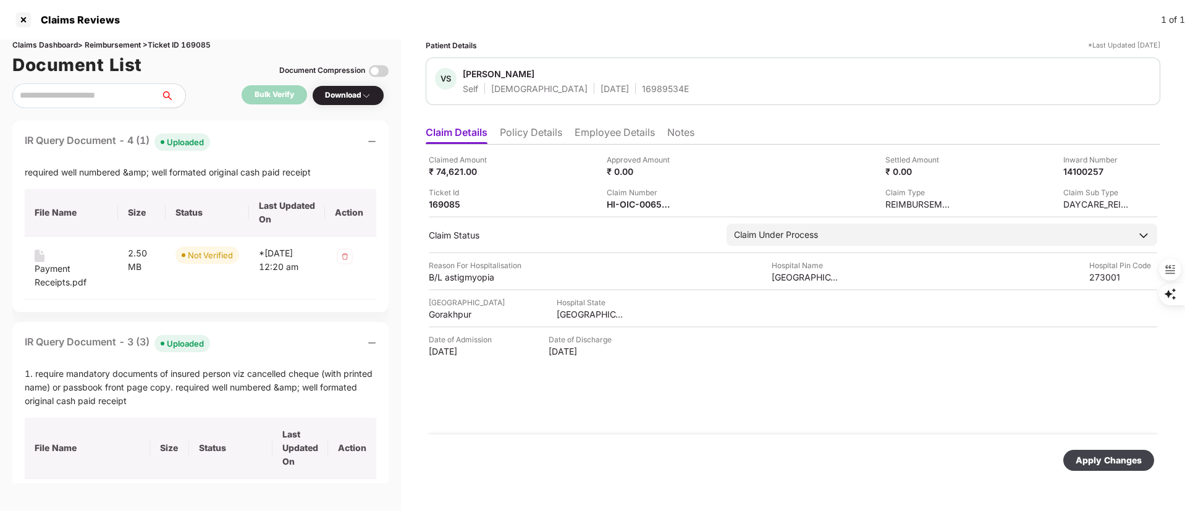
click at [1097, 458] on div "Apply Changes" at bounding box center [1109, 460] width 66 height 14
click at [22, 17] on div at bounding box center [24, 20] width 20 height 20
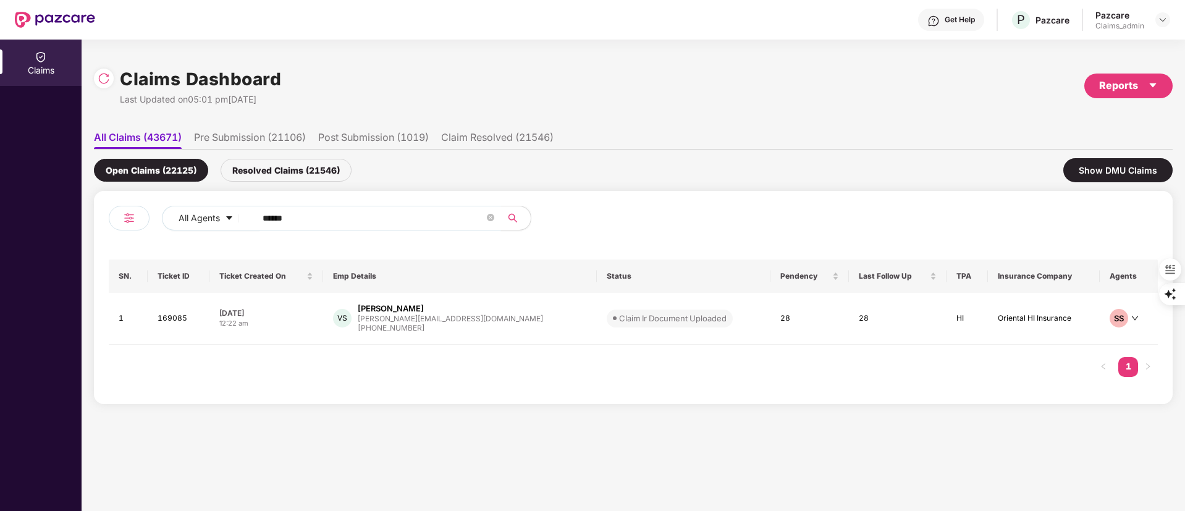
drag, startPoint x: 338, startPoint y: 216, endPoint x: 149, endPoint y: 216, distance: 189.0
click at [149, 216] on div "All Agents ******" at bounding box center [371, 223] width 525 height 35
paste input "text"
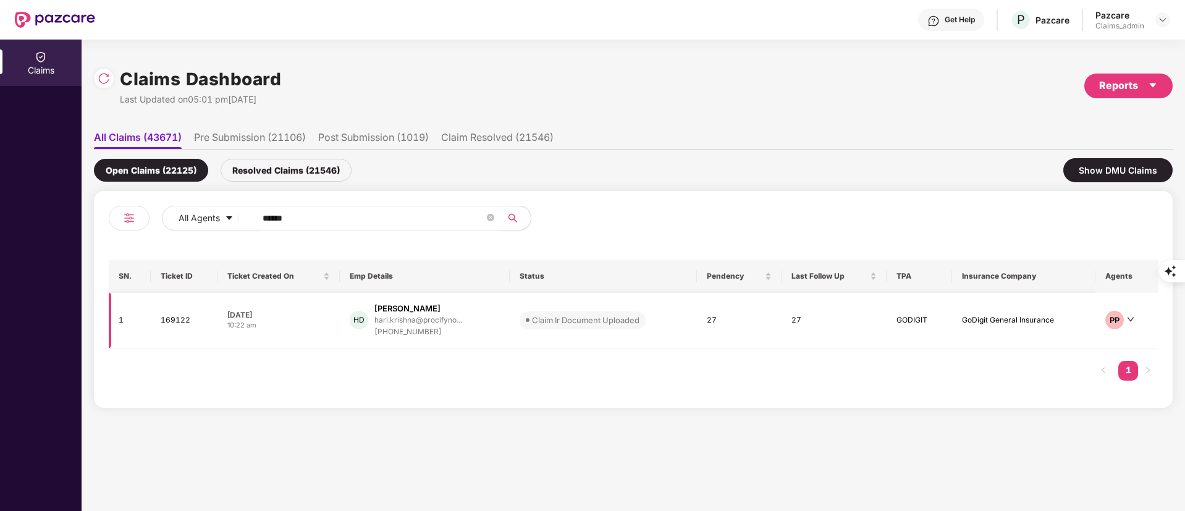
type input "******"
click at [431, 344] on td "HD Harikrishna D hari.krishna@procifyno... +919445842664" at bounding box center [424, 321] width 169 height 56
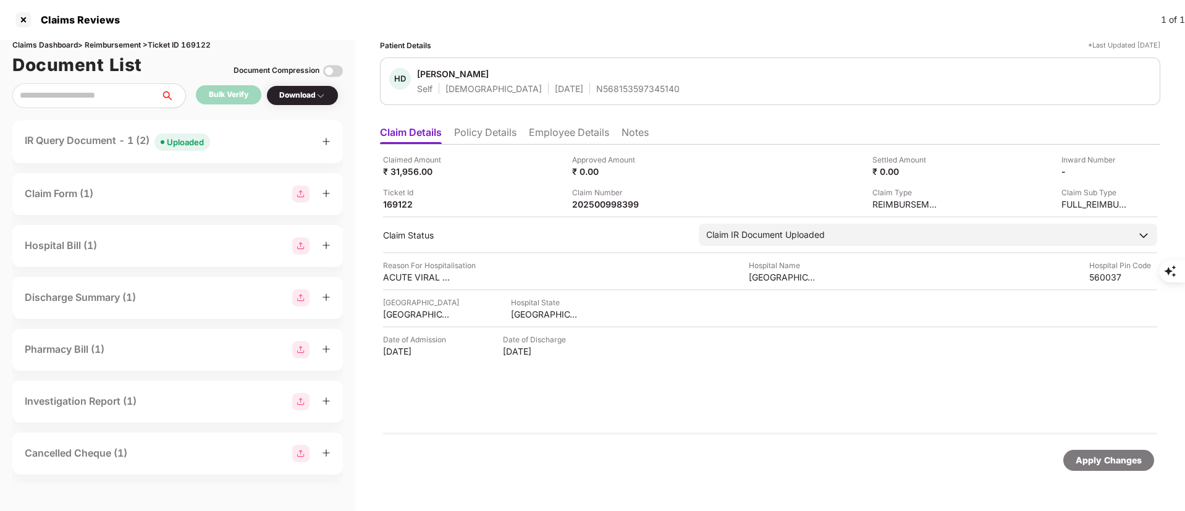
click at [258, 143] on div "IR Query Document - 1 (2) Uploaded" at bounding box center [178, 142] width 306 height 18
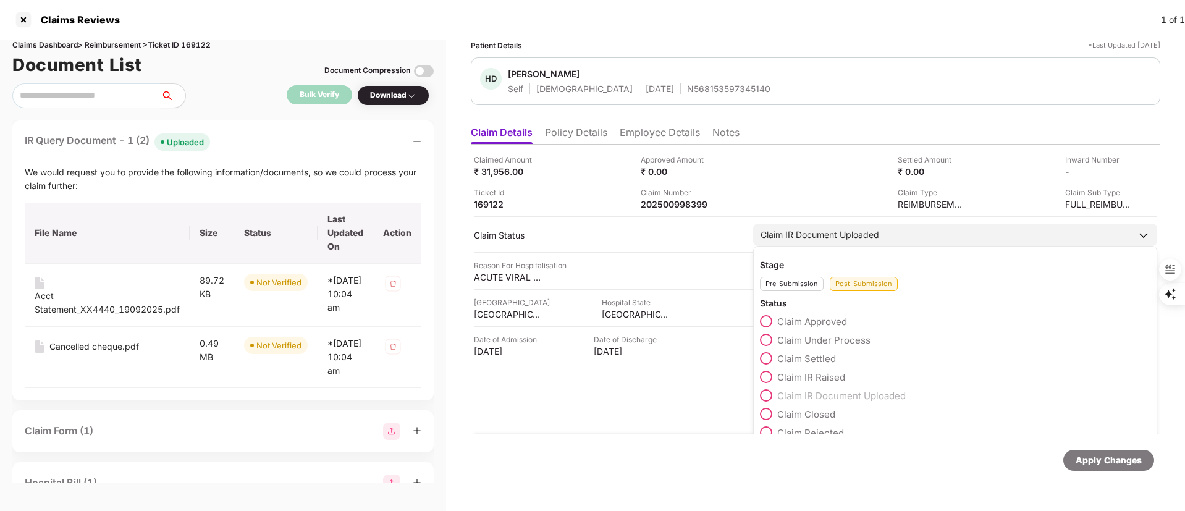
click at [811, 334] on span "Claim Under Process" at bounding box center [823, 340] width 93 height 12
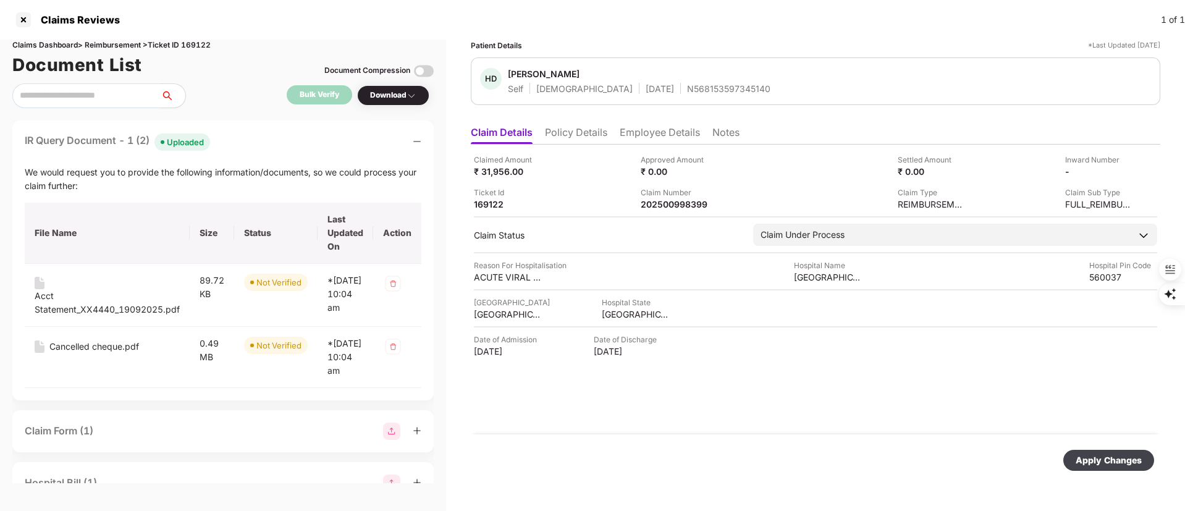
click at [1119, 462] on div "Apply Changes" at bounding box center [1109, 460] width 66 height 14
click at [23, 17] on div at bounding box center [24, 20] width 20 height 20
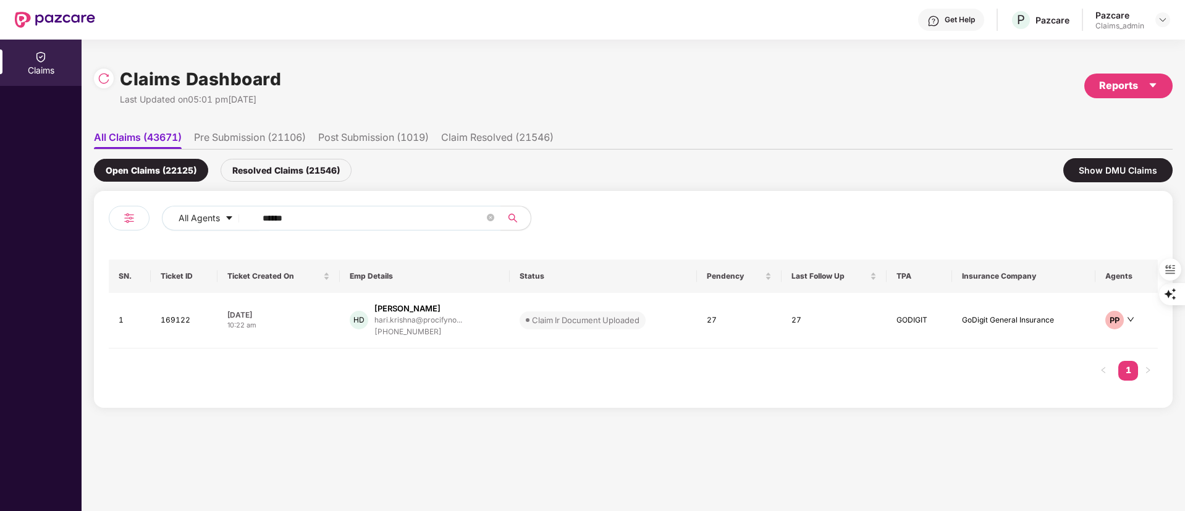
drag, startPoint x: 410, startPoint y: 227, endPoint x: 169, endPoint y: 232, distance: 241.0
click at [169, 232] on div "All Agents ******" at bounding box center [371, 223] width 525 height 35
click at [334, 221] on input "******" at bounding box center [374, 218] width 222 height 19
drag, startPoint x: 333, startPoint y: 221, endPoint x: 231, endPoint y: 224, distance: 102.0
click at [231, 224] on div "All Agents ******" at bounding box center [477, 218] width 630 height 25
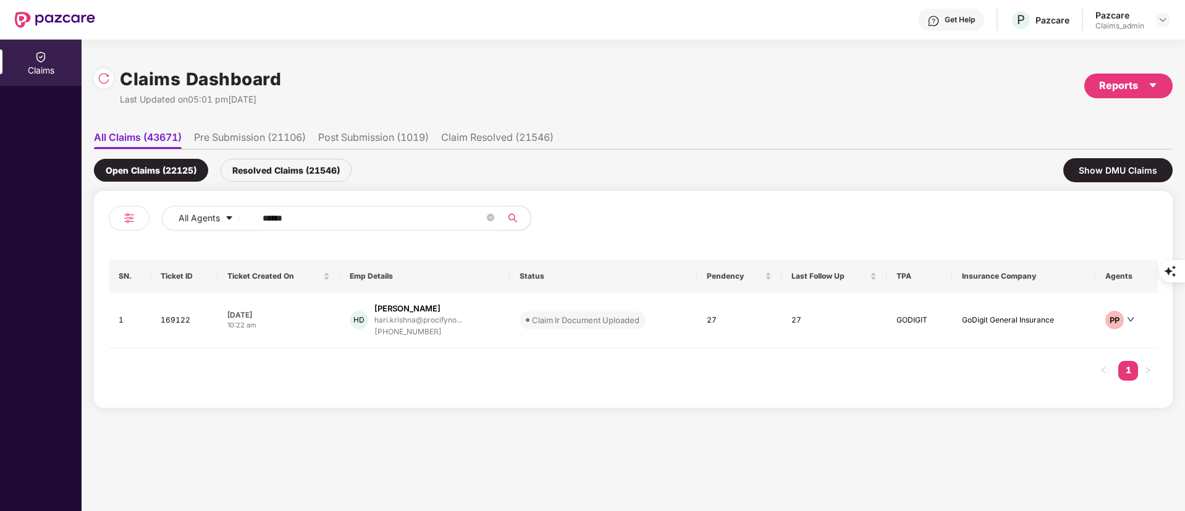
paste input "text"
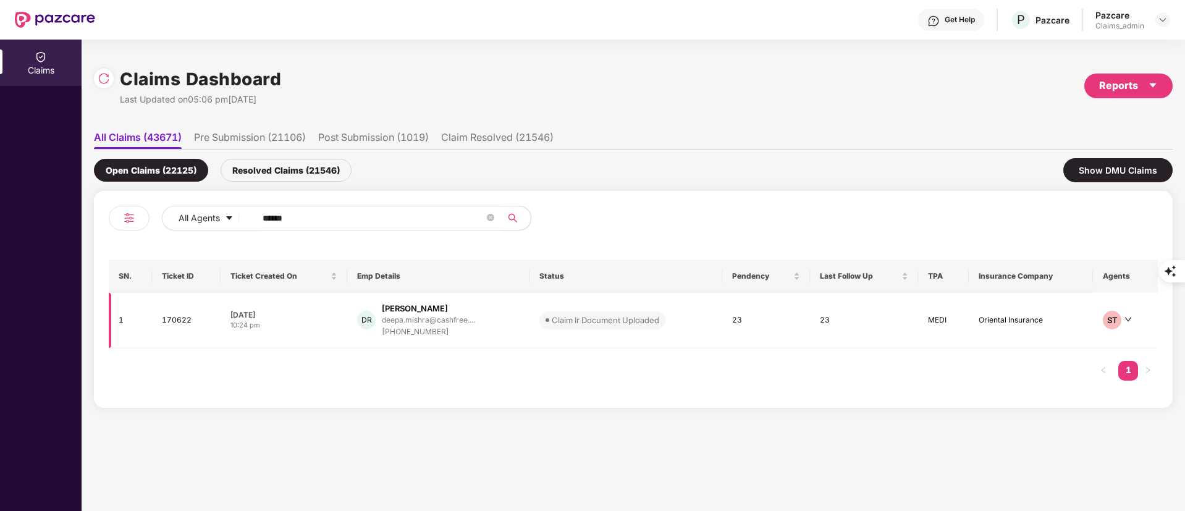
type input "******"
click at [450, 327] on div "+919206340799" at bounding box center [428, 332] width 93 height 12
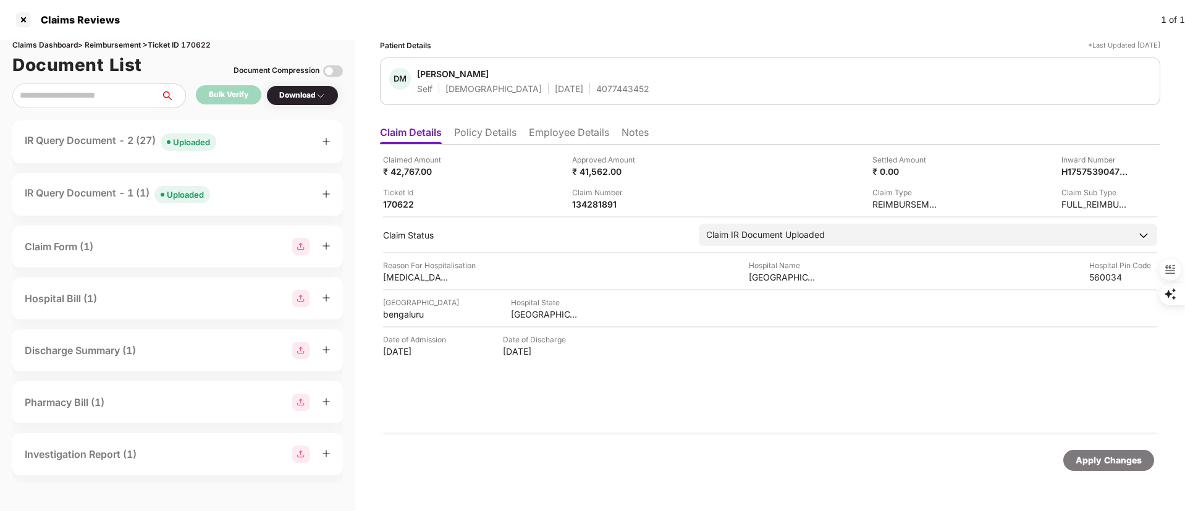
click at [96, 142] on div "IR Query Document - 2 (27) Uploaded" at bounding box center [121, 142] width 192 height 18
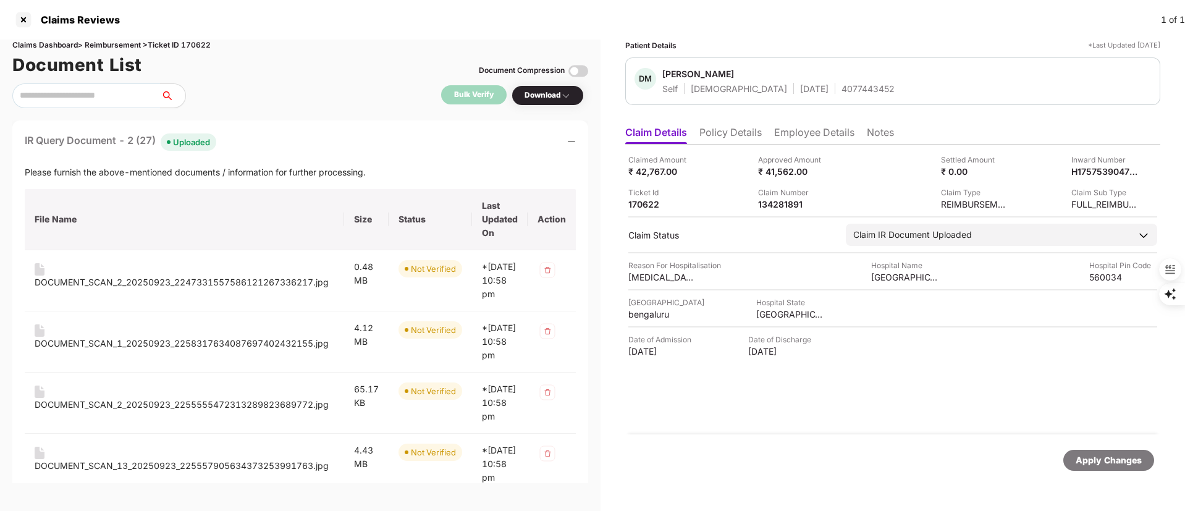
click at [575, 136] on div at bounding box center [571, 142] width 9 height 14
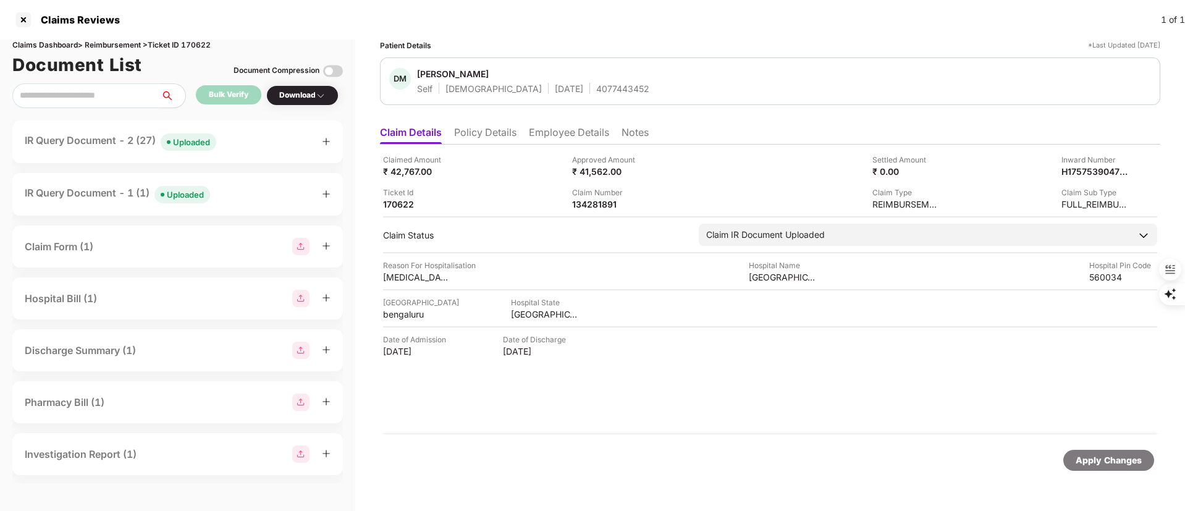
click at [252, 122] on div "IR Query Document - 2 (27) Uploaded" at bounding box center [177, 141] width 331 height 43
click at [247, 149] on div "IR Query Document - 2 (27) Uploaded" at bounding box center [178, 142] width 306 height 18
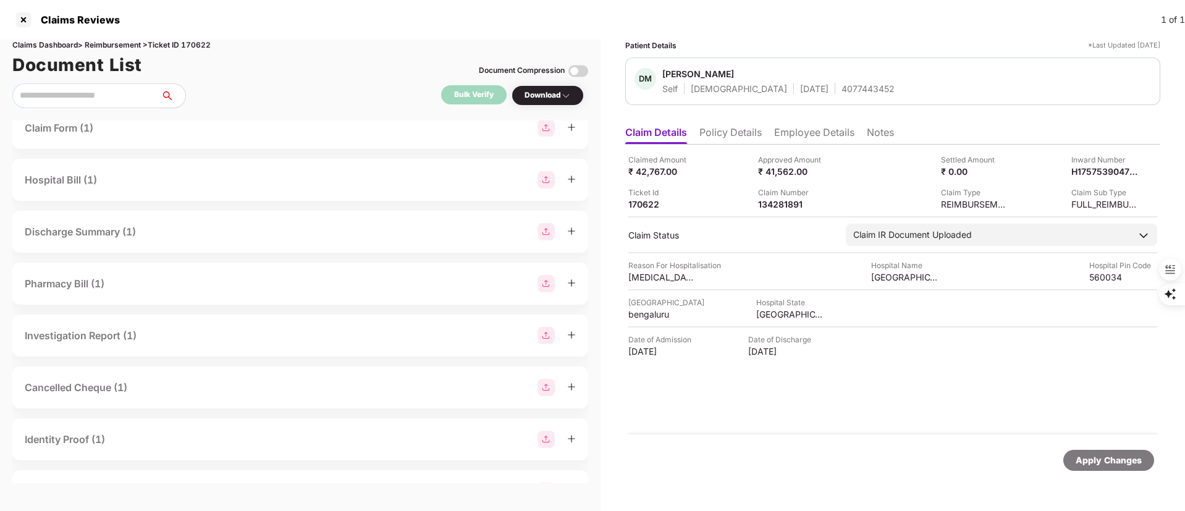
scroll to position [1853, 0]
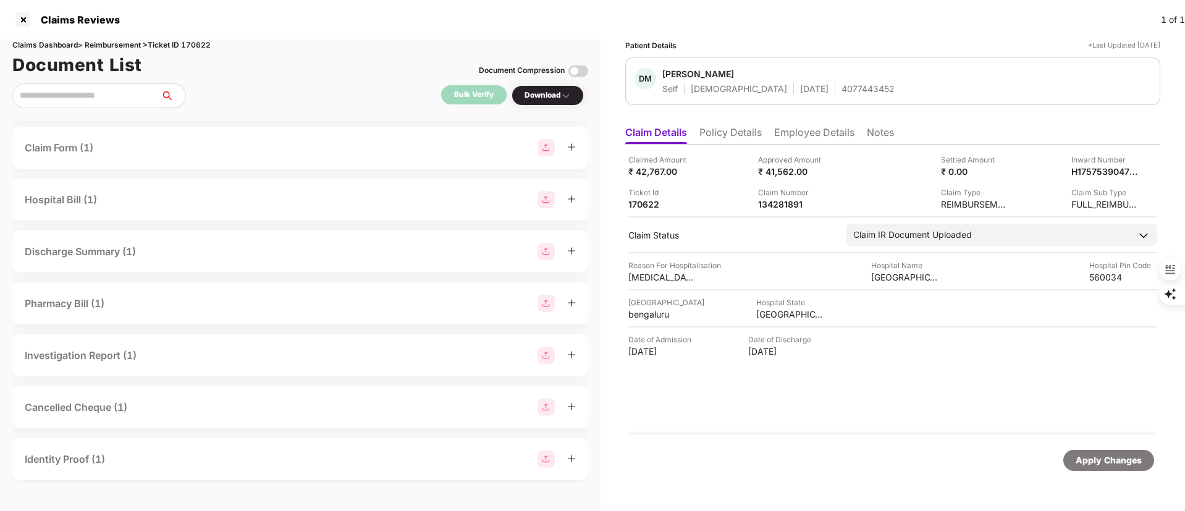
click at [104, 104] on div "IR Query Document - 1 (1) Uploaded" at bounding box center [117, 95] width 185 height 18
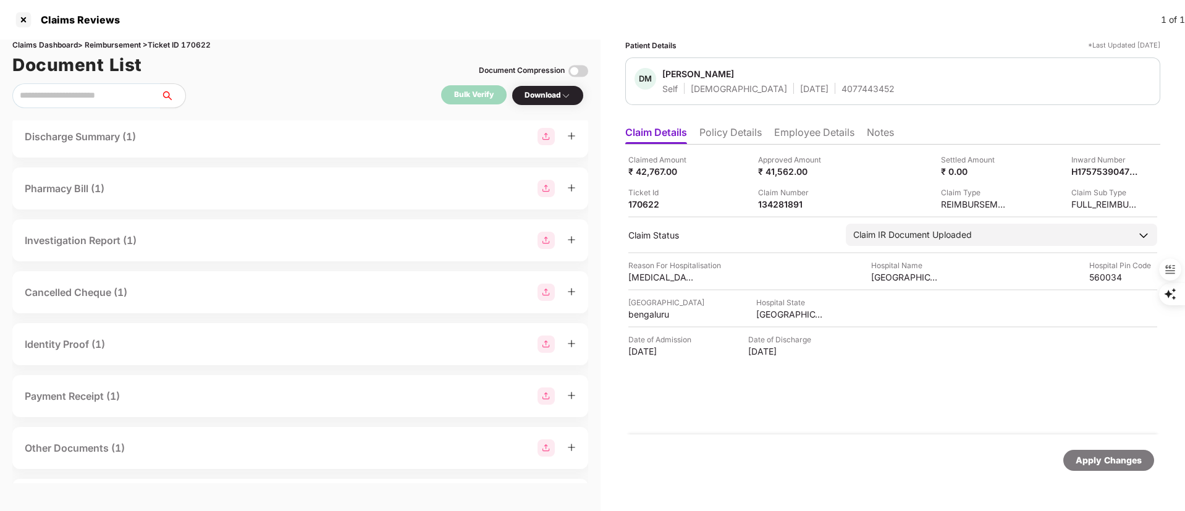
scroll to position [2131, 0]
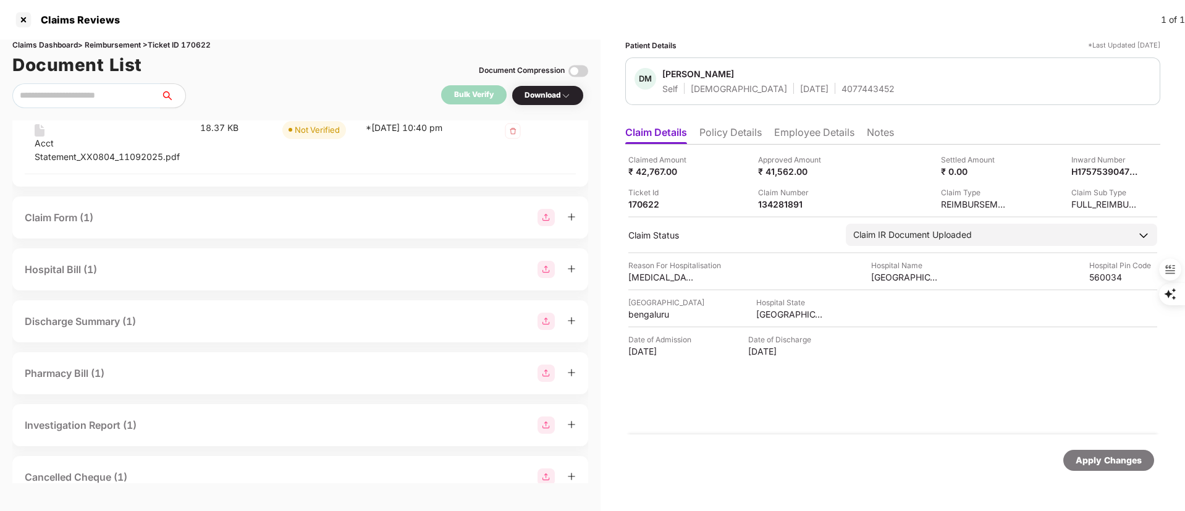
drag, startPoint x: 53, startPoint y: 331, endPoint x: 87, endPoint y: 298, distance: 47.6
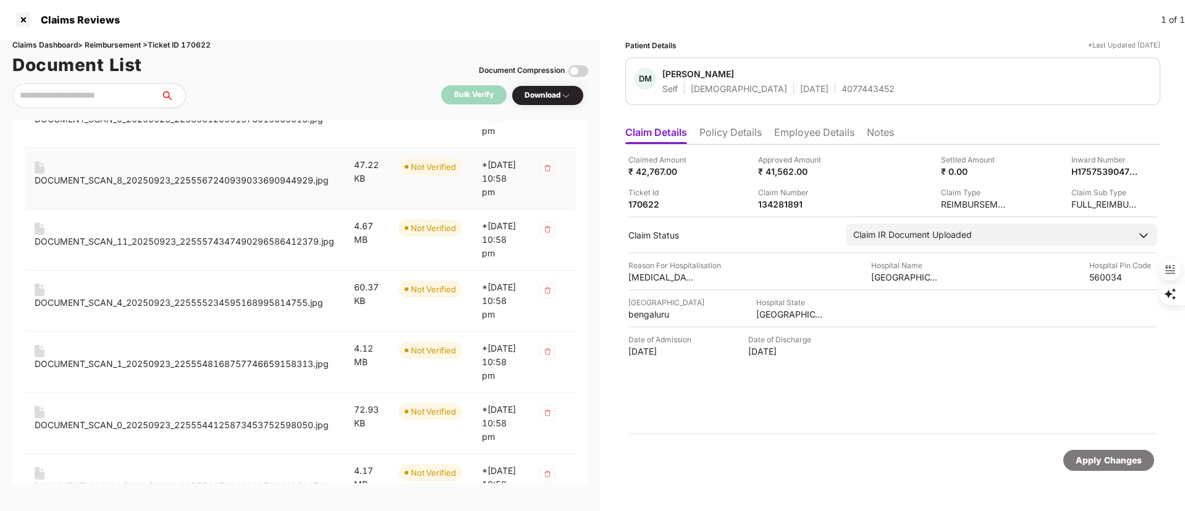
scroll to position [1297, 0]
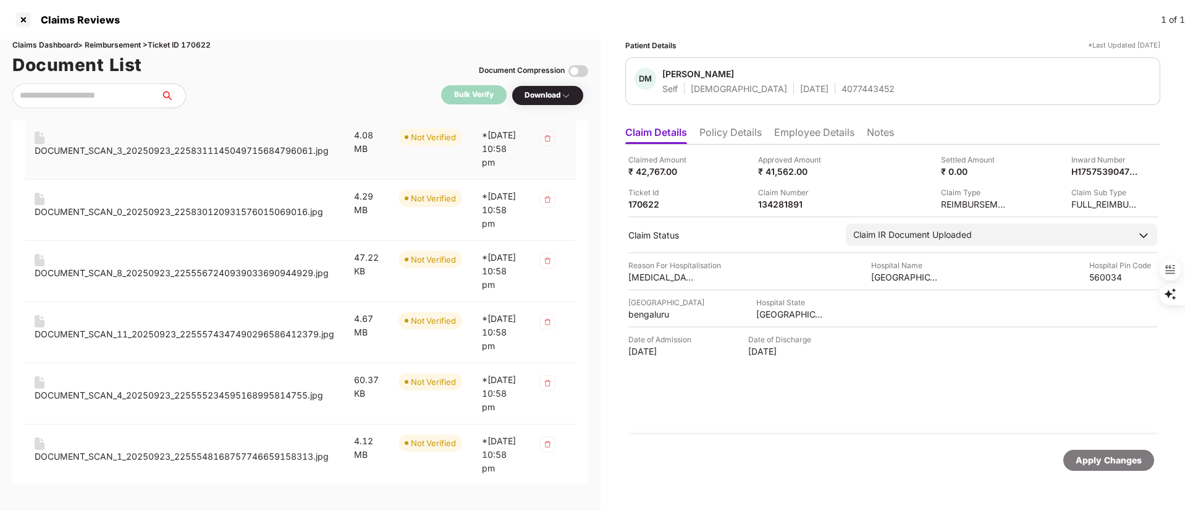
click at [243, 158] on div "DOCUMENT_SCAN_3_20250923_2258311145049715684796061.jpg" at bounding box center [182, 151] width 294 height 14
click at [234, 96] on div "DOCUMENT_SCAN_10_20250923_2255563335478548807069184.jpg" at bounding box center [185, 90] width 300 height 14
click at [220, 35] on div "DOCUMENT_SCAN_4_20250923_2258326275194534065732014.jpg" at bounding box center [182, 29] width 294 height 14
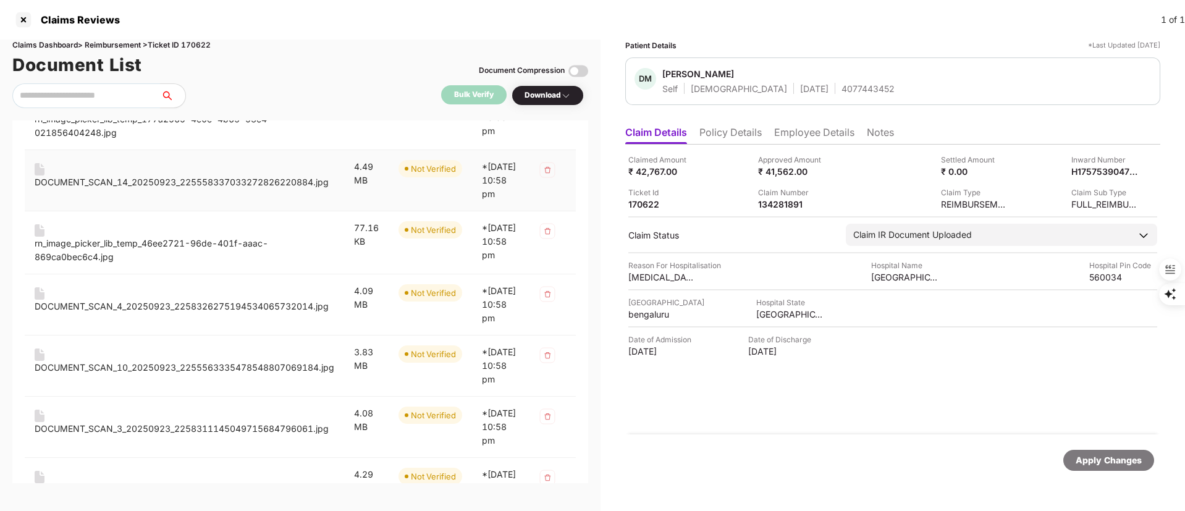
click at [228, 189] on div "DOCUMENT_SCAN_14_20250923_225558337033272826220884.jpg" at bounding box center [182, 182] width 294 height 14
click at [182, 140] on div "rn_image_picker_lib_temp_177a2969-4e0e-4b65-93e4-021856404248.jpg" at bounding box center [185, 125] width 300 height 27
click at [206, 65] on div "DOCUMENT_SCAN_2_20250923_2258313048096968208326658.jpg" at bounding box center [182, 58] width 294 height 14
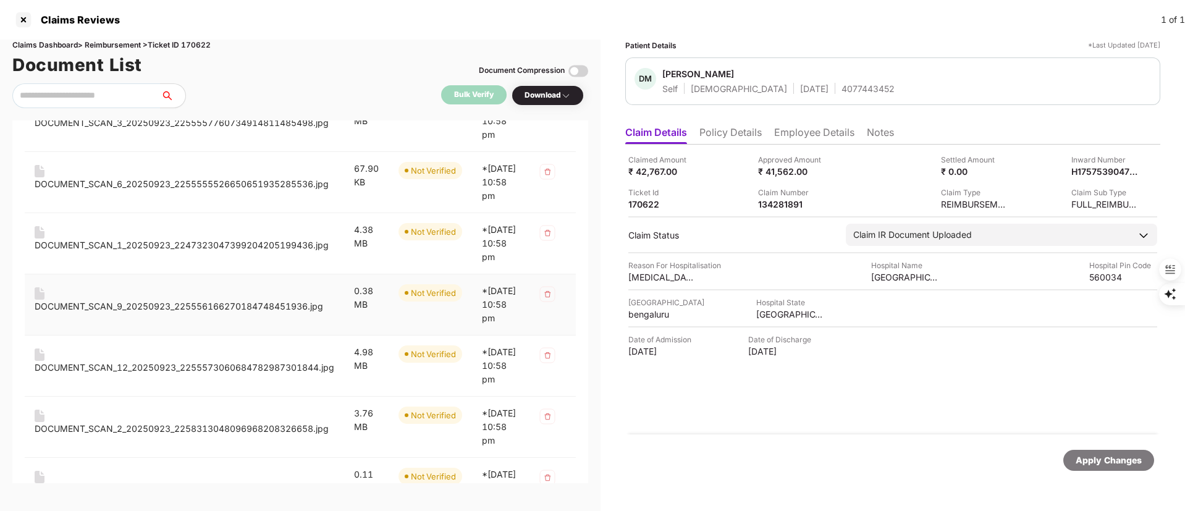
click at [215, 313] on div "DOCUMENT_SCAN_9_20250923_225556166270184748451936.jpg" at bounding box center [179, 307] width 289 height 14
click at [223, 252] on div "DOCUMENT_SCAN_1_20250923_2247323047399204205199436.jpg" at bounding box center [182, 245] width 294 height 14
click at [233, 191] on div "DOCUMENT_SCAN_6_20250923_2255555526650651935285536.jpg" at bounding box center [182, 184] width 294 height 14
click at [232, 130] on div "DOCUMENT_SCAN_3_20250923_2255557760734914811485498.jpg" at bounding box center [182, 123] width 294 height 14
click at [232, 69] on div "DOCUMENT_SCAN_7_20250923_225556563517991655099179.jpg" at bounding box center [179, 62] width 289 height 14
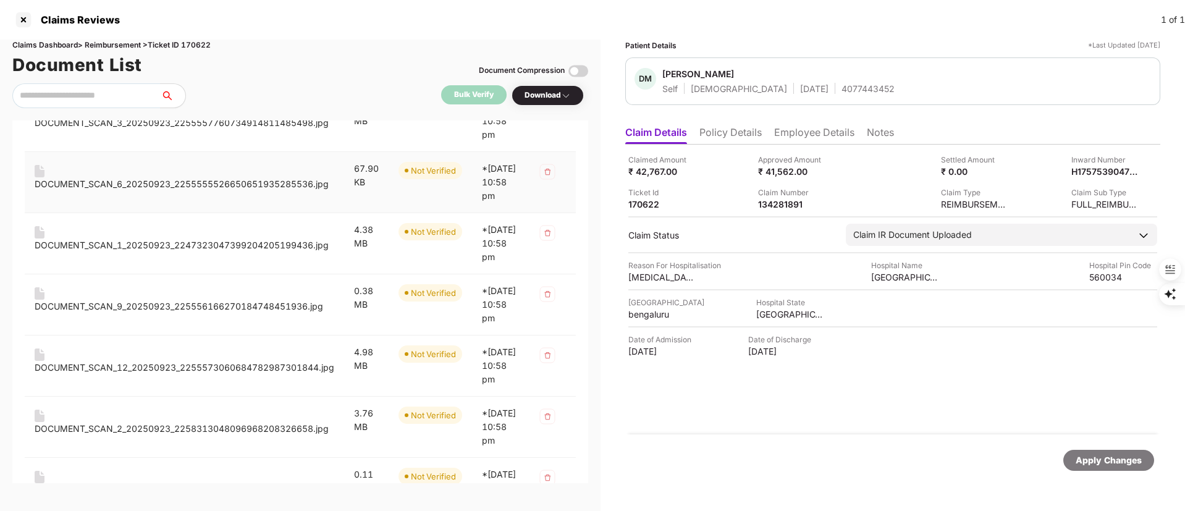
scroll to position [371, 0]
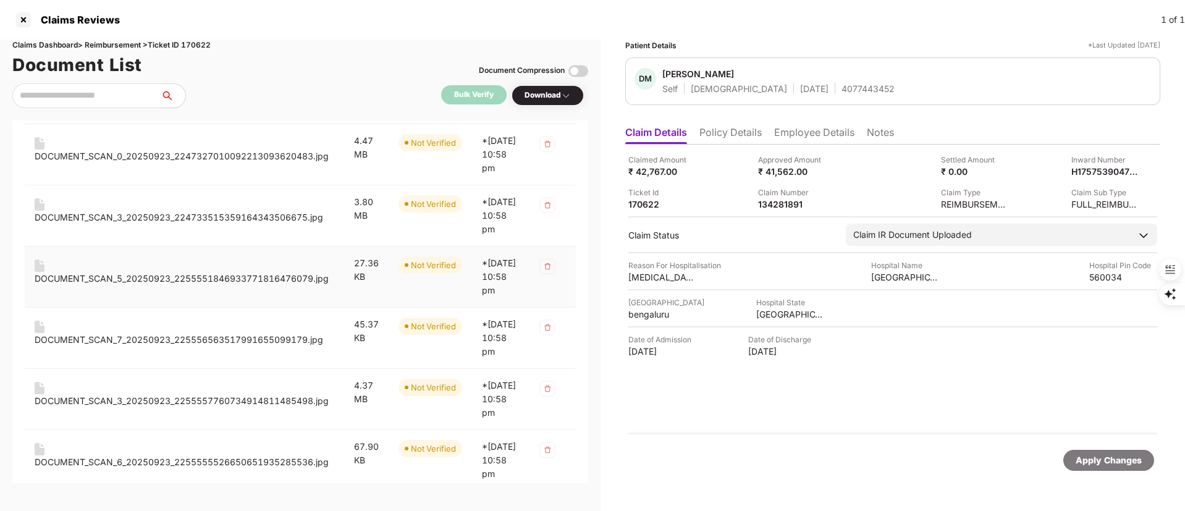
click at [271, 285] on div "DOCUMENT_SCAN_5_20250923_2255551846933771816476079.jpg" at bounding box center [182, 279] width 294 height 14
click at [261, 224] on div "DOCUMENT_SCAN_3_20250923_224733515359164343506675.jpg" at bounding box center [179, 218] width 289 height 14
click at [271, 163] on div "DOCUMENT_SCAN_0_20250923_2247327010092213093620483.jpg" at bounding box center [182, 157] width 294 height 14
click at [275, 102] on div "DOCUMENT_SCAN_13_20250923_225557905634373253991763.jpg" at bounding box center [182, 95] width 294 height 14
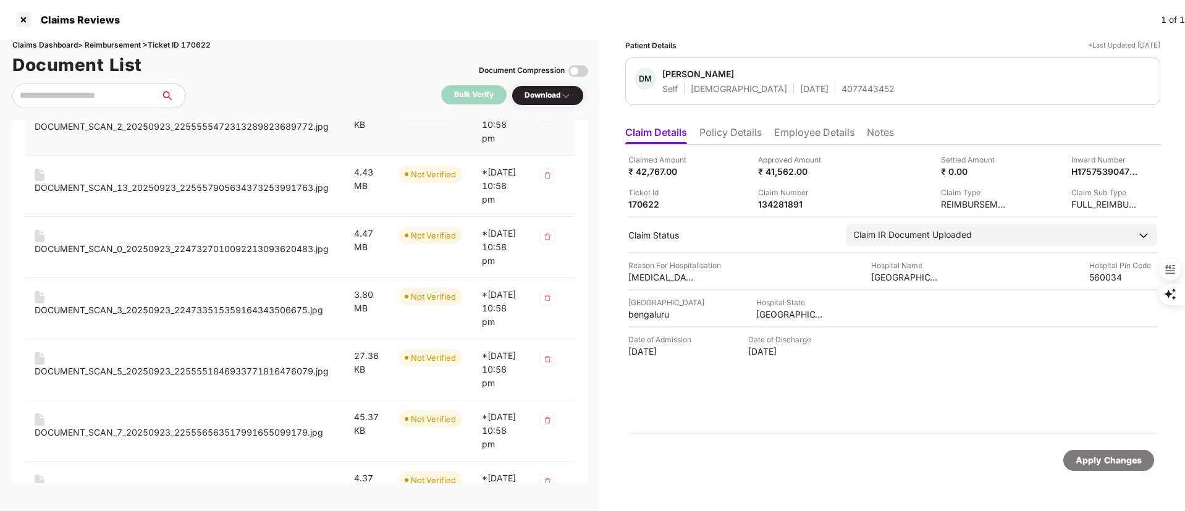
click at [260, 133] on div "DOCUMENT_SCAN_2_20250923_2255555472313289823689772.jpg" at bounding box center [182, 127] width 294 height 14
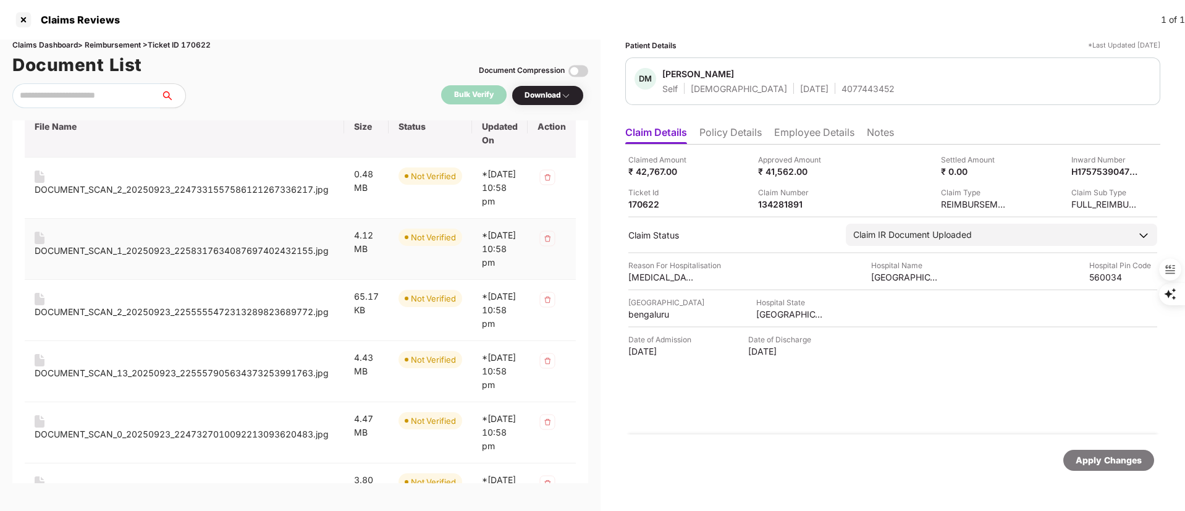
click at [284, 258] on div "DOCUMENT_SCAN_1_20250923_2258317634087697402432155.jpg" at bounding box center [182, 251] width 294 height 14
click at [282, 185] on div "DOCUMENT_SCAN_2_20250923_2247331557586121267336217.jpg" at bounding box center [182, 190] width 294 height 14
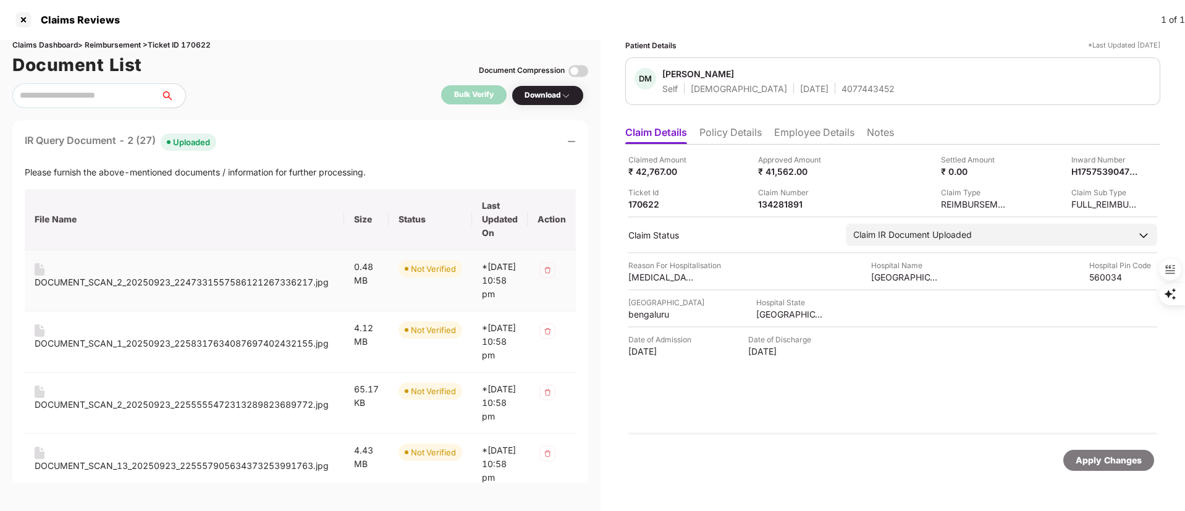
click at [283, 279] on div "DOCUMENT_SCAN_2_20250923_2247331557586121267336217.jpg" at bounding box center [182, 283] width 294 height 14
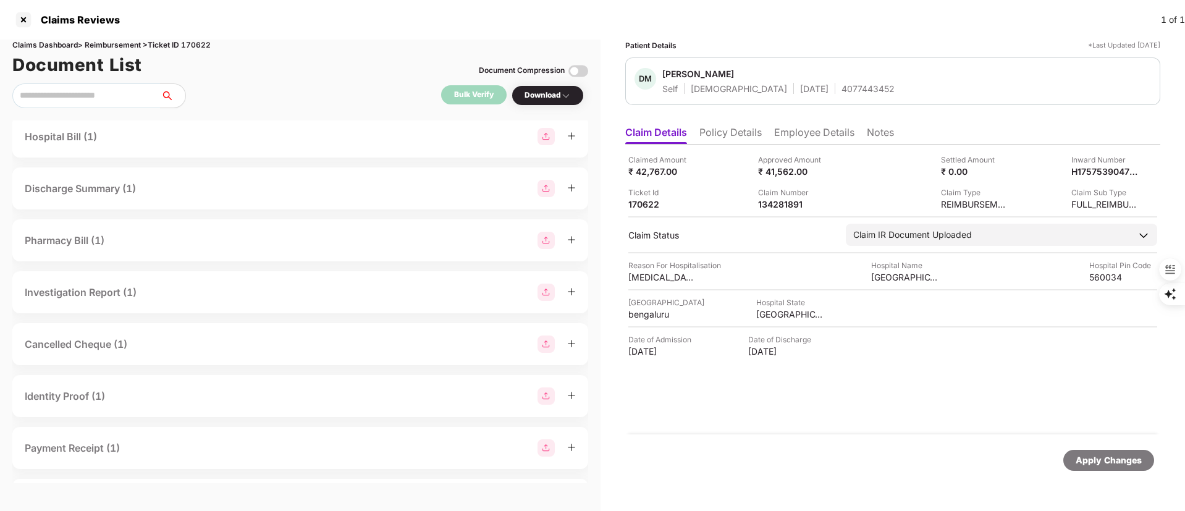
scroll to position [2039, 0]
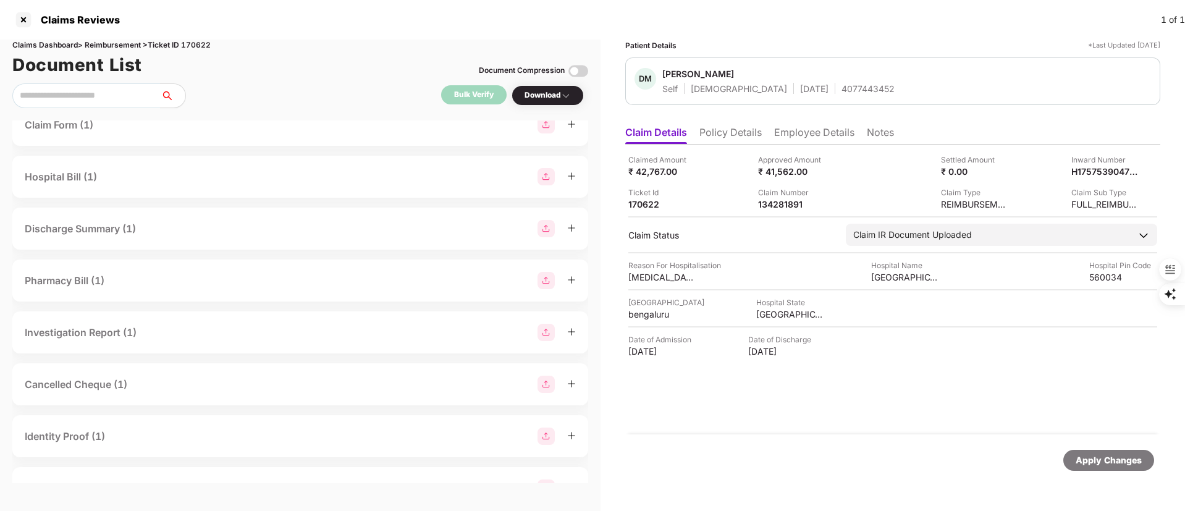
click at [139, 71] on div "Acct Statement_XX0804_11092025.pdf" at bounding box center [108, 57] width 146 height 27
click at [737, 126] on li "Policy Details" at bounding box center [730, 135] width 62 height 18
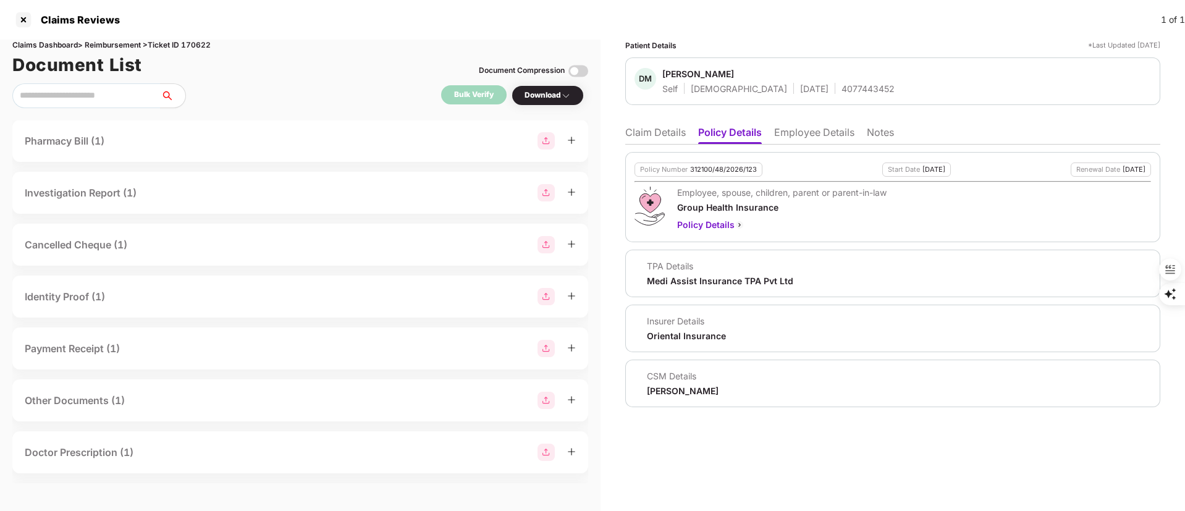
scroll to position [1771, 0]
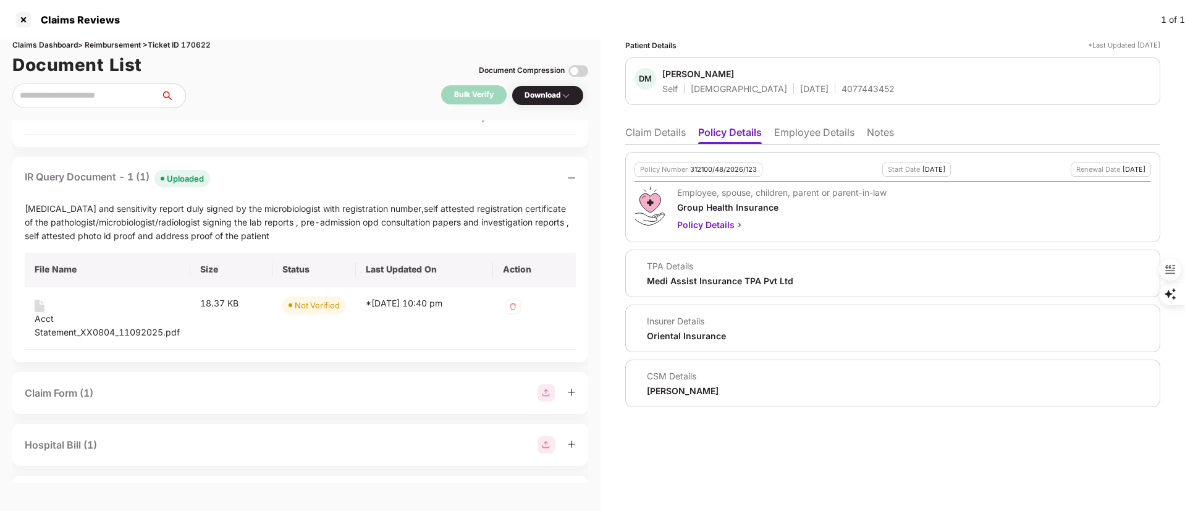
drag, startPoint x: 605, startPoint y: 275, endPoint x: 591, endPoint y: 280, distance: 15.8
click at [604, 275] on div "Patient Details *Last Updated 26 Sep 2025 DM Deepa Mishra R Self Female 22 Apr …" at bounding box center [892, 275] width 584 height 471
click at [600, 475] on div "Claims Dashboard > Reimbursement > Ticket ID 170622 Document List Document Comp…" at bounding box center [300, 275] width 600 height 471
click at [664, 130] on li "Claim Details" at bounding box center [655, 135] width 61 height 18
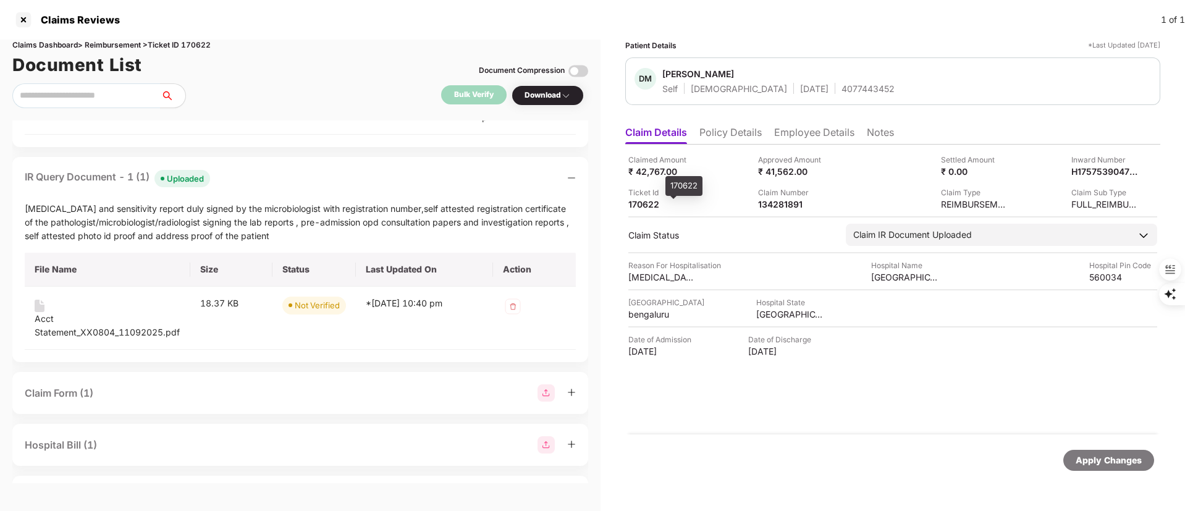
click at [645, 201] on div "170622" at bounding box center [662, 204] width 68 height 12
copy div "170622"
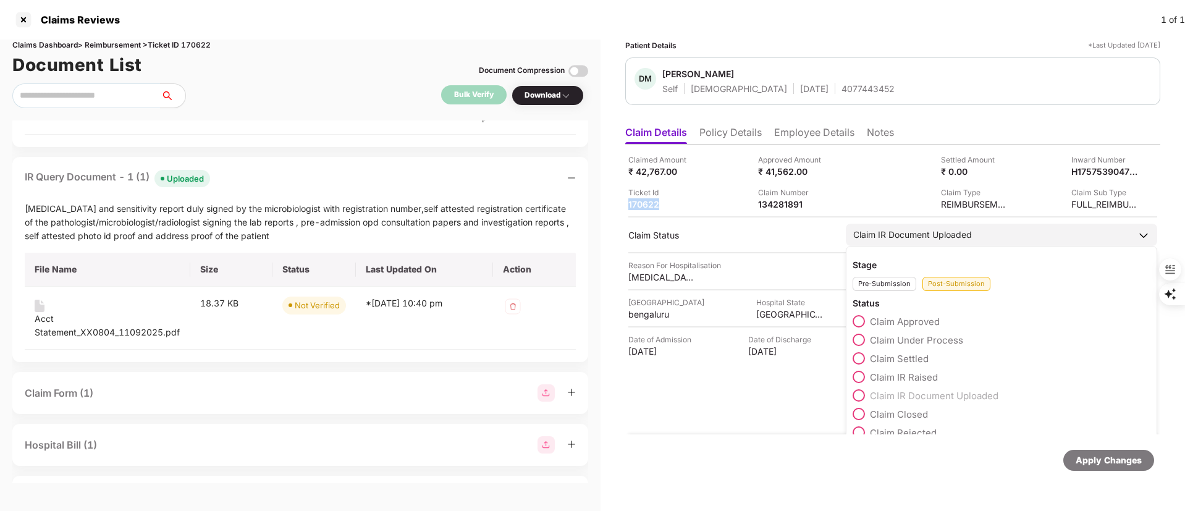
click at [891, 247] on div "Stage Pre-Submission Post-Submission Status Claim Approved Claim Under Process …" at bounding box center [1001, 349] width 311 height 206
click at [877, 240] on div "Claim IR Document Uploaded" at bounding box center [912, 235] width 119 height 14
drag, startPoint x: 871, startPoint y: 341, endPoint x: 883, endPoint y: 343, distance: 12.0
click at [872, 342] on label "Claim Under Process" at bounding box center [908, 340] width 111 height 12
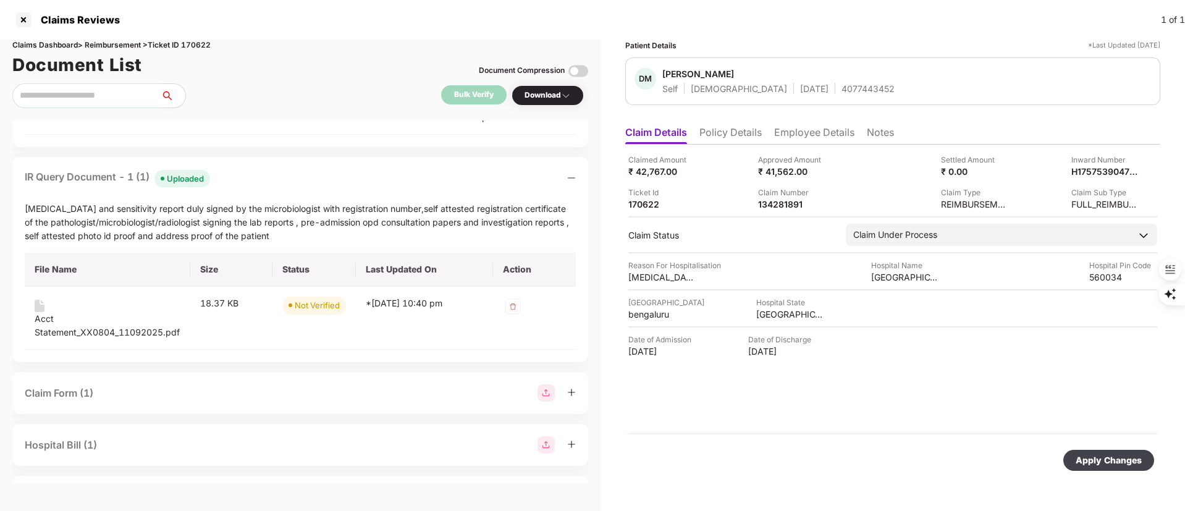
click at [1115, 454] on div "Apply Changes" at bounding box center [1109, 460] width 66 height 14
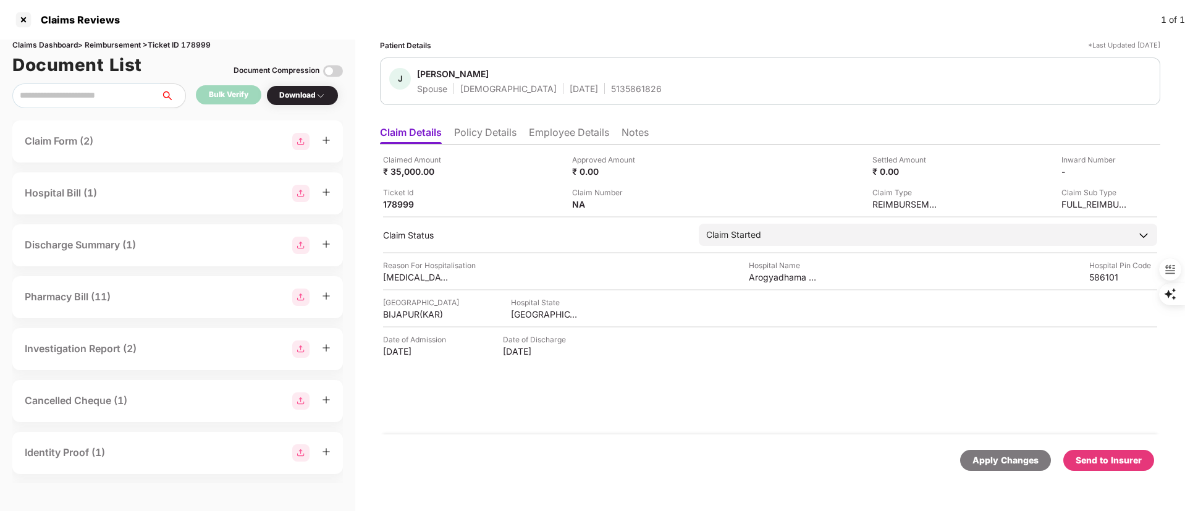
click at [1097, 460] on div "Send to Insurer" at bounding box center [1109, 460] width 66 height 14
click at [21, 19] on div at bounding box center [24, 20] width 20 height 20
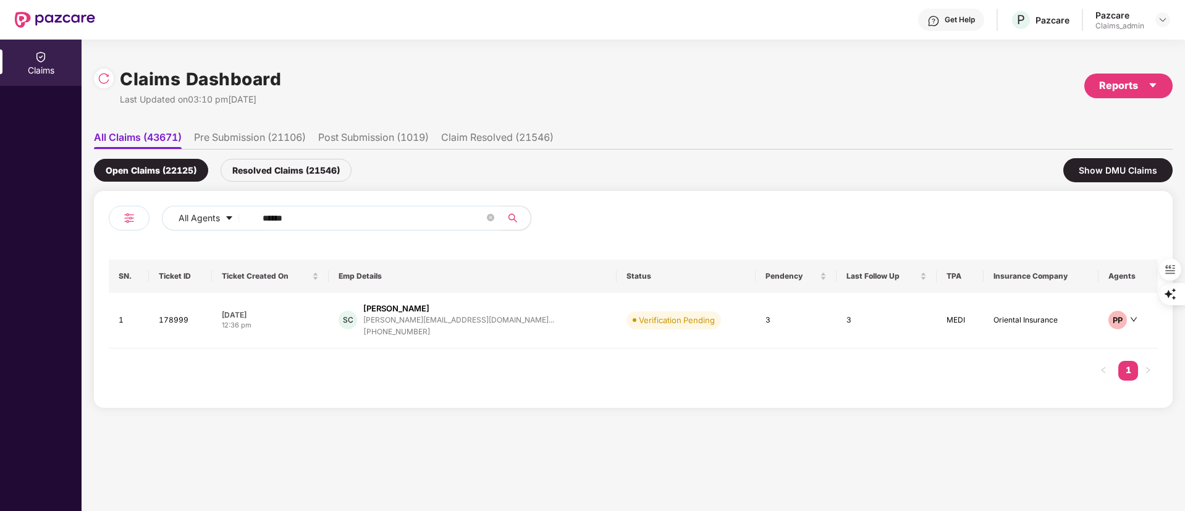
drag, startPoint x: 346, startPoint y: 223, endPoint x: 93, endPoint y: 222, distance: 252.7
click at [93, 222] on div "Claims Dashboard Last Updated on 03:10 pm[DATE] Reports All Claims (43671) Pre …" at bounding box center [633, 275] width 1103 height 471
paste input "text"
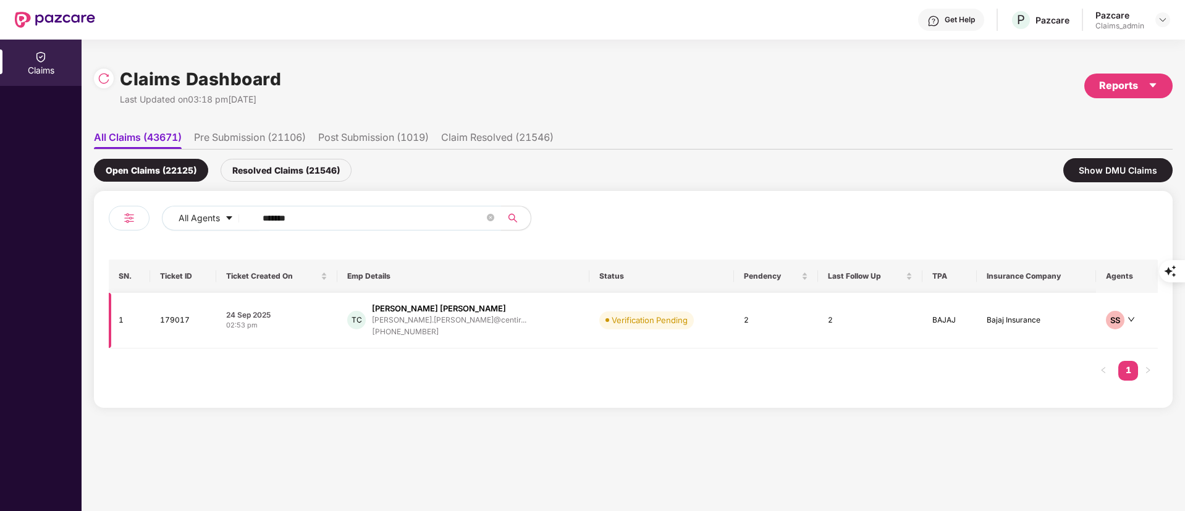
type input "******"
click at [407, 327] on div "[PHONE_NUMBER]" at bounding box center [449, 332] width 154 height 12
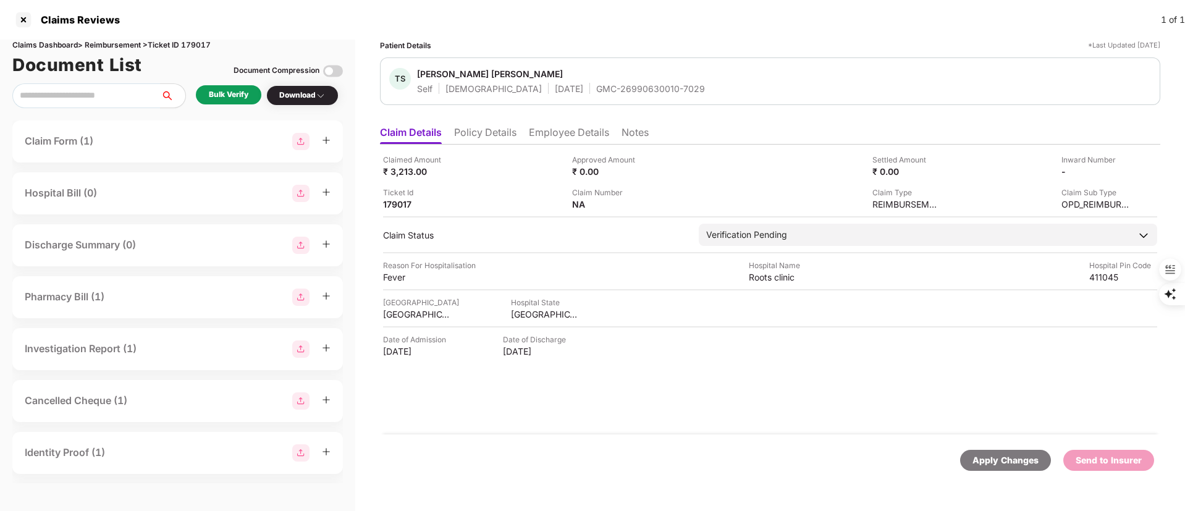
click at [220, 93] on div "Bulk Verify" at bounding box center [229, 95] width 40 height 12
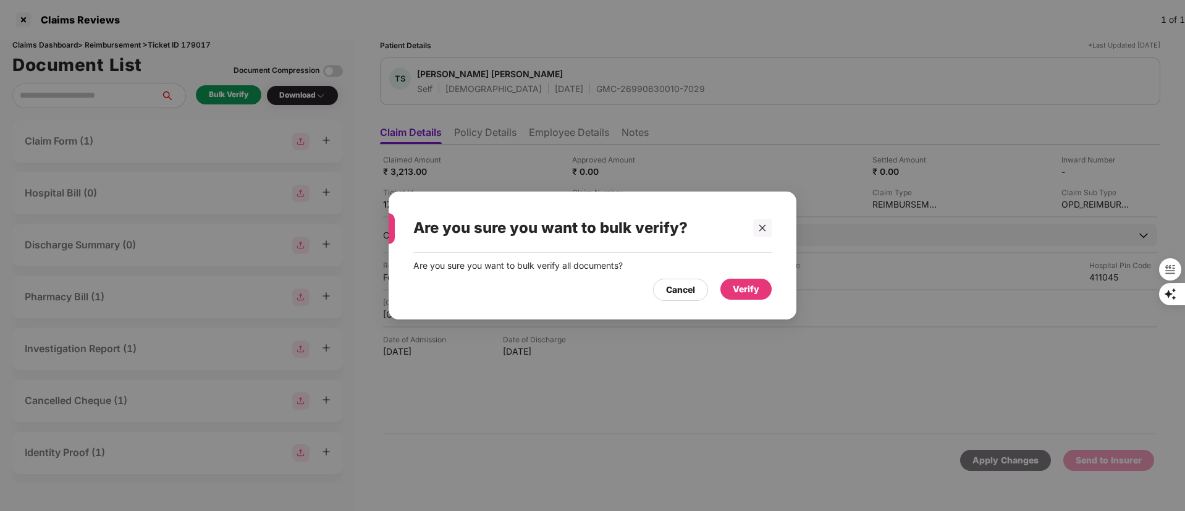
click at [749, 292] on div "Verify" at bounding box center [746, 289] width 27 height 14
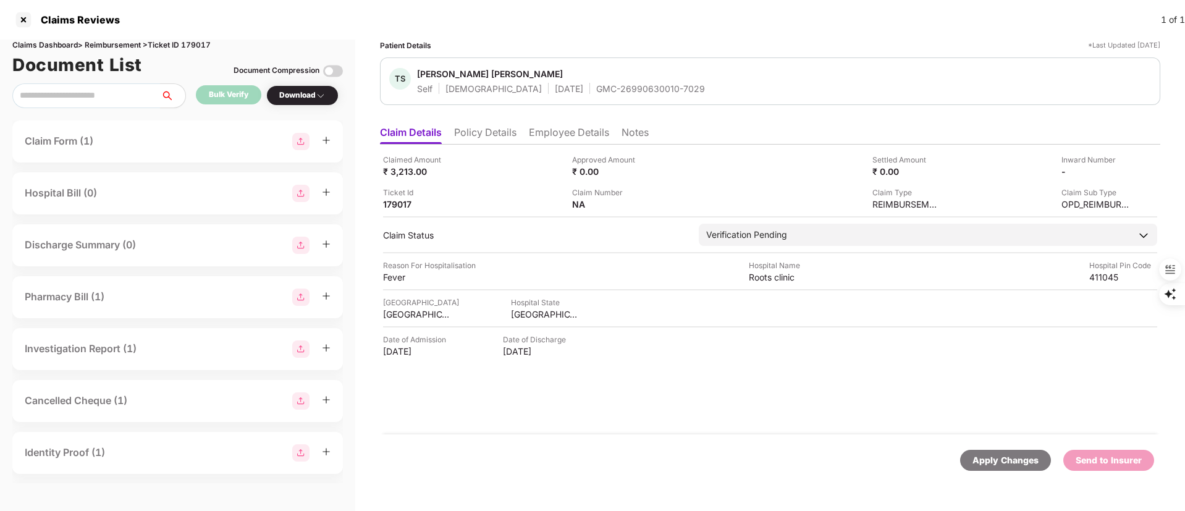
click at [603, 88] on div "GMC-26990630010-7029" at bounding box center [650, 89] width 109 height 12
copy div "GMC-26990630010-7029"
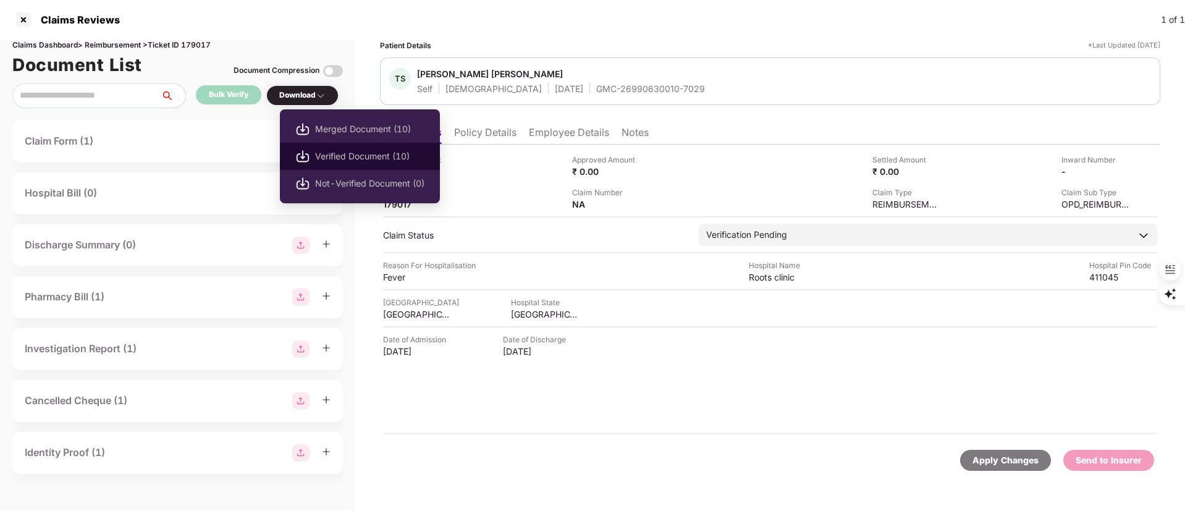
click at [336, 151] on span "Verified Document (10)" at bounding box center [369, 157] width 109 height 14
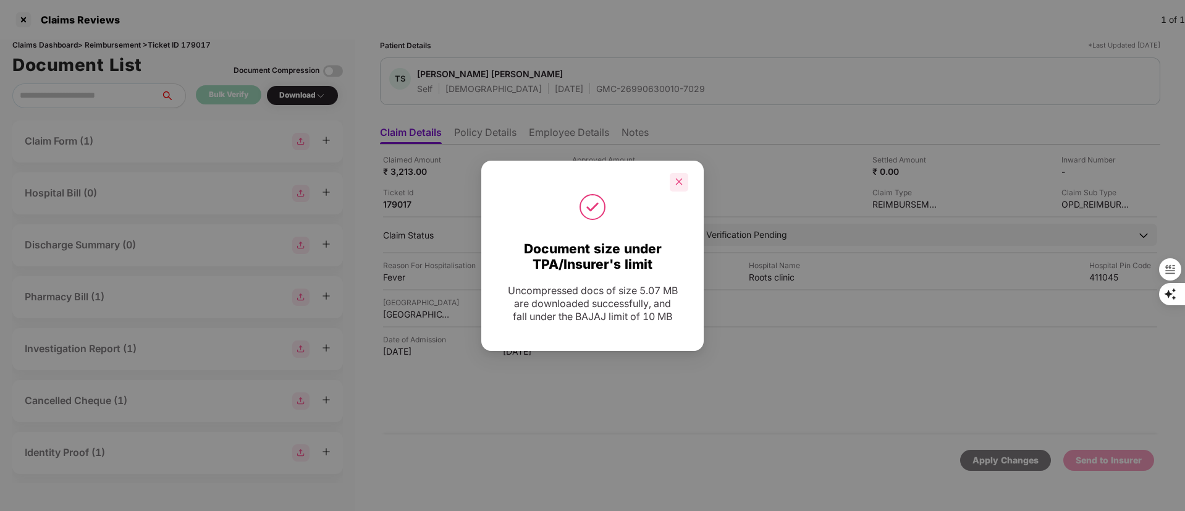
click at [675, 177] on icon "close" at bounding box center [679, 181] width 9 height 9
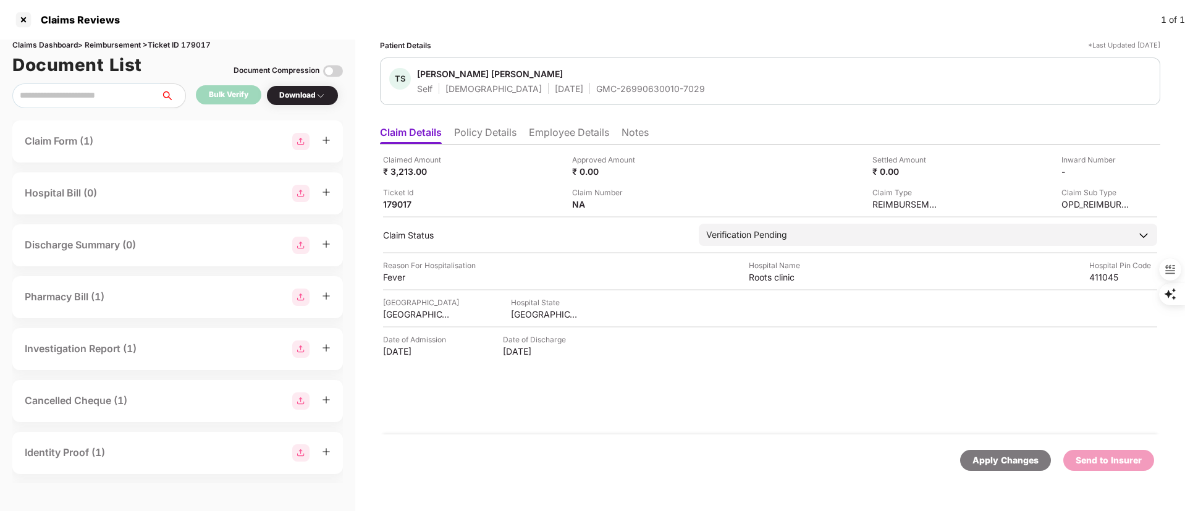
click at [499, 130] on li "Policy Details" at bounding box center [485, 135] width 62 height 18
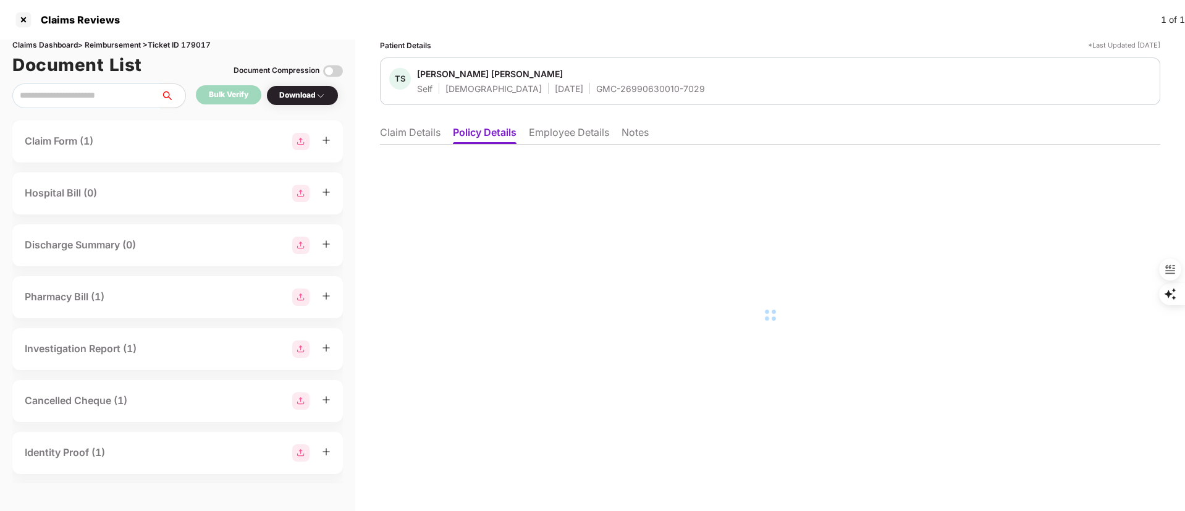
click at [395, 129] on li "Claim Details" at bounding box center [410, 135] width 61 height 18
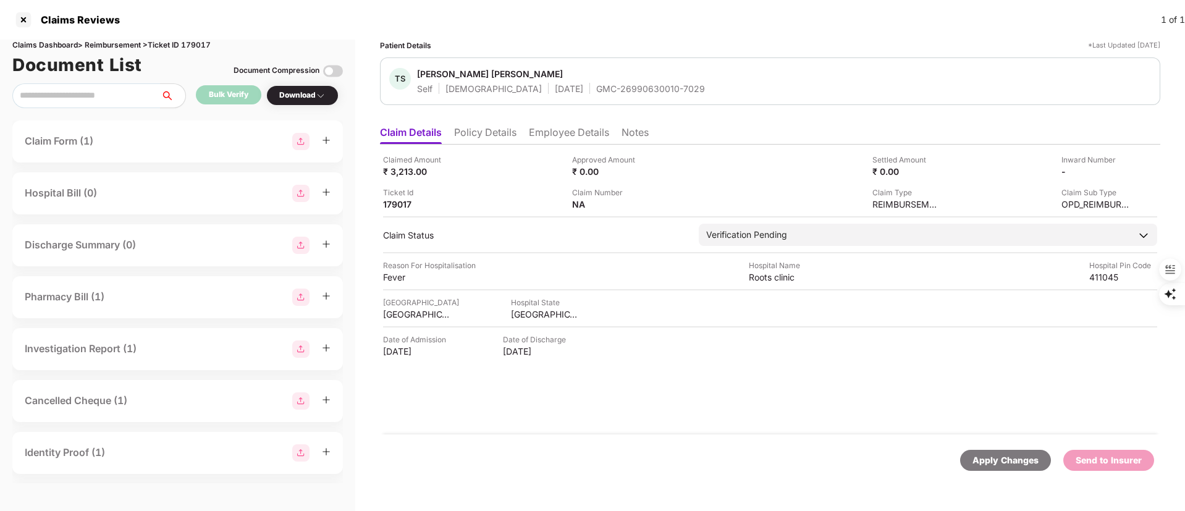
click at [477, 127] on li "Policy Details" at bounding box center [485, 135] width 62 height 18
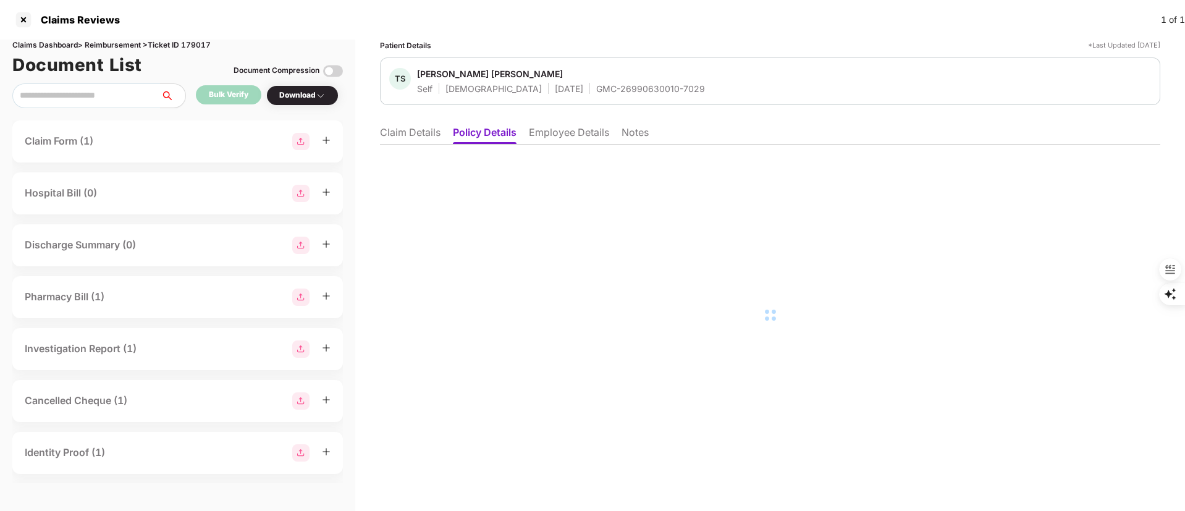
click at [408, 127] on li "Claim Details" at bounding box center [410, 135] width 61 height 18
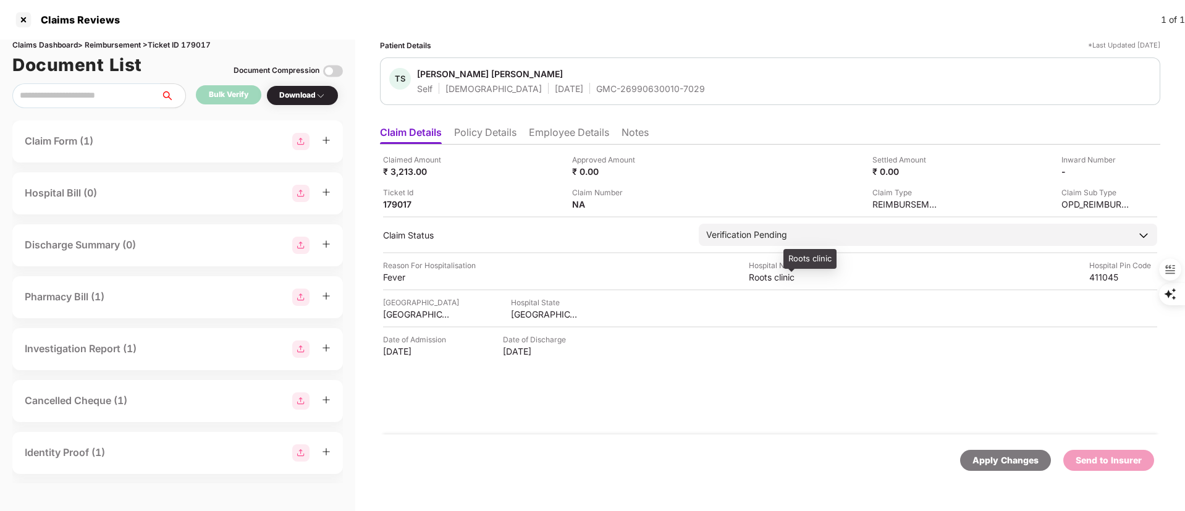
click at [757, 277] on div "Roots clinic" at bounding box center [783, 277] width 68 height 12
copy div "Roots clinic"
click at [401, 283] on div "Claimed Amount ₹ 3,213.00 Approved Amount ₹ 0.00 Settled Amount ₹ 0.00 Inward N…" at bounding box center [770, 290] width 780 height 290
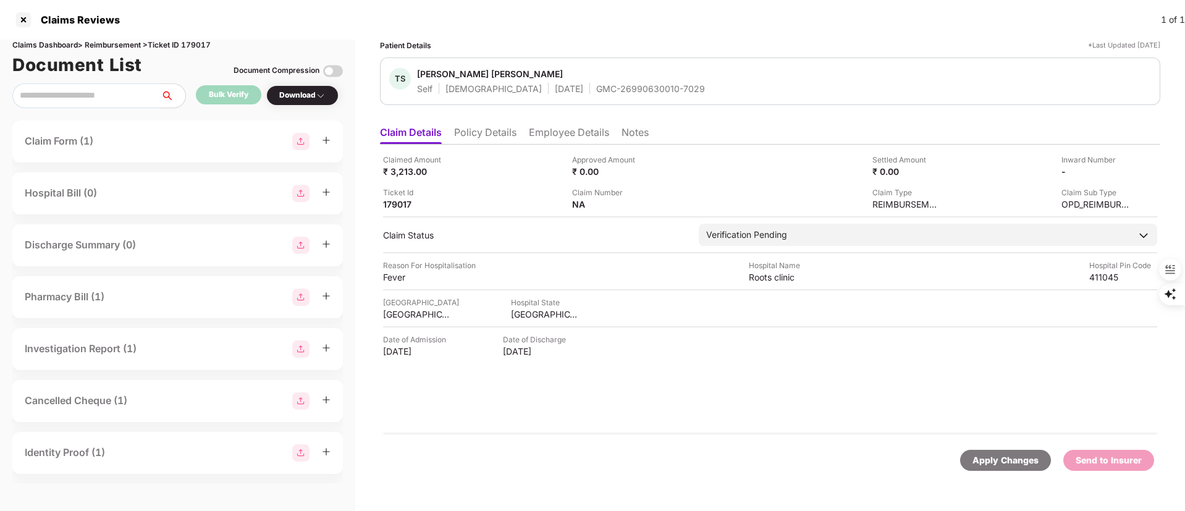
click at [400, 283] on div "Claimed Amount ₹ 3,213.00 Approved Amount ₹ 0.00 Settled Amount ₹ 0.00 Inward N…" at bounding box center [770, 290] width 780 height 290
click at [398, 282] on div "Fever" at bounding box center [417, 277] width 68 height 12
copy div "Fever"
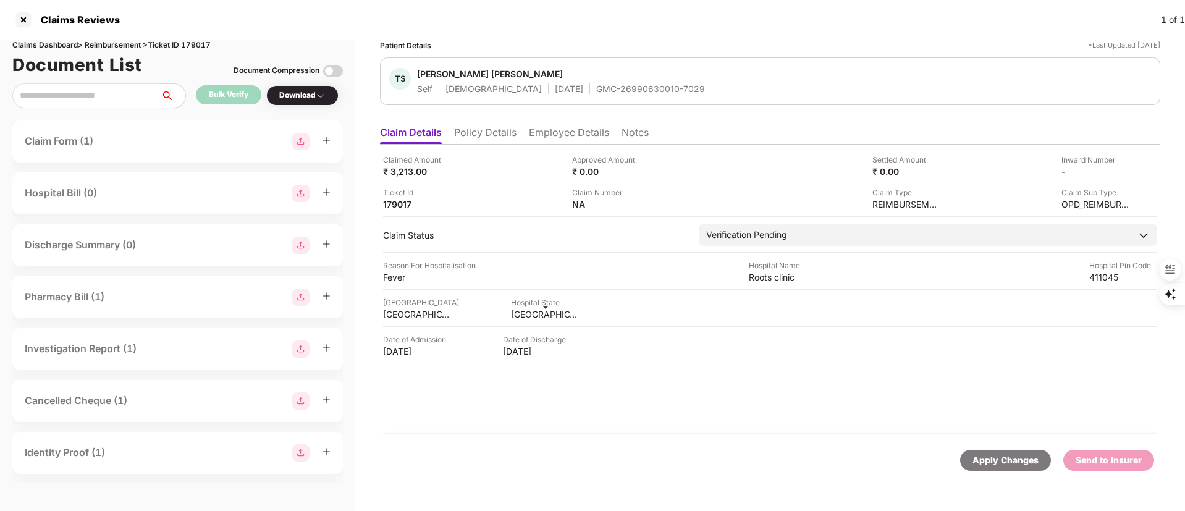
click at [578, 123] on ul "Claim Details Policy Details Employee Details Notes" at bounding box center [770, 132] width 780 height 25
click at [576, 130] on li "Employee Details" at bounding box center [569, 135] width 80 height 18
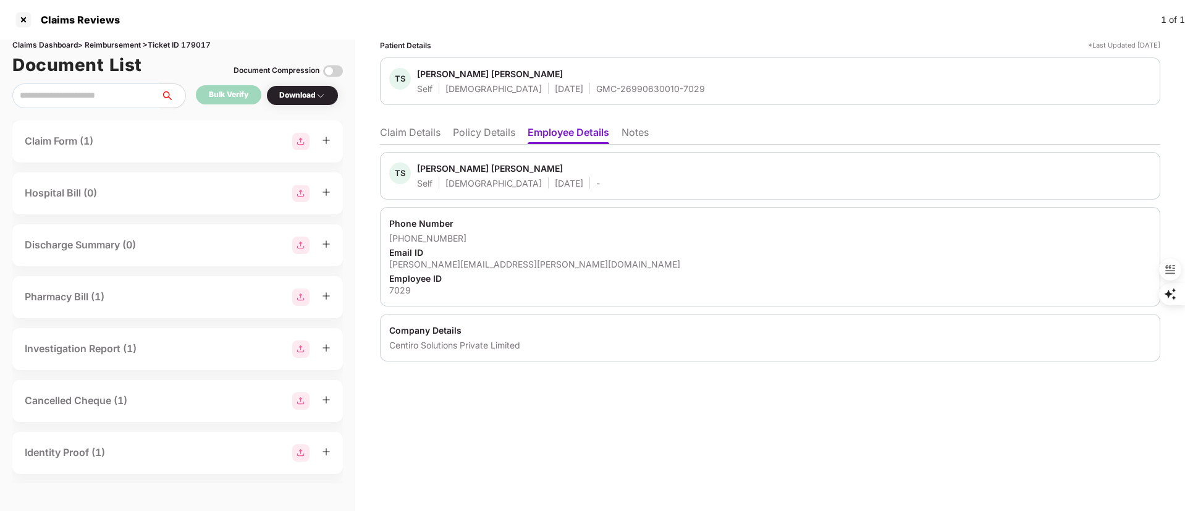
click at [474, 262] on div "[PERSON_NAME][EMAIL_ADDRESS][PERSON_NAME][DOMAIN_NAME]" at bounding box center [770, 264] width 762 height 12
copy div "[PERSON_NAME][EMAIL_ADDRESS][PERSON_NAME][DOMAIN_NAME]"
drag, startPoint x: 467, startPoint y: 238, endPoint x: 403, endPoint y: 237, distance: 64.3
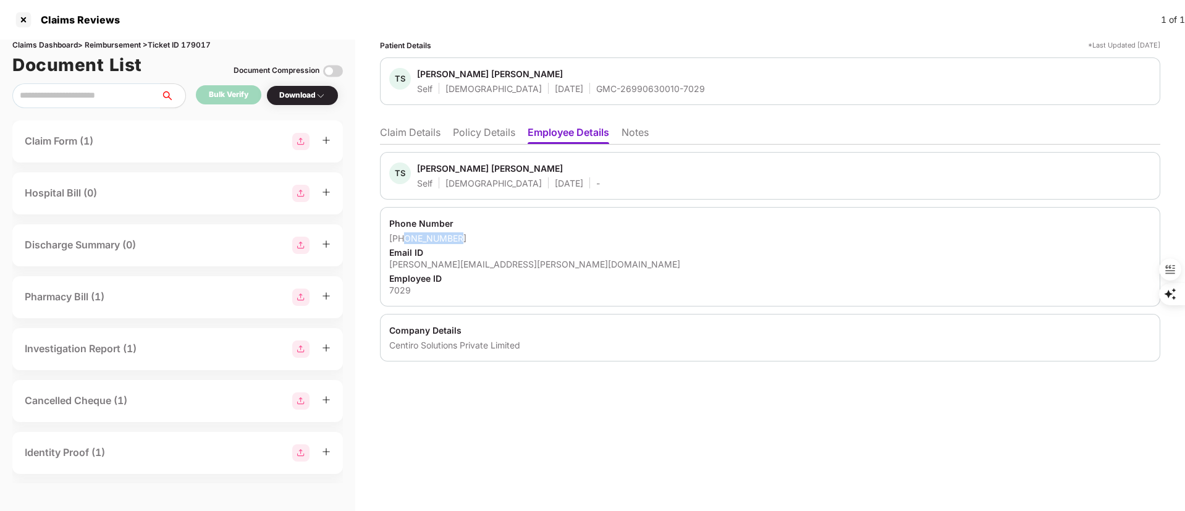
click at [403, 237] on div "[PHONE_NUMBER]" at bounding box center [770, 238] width 762 height 12
copy div "8956417966"
click at [420, 129] on li "Claim Details" at bounding box center [410, 135] width 61 height 18
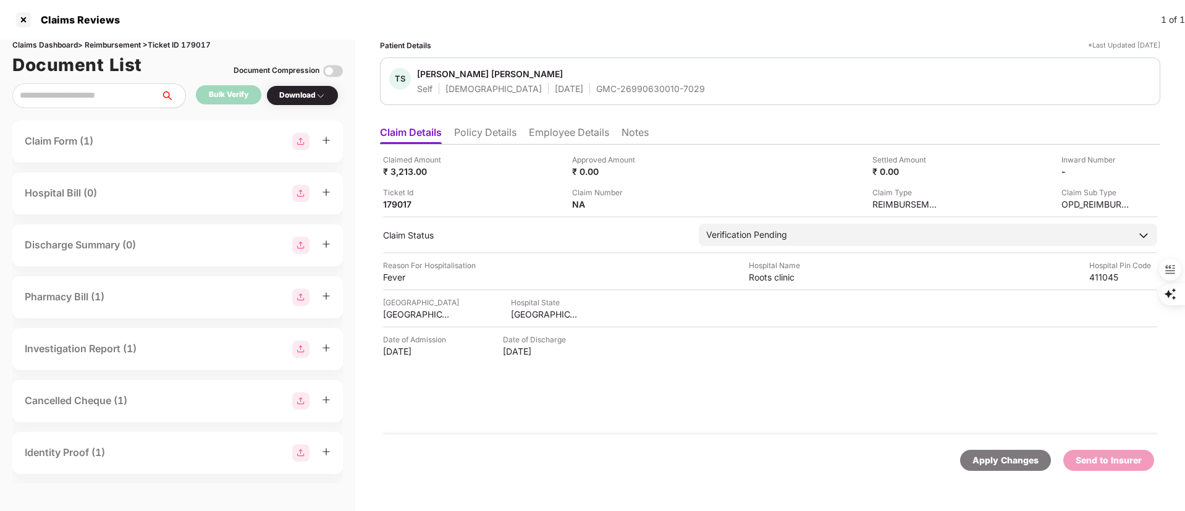
click at [550, 137] on li "Employee Details" at bounding box center [569, 135] width 80 height 18
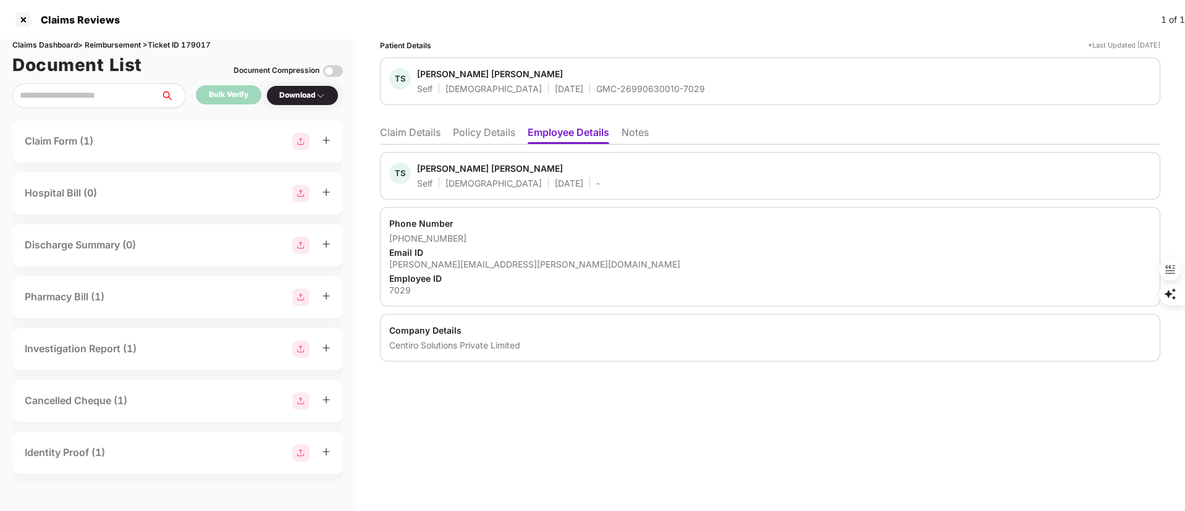
click at [474, 130] on li "Policy Details" at bounding box center [484, 135] width 62 height 18
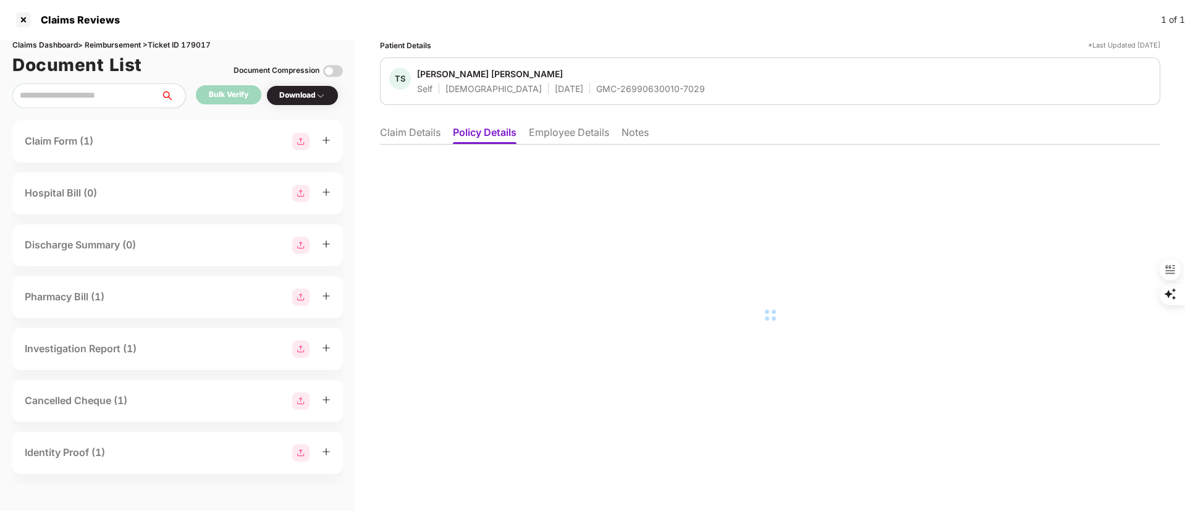
click at [419, 129] on li "Claim Details" at bounding box center [410, 135] width 61 height 18
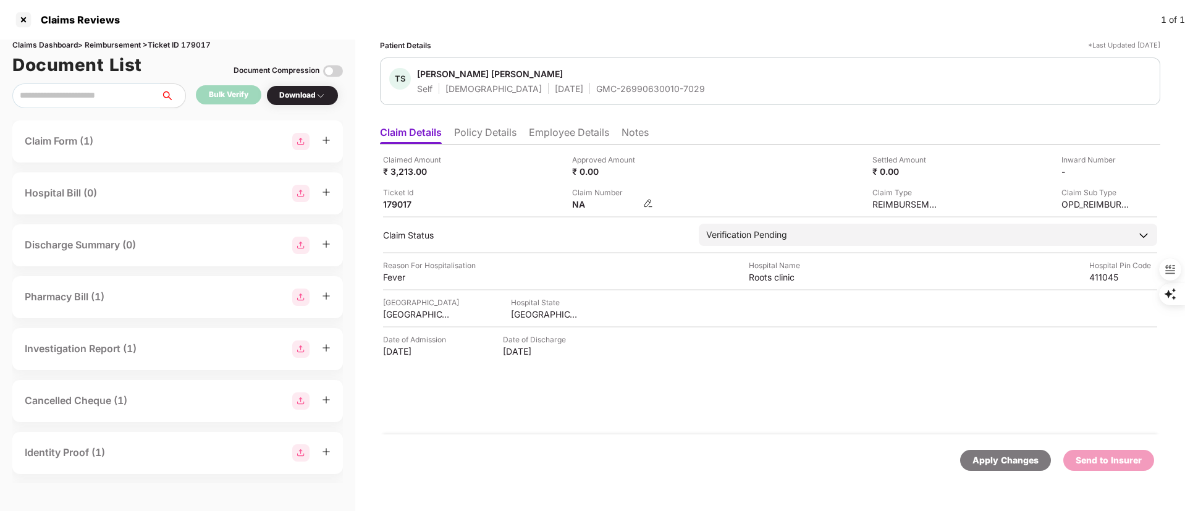
click at [650, 204] on img at bounding box center [648, 203] width 10 height 10
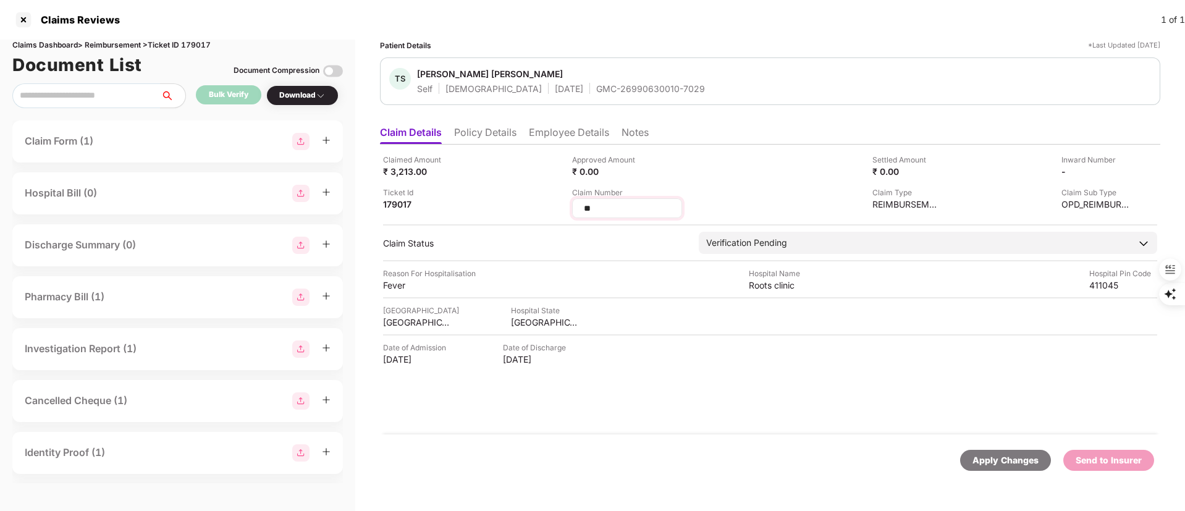
drag, startPoint x: 627, startPoint y: 207, endPoint x: 583, endPoint y: 207, distance: 43.9
click at [626, 207] on input "**" at bounding box center [627, 208] width 89 height 13
drag, startPoint x: 583, startPoint y: 207, endPoint x: 490, endPoint y: 208, distance: 93.3
click at [491, 207] on div "Claimed Amount ₹ 3,213.00 Approved Amount ₹ 0.00 Settled Amount ₹ 0.00 Inward N…" at bounding box center [770, 186] width 774 height 64
type input "**********"
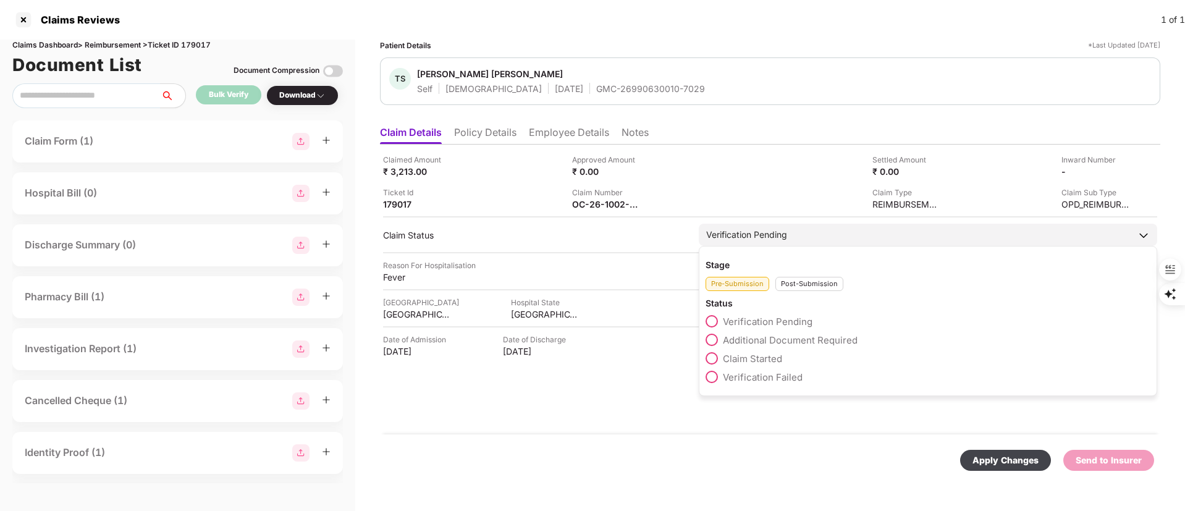
click at [801, 293] on div "Stage Pre-Submission Post-Submission Status Verification Pending Additional Doc…" at bounding box center [928, 321] width 458 height 150
click at [798, 287] on div "Post-Submission" at bounding box center [809, 284] width 68 height 14
click at [770, 335] on span "Claim Under Process" at bounding box center [769, 340] width 93 height 12
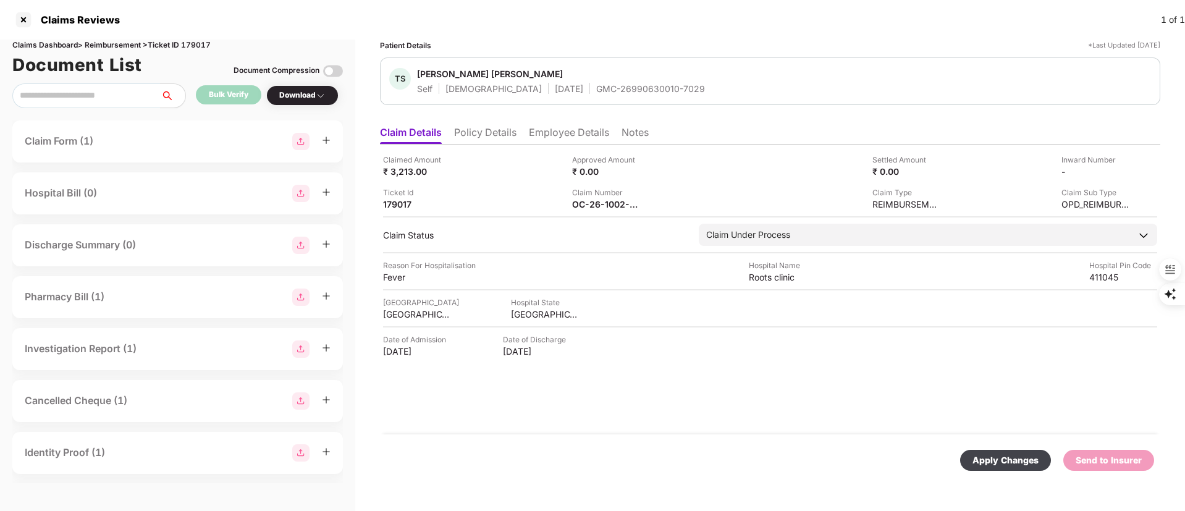
click at [991, 450] on div "Apply Changes" at bounding box center [1005, 460] width 91 height 21
click at [25, 15] on div at bounding box center [24, 20] width 20 height 20
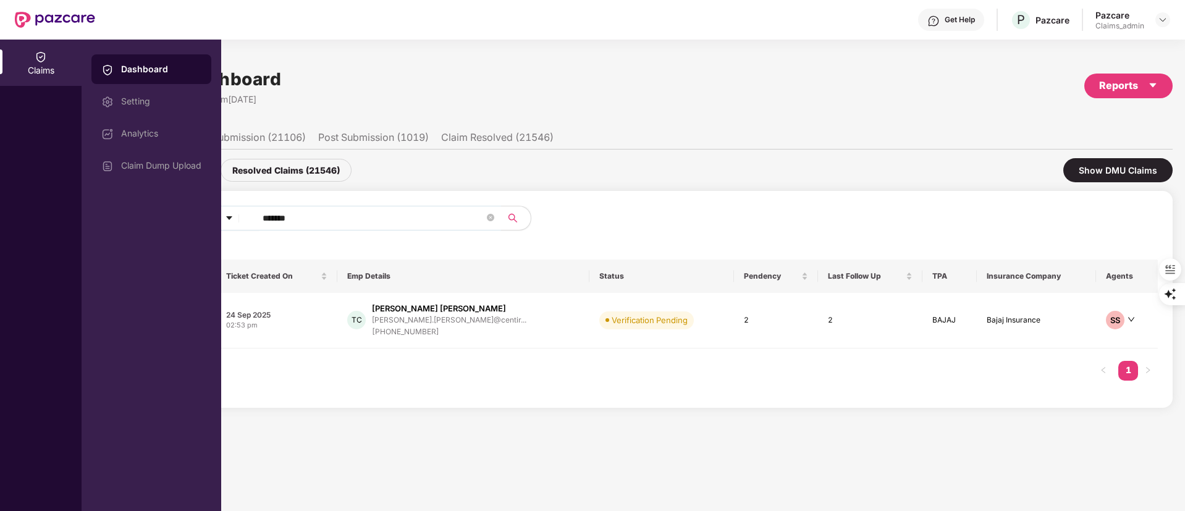
drag, startPoint x: 345, startPoint y: 218, endPoint x: 258, endPoint y: 217, distance: 87.1
click at [188, 218] on div "Claims Dashboard Setting Analytics Claim Dump Upload Claims Dashboard Last Upda…" at bounding box center [592, 275] width 1185 height 471
paste input "text"
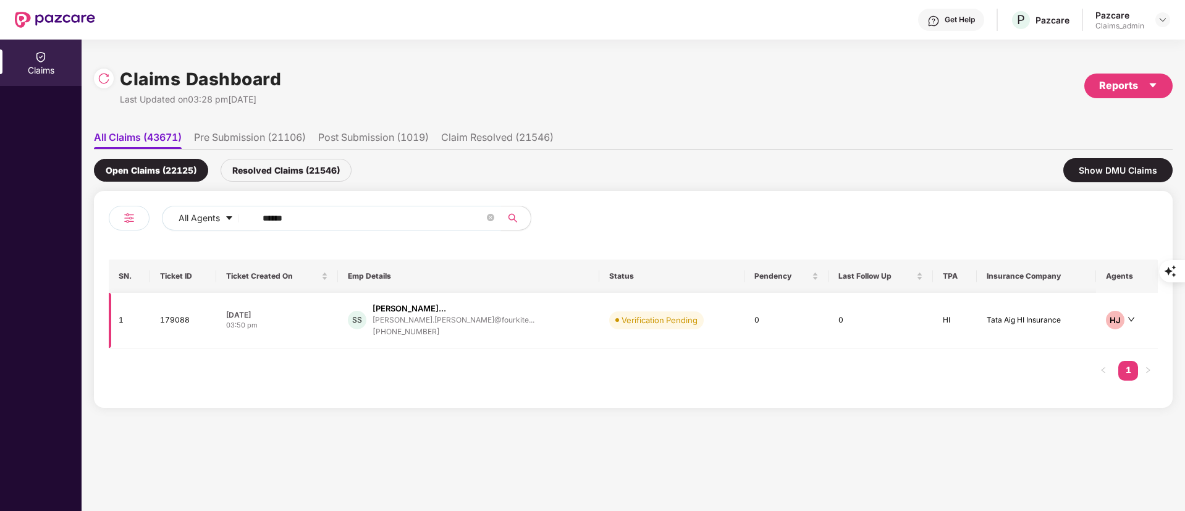
type input "******"
click at [439, 340] on td "SS [PERSON_NAME]... [PERSON_NAME].[PERSON_NAME]@fourkite... [PHONE_NUMBER]" at bounding box center [469, 321] width 262 height 56
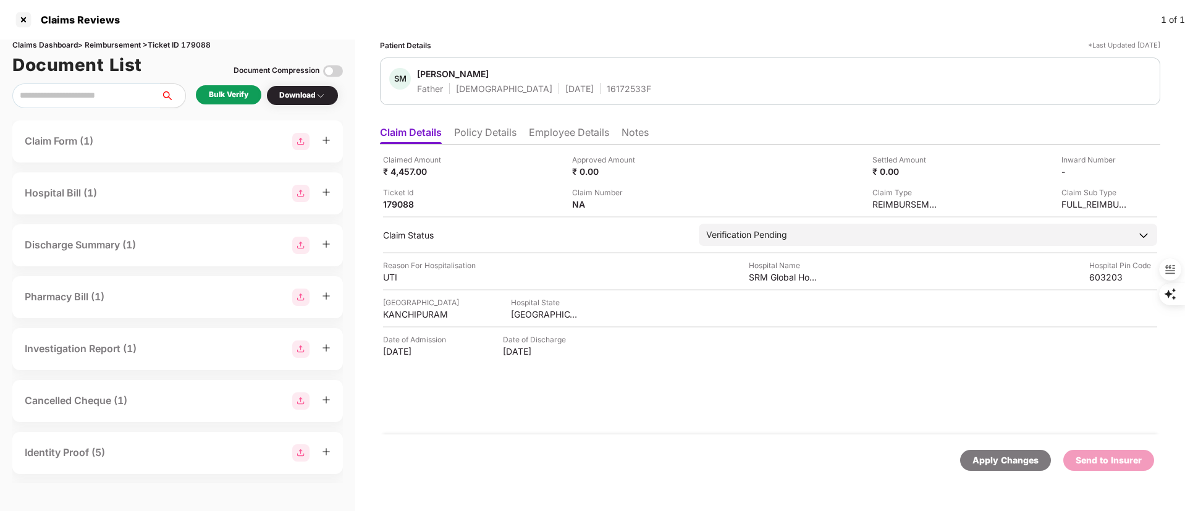
click at [240, 82] on div "Document Compression" at bounding box center [288, 70] width 109 height 27
click at [237, 91] on div "Bulk Verify" at bounding box center [229, 95] width 40 height 12
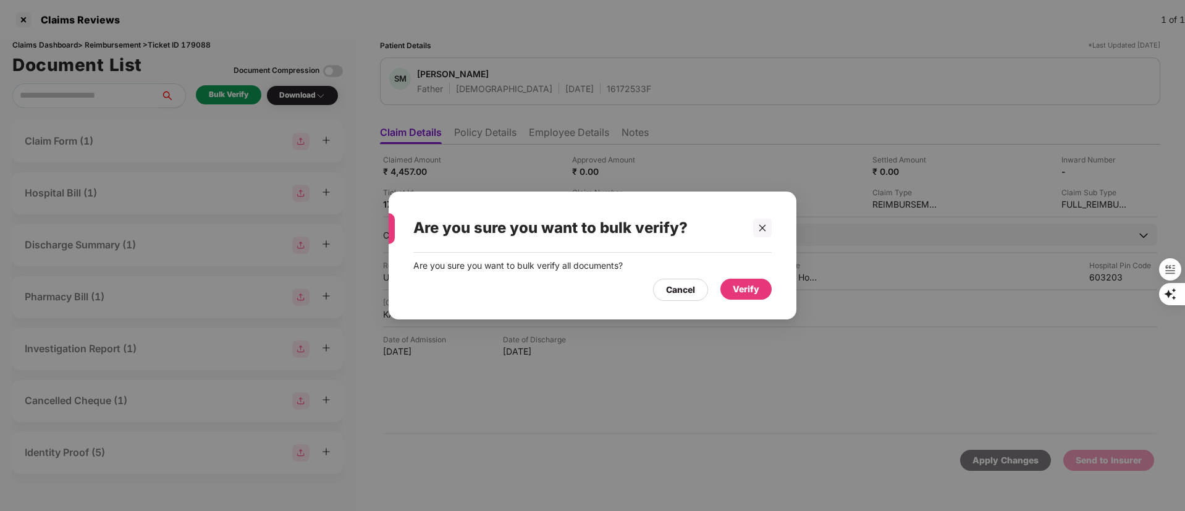
click at [746, 285] on div "Verify" at bounding box center [746, 289] width 27 height 14
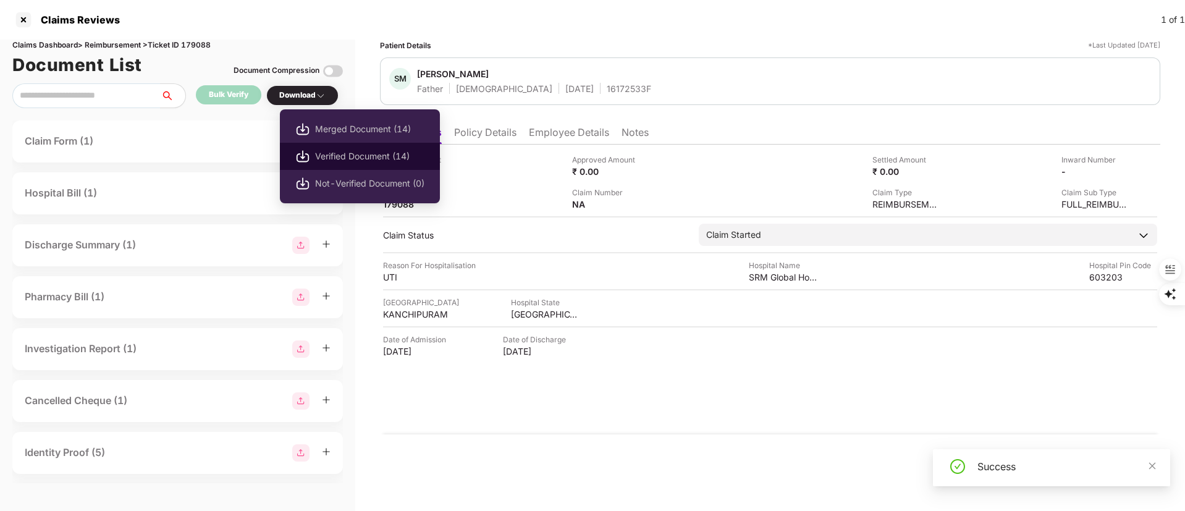
click at [363, 156] on span "Verified Document (14)" at bounding box center [369, 157] width 109 height 14
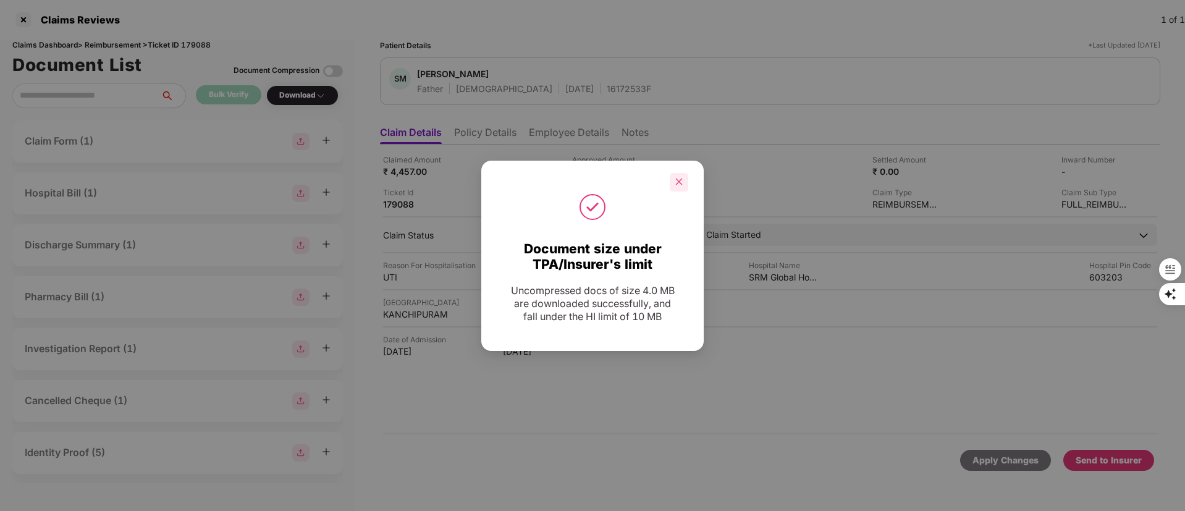
click at [683, 181] on icon "close" at bounding box center [679, 181] width 9 height 9
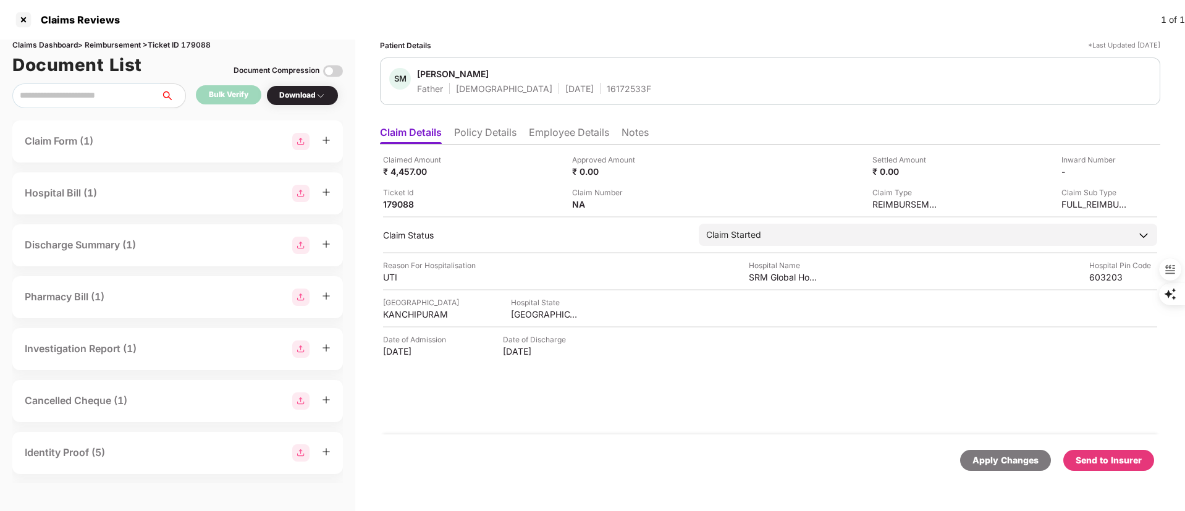
click at [1097, 458] on div "Send to Insurer" at bounding box center [1109, 460] width 66 height 14
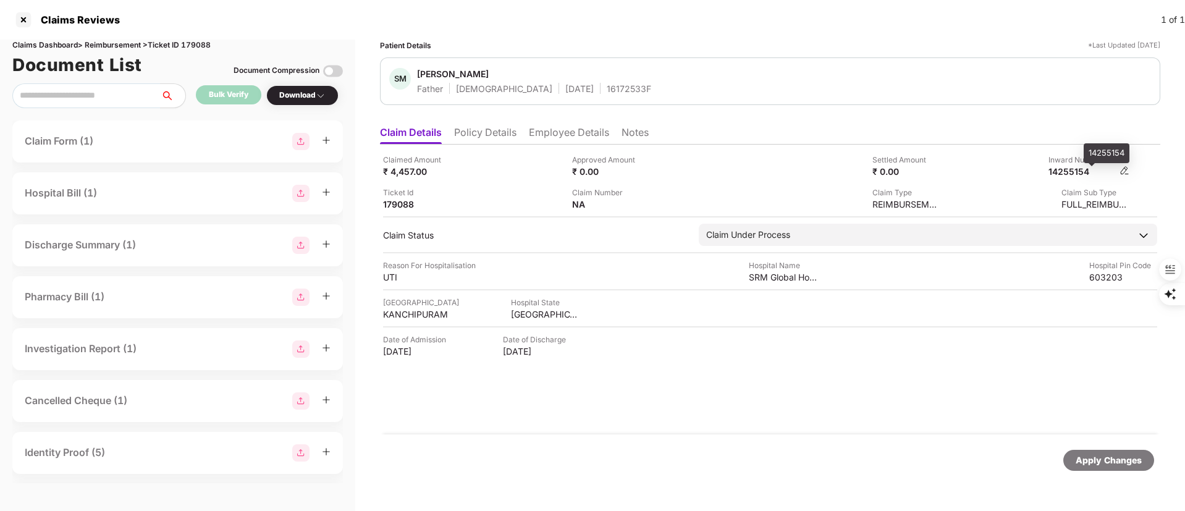
click at [1075, 168] on div "14255154" at bounding box center [1082, 172] width 68 height 12
click at [1074, 167] on div "14255154" at bounding box center [1082, 172] width 68 height 12
copy div "14255154"
click at [437, 74] on div "Suresh Mallichetty Narayanaswamy" at bounding box center [453, 74] width 72 height 12
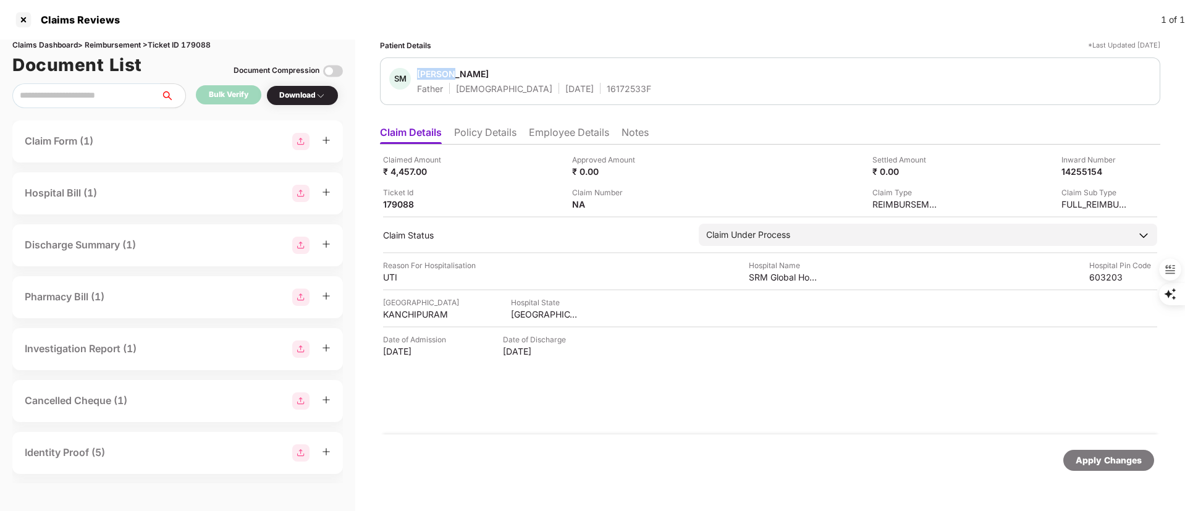
copy div "Suresh"
click at [21, 15] on div at bounding box center [24, 20] width 20 height 20
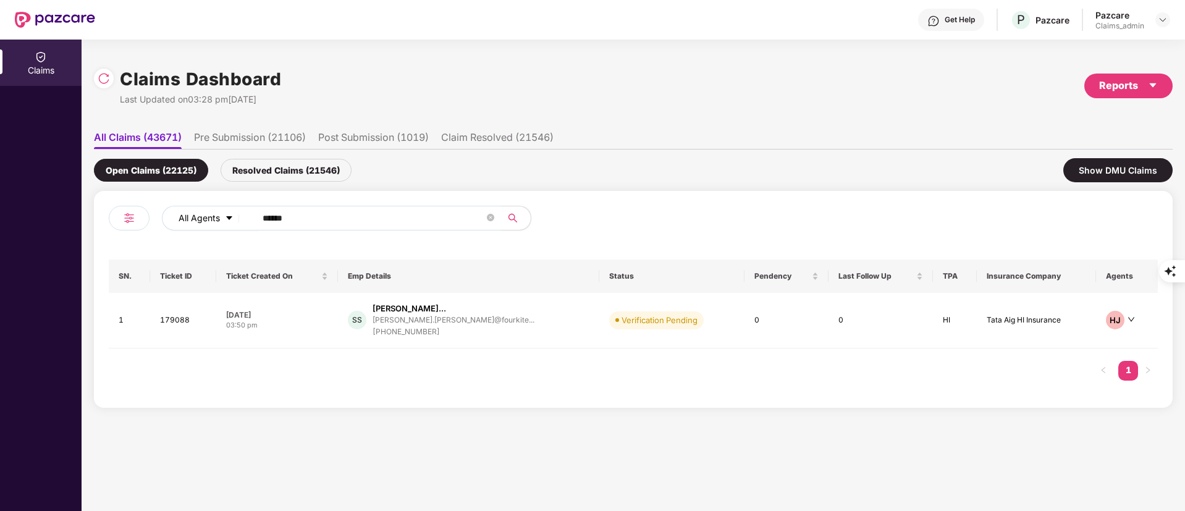
drag, startPoint x: 302, startPoint y: 217, endPoint x: 217, endPoint y: 217, distance: 85.3
click at [217, 217] on div "All Agents ******" at bounding box center [477, 218] width 630 height 25
paste input "text"
type input "******"
click at [459, 345] on td "SS Sai Sushma Mallichetty... sushma.suresh@fourkite... +919952078826" at bounding box center [469, 321] width 262 height 56
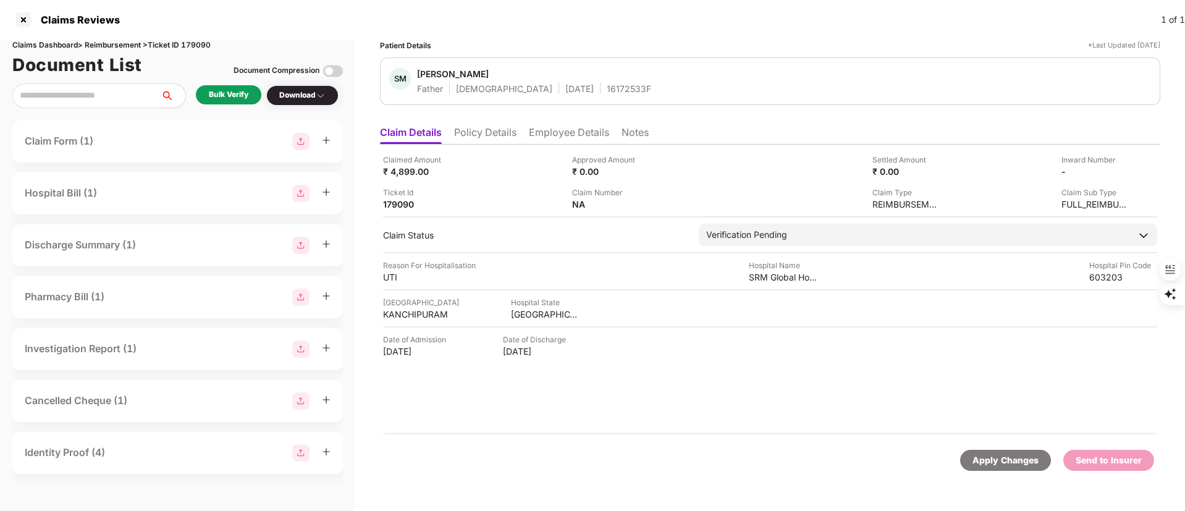
click at [222, 93] on div "Bulk Verify" at bounding box center [229, 95] width 40 height 12
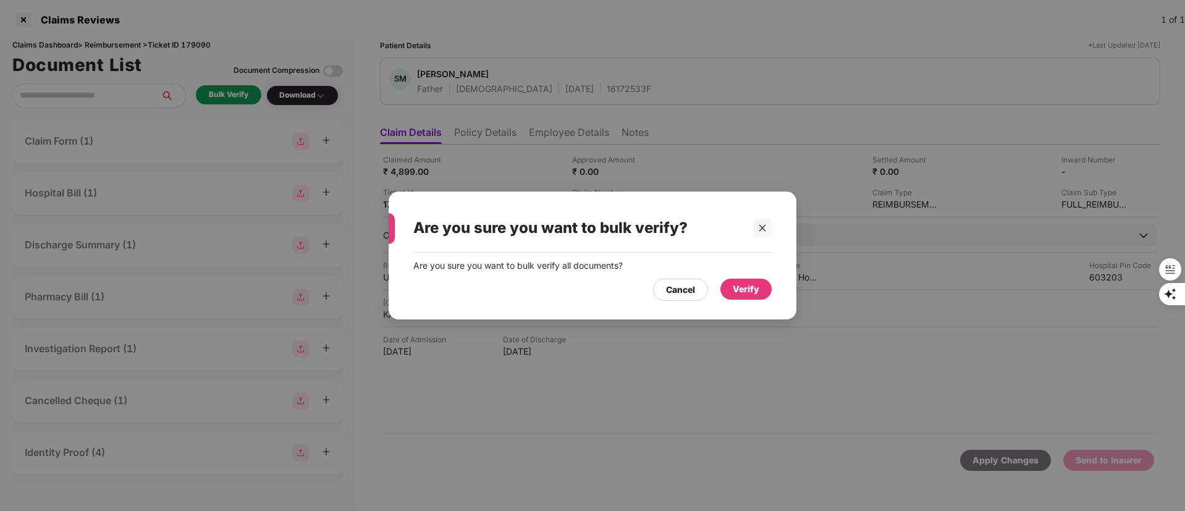
click at [756, 290] on div "Verify" at bounding box center [746, 289] width 27 height 14
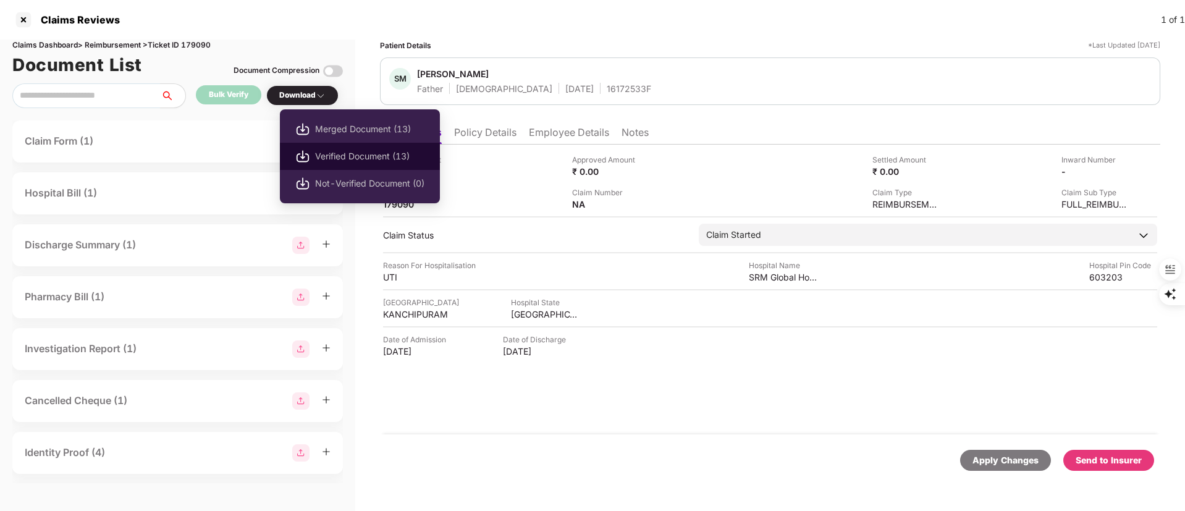
click at [371, 153] on span "Verified Document (13)" at bounding box center [369, 157] width 109 height 14
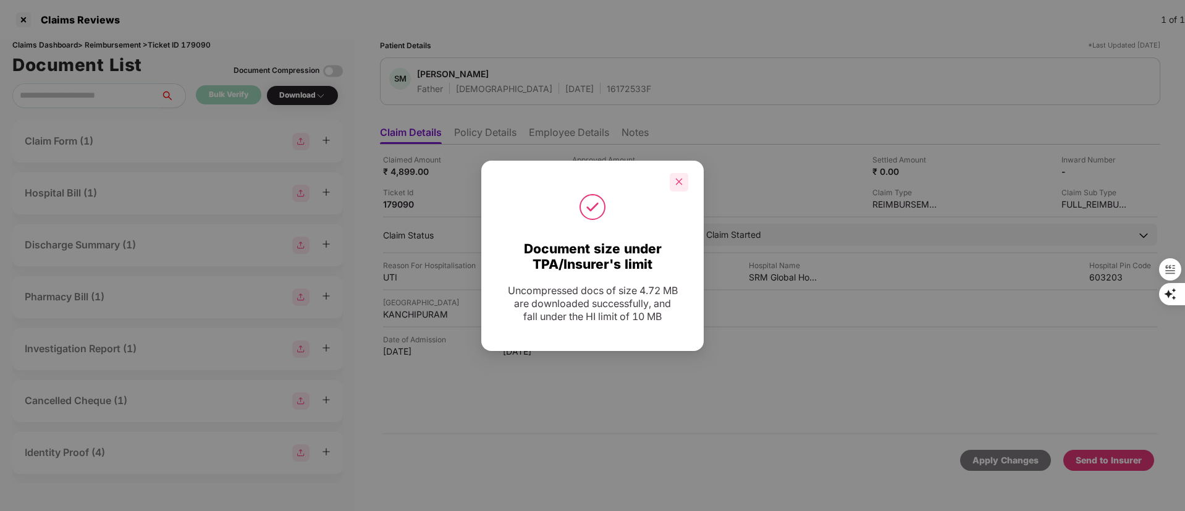
click at [680, 182] on icon "close" at bounding box center [679, 181] width 9 height 9
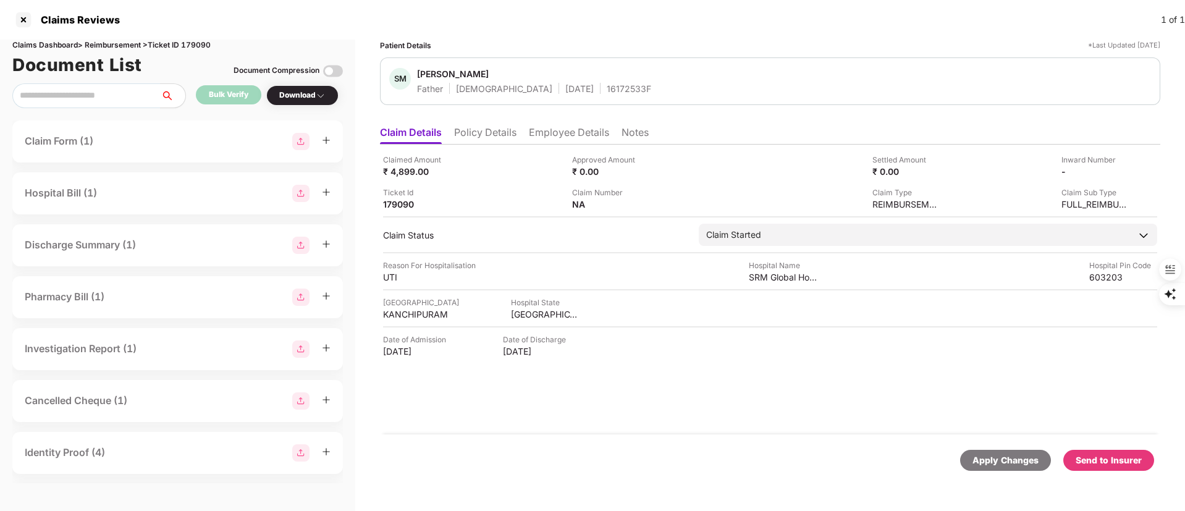
click at [1082, 468] on div "Send to Insurer" at bounding box center [1108, 460] width 91 height 21
click at [557, 121] on ul "Claim Details Policy Details Employee Details Notes" at bounding box center [770, 132] width 780 height 25
click at [558, 128] on li "Employee Details" at bounding box center [569, 135] width 80 height 18
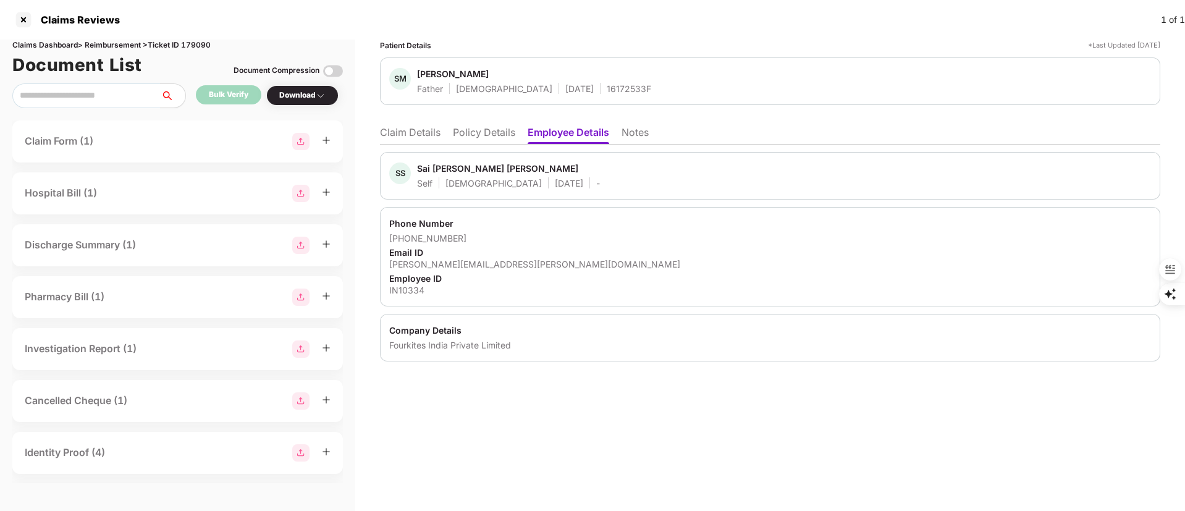
click at [392, 137] on li "Claim Details" at bounding box center [410, 135] width 61 height 18
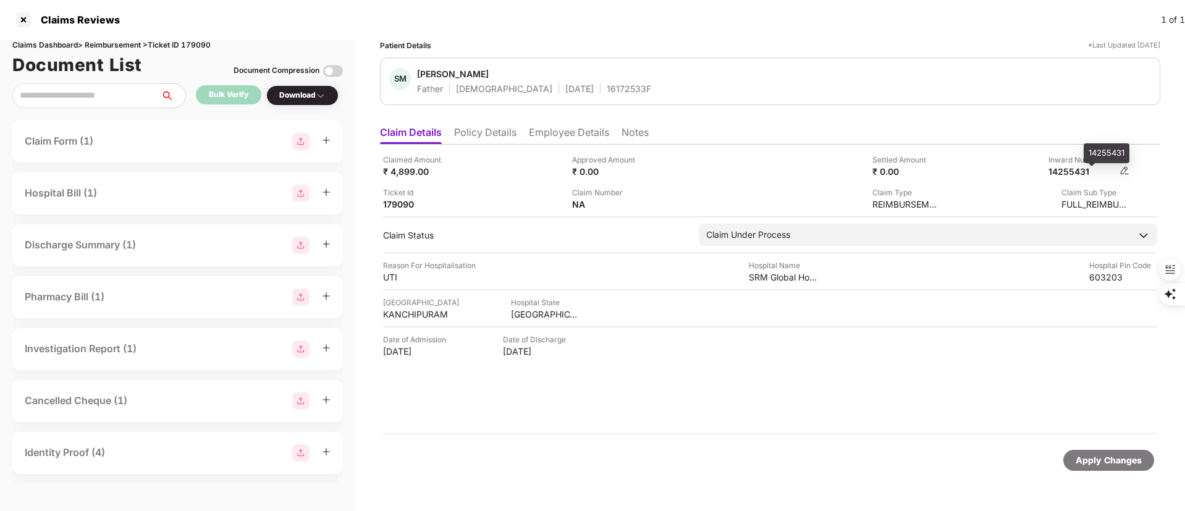
click at [1081, 171] on div "14255431" at bounding box center [1082, 172] width 68 height 12
copy div "14255431"
click at [536, 130] on li "Employee Details" at bounding box center [569, 135] width 80 height 18
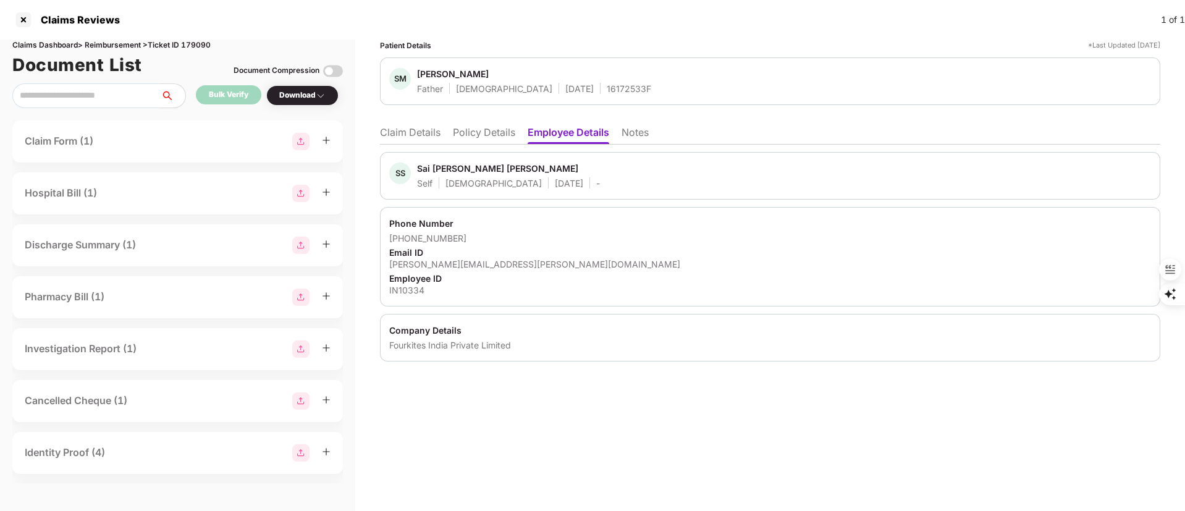
click at [450, 167] on div "Sai Sushma Mallichetty Suresh" at bounding box center [497, 168] width 161 height 12
copy div "Sushma"
click at [484, 129] on li "Policy Details" at bounding box center [484, 135] width 62 height 18
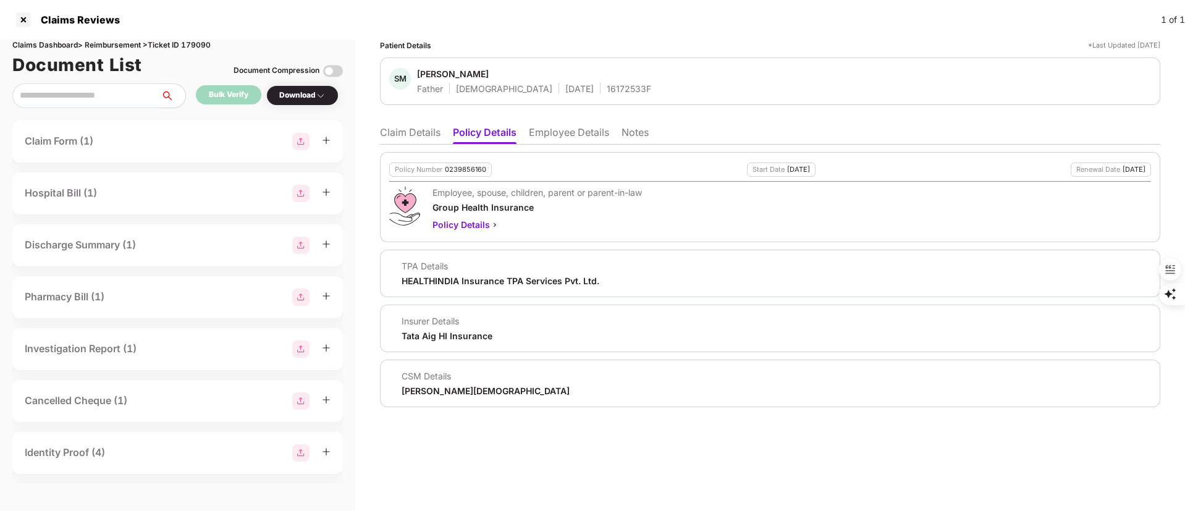
click at [403, 130] on li "Claim Details" at bounding box center [410, 135] width 61 height 18
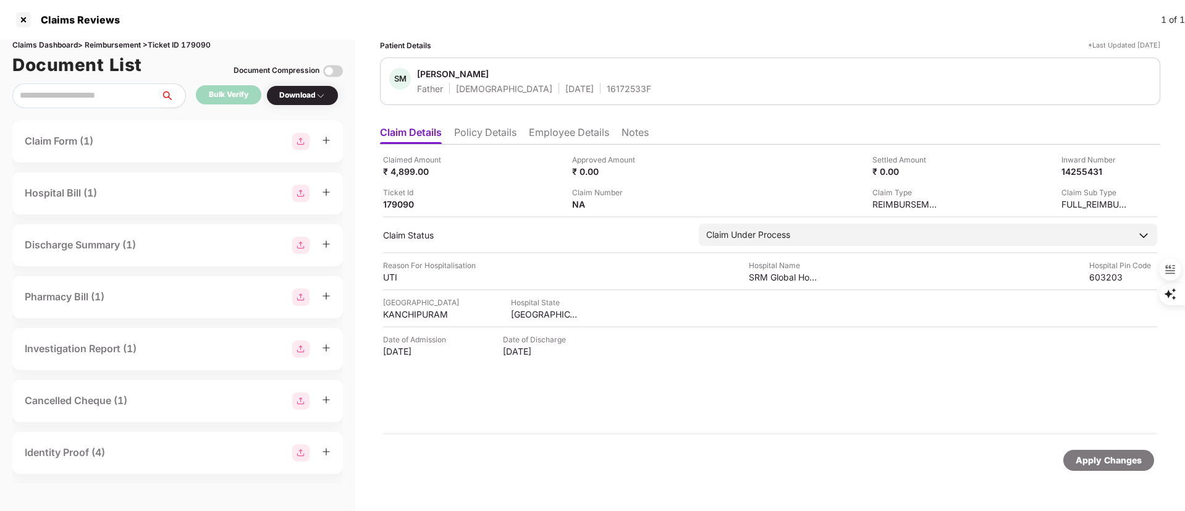
click at [502, 140] on li "Policy Details" at bounding box center [485, 135] width 62 height 18
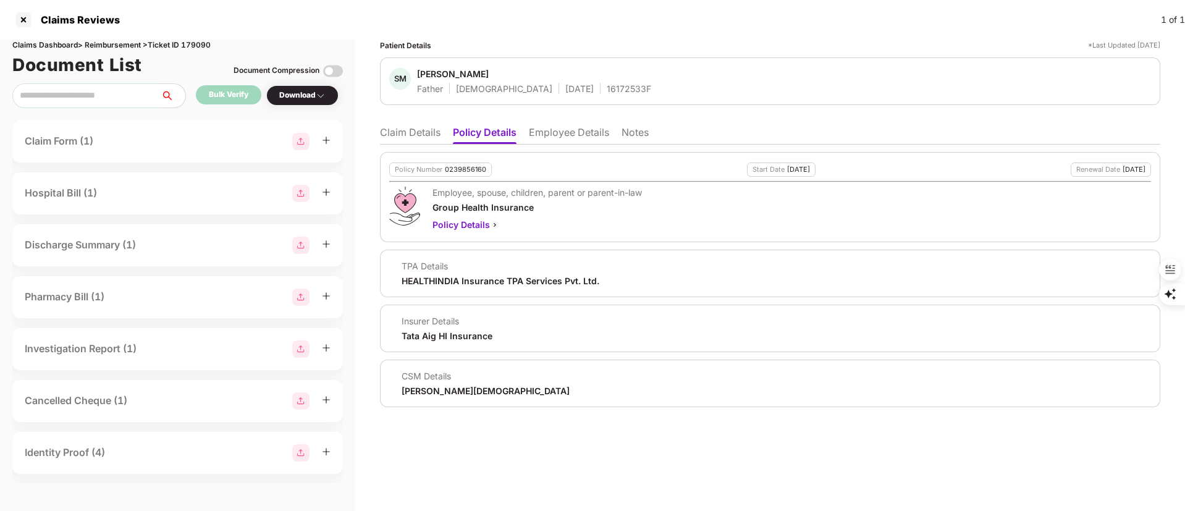
click at [410, 129] on li "Claim Details" at bounding box center [410, 135] width 61 height 18
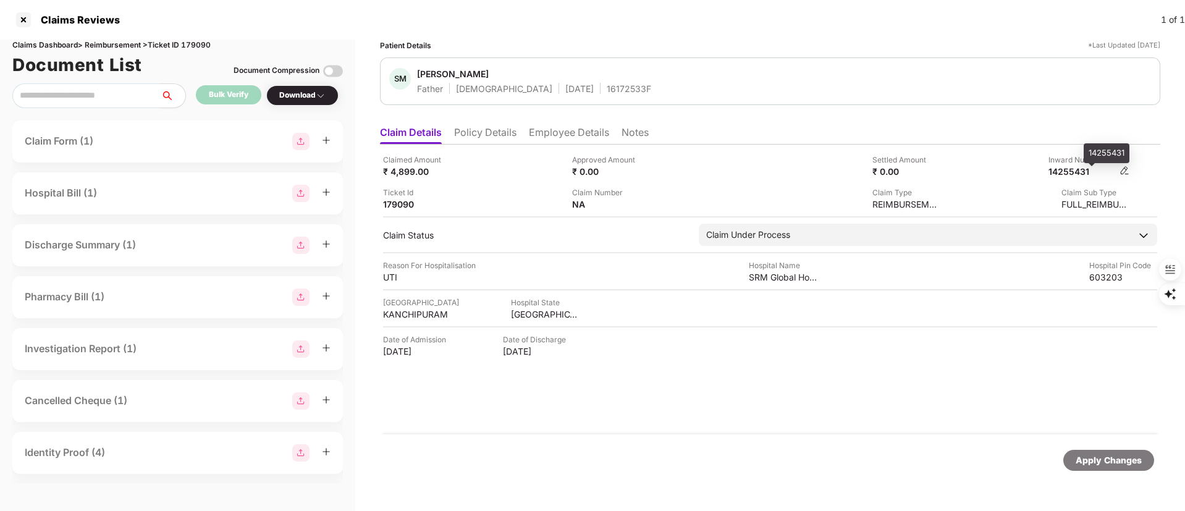
click at [1090, 172] on div "14255431" at bounding box center [1082, 172] width 68 height 12
click at [1067, 171] on div "14255431" at bounding box center [1082, 172] width 68 height 12
copy div "14255431"
click at [22, 18] on div at bounding box center [24, 20] width 20 height 20
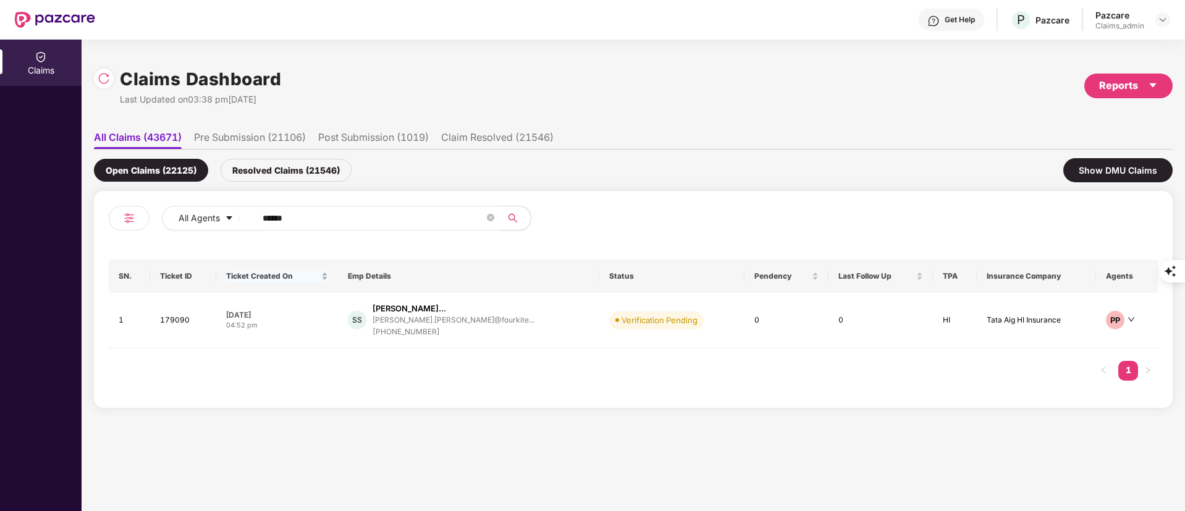
drag, startPoint x: 332, startPoint y: 219, endPoint x: 352, endPoint y: 269, distance: 53.8
click at [112, 219] on div "All Agents ******" at bounding box center [371, 223] width 525 height 35
paste input "text"
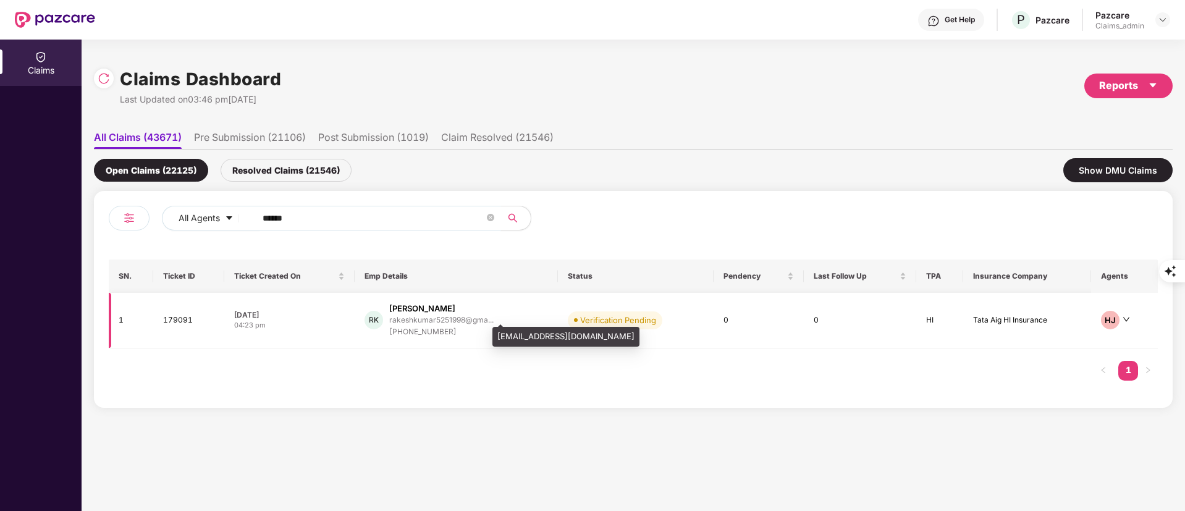
type input "******"
click at [445, 318] on div "rakeshkumar5251998@gma..." at bounding box center [441, 320] width 104 height 8
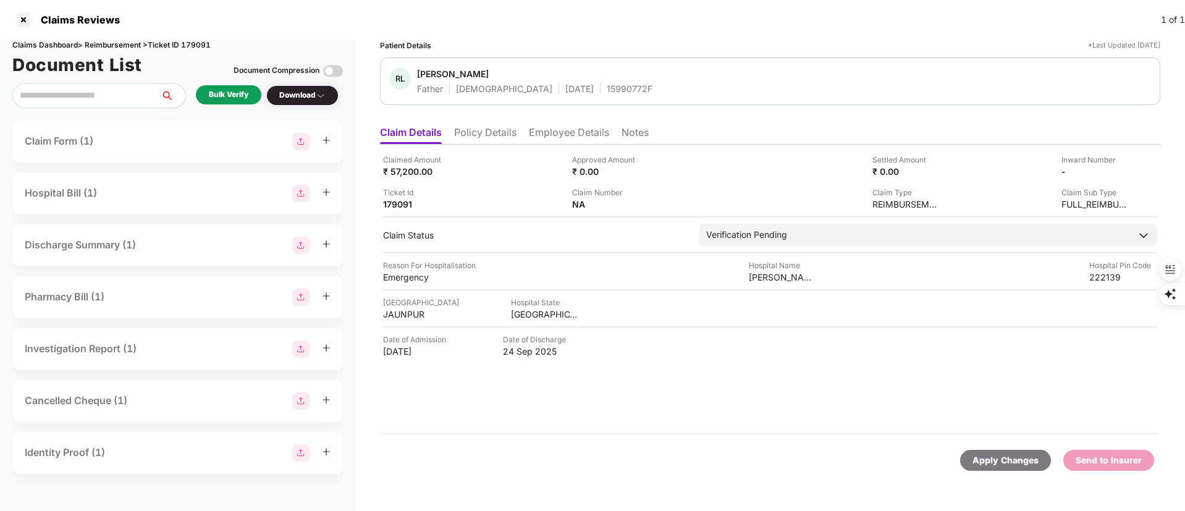
click at [219, 94] on div "Bulk Verify" at bounding box center [229, 95] width 40 height 12
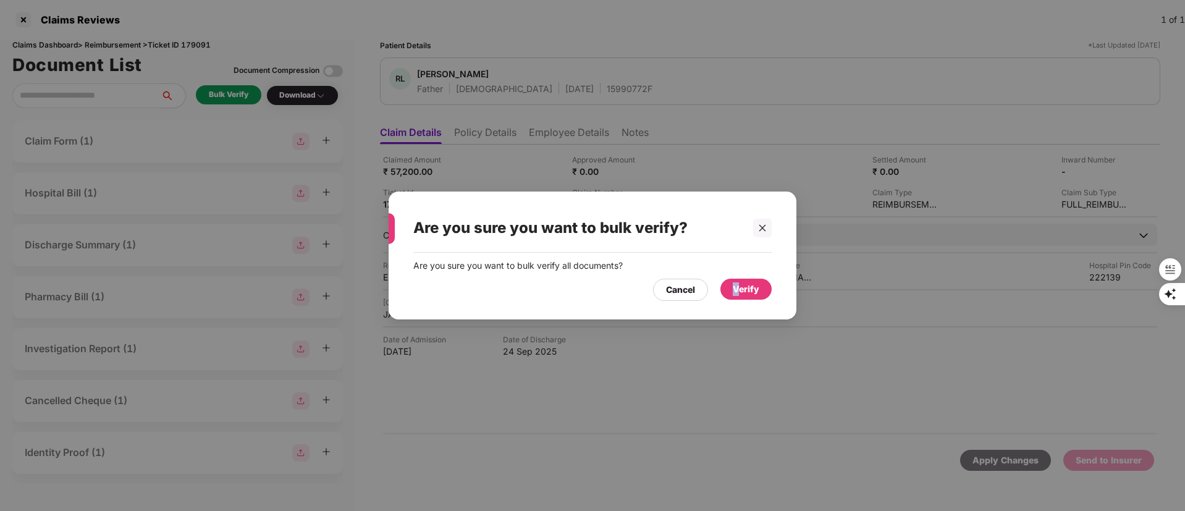
drag, startPoint x: 738, startPoint y: 286, endPoint x: 644, endPoint y: 236, distance: 107.0
click at [739, 286] on div "Verify" at bounding box center [746, 289] width 27 height 14
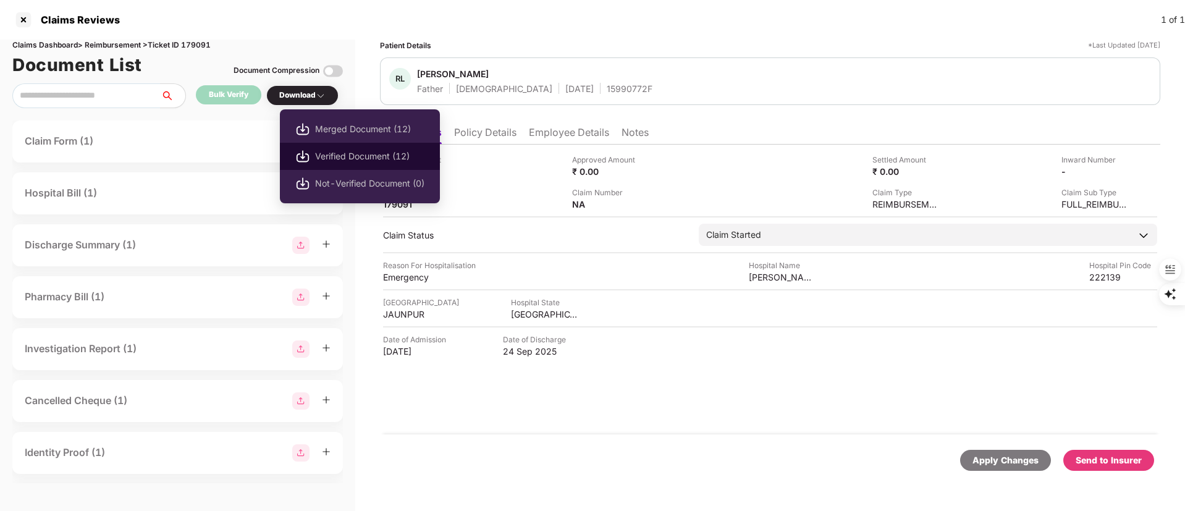
click at [347, 157] on span "Verified Document (12)" at bounding box center [369, 157] width 109 height 14
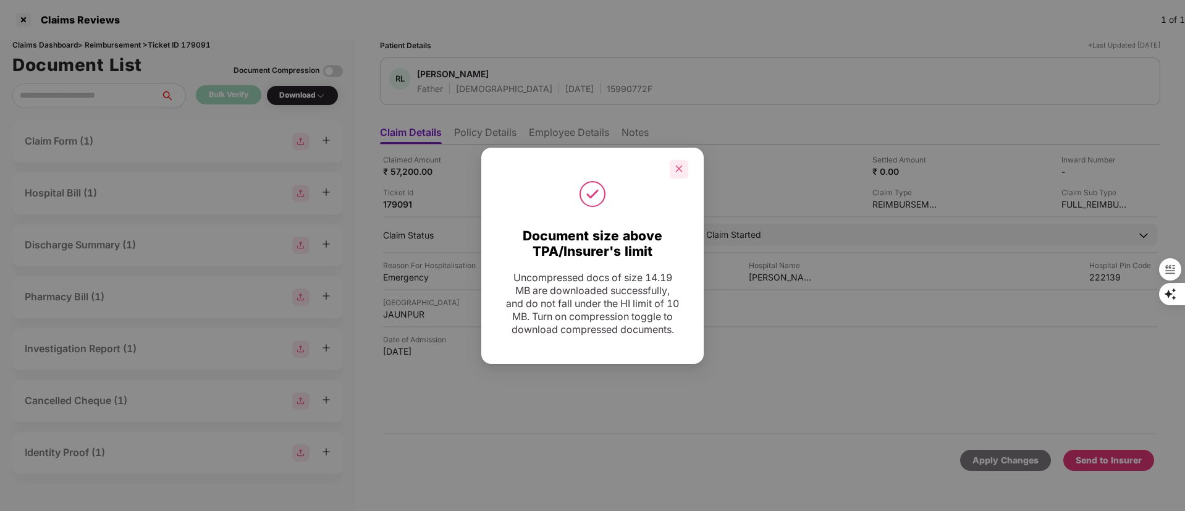
click at [672, 160] on div at bounding box center [679, 169] width 19 height 19
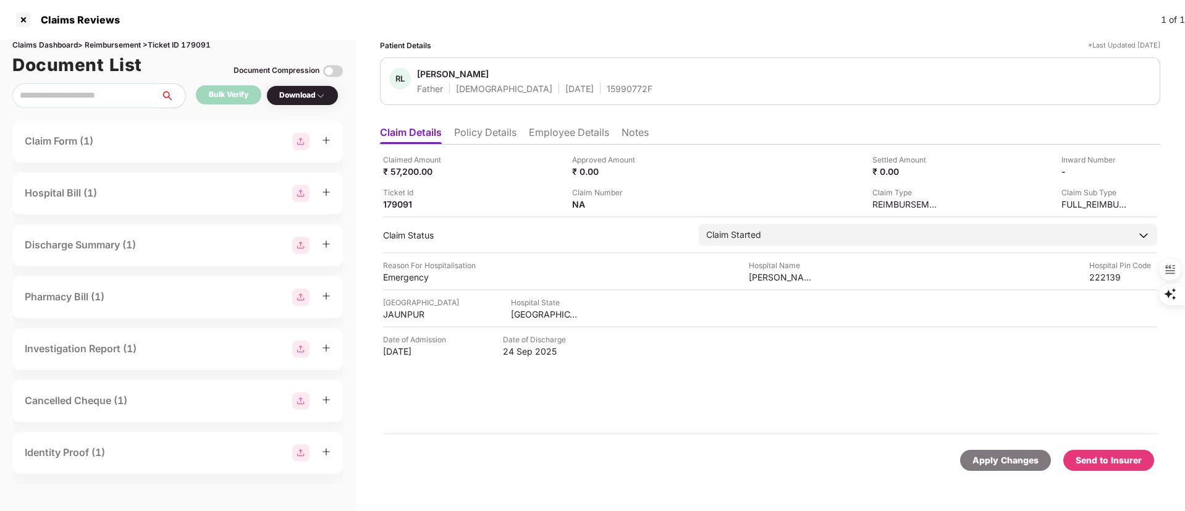
click at [1097, 458] on div "Send to Insurer" at bounding box center [1109, 460] width 66 height 14
click at [479, 134] on li "Policy Details" at bounding box center [485, 135] width 62 height 18
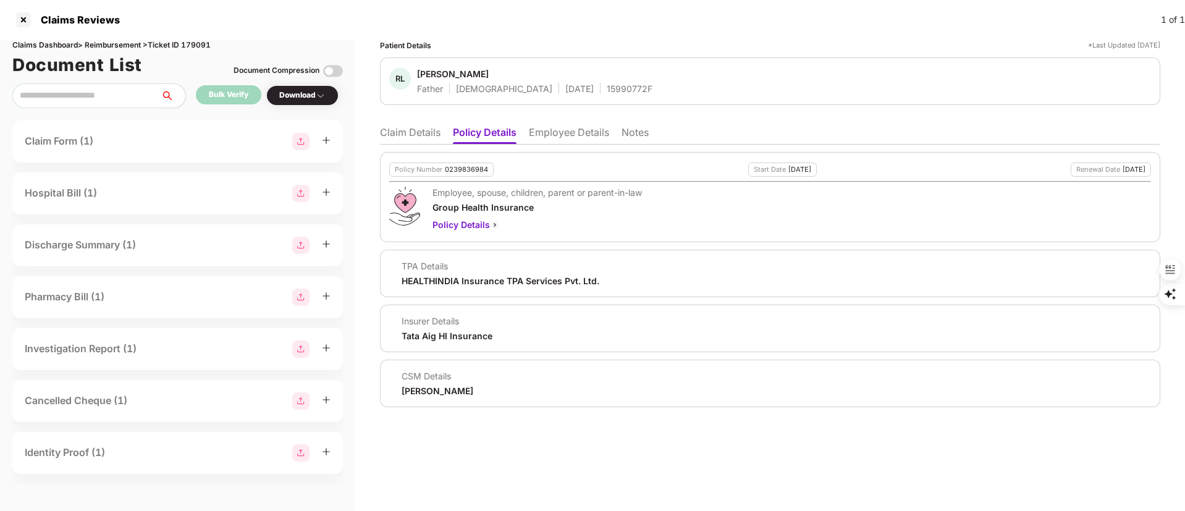
click at [408, 130] on li "Claim Details" at bounding box center [410, 135] width 61 height 18
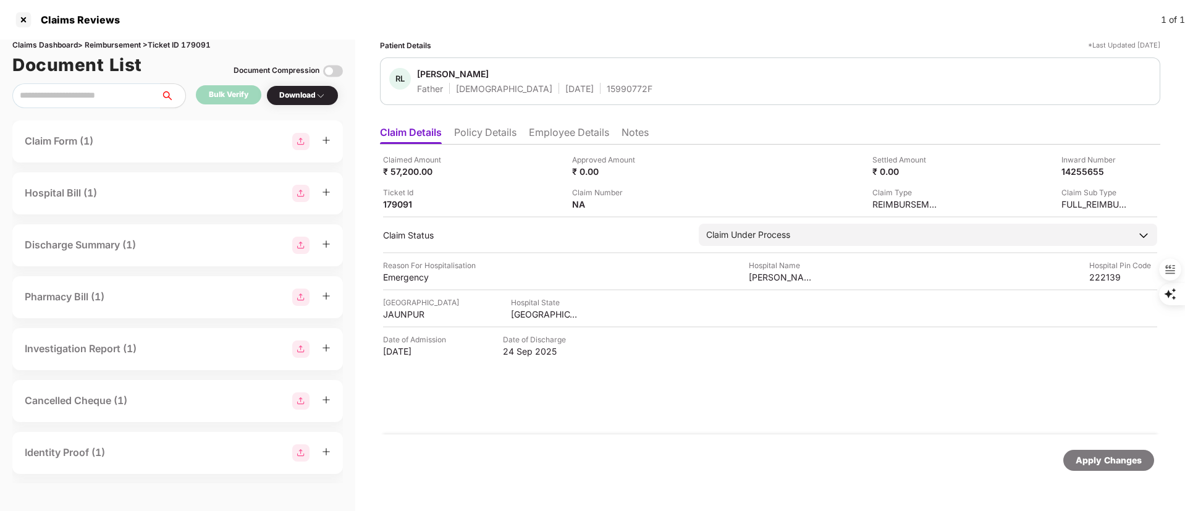
click at [584, 139] on li "Employee Details" at bounding box center [569, 135] width 80 height 18
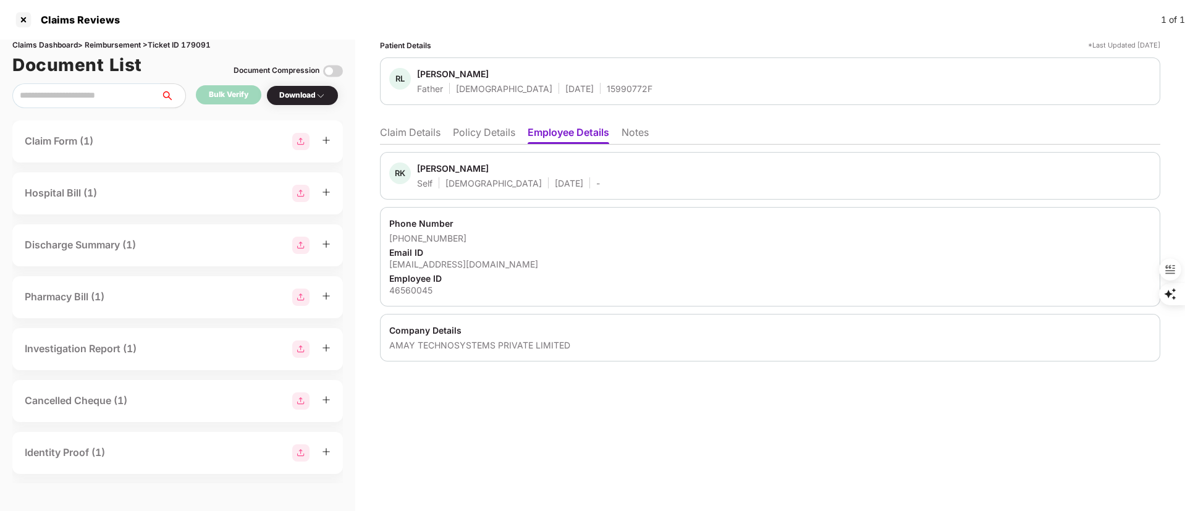
click at [434, 172] on div "Rakesh Kumar" at bounding box center [453, 168] width 72 height 12
click at [411, 132] on li "Claim Details" at bounding box center [410, 135] width 61 height 18
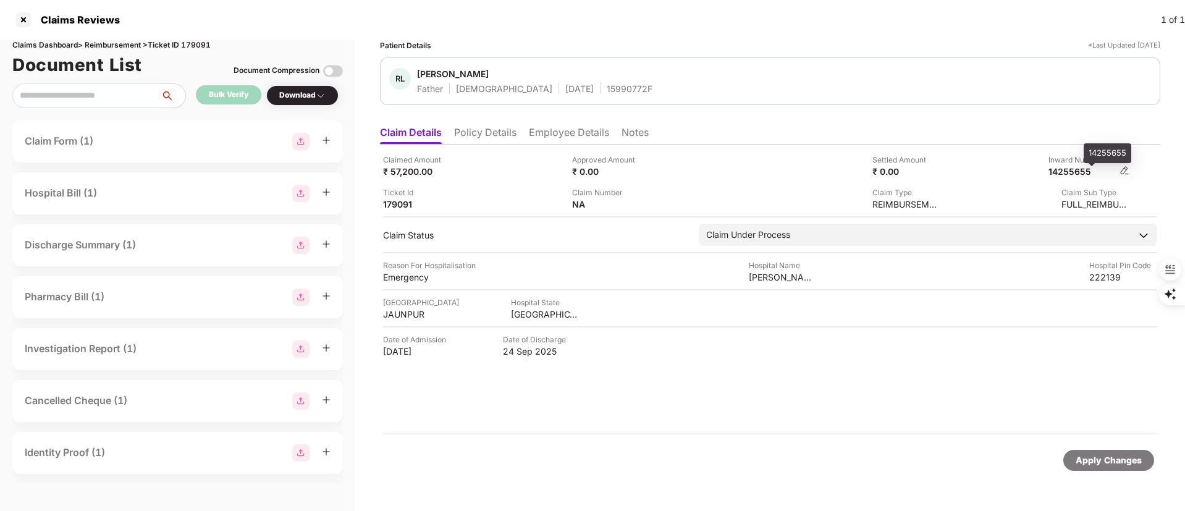
click at [1093, 167] on div "14255655" at bounding box center [1082, 172] width 68 height 12
click at [1070, 172] on div "14255655" at bounding box center [1082, 172] width 68 height 12
click at [493, 130] on li "Policy Details" at bounding box center [485, 135] width 62 height 18
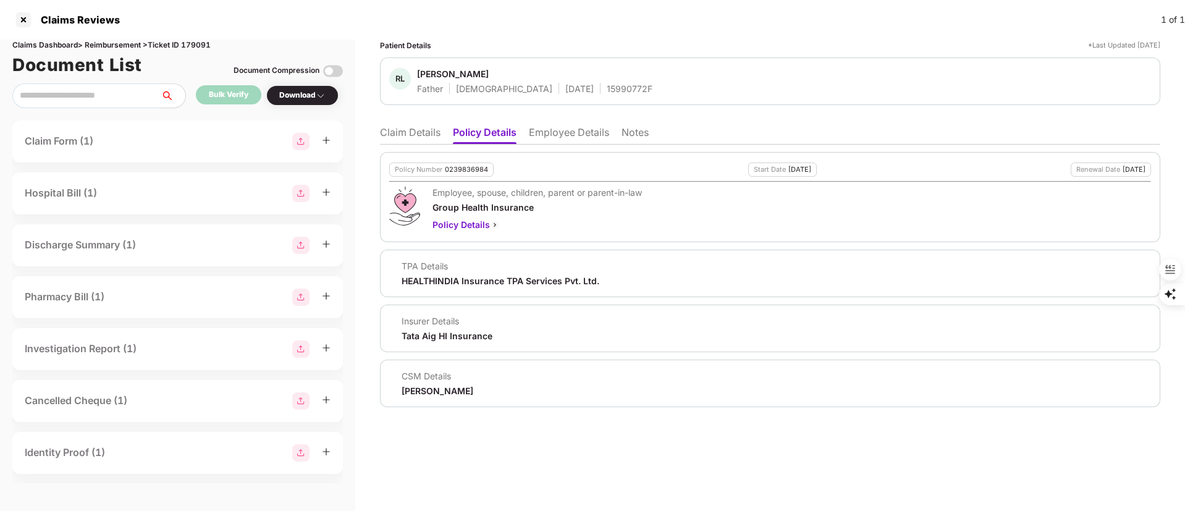
click at [552, 126] on li "Employee Details" at bounding box center [569, 135] width 80 height 18
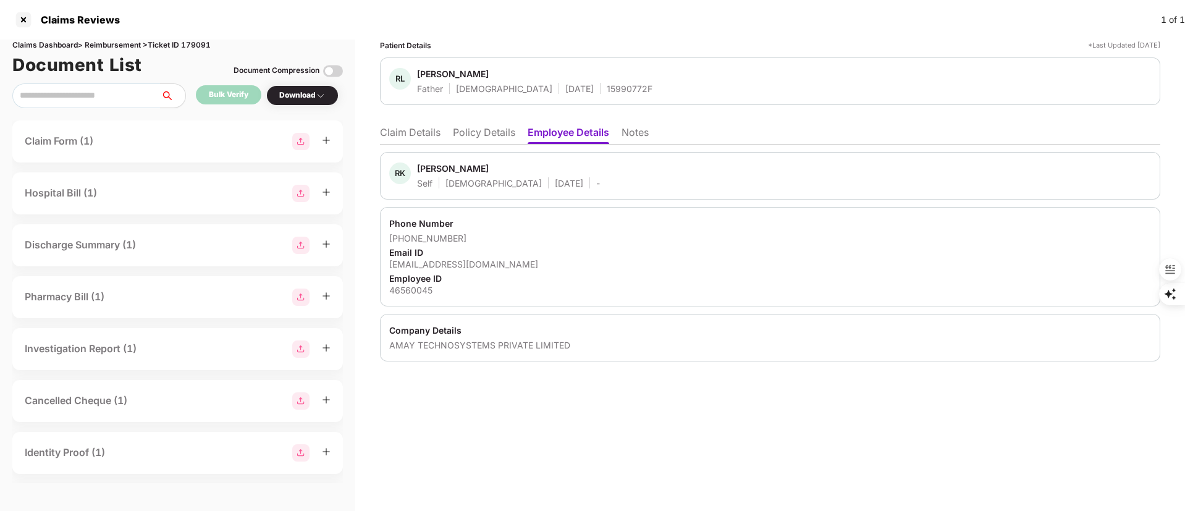
click at [432, 164] on div "Rakesh Kumar" at bounding box center [453, 168] width 72 height 12
click at [27, 18] on div at bounding box center [24, 20] width 20 height 20
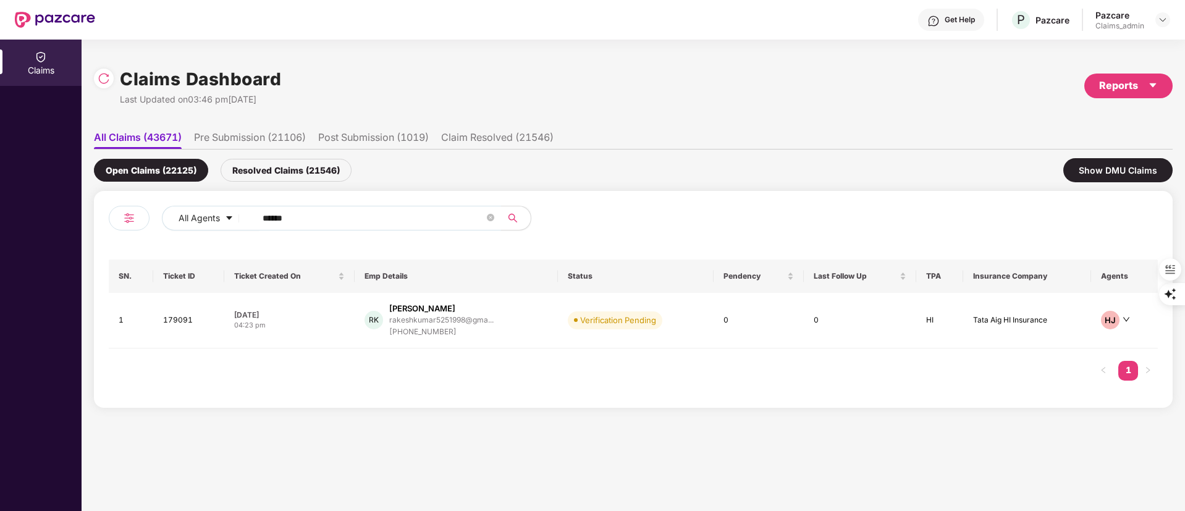
drag, startPoint x: 349, startPoint y: 214, endPoint x: 371, endPoint y: 275, distance: 64.9
click at [181, 212] on div "All Agents ******" at bounding box center [477, 218] width 630 height 25
paste input "text"
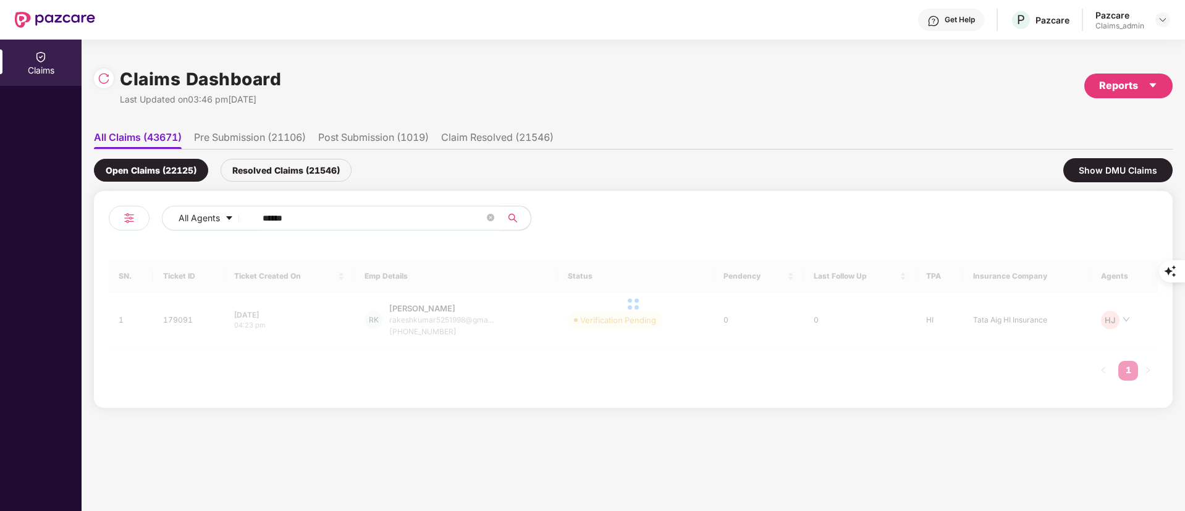
type input "******"
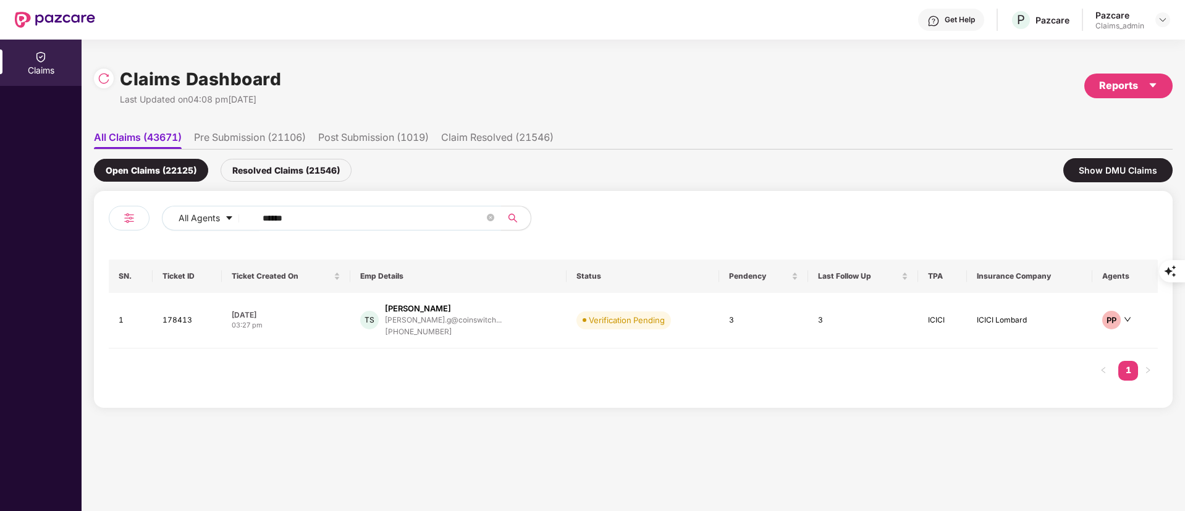
click at [289, 218] on input "******" at bounding box center [374, 218] width 222 height 19
click at [413, 327] on div "[PHONE_NUMBER]" at bounding box center [443, 332] width 117 height 12
